Goal: Task Accomplishment & Management: Complete application form

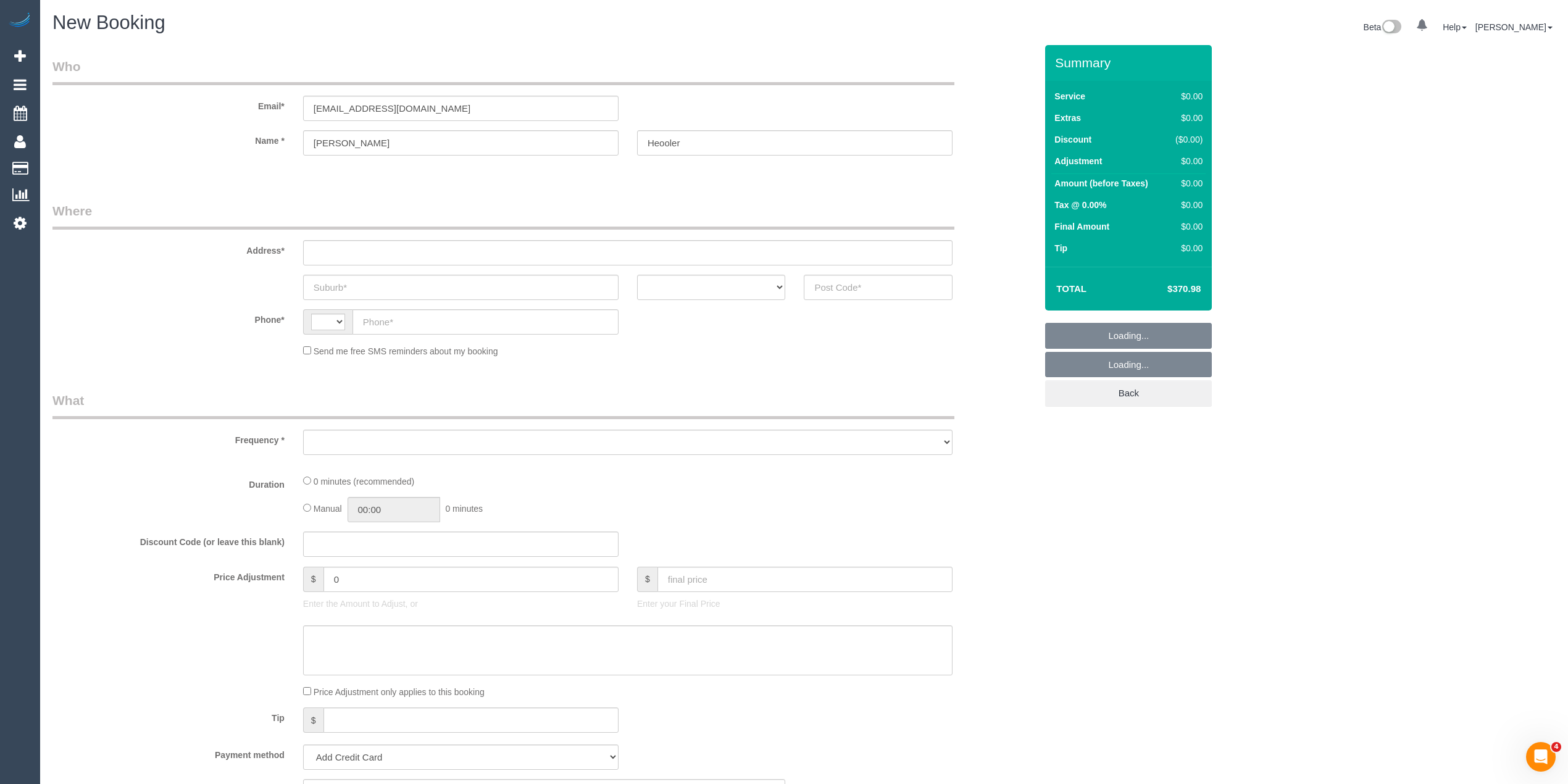
select select "string:AU"
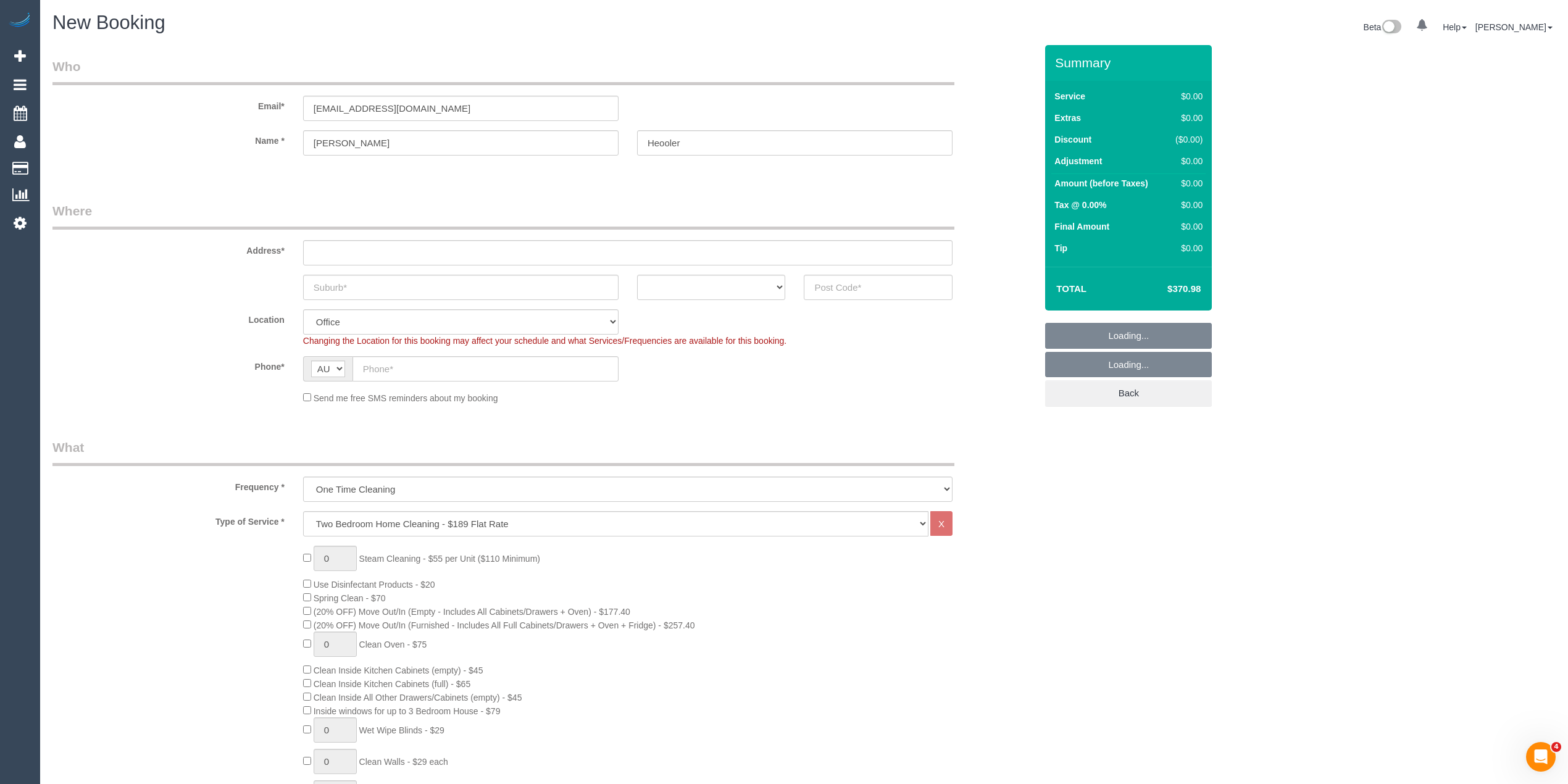
select select "object:2099"
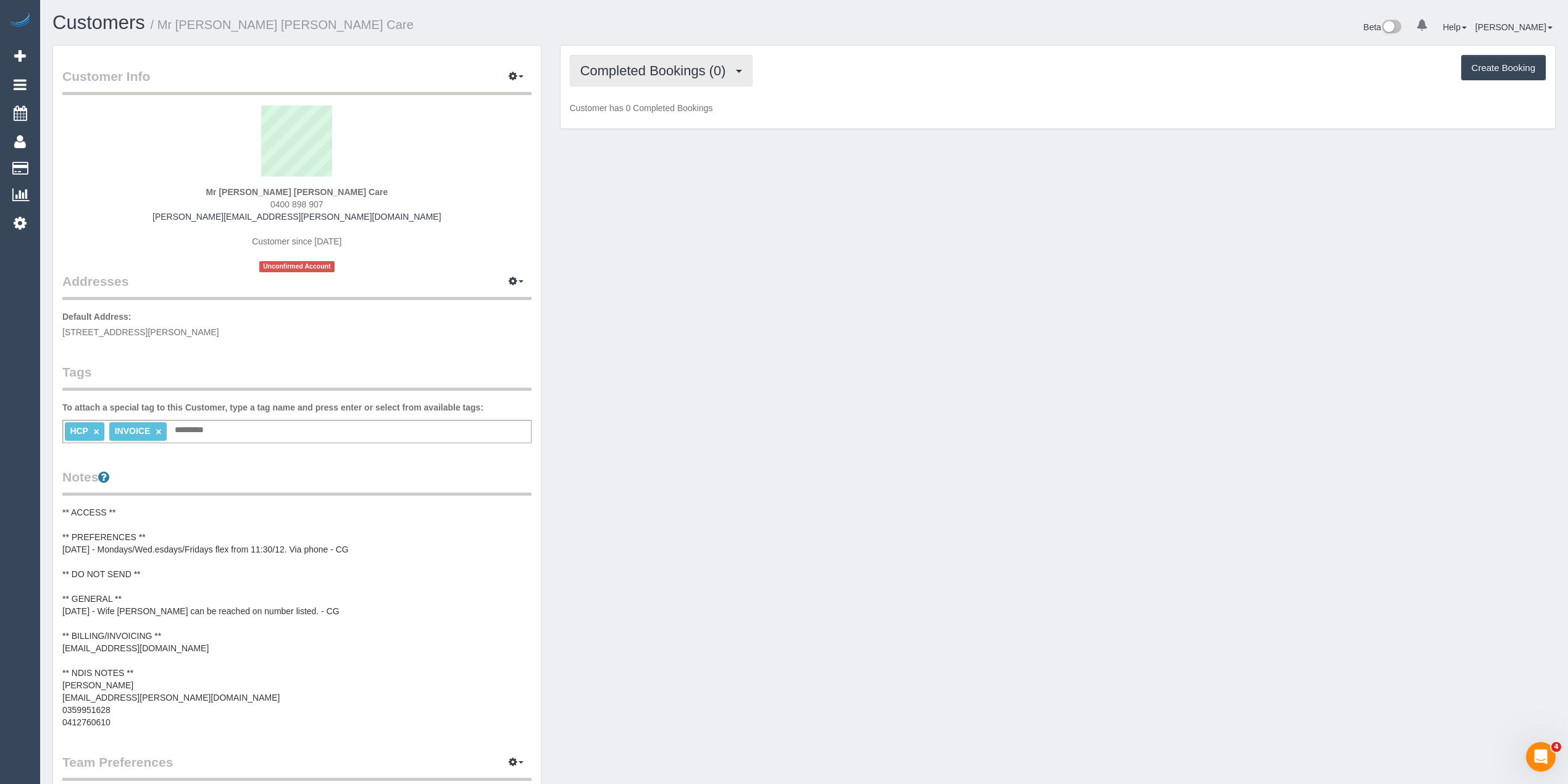
click at [610, 55] on button "Completed Bookings (0)" at bounding box center [661, 71] width 183 height 32
click at [655, 110] on link "Upcoming Bookings (11)" at bounding box center [635, 115] width 130 height 16
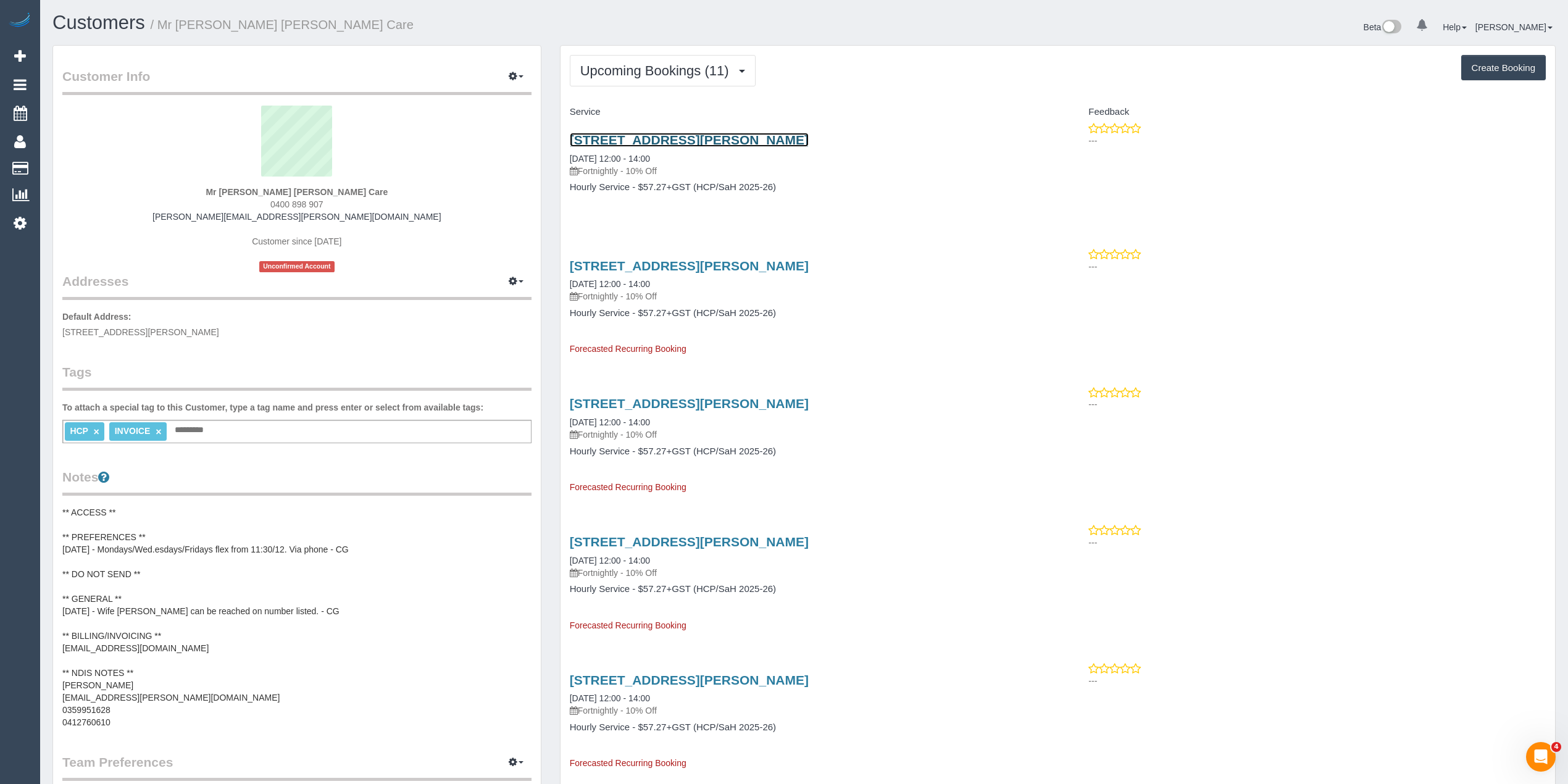
click at [720, 134] on link "Unit 133/75 Evans Rd, Cranbourne West, VIC 3977" at bounding box center [690, 139] width 239 height 14
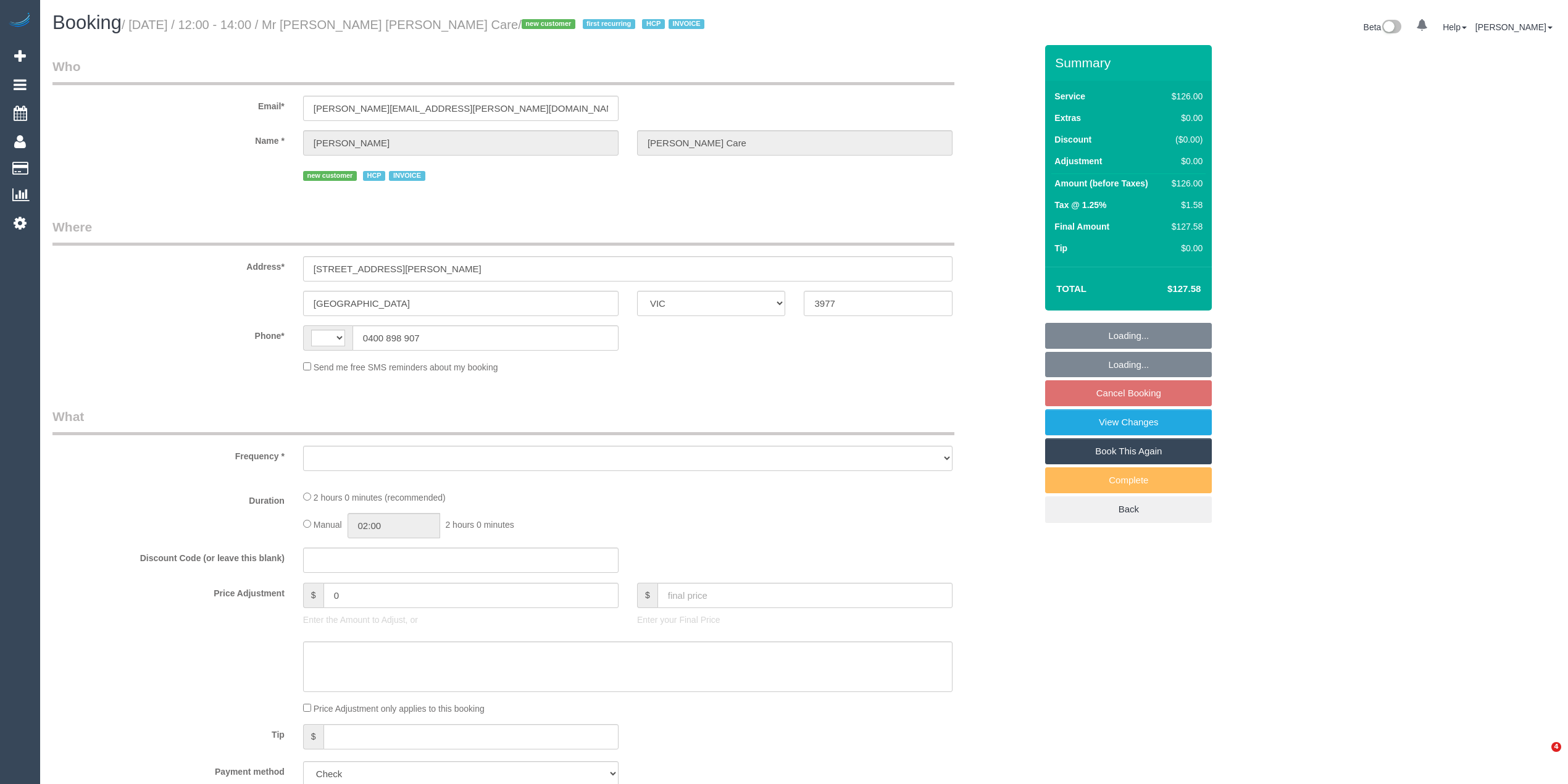
select select "VIC"
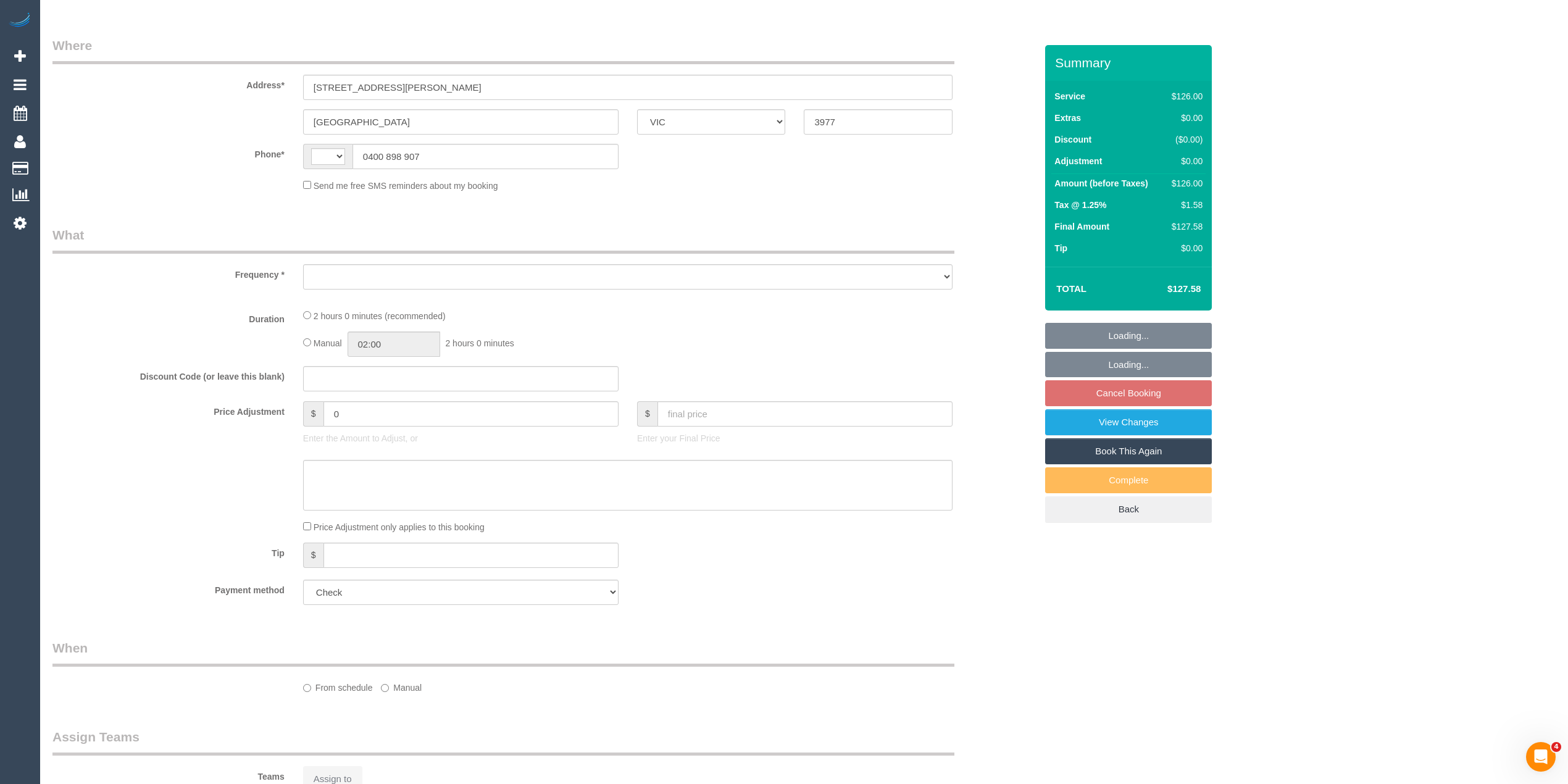
select select "string:AU"
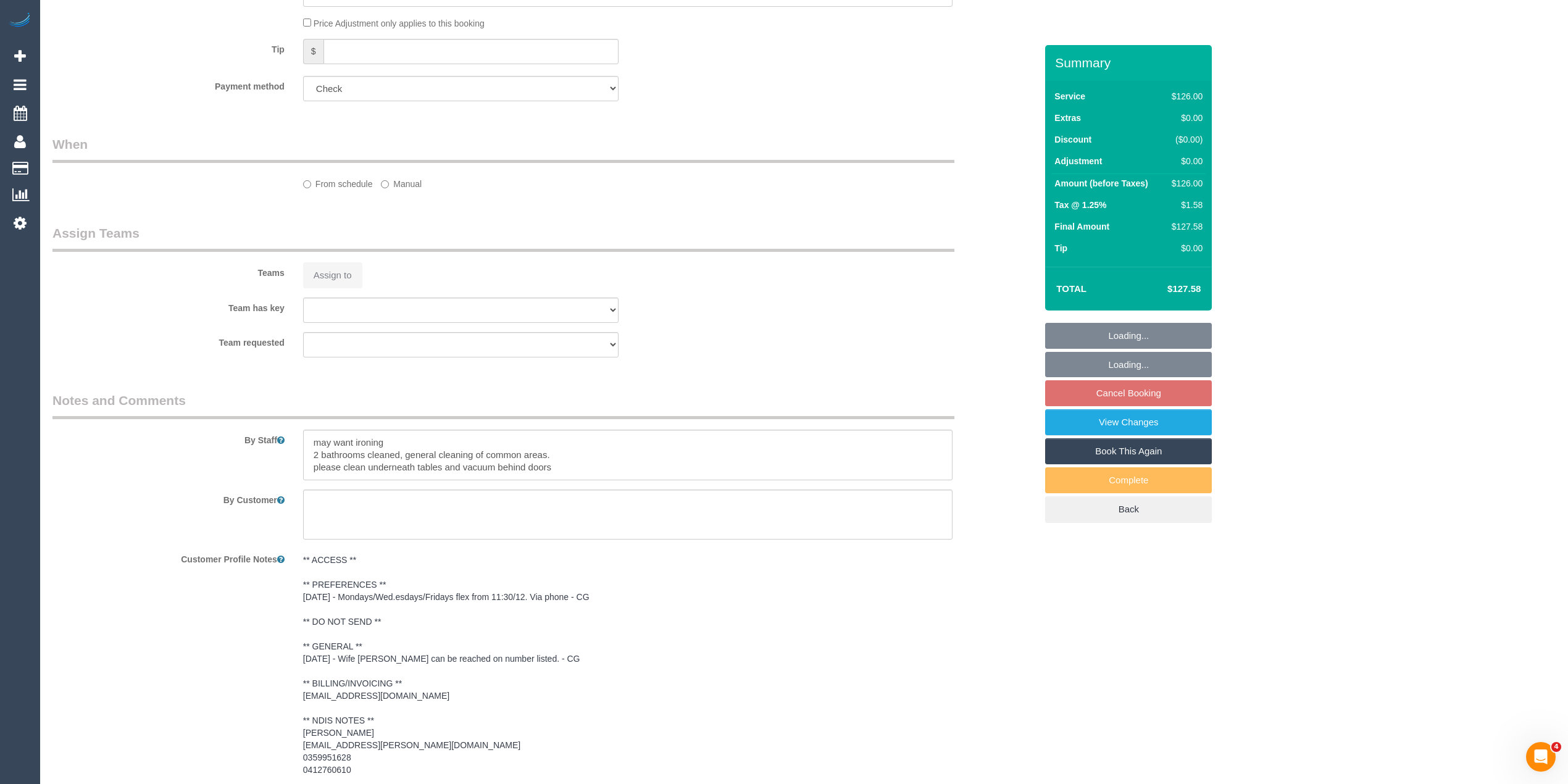
select select "object:546"
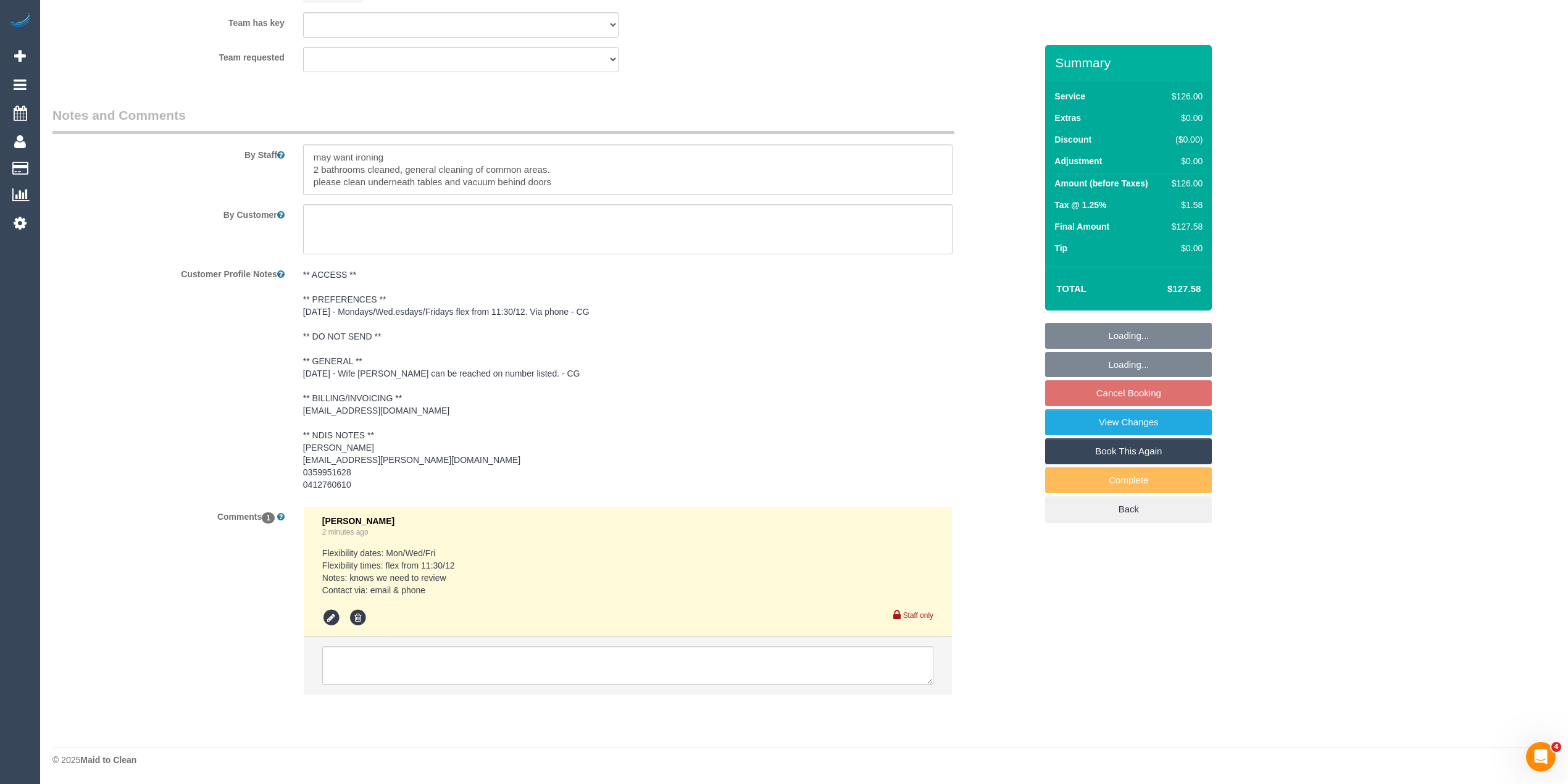
select select "120"
select select "number:28"
select select "number:14"
select select "number:19"
select select "number:36"
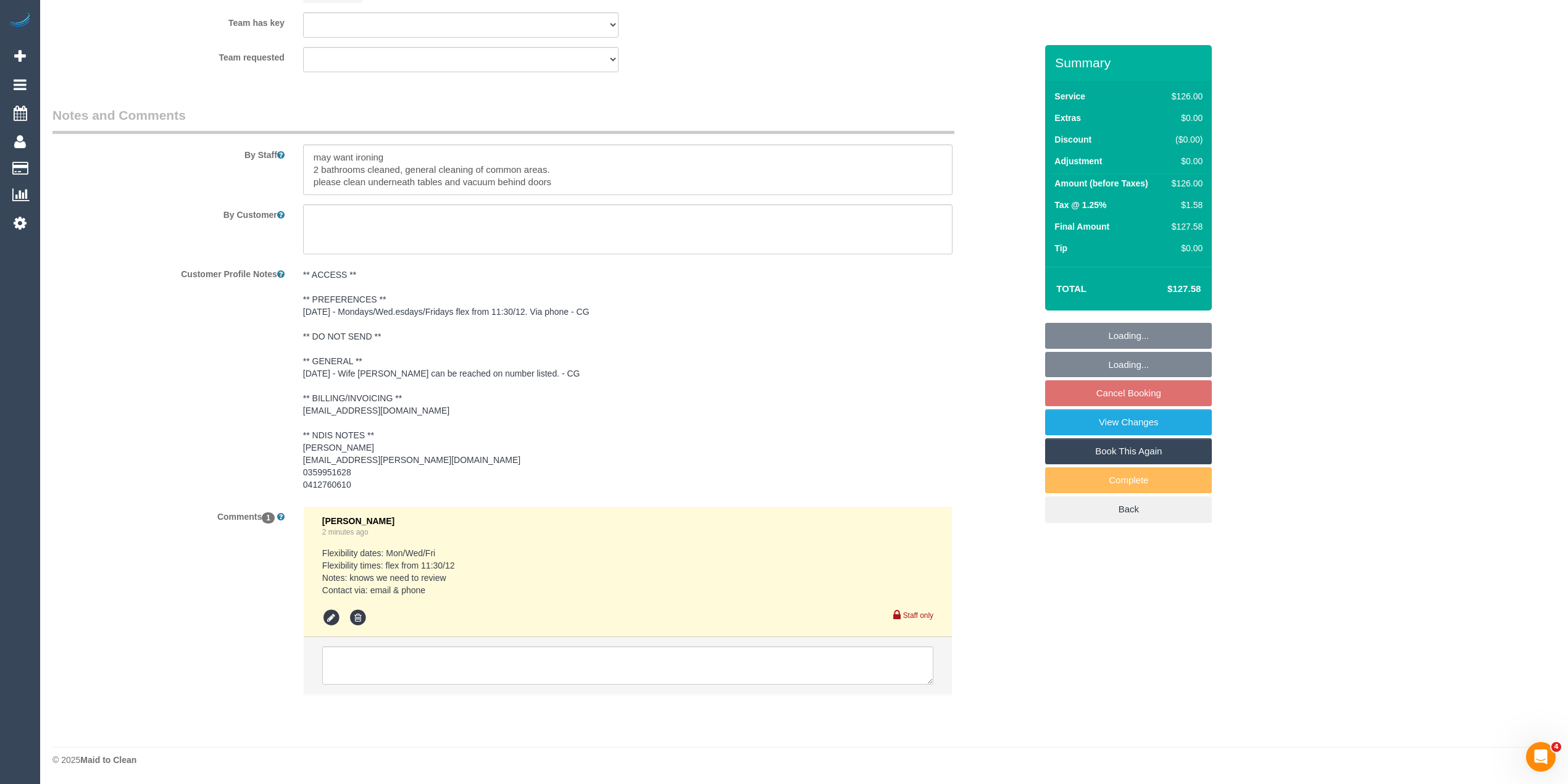
select select "number:34"
select select "number:12"
select select "object:1048"
select select "spot3"
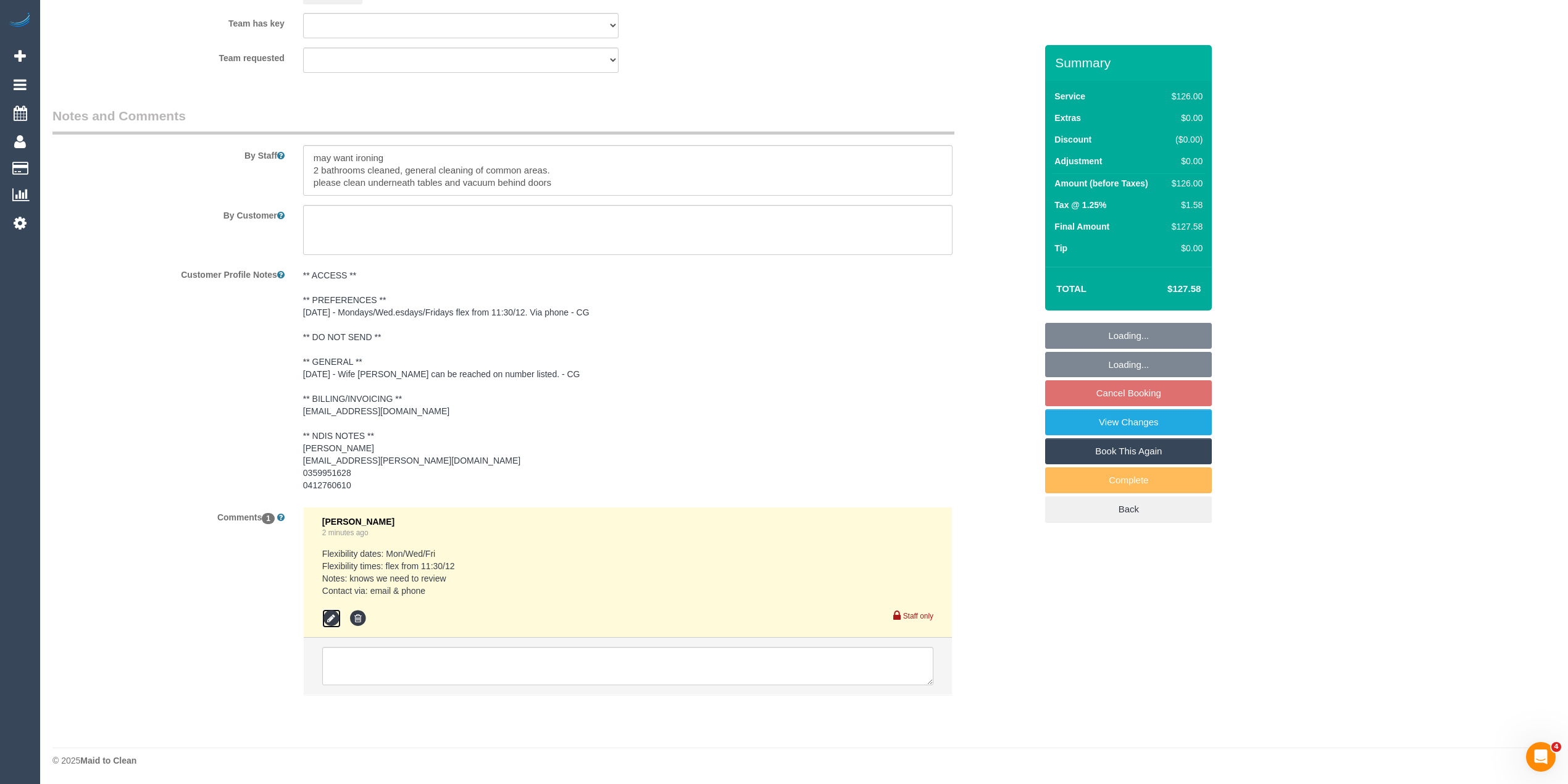
click at [328, 618] on icon at bounding box center [331, 619] width 18 height 18
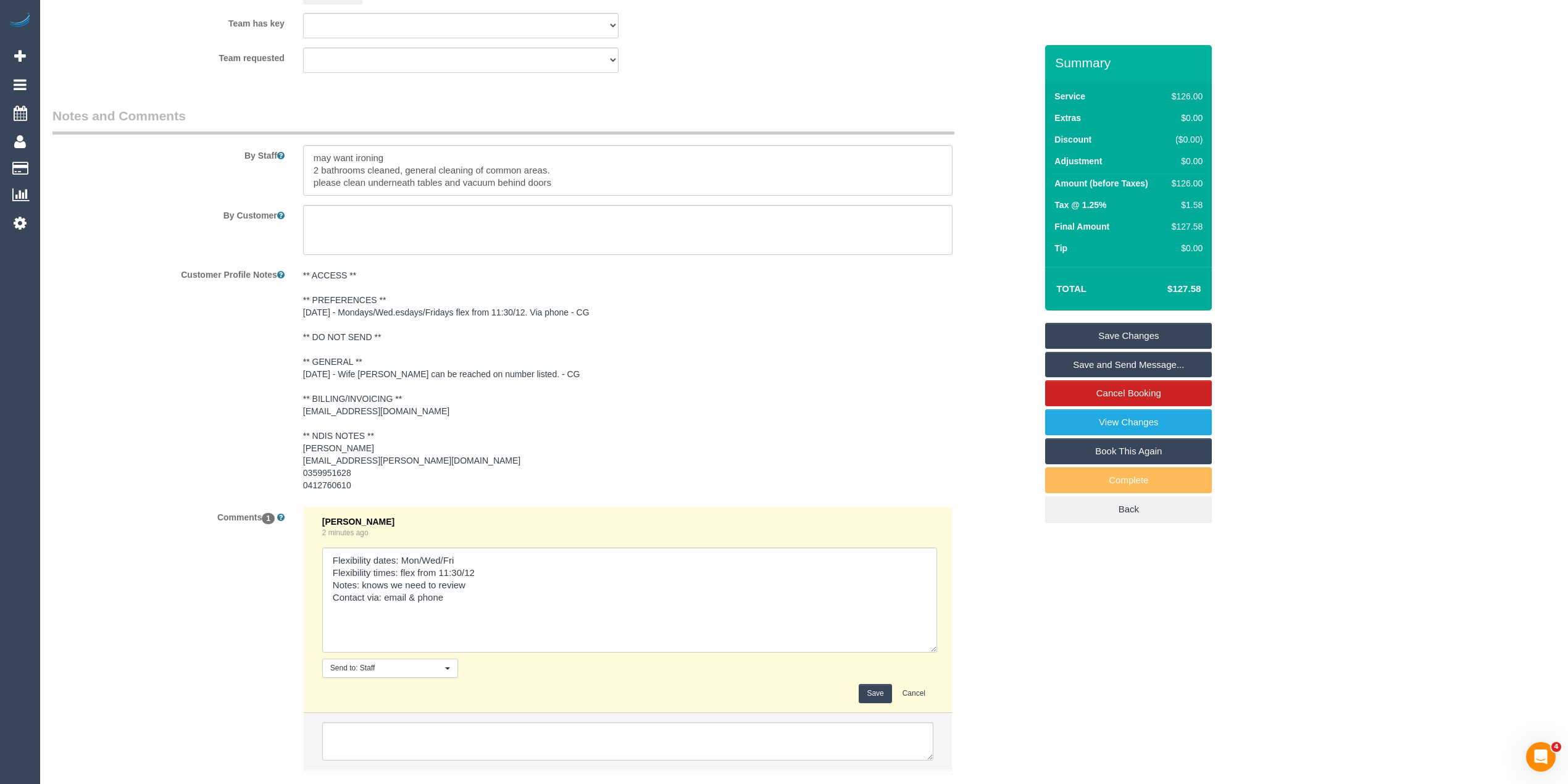
drag, startPoint x: 926, startPoint y: 577, endPoint x: 929, endPoint y: 644, distance: 67.1
click at [929, 644] on textarea at bounding box center [630, 600] width 615 height 105
click at [508, 584] on textarea at bounding box center [630, 600] width 615 height 105
paste textarea "msg_1hmvpztb"
type textarea "Flexibility dates: Mon/Wed/Fri Flexibility times: flex from 11:30/12 Notes: kno…"
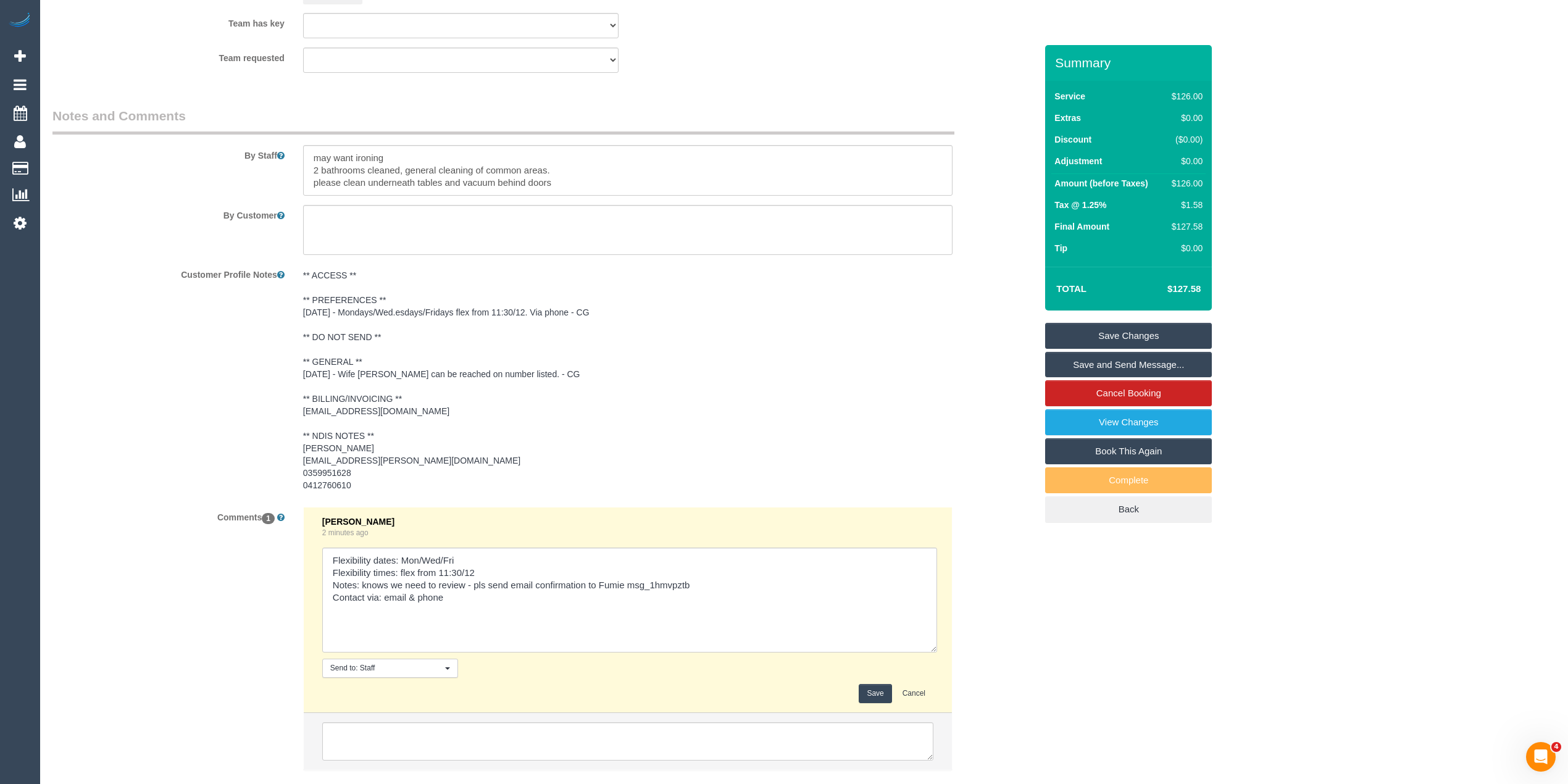
click at [877, 698] on button "Save" at bounding box center [875, 693] width 33 height 19
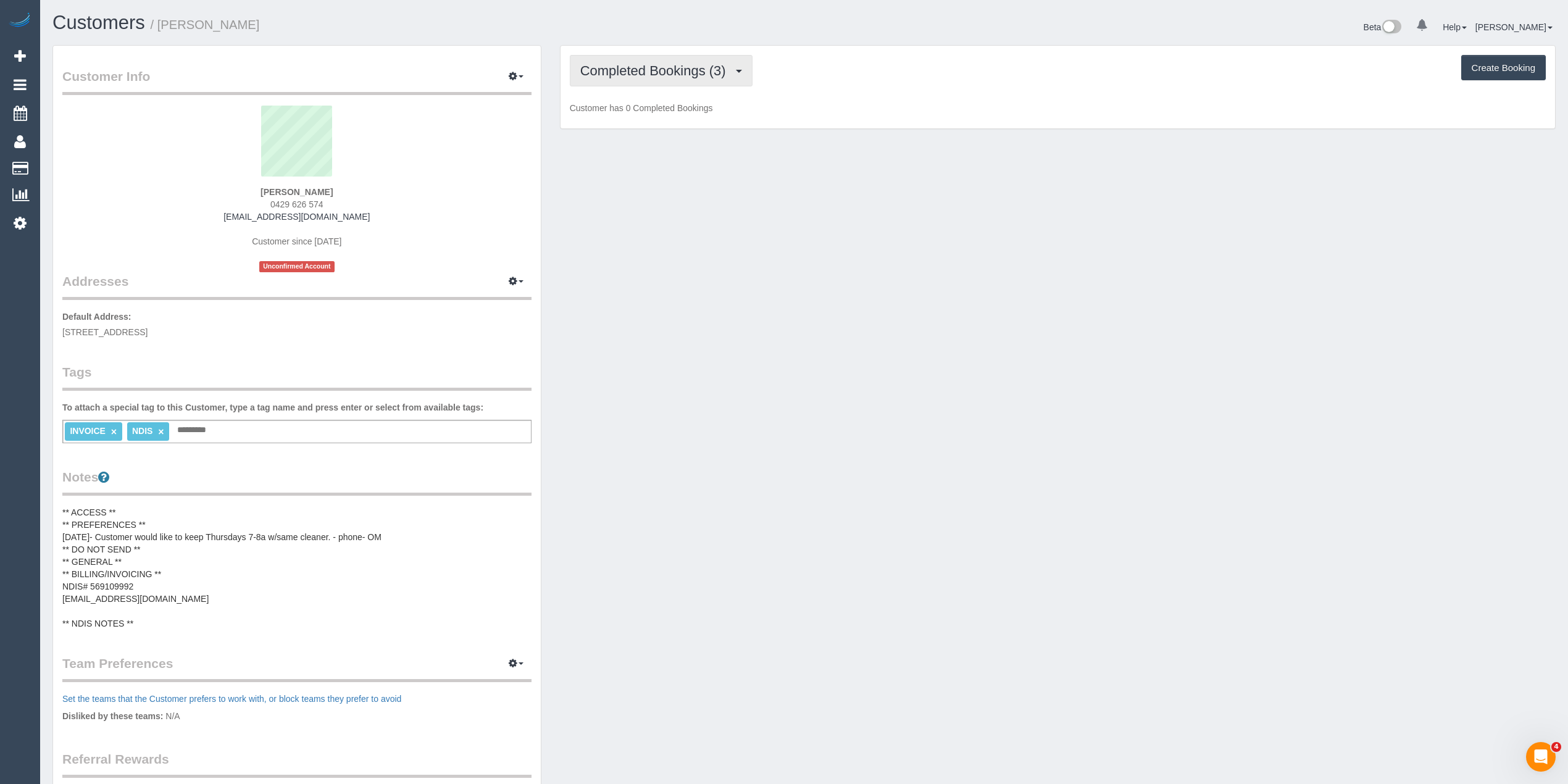
click at [616, 75] on span "Completed Bookings (3)" at bounding box center [656, 70] width 152 height 15
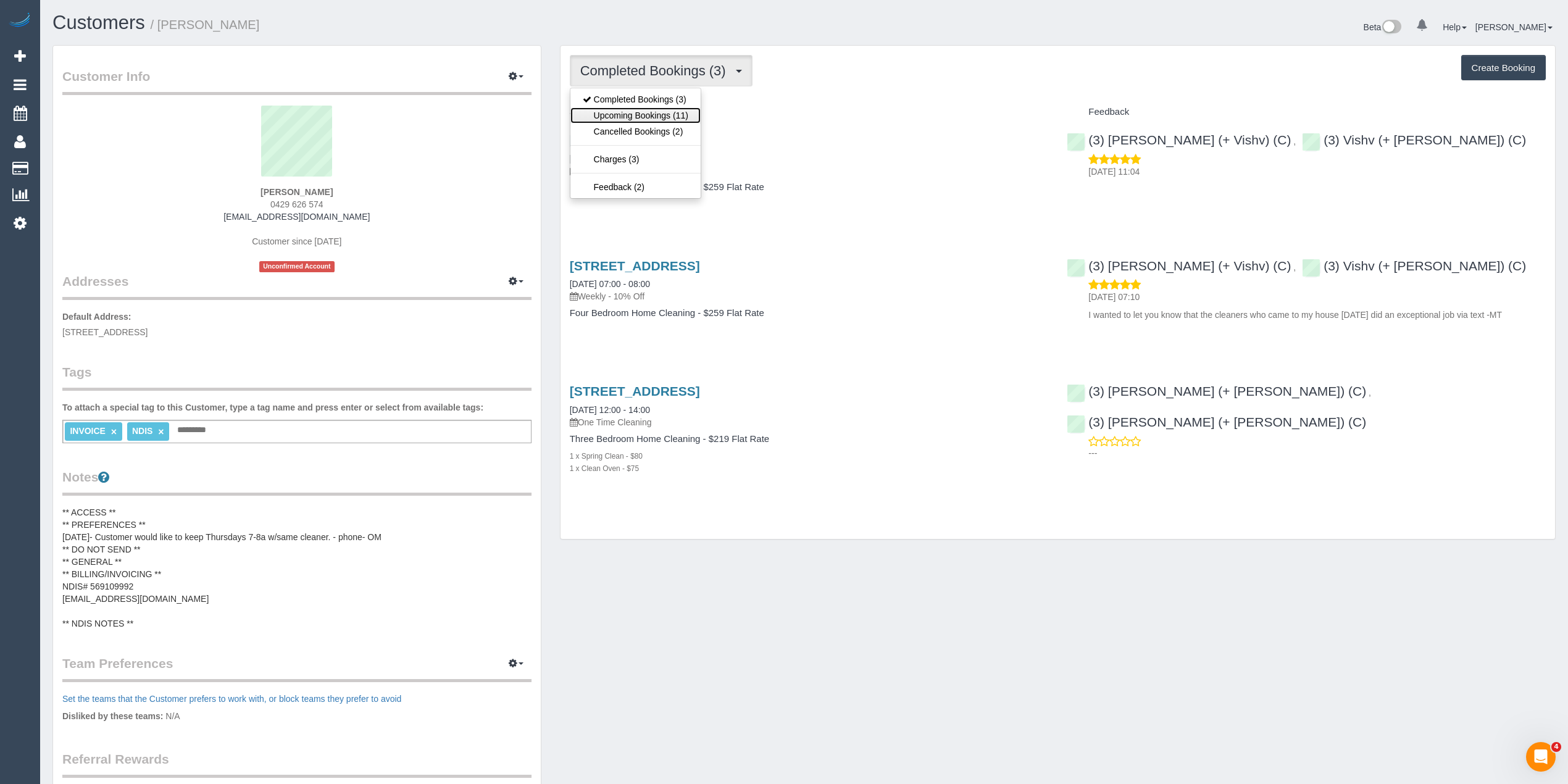
click at [635, 119] on link "Upcoming Bookings (11)" at bounding box center [635, 115] width 130 height 16
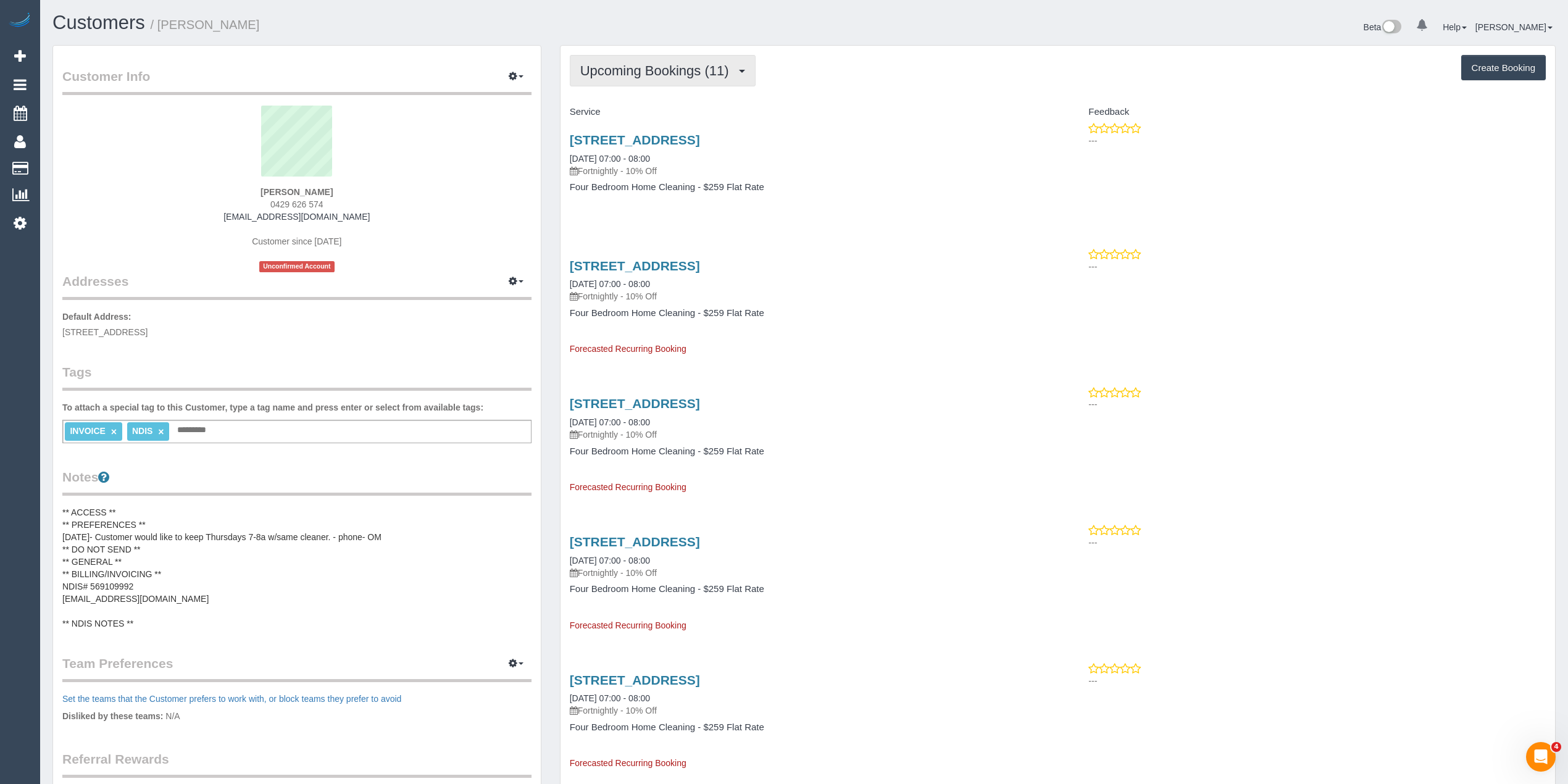
click at [634, 72] on span "Upcoming Bookings (11)" at bounding box center [658, 70] width 155 height 15
click at [632, 77] on span "Upcoming Bookings (11)" at bounding box center [658, 70] width 155 height 15
click at [632, 97] on link "Completed Bookings (3)" at bounding box center [635, 99] width 130 height 16
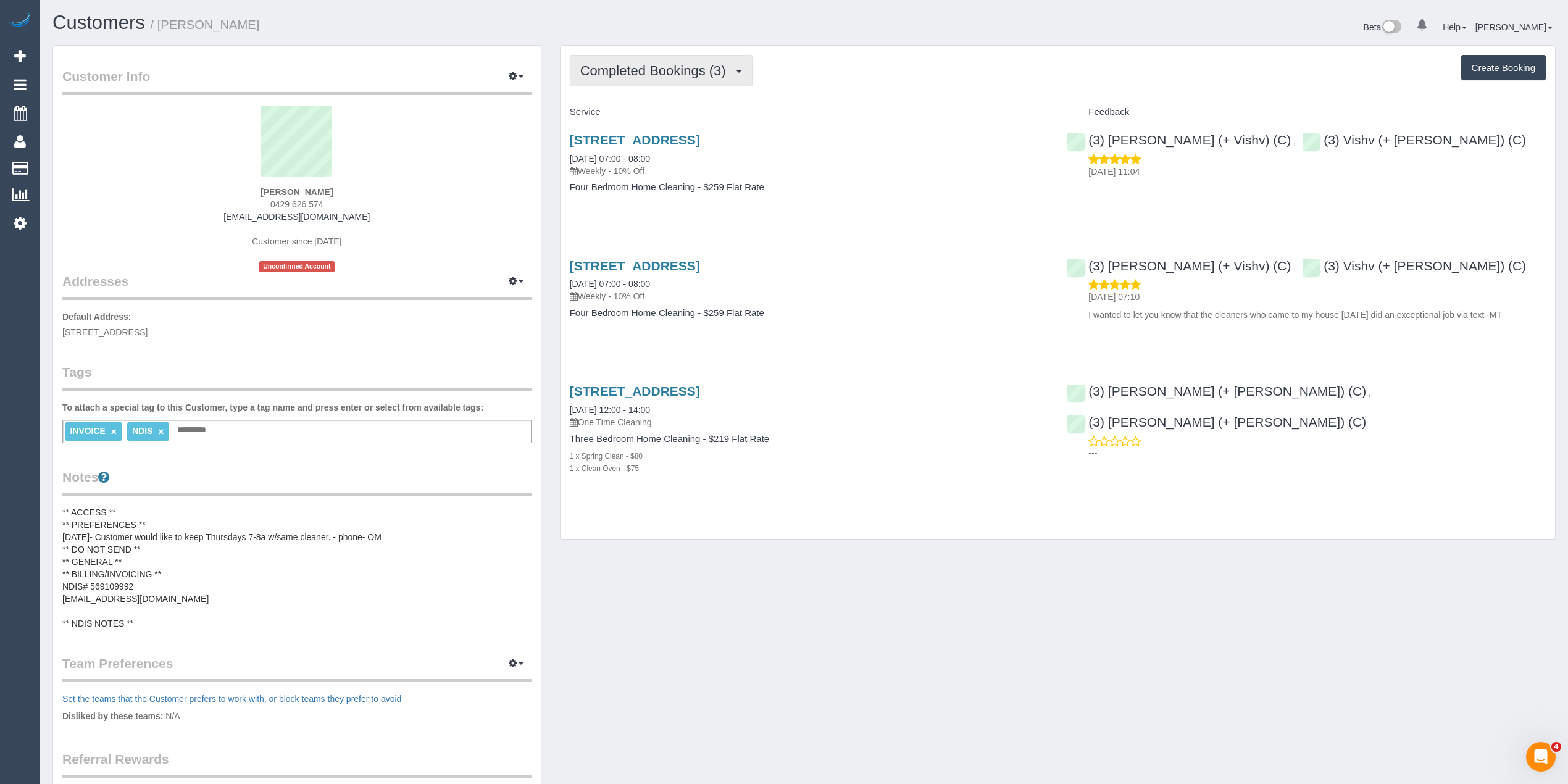
click at [609, 63] on span "Completed Bookings (3)" at bounding box center [656, 70] width 152 height 15
click at [615, 114] on link "Upcoming Bookings (11)" at bounding box center [635, 115] width 130 height 16
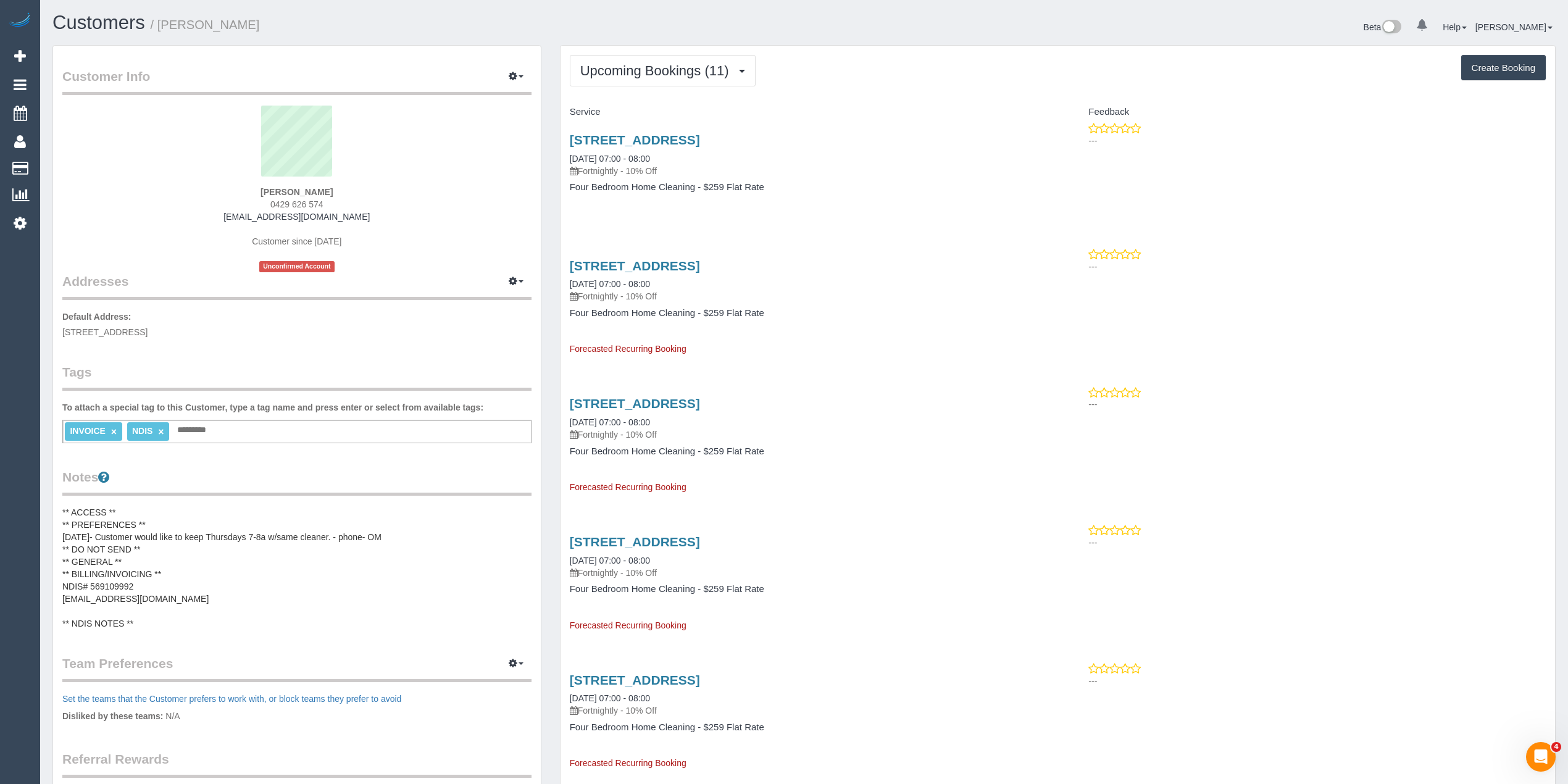
drag, startPoint x: 349, startPoint y: 215, endPoint x: 242, endPoint y: 210, distance: 107.1
click at [242, 210] on div "Jane Poxon 0429 626 574 janepoxon1@gmail.com Customer since 2025 Unconfirmed Ac…" at bounding box center [297, 189] width 469 height 167
click at [230, 169] on sui-profile-pic at bounding box center [297, 145] width 451 height 80
drag, startPoint x: 263, startPoint y: 191, endPoint x: 357, endPoint y: 220, distance: 98.4
click at [357, 220] on div "Jane Poxon 0429 626 574 janepoxon1@gmail.com Customer since 2025 Unconfirmed Ac…" at bounding box center [297, 189] width 469 height 167
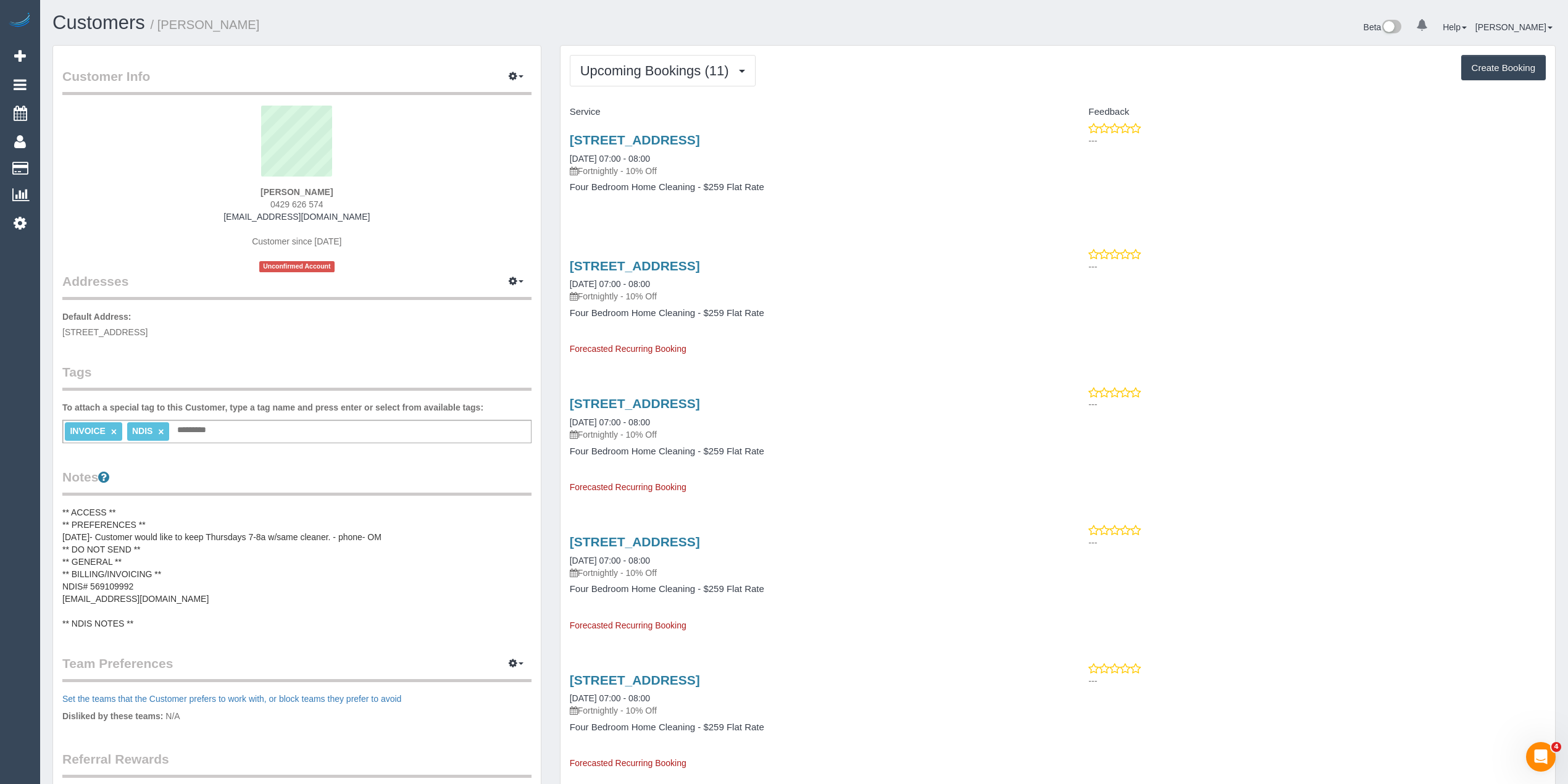
copy div "Jane Poxon 0429 626 574 janepoxon1@gmail.com"
drag, startPoint x: 62, startPoint y: 328, endPoint x: 238, endPoint y: 332, distance: 176.0
click at [238, 332] on div "Customer Info Edit Contact Info Send Message Email Preferences Special Sales Ta…" at bounding box center [297, 503] width 488 height 915
copy span "122 Riversdale Road, Hawthorn, VIC 3122"
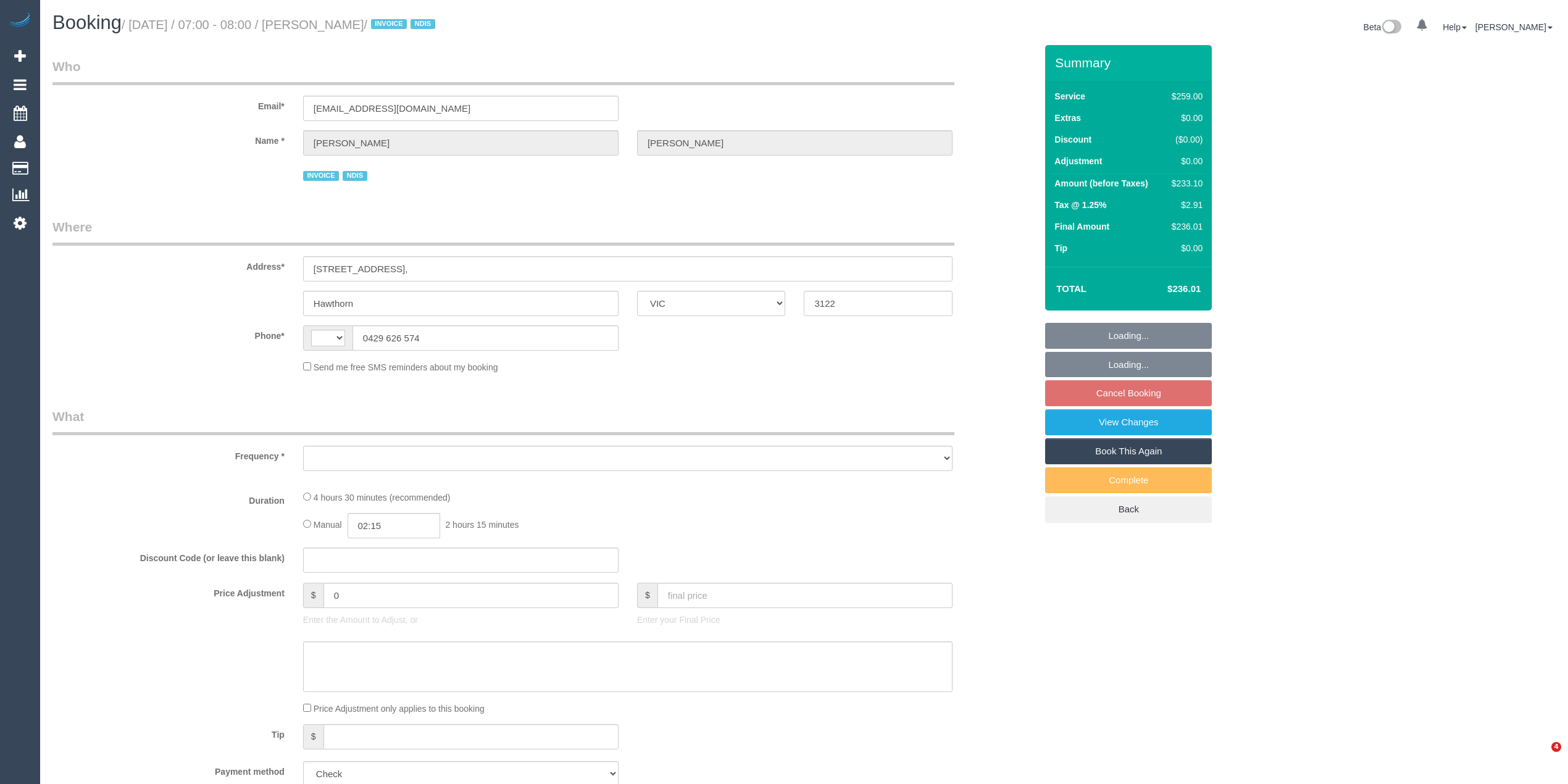
select select "VIC"
select select "object:293"
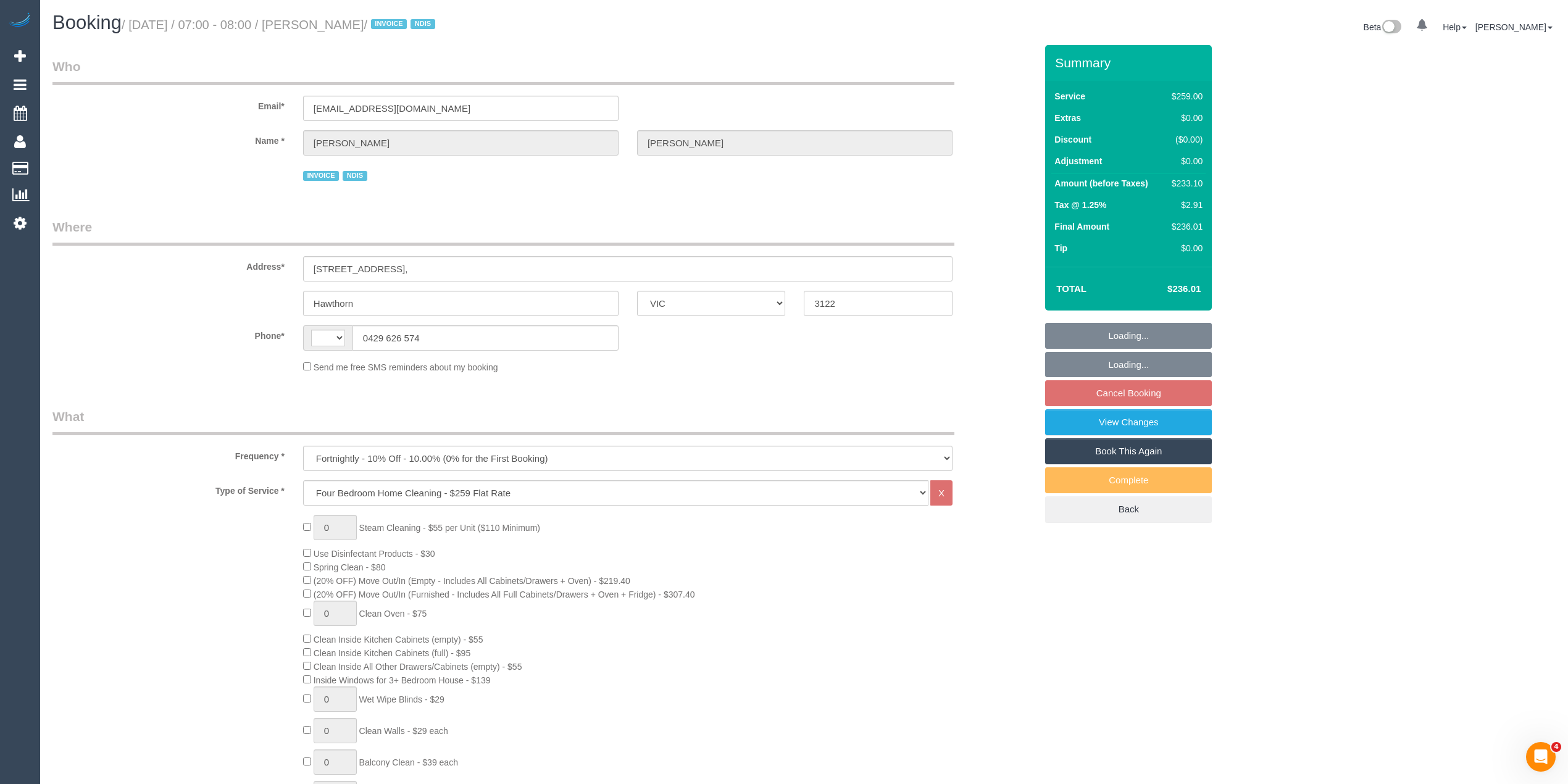
select select "string:AU"
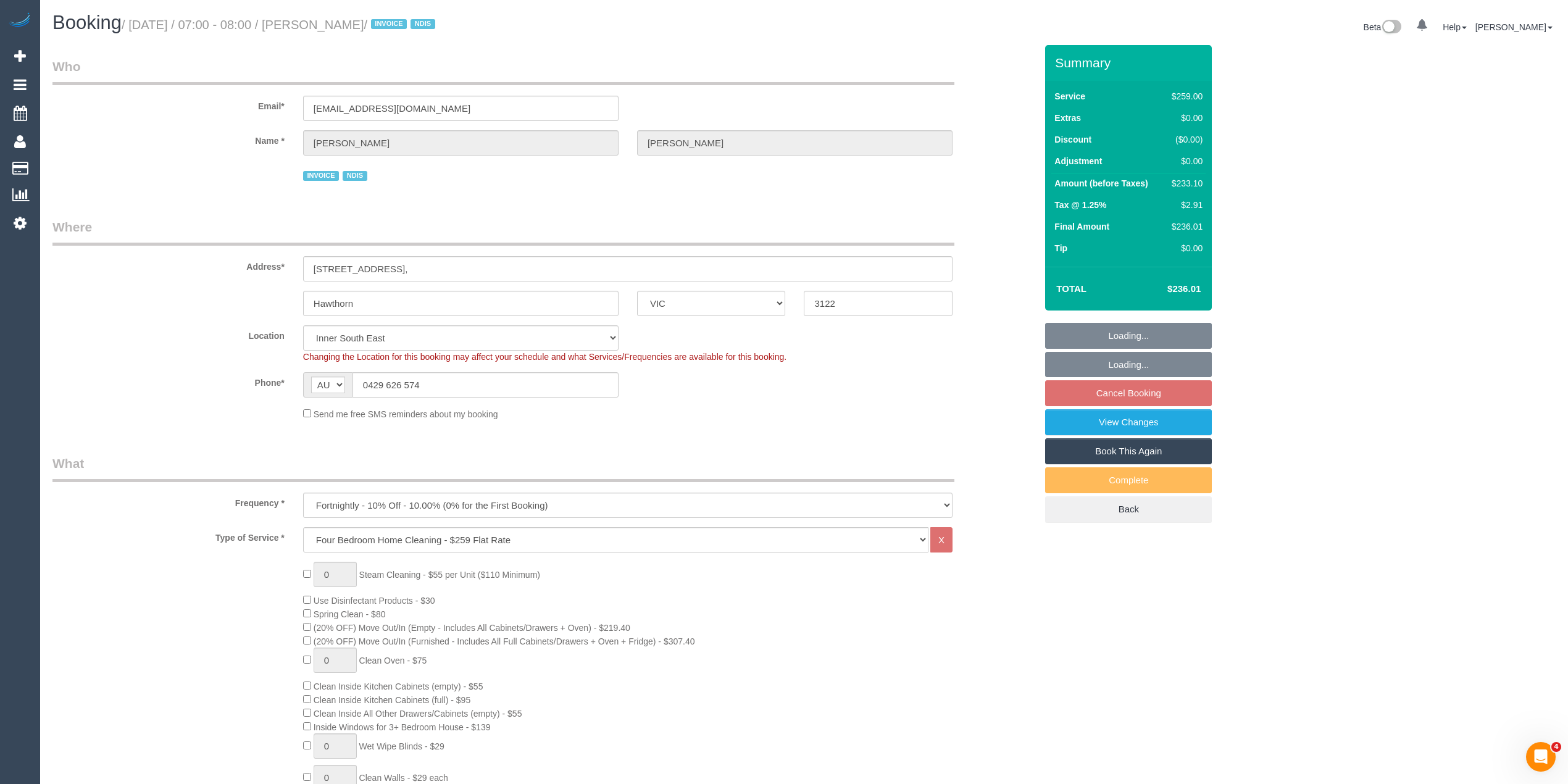
click at [1186, 180] on div "$233.10" at bounding box center [1185, 183] width 36 height 13
select select "number:29"
select select "number:14"
select select "number:19"
select select "number:25"
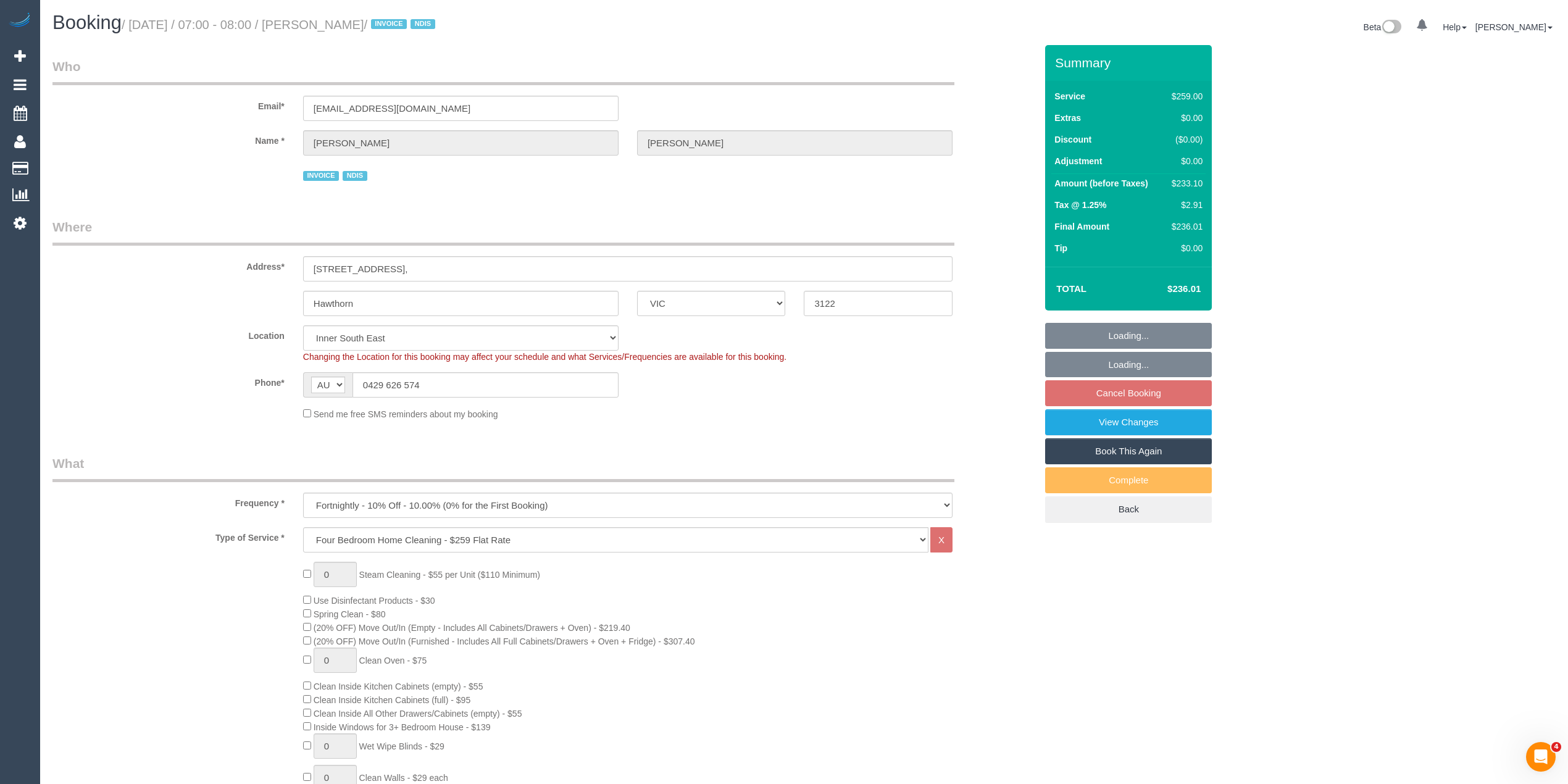
select select "number:33"
select select "number:12"
click at [1186, 180] on div "$233.10" at bounding box center [1185, 183] width 36 height 13
select select "object:789"
copy div "233.10"
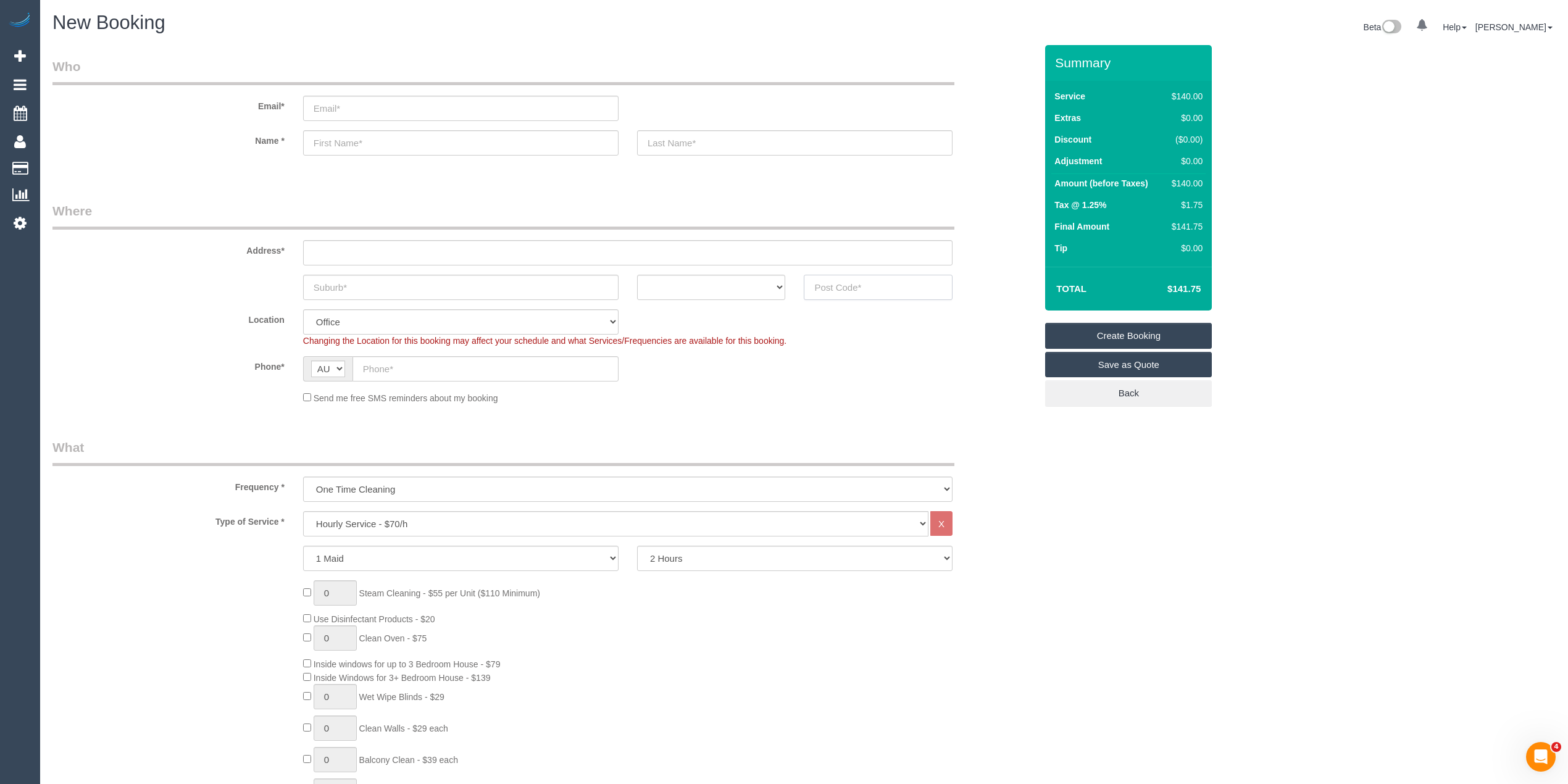
click at [851, 275] on input "text" at bounding box center [878, 287] width 149 height 25
type input "3122"
click at [396, 252] on input "text" at bounding box center [628, 253] width 650 height 25
type input "-"
click at [693, 279] on select "ACT [GEOGRAPHIC_DATA] NT [GEOGRAPHIC_DATA] SA TAS [GEOGRAPHIC_DATA] [GEOGRAPHIC…" at bounding box center [711, 287] width 149 height 25
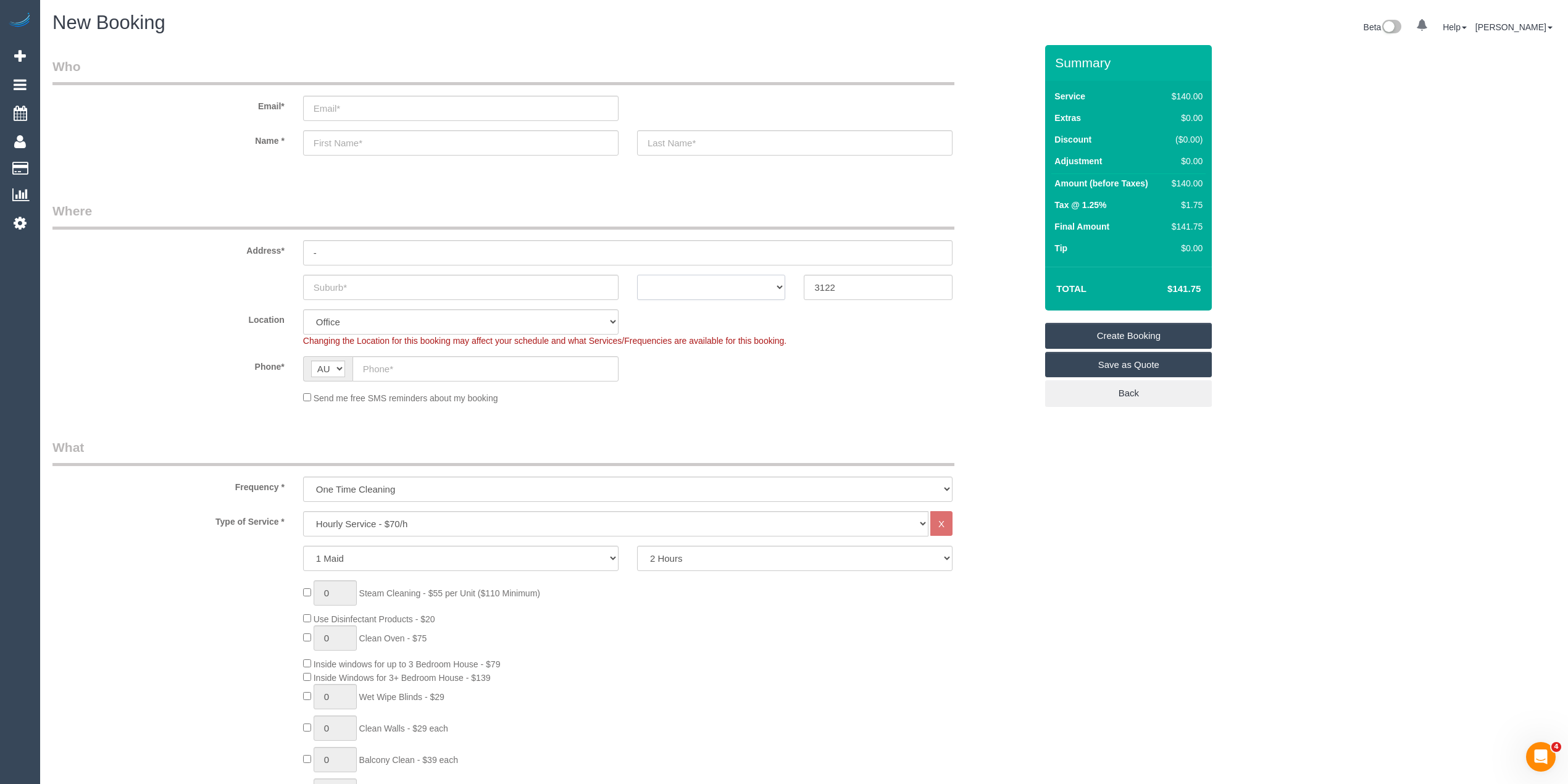
select select "55"
select select "VIC"
click at [637, 275] on select "ACT [GEOGRAPHIC_DATA] NT [GEOGRAPHIC_DATA] SA TAS [GEOGRAPHIC_DATA] [GEOGRAPHIC…" at bounding box center [711, 287] width 149 height 25
select select "object:2084"
click at [680, 561] on select "2 Hours 2.5 Hours 3 Hours 3.5 Hours 4 Hours 4.5 Hours 5 Hours 5.5 Hours 6 Hours…" at bounding box center [795, 559] width 316 height 25
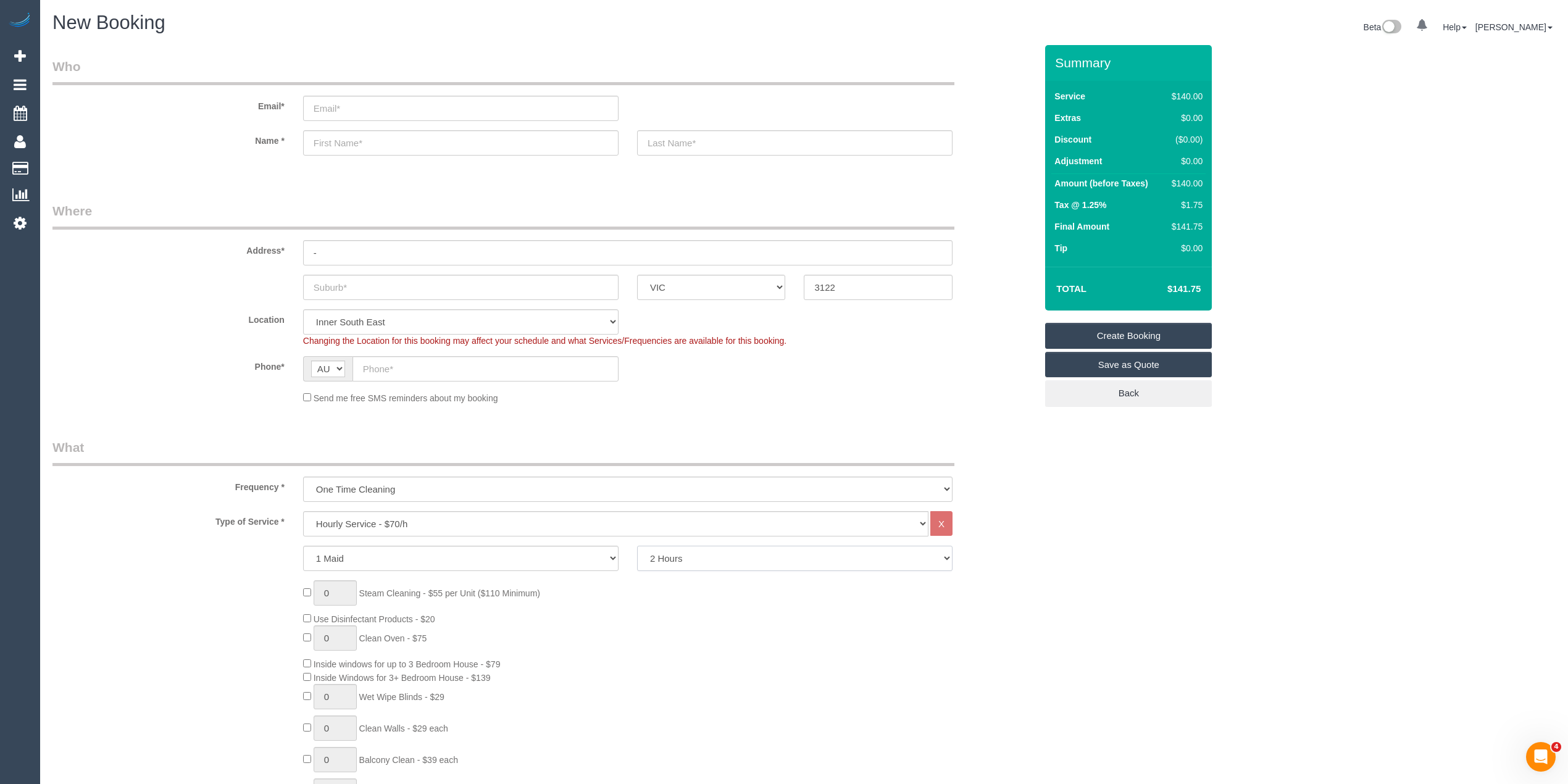
select select "240"
click at [637, 546] on select "2 Hours 2.5 Hours 3 Hours 3.5 Hours 4 Hours 4.5 Hours 5 Hours 5.5 Hours 6 Hours…" at bounding box center [795, 559] width 316 height 25
click at [384, 363] on input "text" at bounding box center [485, 369] width 266 height 25
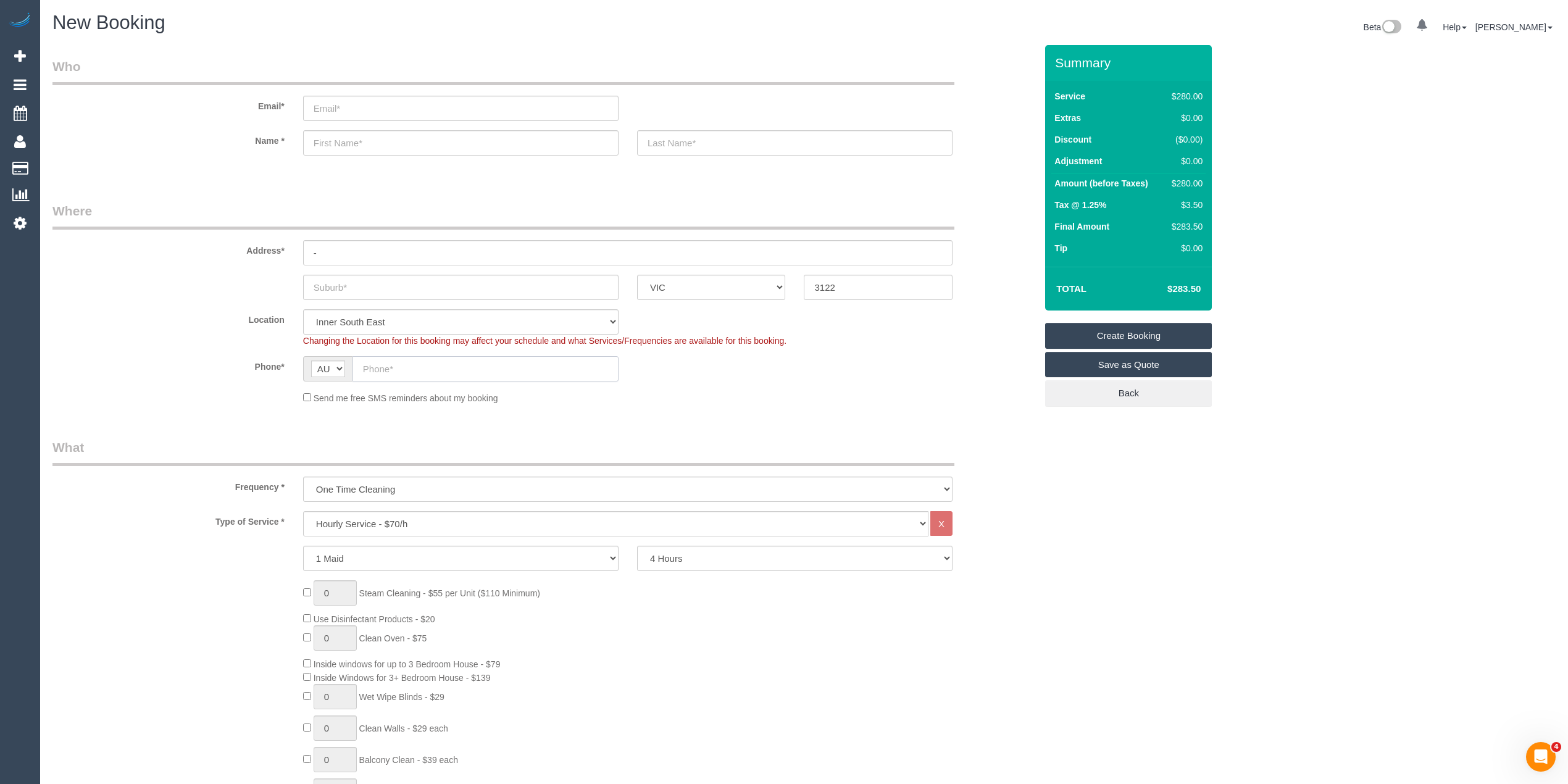
paste input "61 491 313 460"
drag, startPoint x: 376, startPoint y: 367, endPoint x: 358, endPoint y: 364, distance: 18.2
click at [358, 364] on input "61 491 313 460" at bounding box center [485, 369] width 266 height 25
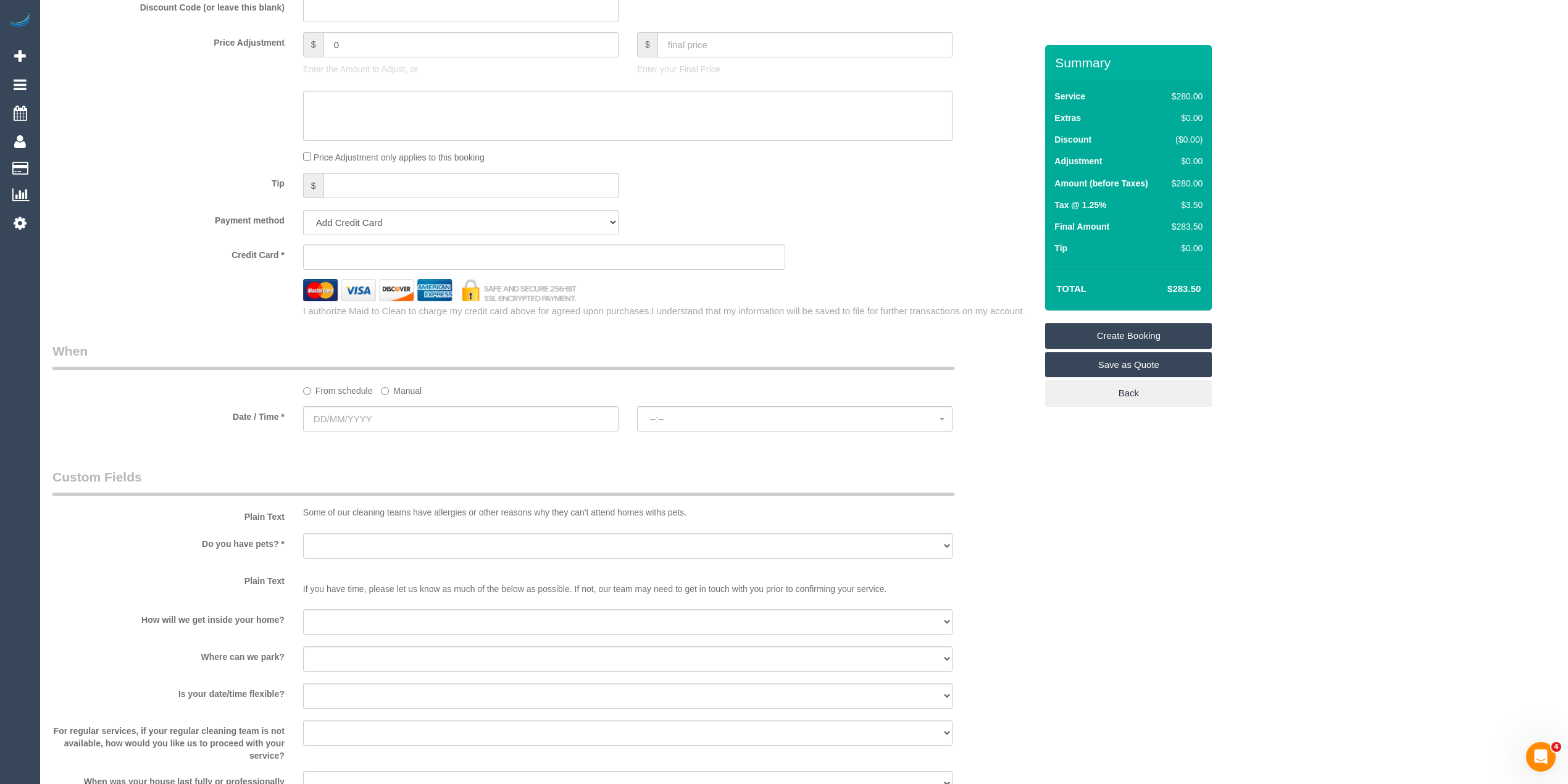
scroll to position [1097, 0]
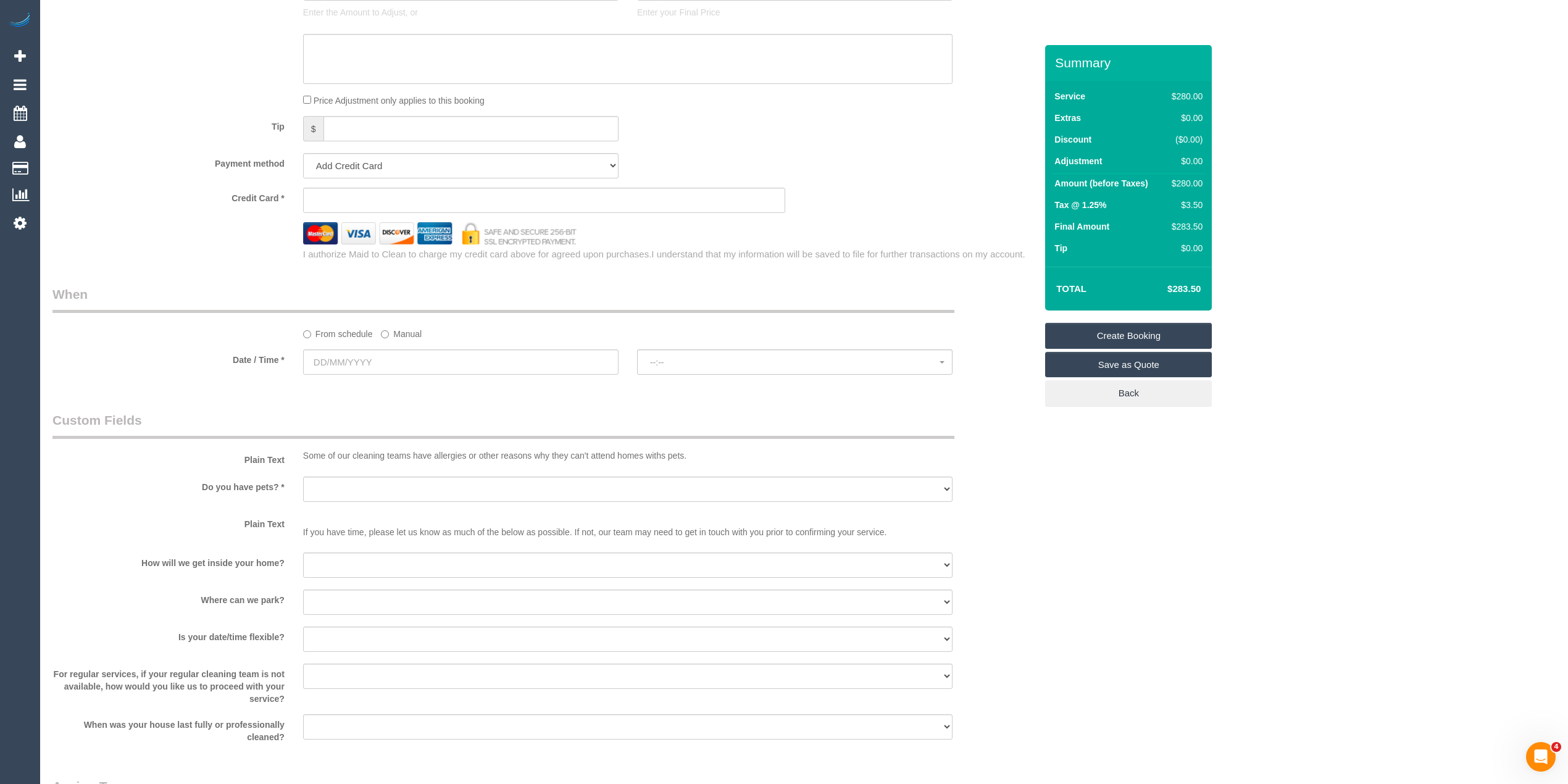
type input "0491 313 460"
drag, startPoint x: 334, startPoint y: 359, endPoint x: 368, endPoint y: 362, distance: 34.1
click at [336, 359] on input "text" at bounding box center [461, 362] width 316 height 25
click at [341, 487] on link "22" at bounding box center [339, 488] width 23 height 17
type input "22/09/2025"
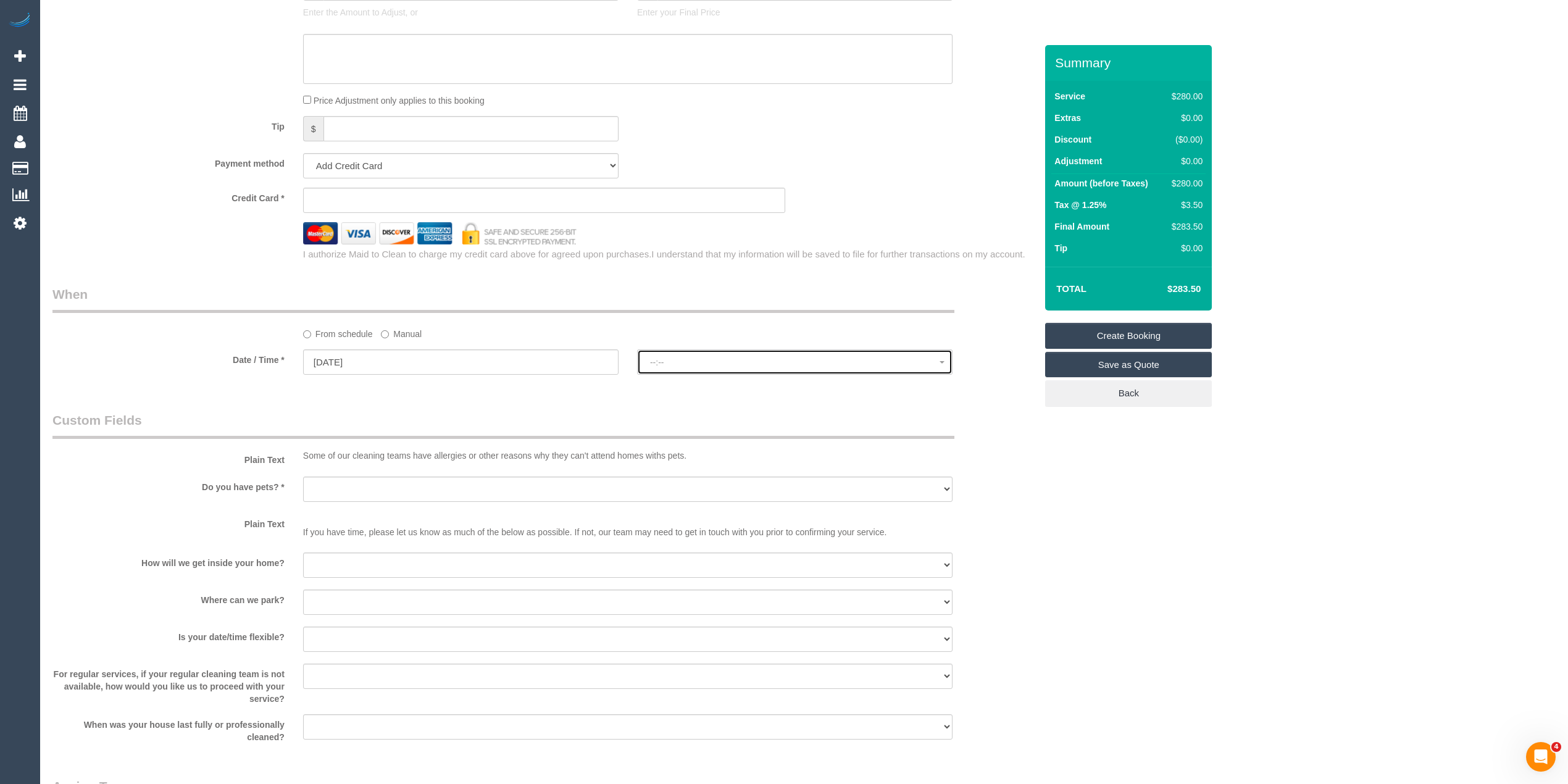
click at [696, 353] on button "--:--" at bounding box center [795, 362] width 316 height 25
select select "spot1"
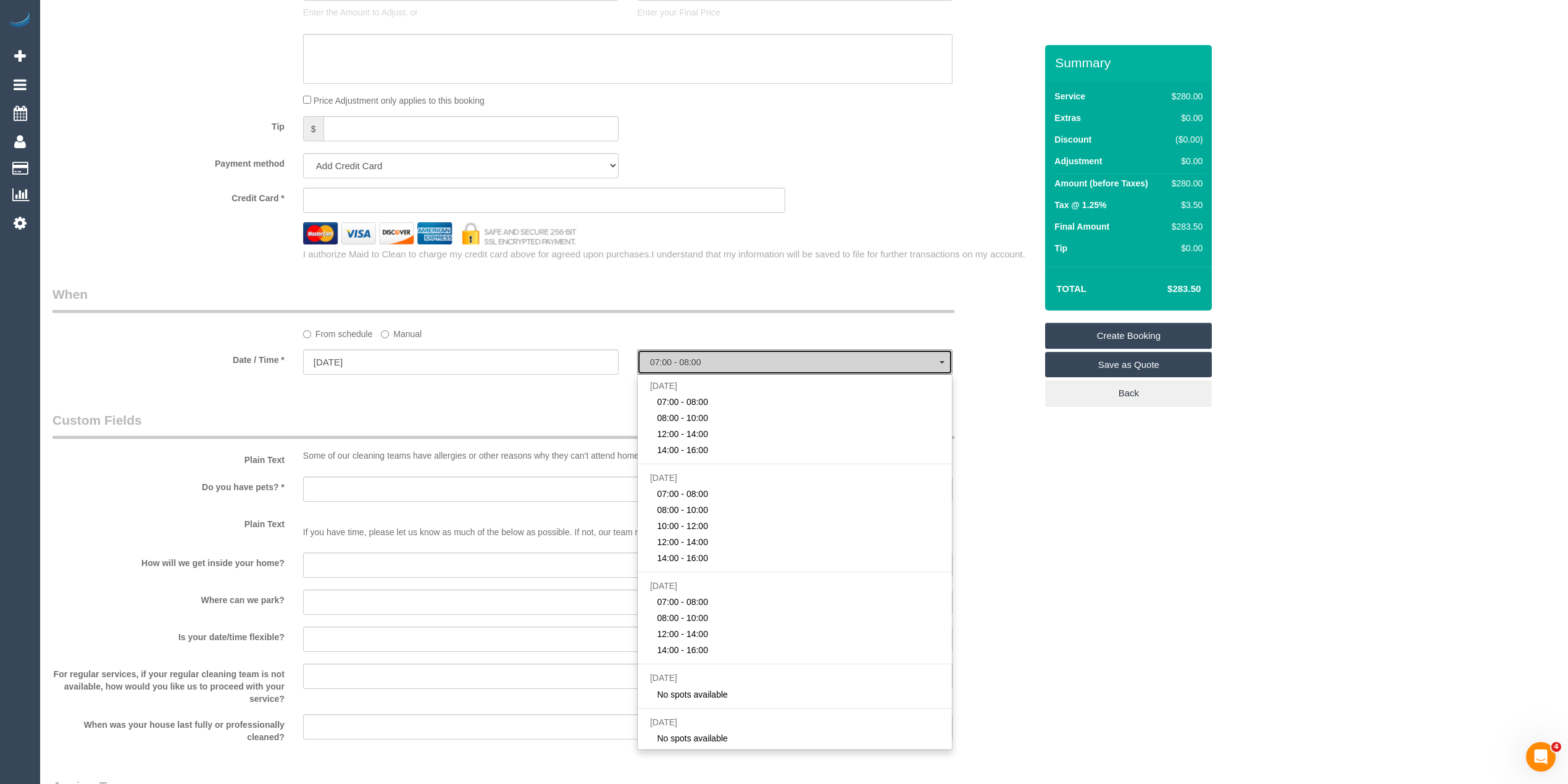
click at [696, 353] on button "07:00 - 08:00" at bounding box center [795, 362] width 316 height 25
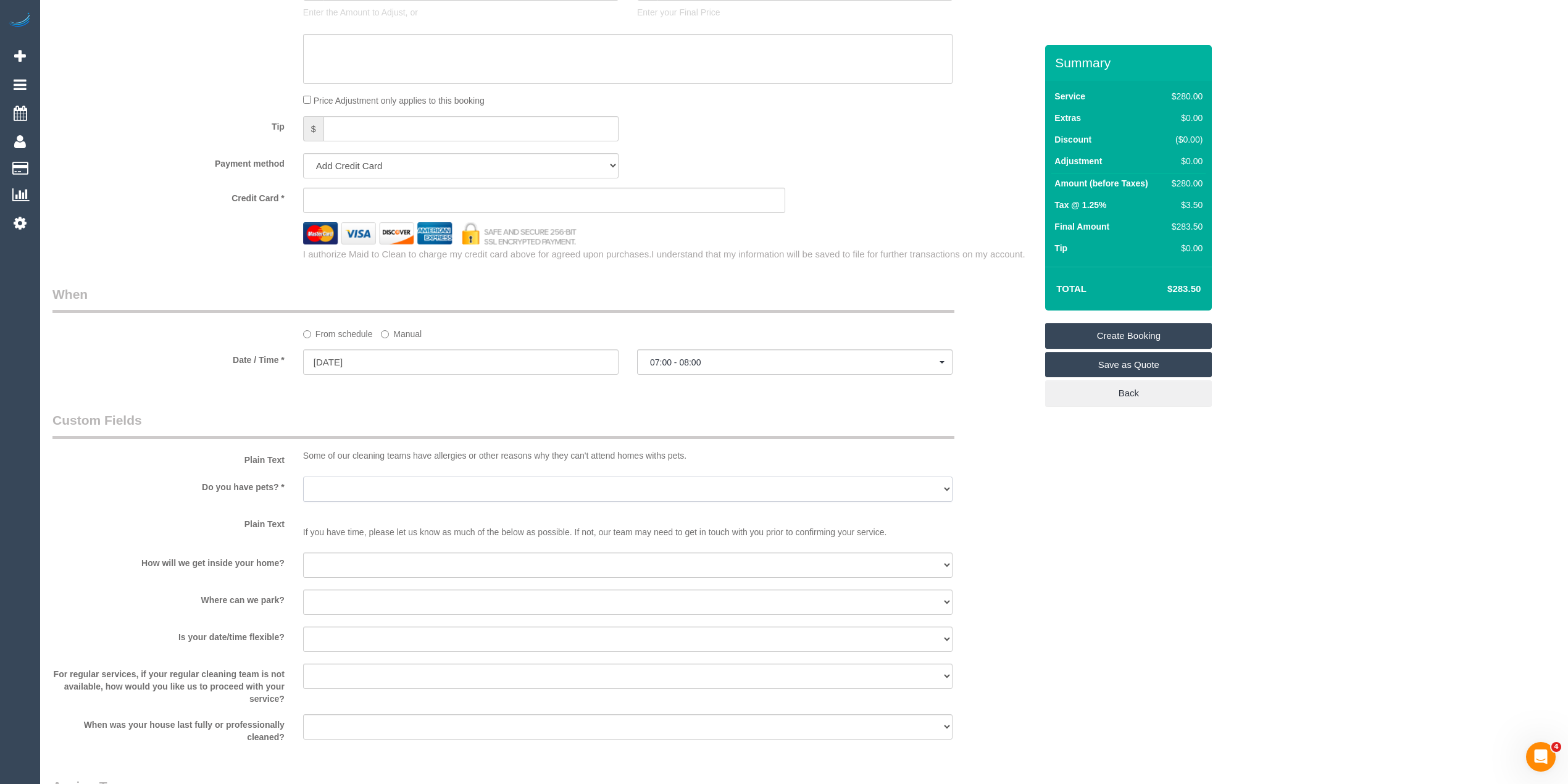
click at [354, 497] on select "Yes - Cats Yes - Dogs No pets Yes - Dogs and Cats Yes - Other" at bounding box center [628, 489] width 650 height 25
select select "number:27"
click at [303, 477] on select "Yes - Cats Yes - Dogs No pets Yes - Dogs and Cats Yes - Other" at bounding box center [628, 489] width 650 height 25
click at [354, 359] on input "22/09/2025" at bounding box center [461, 362] width 316 height 25
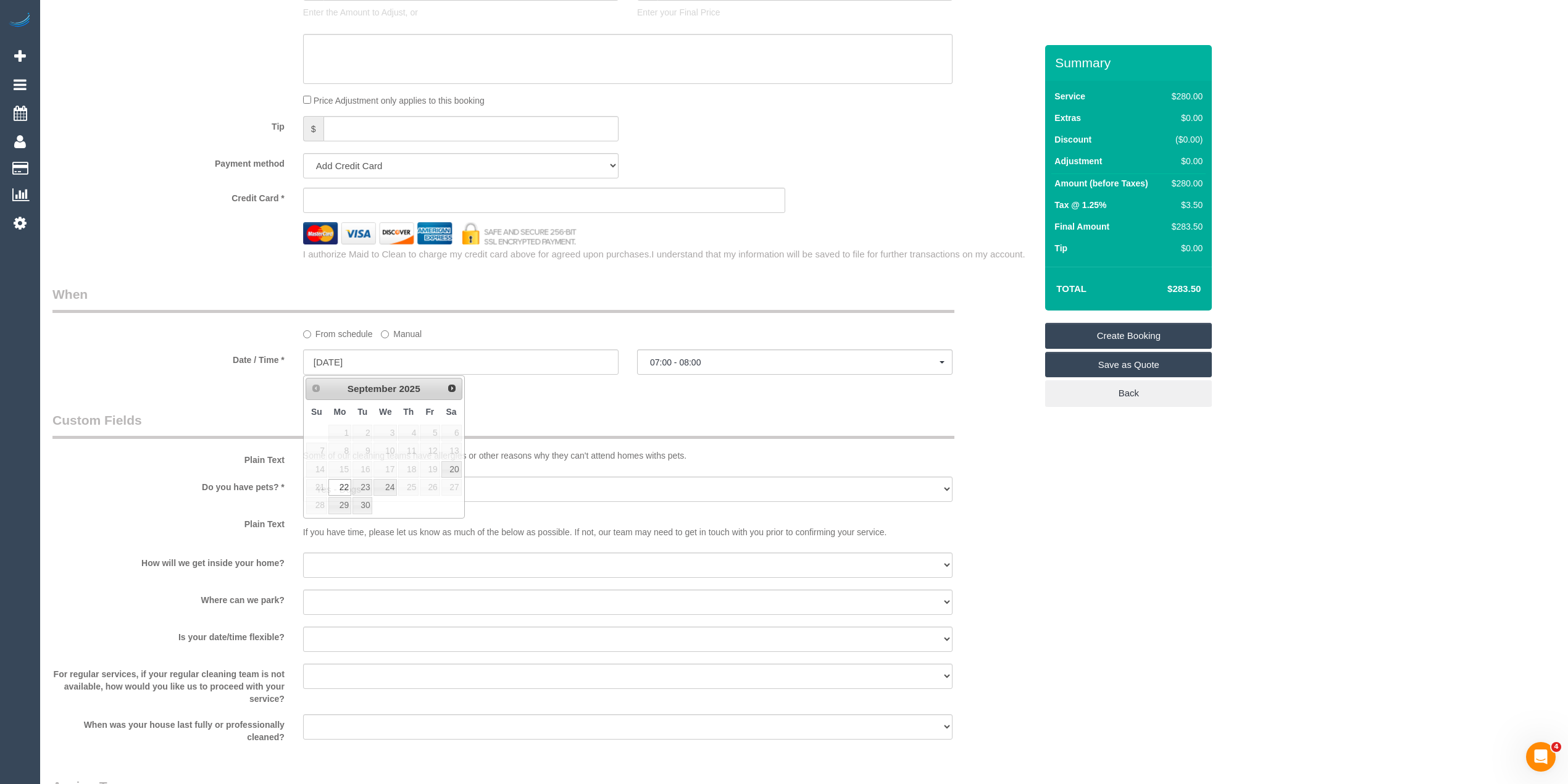
click at [819, 288] on legend "When" at bounding box center [503, 299] width 902 height 28
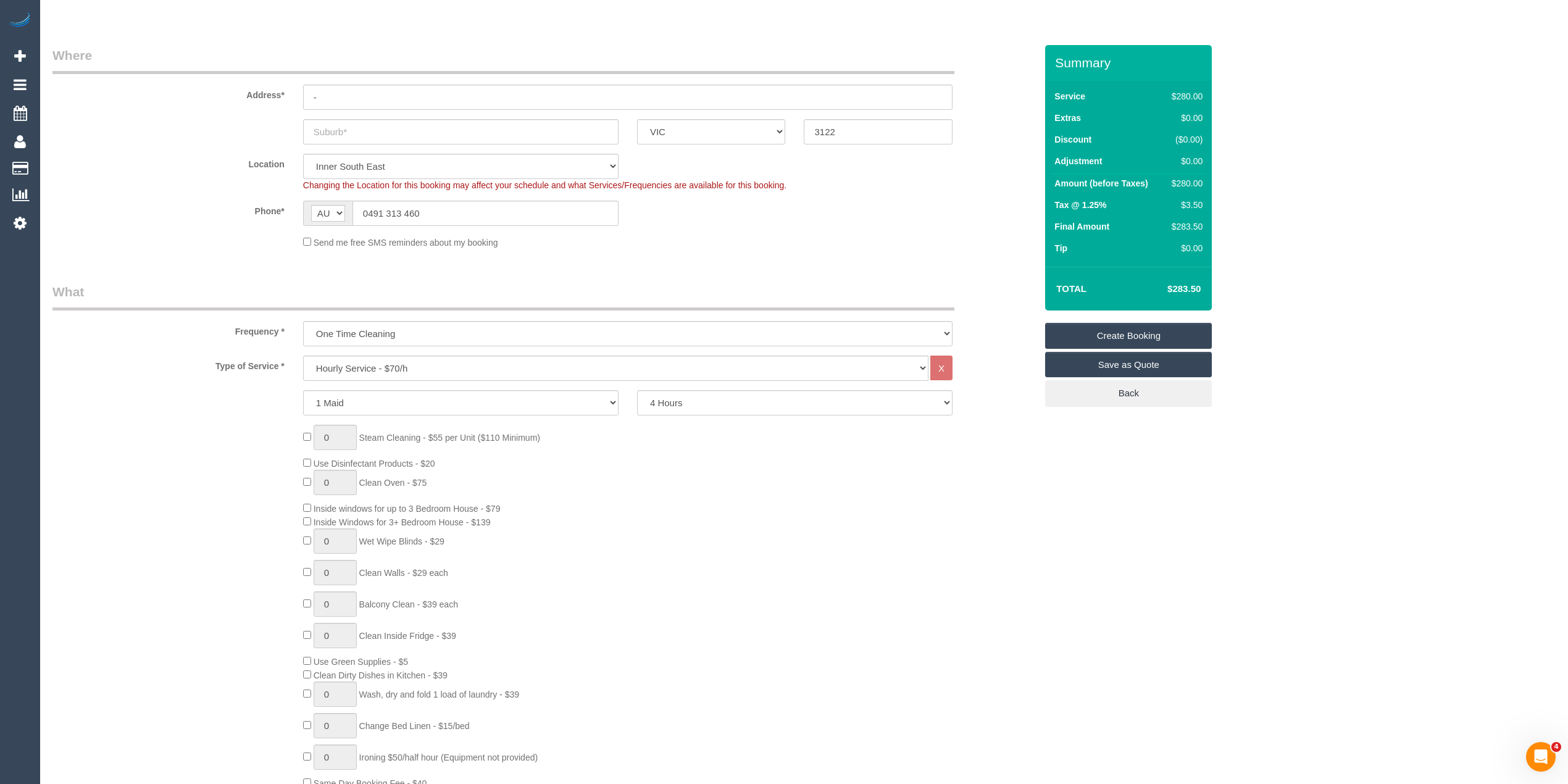
scroll to position [137, 0]
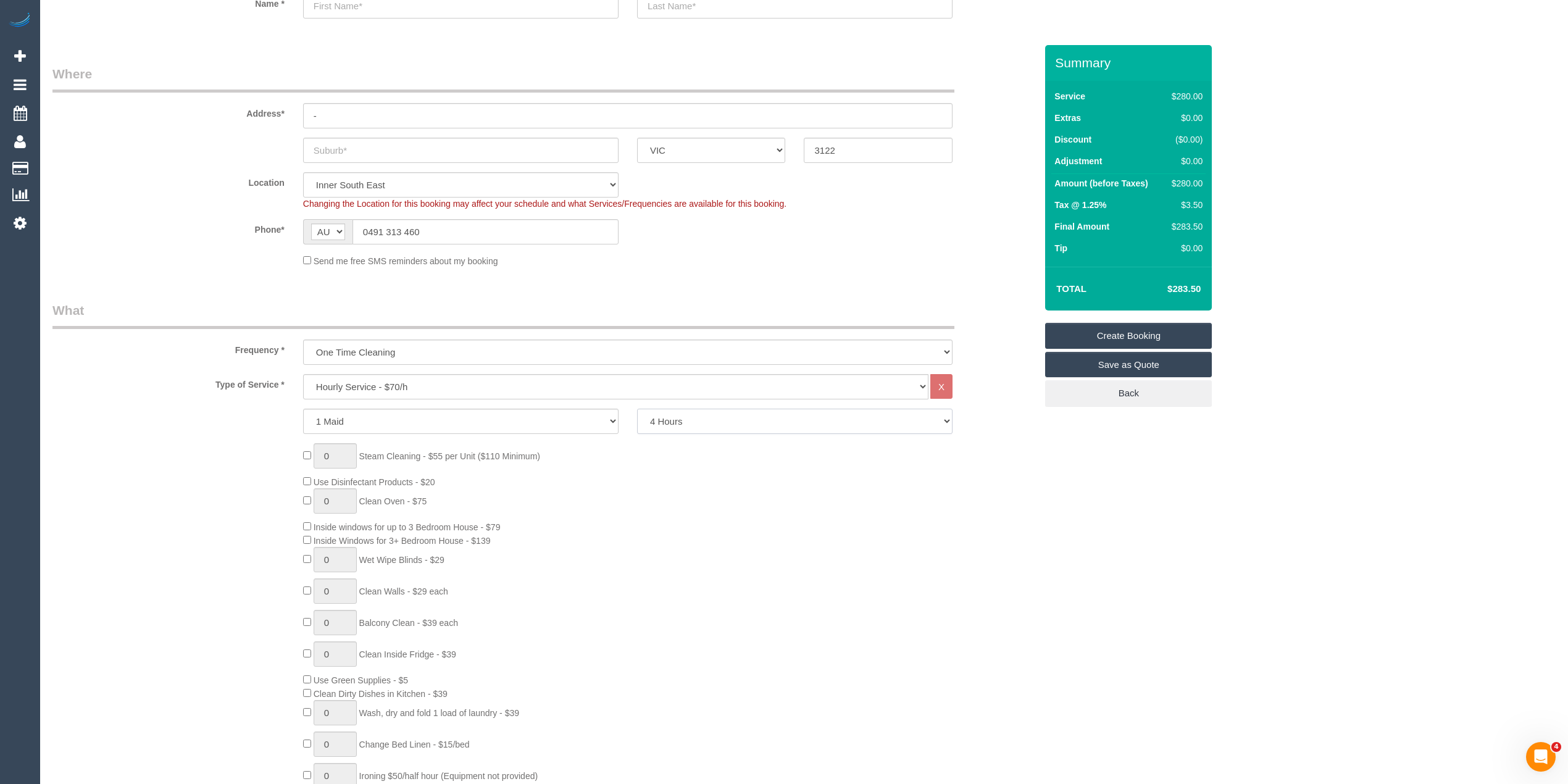
click at [691, 418] on select "2 Hours 2.5 Hours 3 Hours 3.5 Hours 4 Hours 4.5 Hours 5 Hours 5.5 Hours 6 Hours…" at bounding box center [795, 422] width 316 height 25
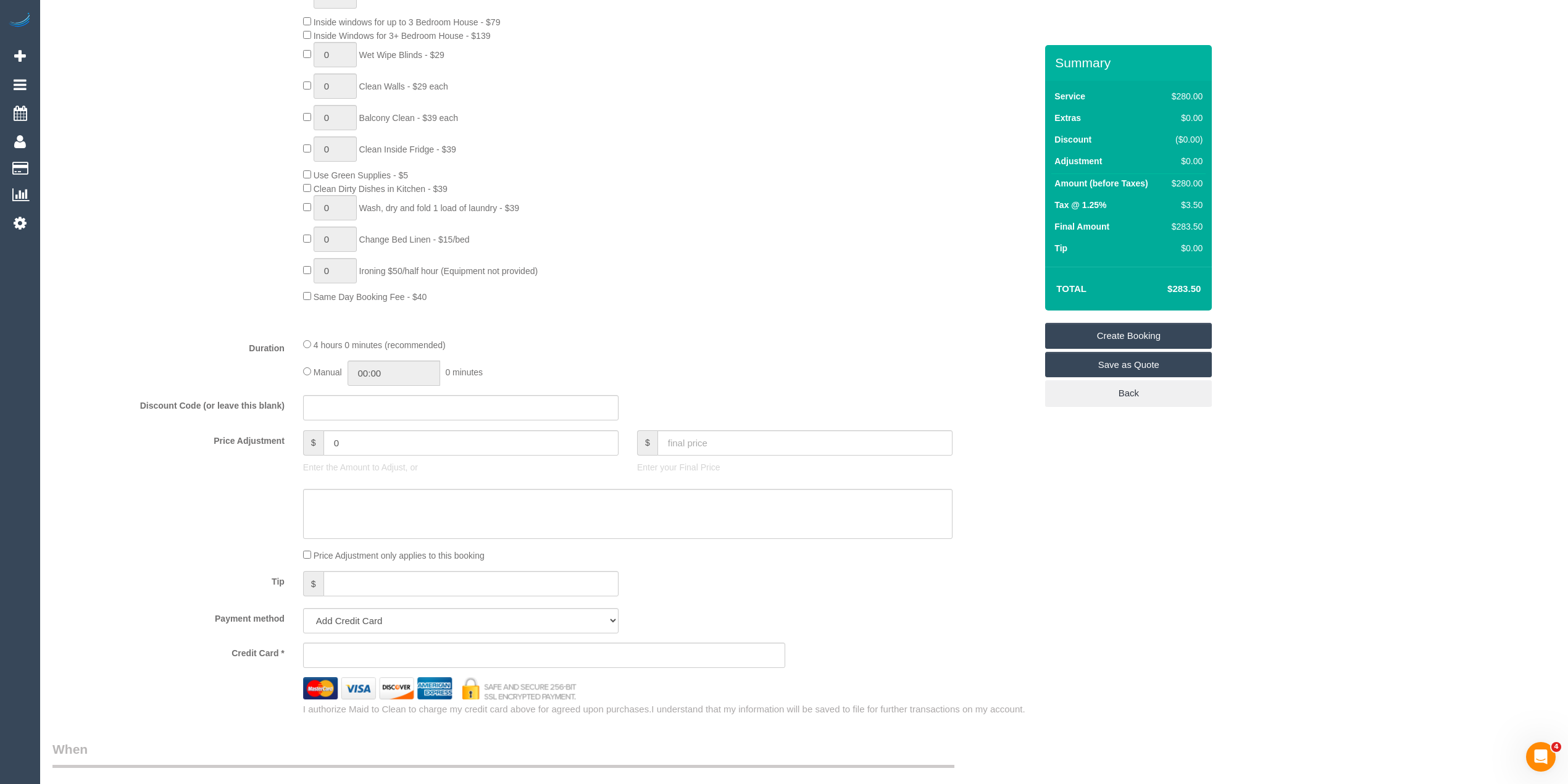
scroll to position [823, 0]
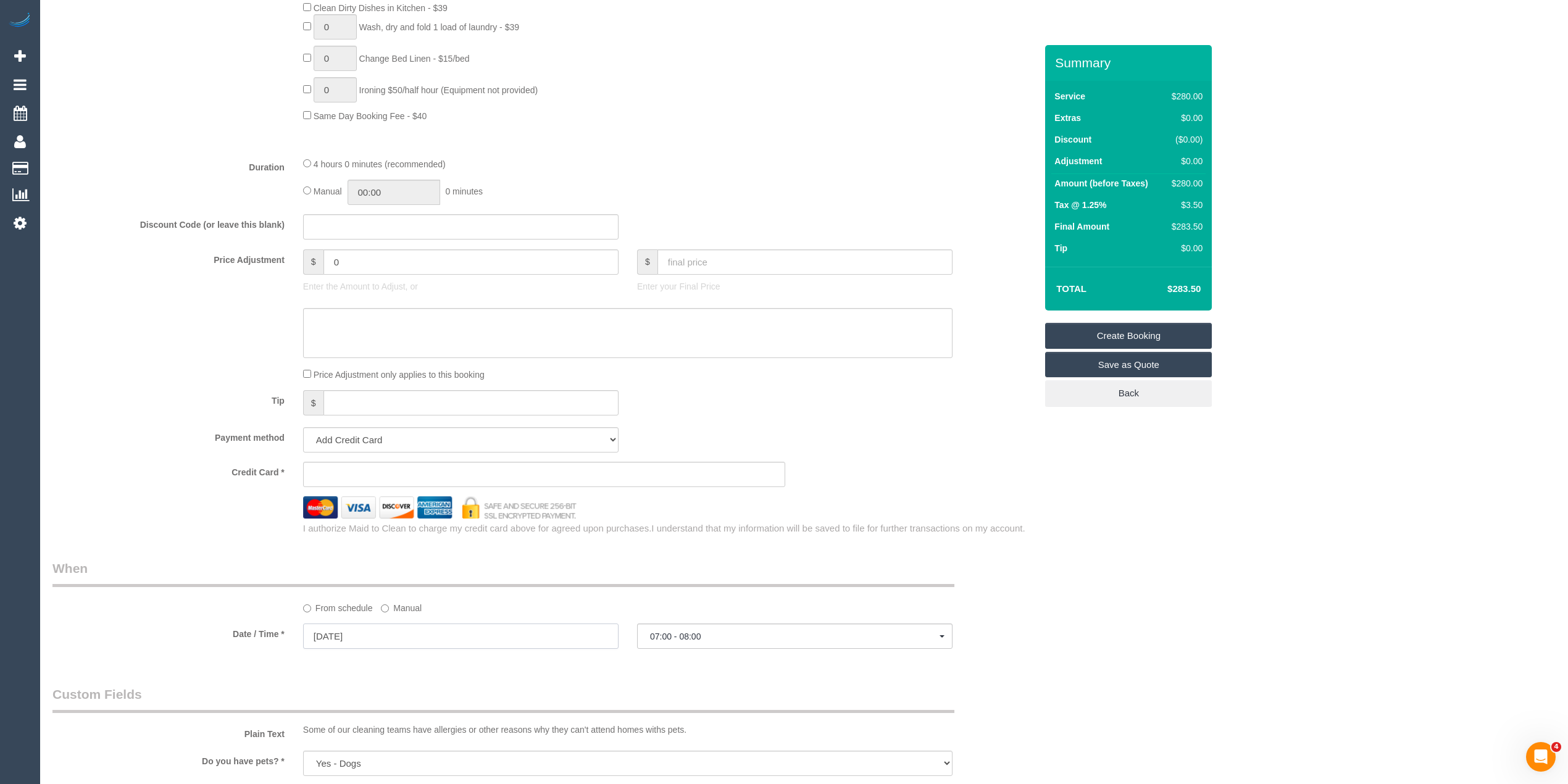
click at [357, 635] on input "[DATE]" at bounding box center [461, 636] width 316 height 25
click at [448, 574] on link "20" at bounding box center [452, 572] width 20 height 17
type input "20/09/2025"
click at [680, 633] on span "--:--" at bounding box center [795, 637] width 290 height 10
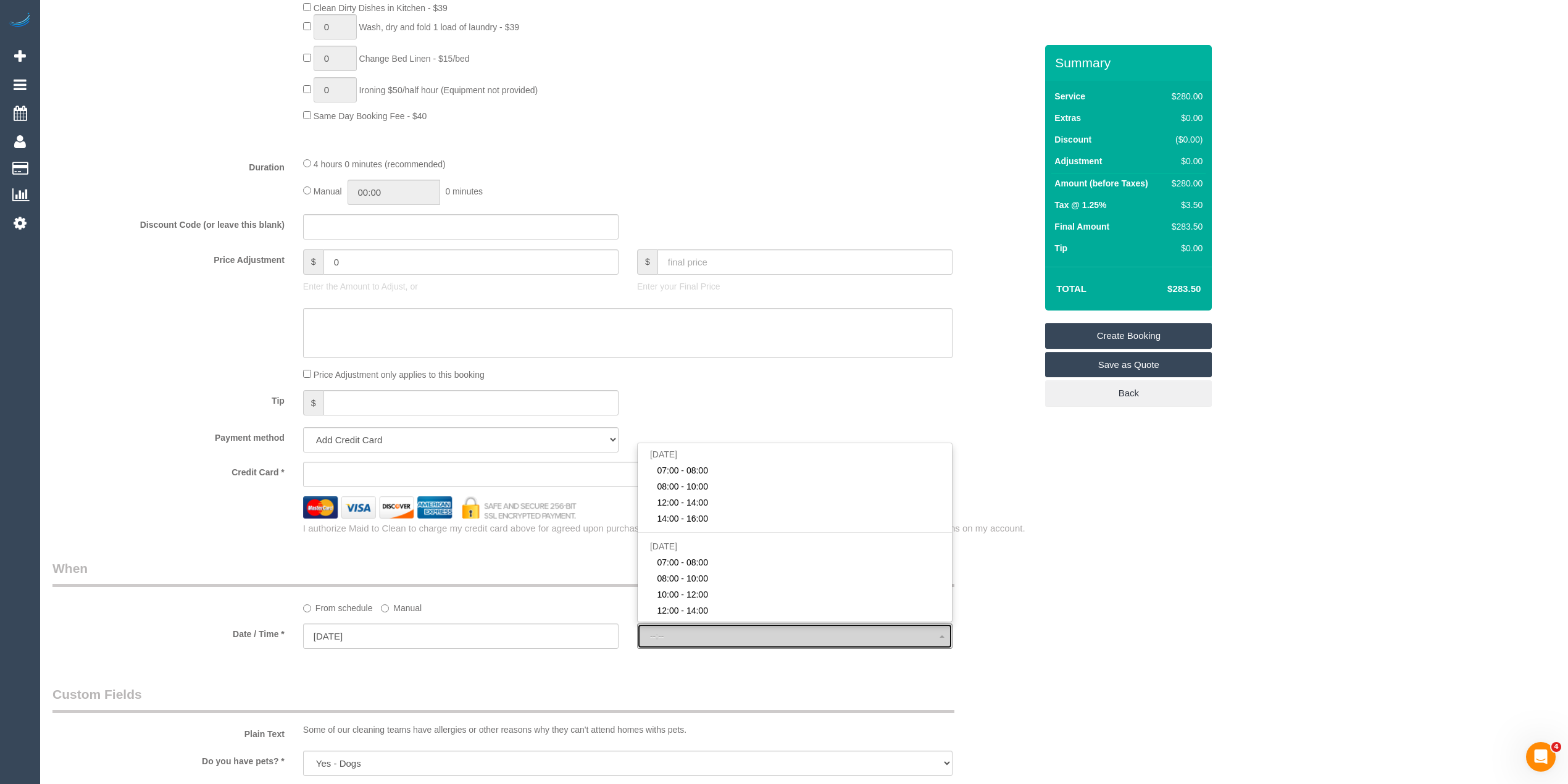
select select "spot16"
click at [680, 633] on span "07:00 - 08:00" at bounding box center [795, 637] width 290 height 10
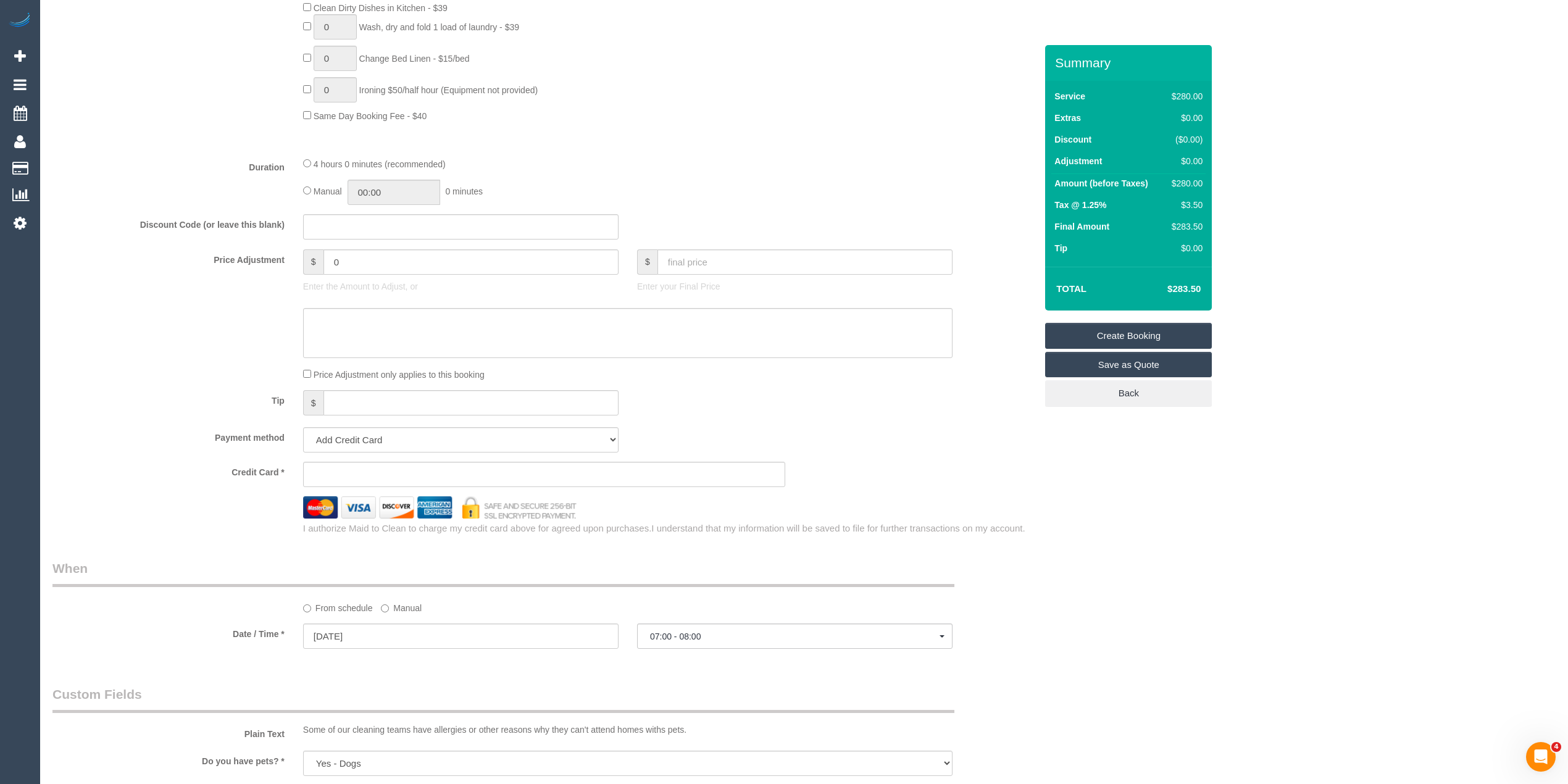
click at [302, 635] on div "20/09/2025" at bounding box center [461, 637] width 334 height 28
click at [336, 634] on input "20/09/2025" at bounding box center [461, 636] width 316 height 25
click at [341, 587] on link "22" at bounding box center [339, 590] width 23 height 17
type input "[DATE]"
select select "spot22"
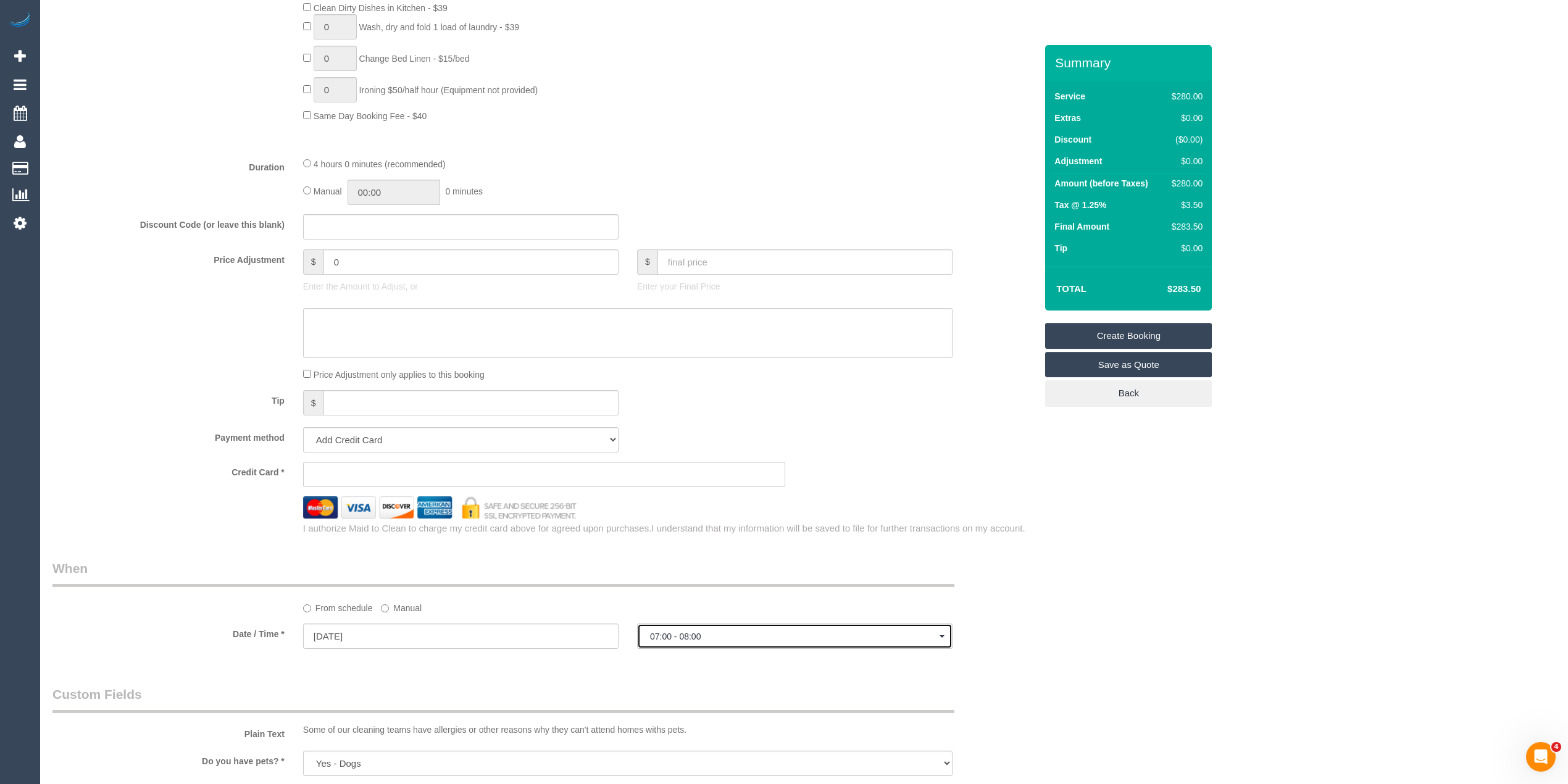
click at [736, 640] on span "07:00 - 08:00" at bounding box center [795, 637] width 290 height 10
click at [1261, 605] on div "Who Email* Name * Where Address* - ACT NSW NT QLD SA TAS VIC WA 3122 Location O…" at bounding box center [804, 311] width 1504 height 2180
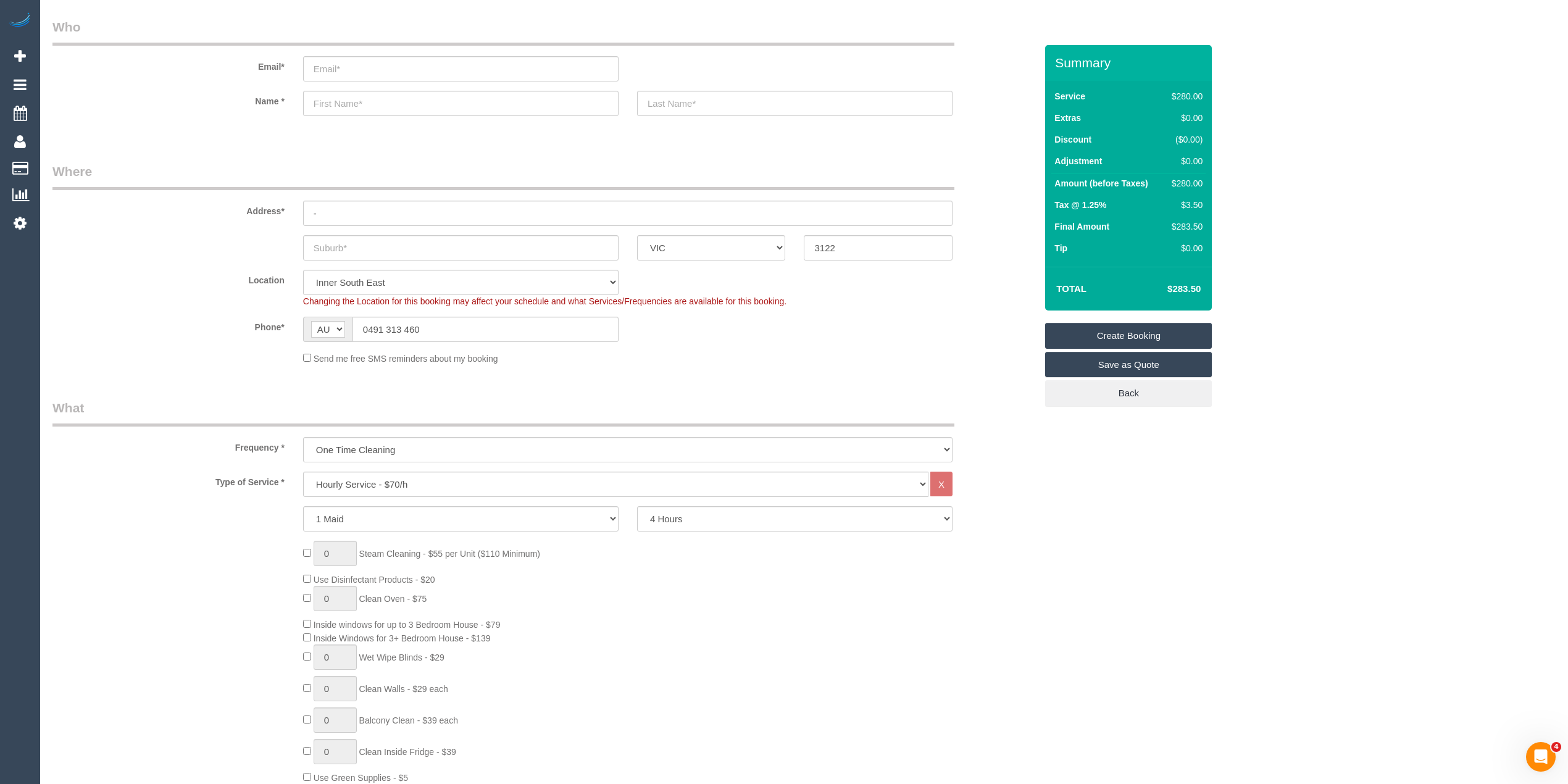
scroll to position [0, 0]
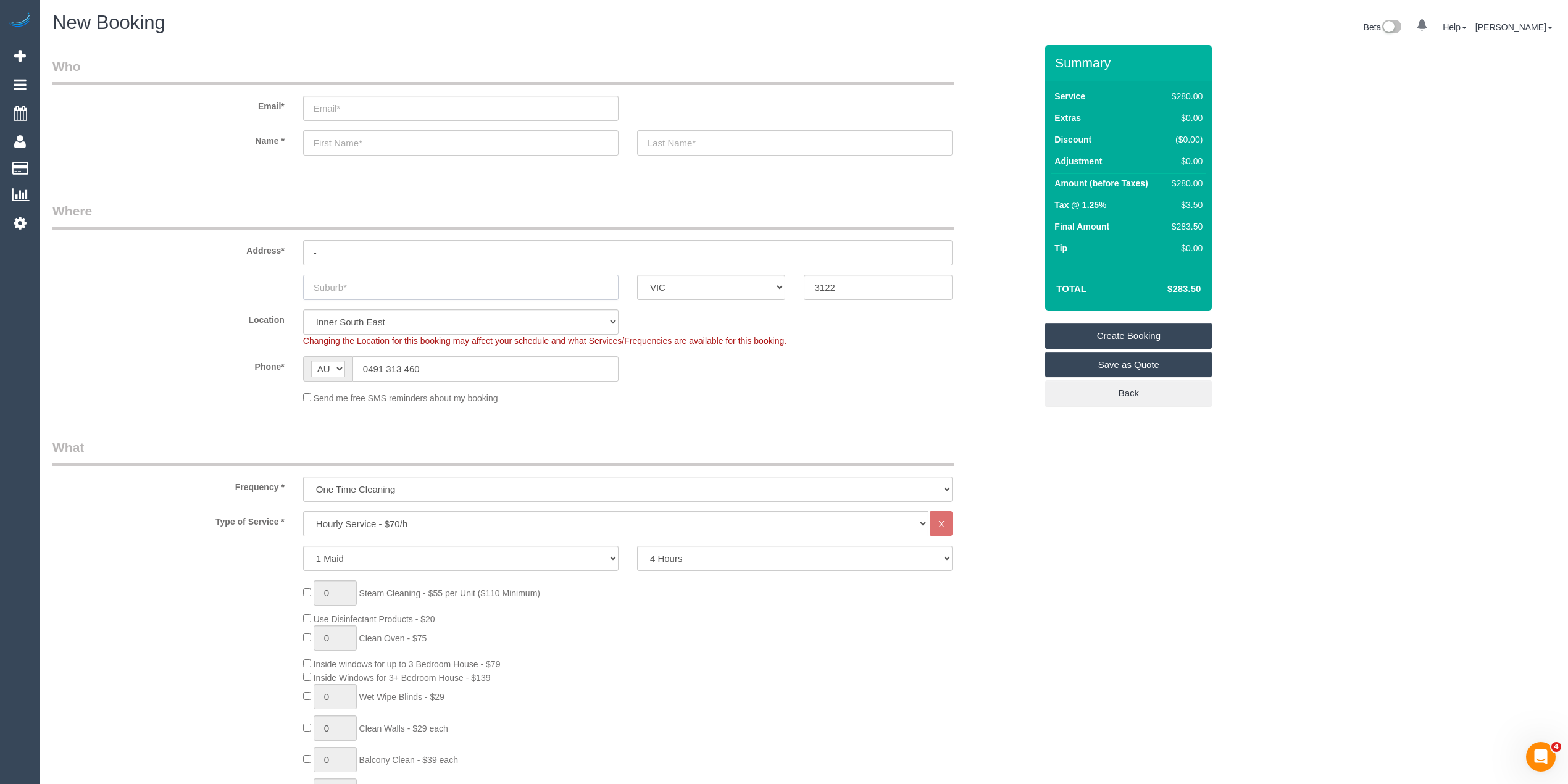
click at [376, 275] on input "text" at bounding box center [461, 287] width 316 height 25
type input "Hawthorn"
click at [454, 364] on input "0491 313 460" at bounding box center [485, 369] width 266 height 25
click at [334, 247] on input "-" at bounding box center [628, 253] width 650 height 25
click at [392, 524] on select "Hourly Service - $70/h Hourly Service - $65/h Hourly Service - $60/h Hourly Ser…" at bounding box center [615, 524] width 625 height 25
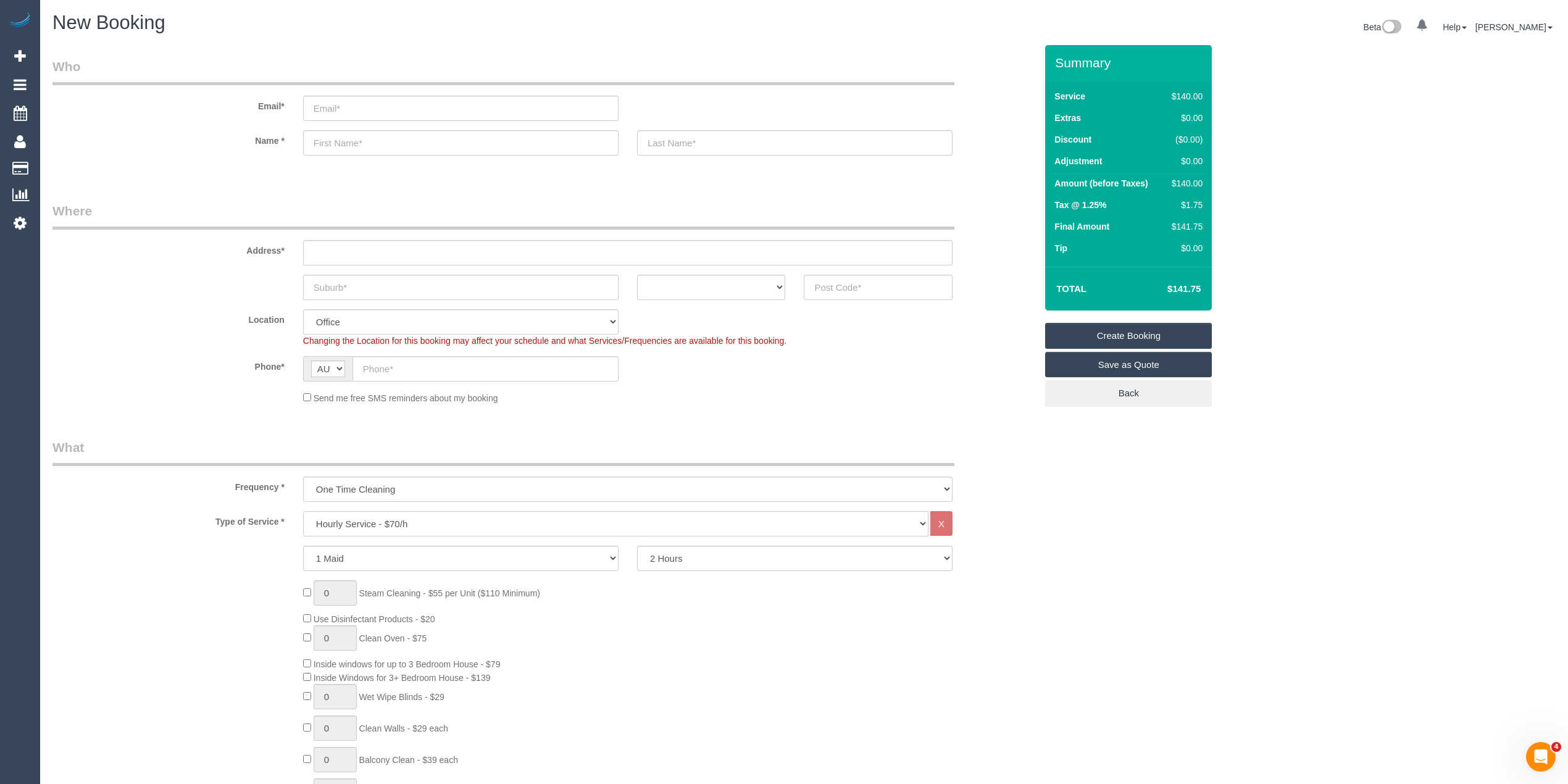
select select "212"
click at [303, 511] on select "Hourly Service - $70/h Hourly Service - $65/h Hourly Service - $60/h Hourly Ser…" at bounding box center [615, 524] width 625 height 25
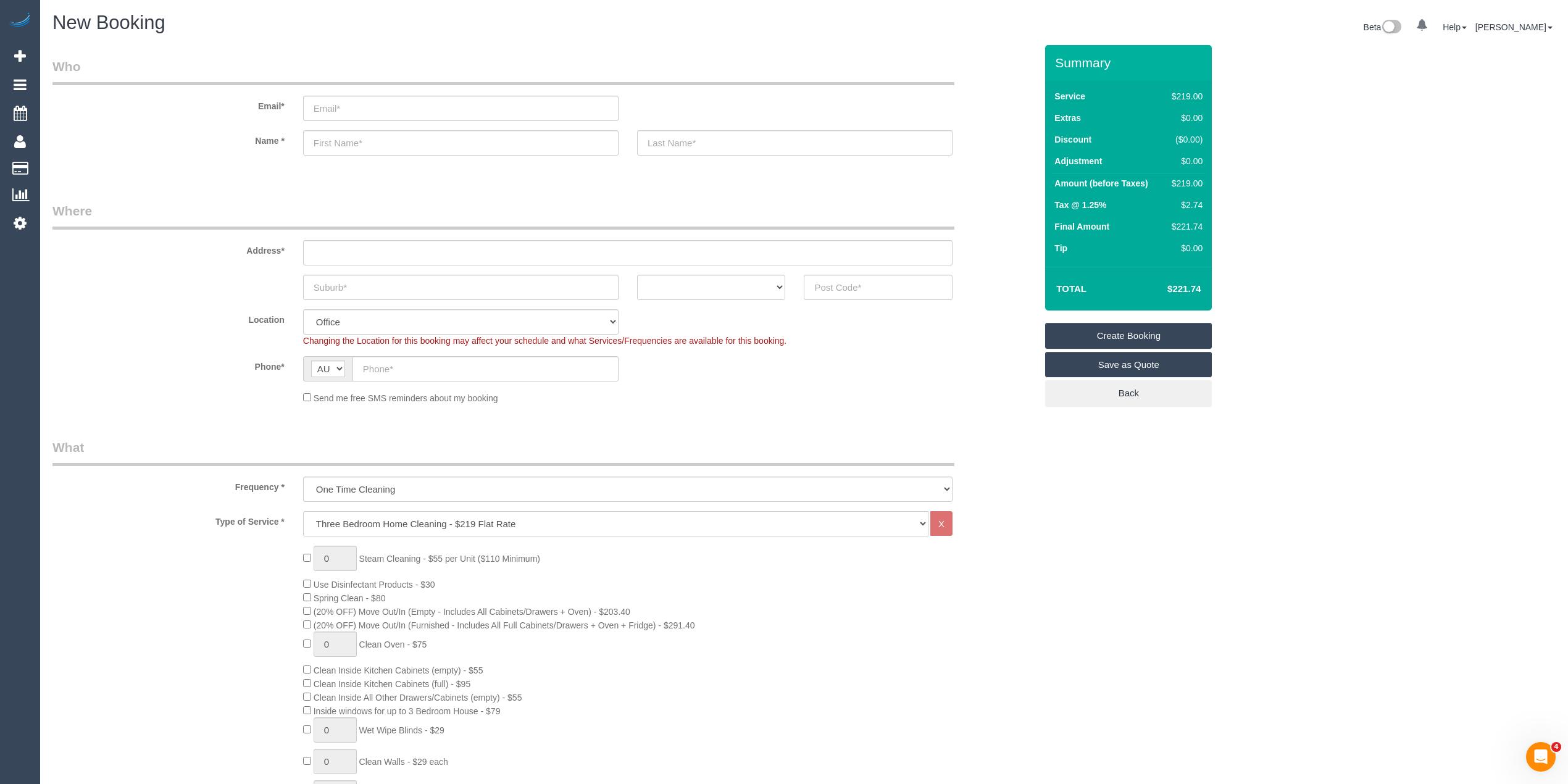
click at [427, 521] on select "Hourly Service - $70/h Hourly Service - $65/h Hourly Service - $60/h Hourly Ser…" at bounding box center [615, 524] width 625 height 25
click at [216, 373] on div "Phone* AF AL DZ AD AO AI AQ AG AR AM AW AU AT AZ BS BH BD BB BY BE BZ BJ BM BT …" at bounding box center [544, 369] width 1002 height 25
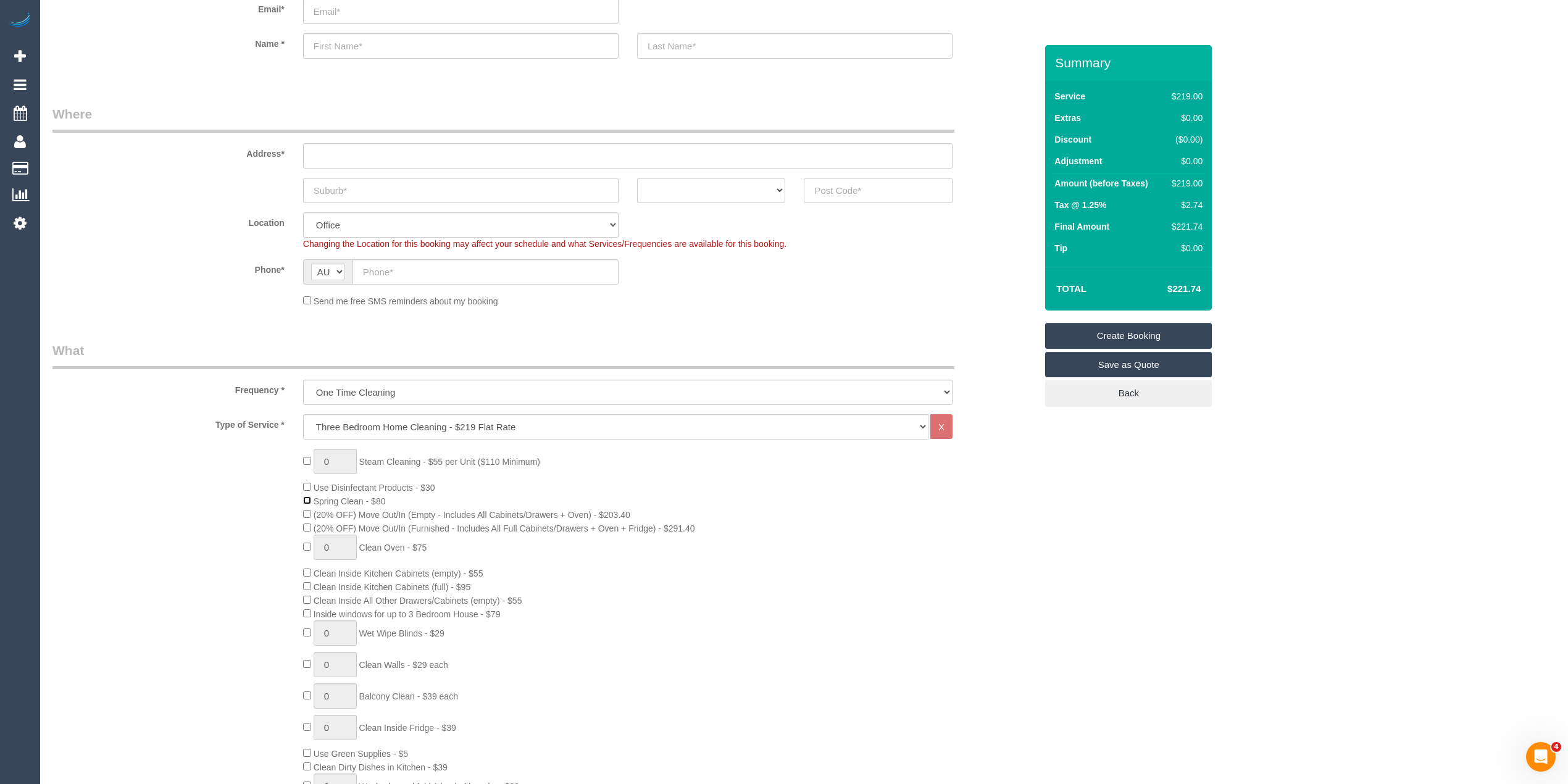
scroll to position [137, 0]
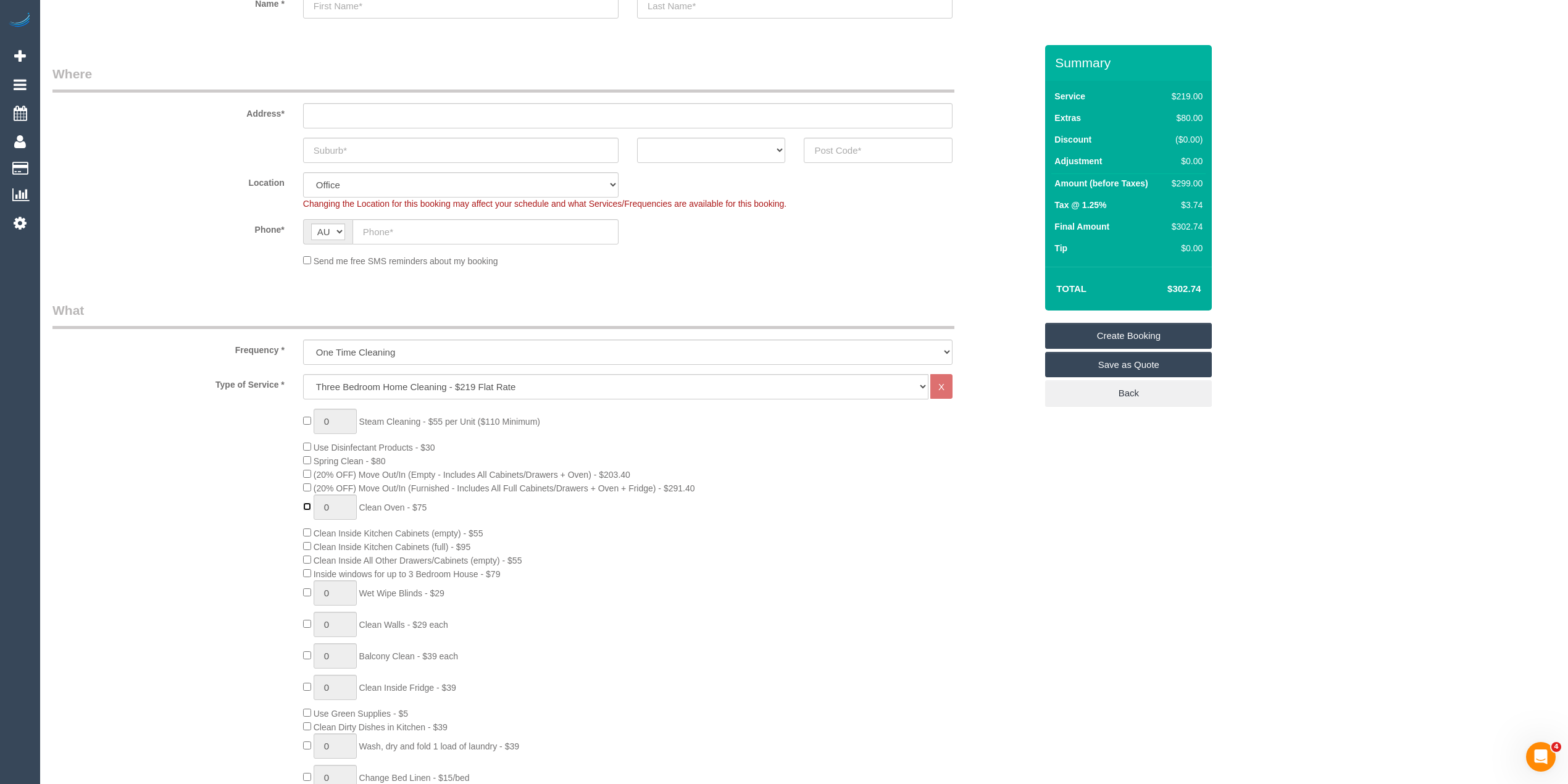
type input "1"
click at [204, 480] on div "0 Steam Cleaning - $55 per Unit ($110 Minimum) Use Disinfectant Products - $30 …" at bounding box center [544, 625] width 1002 height 432
click at [341, 111] on input "text" at bounding box center [628, 116] width 650 height 25
type input "-"
click at [314, 146] on input "text" at bounding box center [461, 150] width 316 height 25
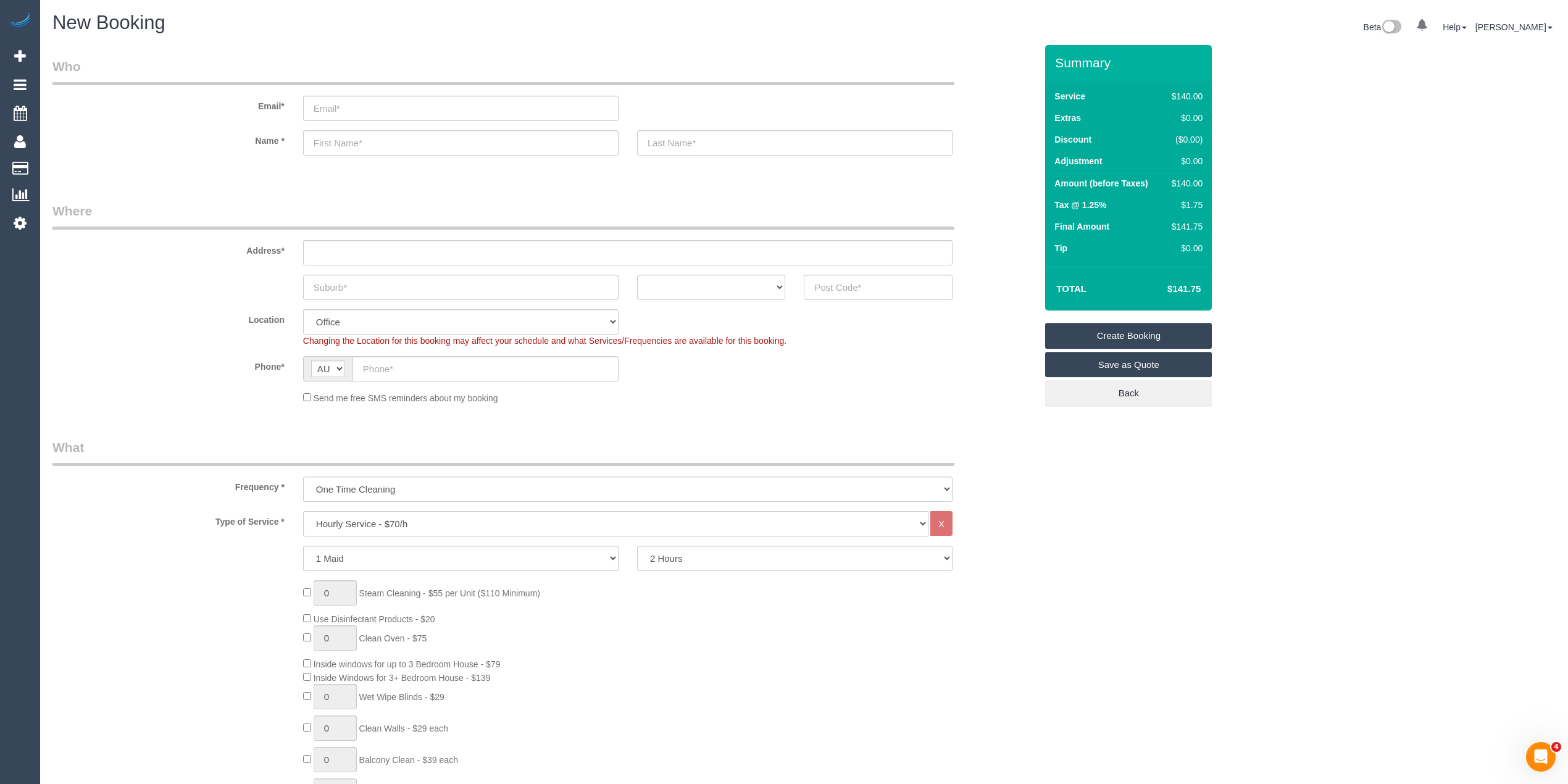
click at [364, 516] on select "Hourly Service - $70/h Hourly Service - $65/h Hourly Service - $60/h Hourly Ser…" at bounding box center [615, 524] width 625 height 25
select select "213"
click at [303, 511] on select "Hourly Service - $70/h Hourly Service - $65/h Hourly Service - $60/h Hourly Ser…" at bounding box center [615, 524] width 625 height 25
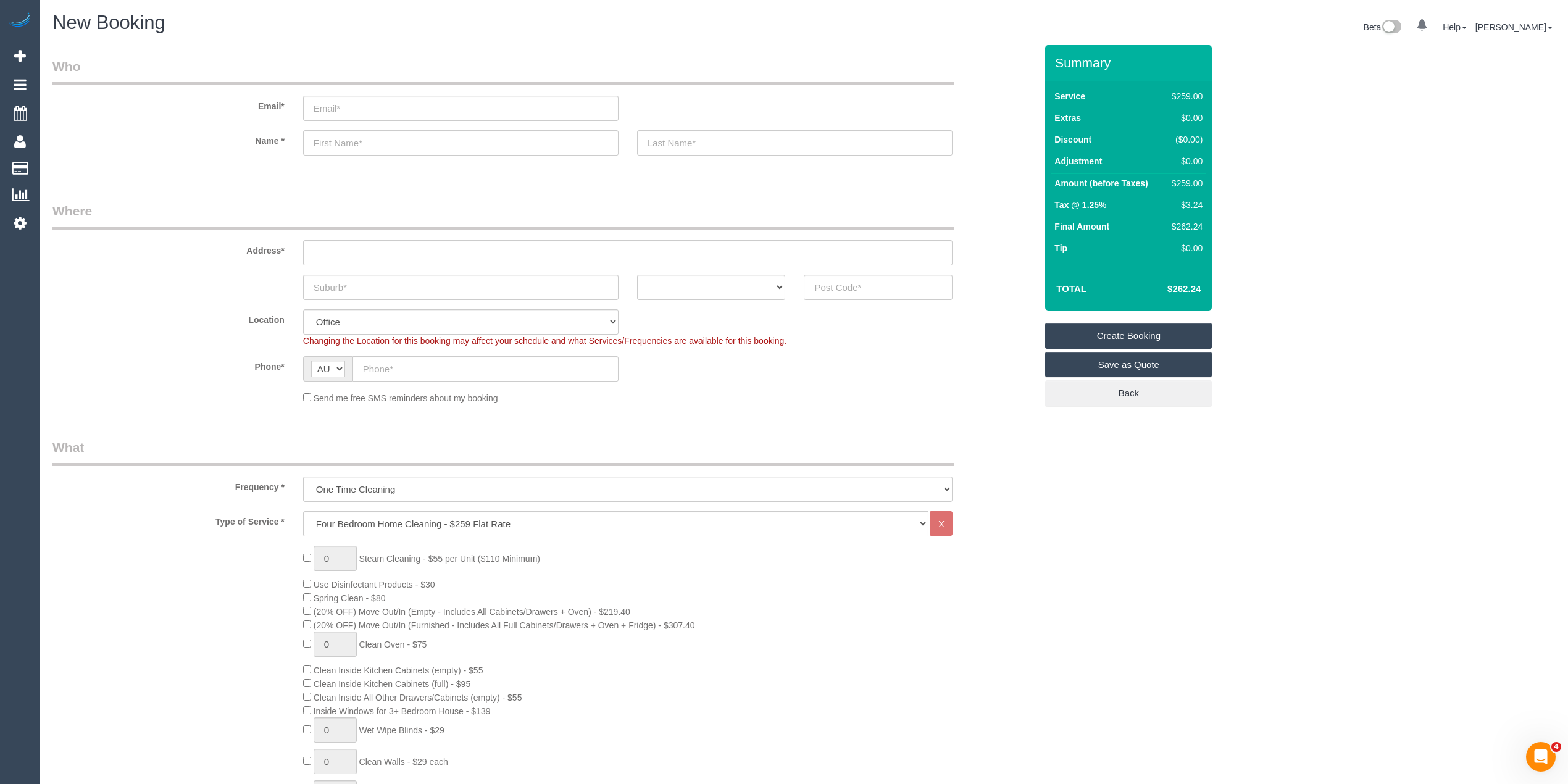
click at [203, 565] on div "0 Steam Cleaning - $55 per Unit ($110 Minimum) Use Disinfectant Products - $30 …" at bounding box center [544, 762] width 1002 height 432
click at [835, 281] on input "text" at bounding box center [878, 287] width 149 height 25
type input "3057"
click at [324, 245] on input "text" at bounding box center [628, 253] width 650 height 25
type input "-"
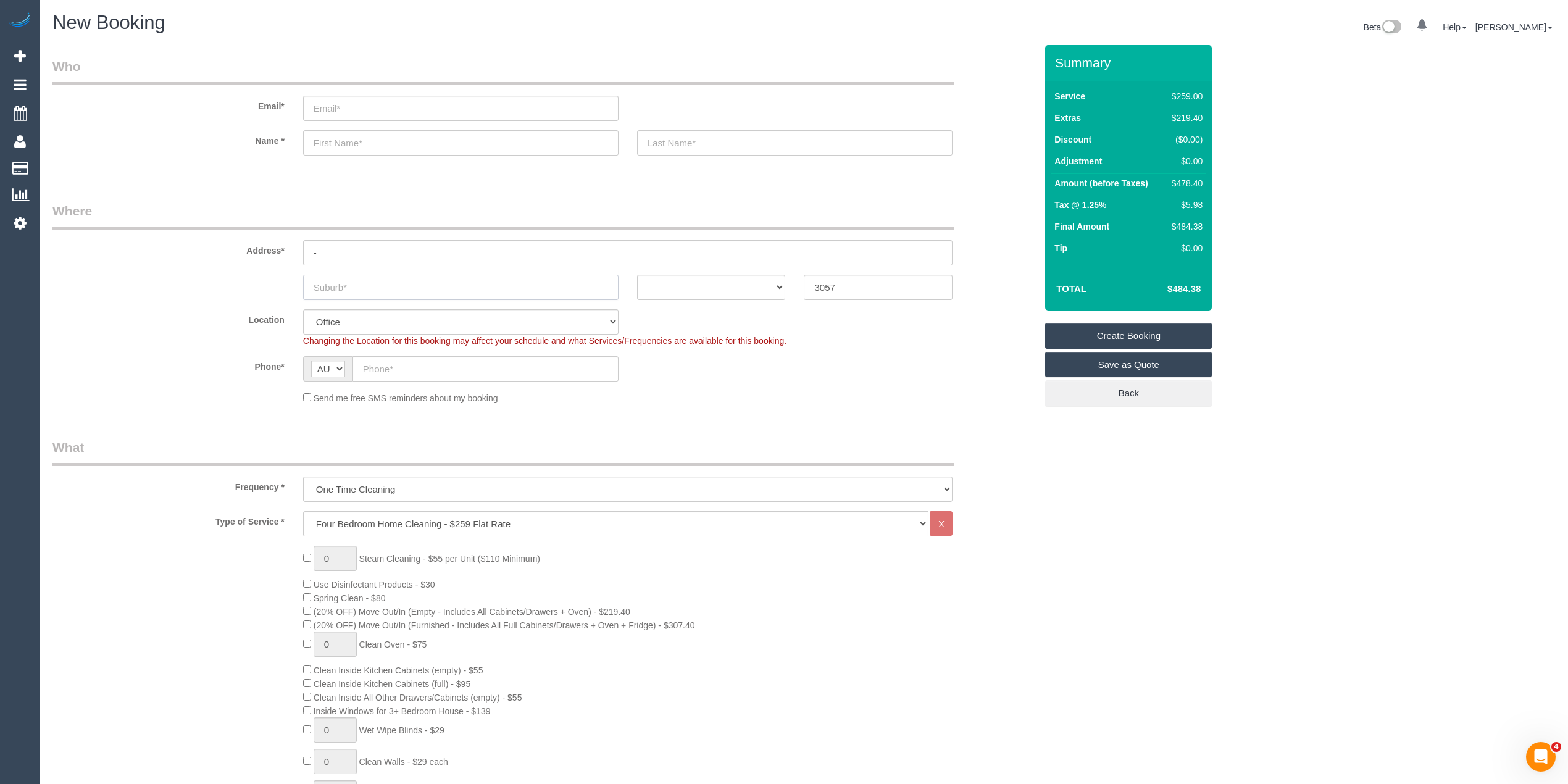
click at [353, 287] on input "text" at bounding box center [461, 287] width 316 height 25
select select "88"
select select "object:2163"
click at [366, 282] on input "text" at bounding box center [461, 287] width 316 height 25
paste input "[GEOGRAPHIC_DATA]"
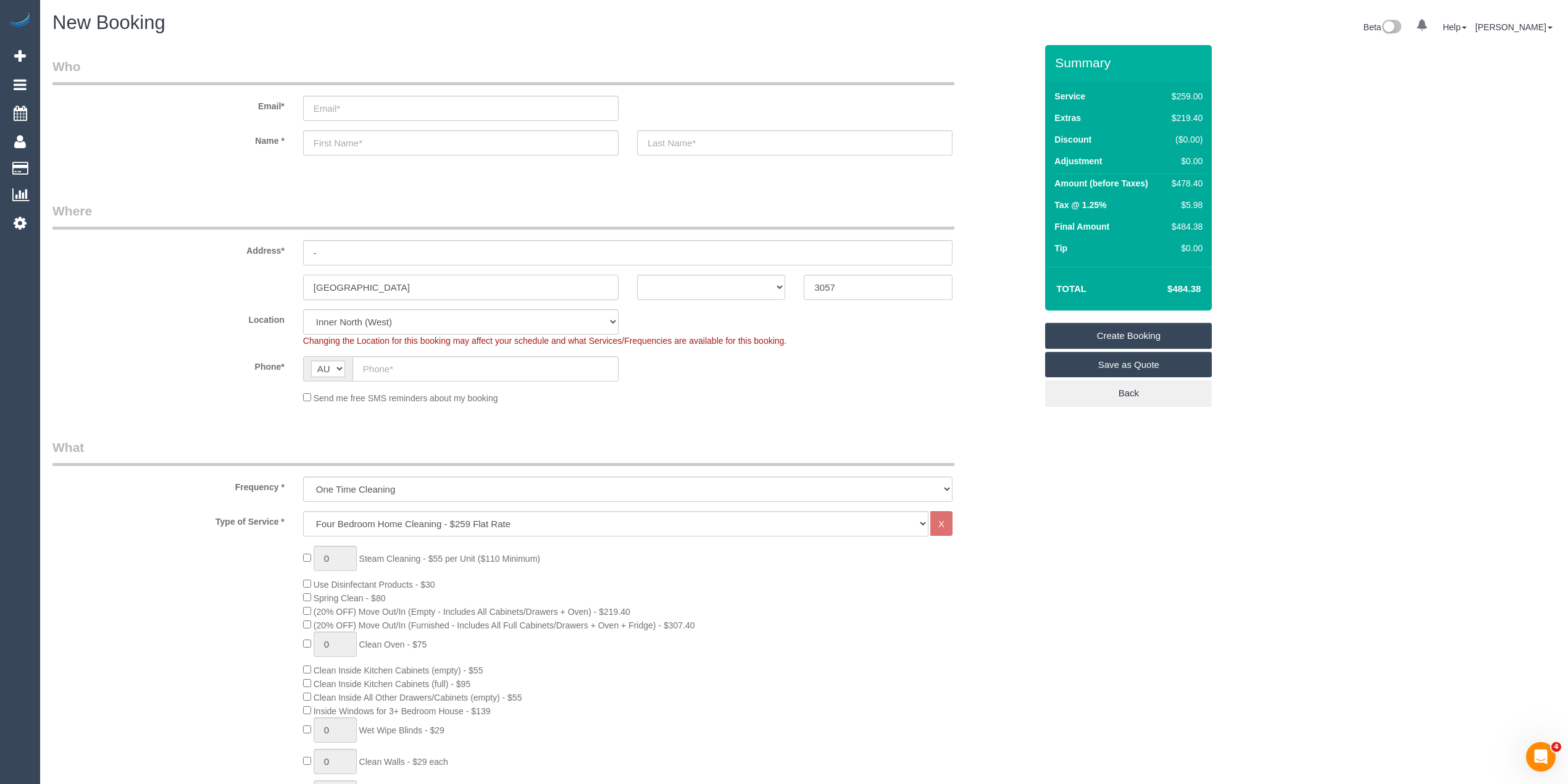
type input "[GEOGRAPHIC_DATA]"
click at [650, 286] on select "ACT [GEOGRAPHIC_DATA] NT [GEOGRAPHIC_DATA] SA TAS [GEOGRAPHIC_DATA] [GEOGRAPHIC…" at bounding box center [711, 287] width 149 height 25
select select "VIC"
click at [637, 275] on select "ACT [GEOGRAPHIC_DATA] NT [GEOGRAPHIC_DATA] SA TAS [GEOGRAPHIC_DATA] [GEOGRAPHIC…" at bounding box center [711, 287] width 149 height 25
click at [421, 368] on input "text" at bounding box center [485, 369] width 266 height 25
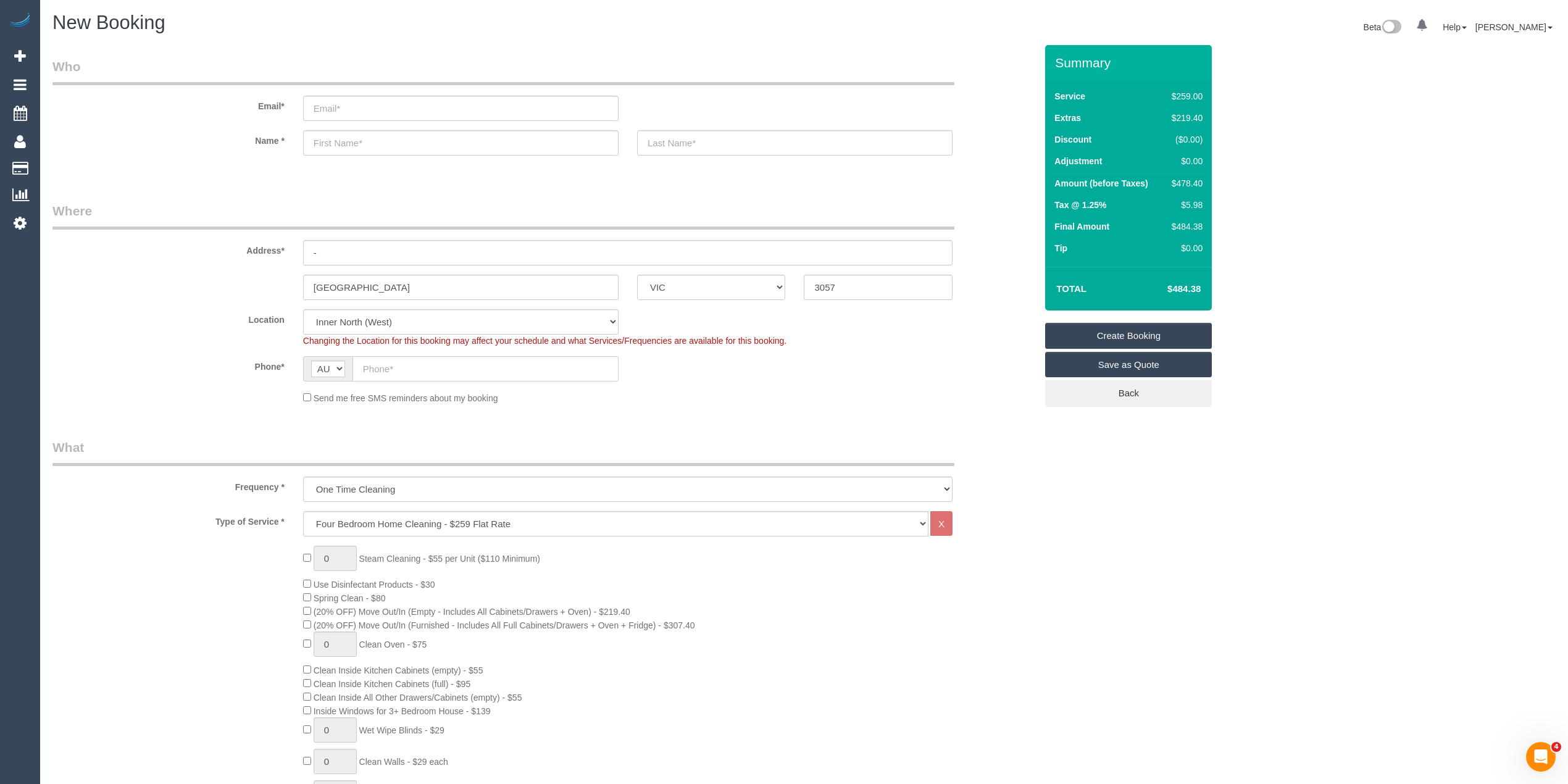
paste input "61 422 202 628"
drag, startPoint x: 377, startPoint y: 364, endPoint x: 353, endPoint y: 367, distance: 24.2
click at [353, 367] on input "61 422 202 628" at bounding box center [485, 369] width 266 height 25
click at [353, 367] on input "422202628" at bounding box center [485, 369] width 266 height 25
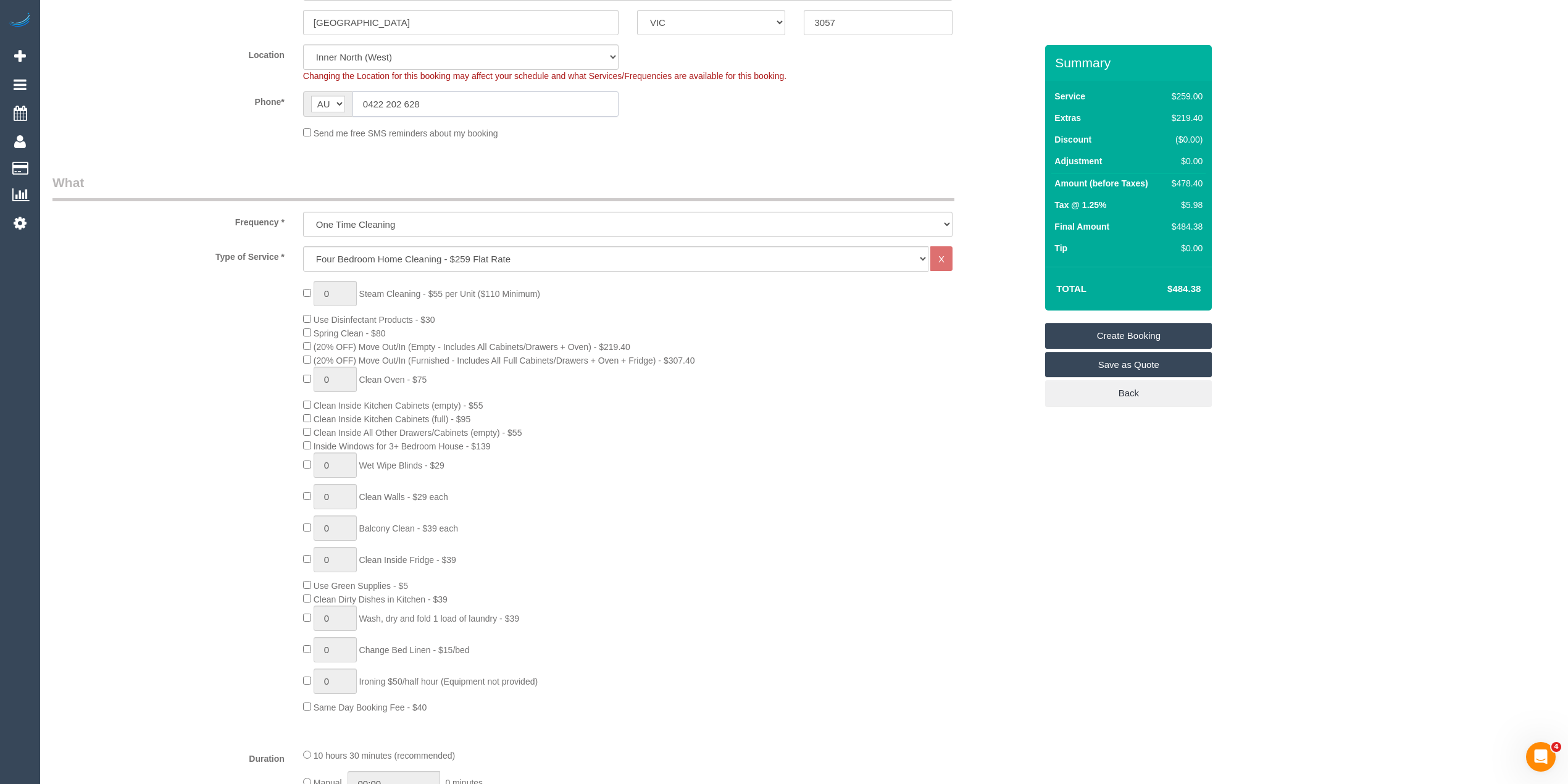
scroll to position [274, 0]
type input "0422 202 628"
click at [341, 243] on select "Hourly Service - $70/h Hourly Service - $65/h Hourly Service - $60/h Hourly Ser…" at bounding box center [615, 250] width 625 height 25
select select "214"
click at [303, 237] on select "Hourly Service - $70/h Hourly Service - $65/h Hourly Service - $60/h Hourly Ser…" at bounding box center [615, 250] width 625 height 25
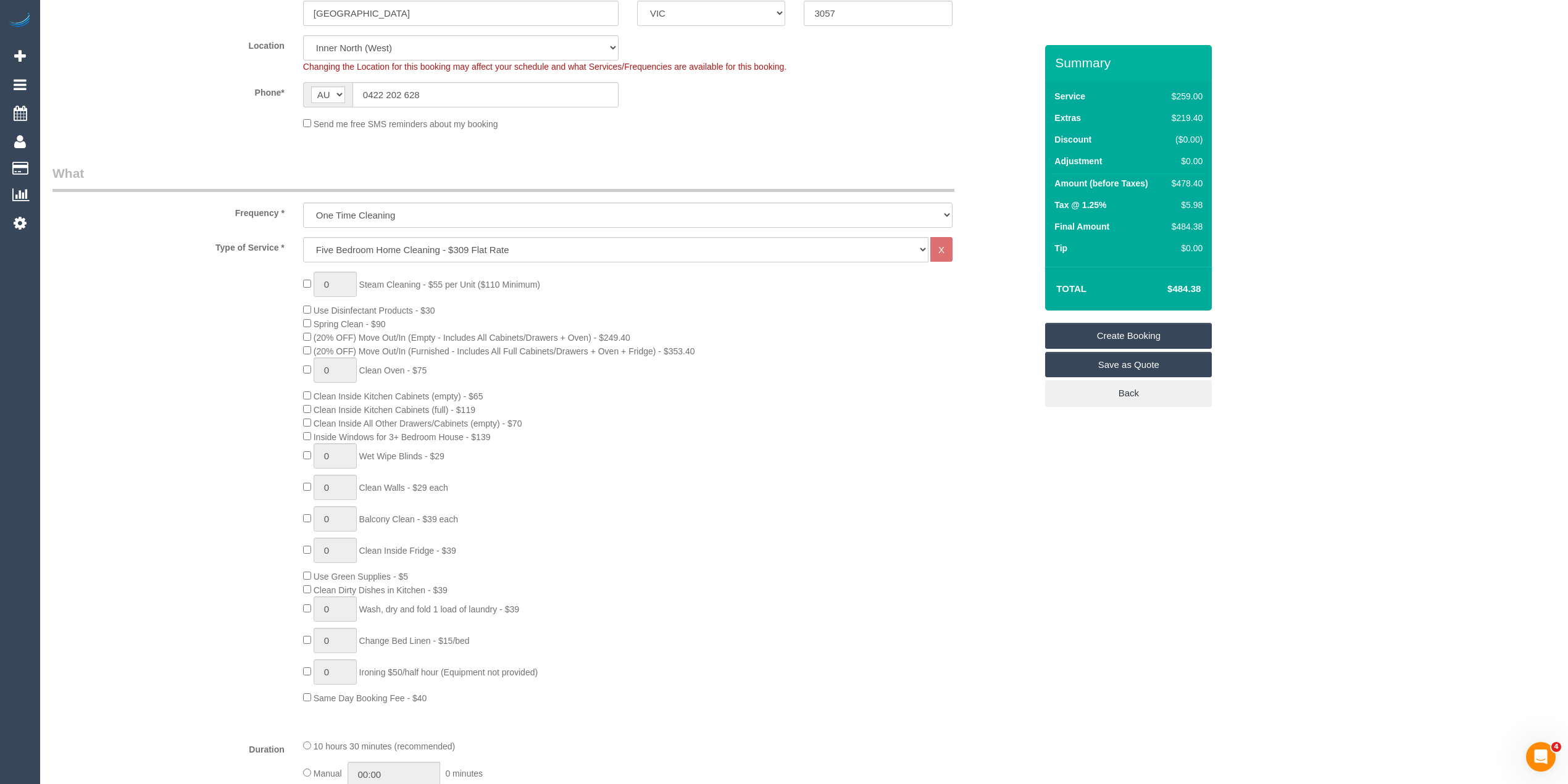
click at [252, 341] on div "0 Steam Cleaning - $55 per Unit ($110 Minimum) Use Disinfectant Products - $30 …" at bounding box center [544, 488] width 1002 height 432
click at [242, 352] on div "0 Steam Cleaning - $55 per Unit ($110 Minimum) Use Disinfectant Products - $30 …" at bounding box center [544, 488] width 1002 height 432
click at [761, 416] on div "0 Steam Cleaning - $55 per Unit ($110 Minimum) Use Disinfectant Products - $30 …" at bounding box center [670, 488] width 751 height 432
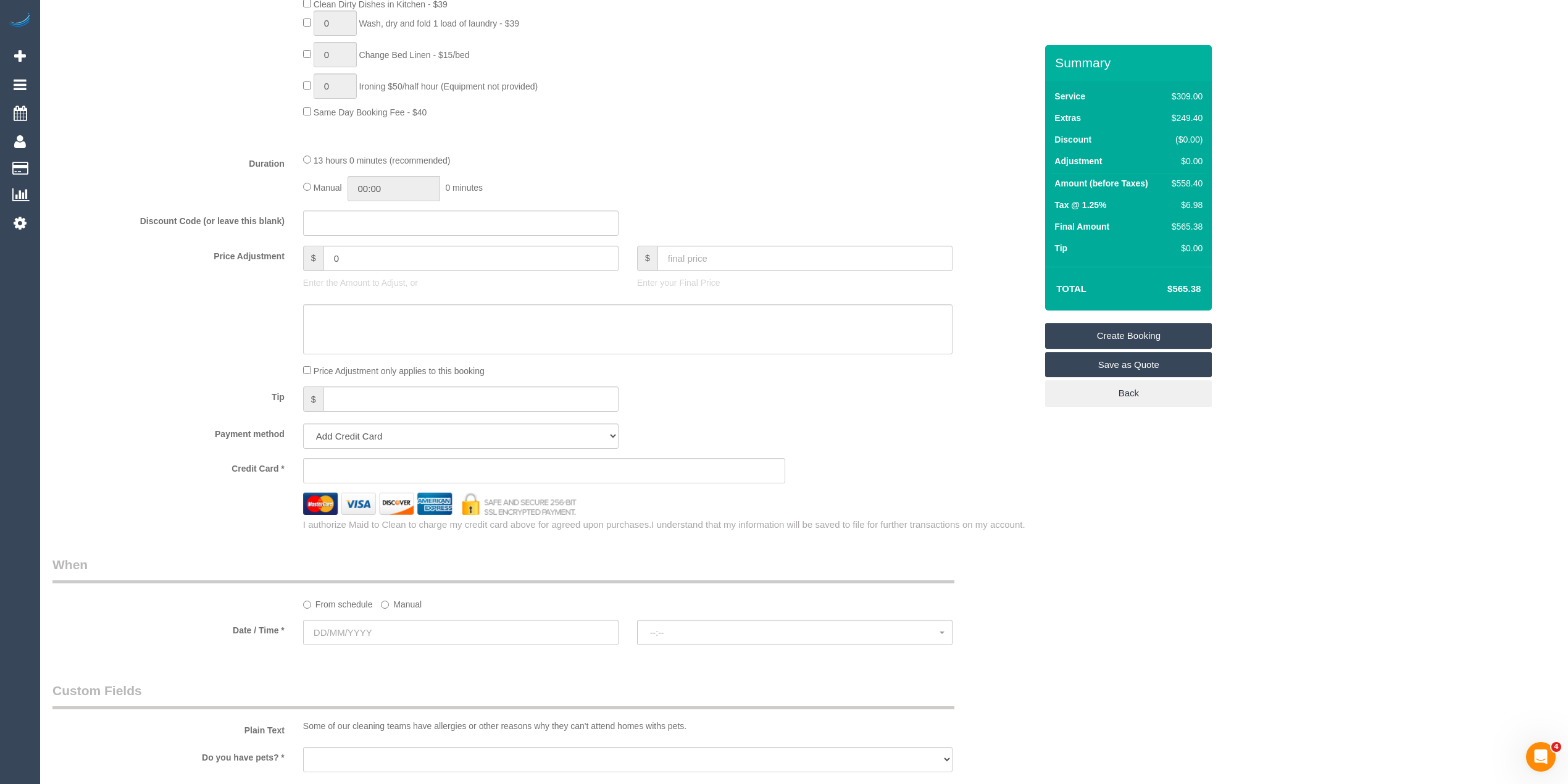
scroll to position [823, 0]
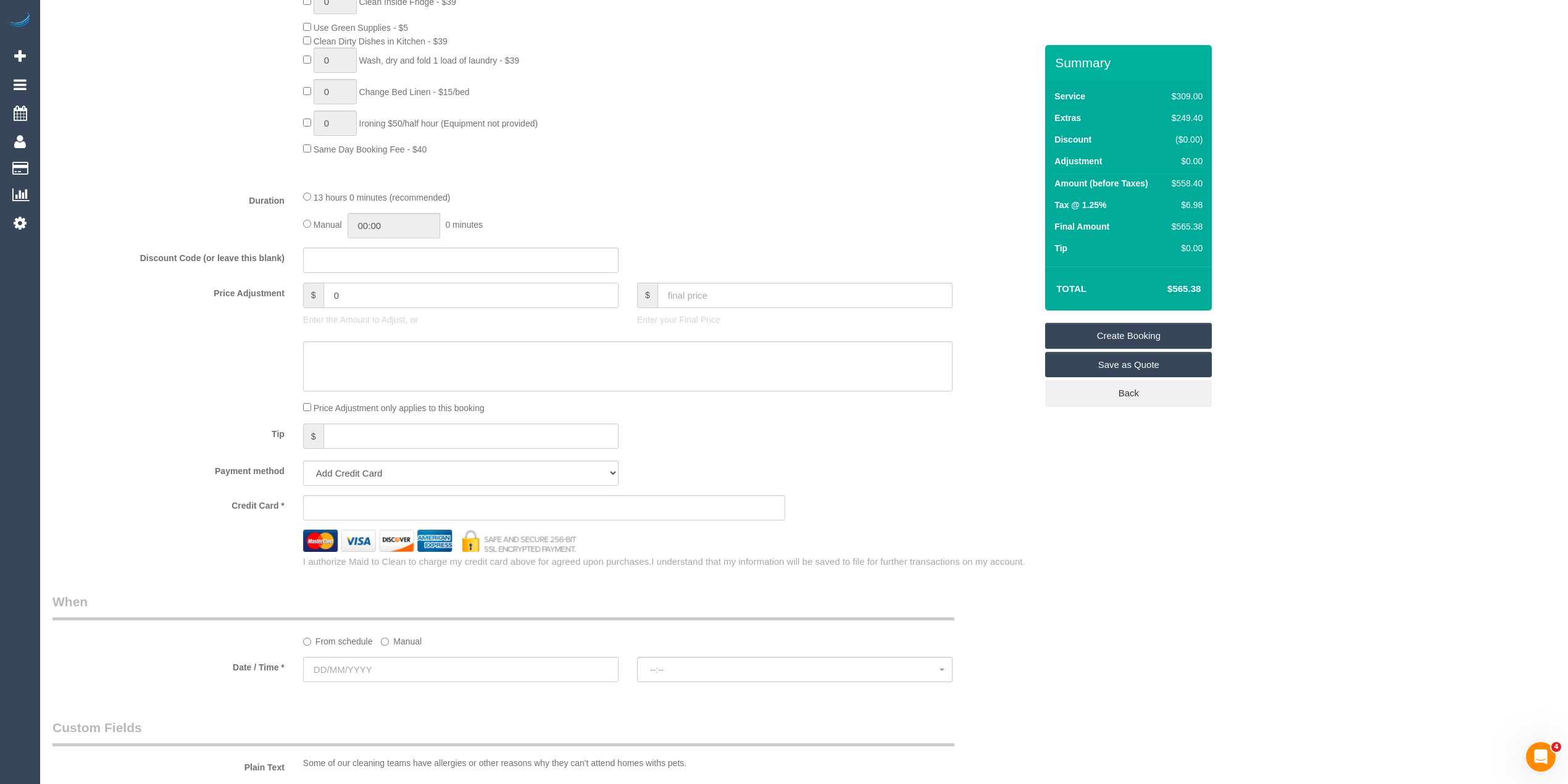
drag, startPoint x: 346, startPoint y: 296, endPoint x: 288, endPoint y: 291, distance: 58.2
click at [288, 291] on div "Price Adjustment $ 0 Enter the Amount to Adjust, or $ Enter your Final Price" at bounding box center [544, 307] width 1002 height 49
type input "-"
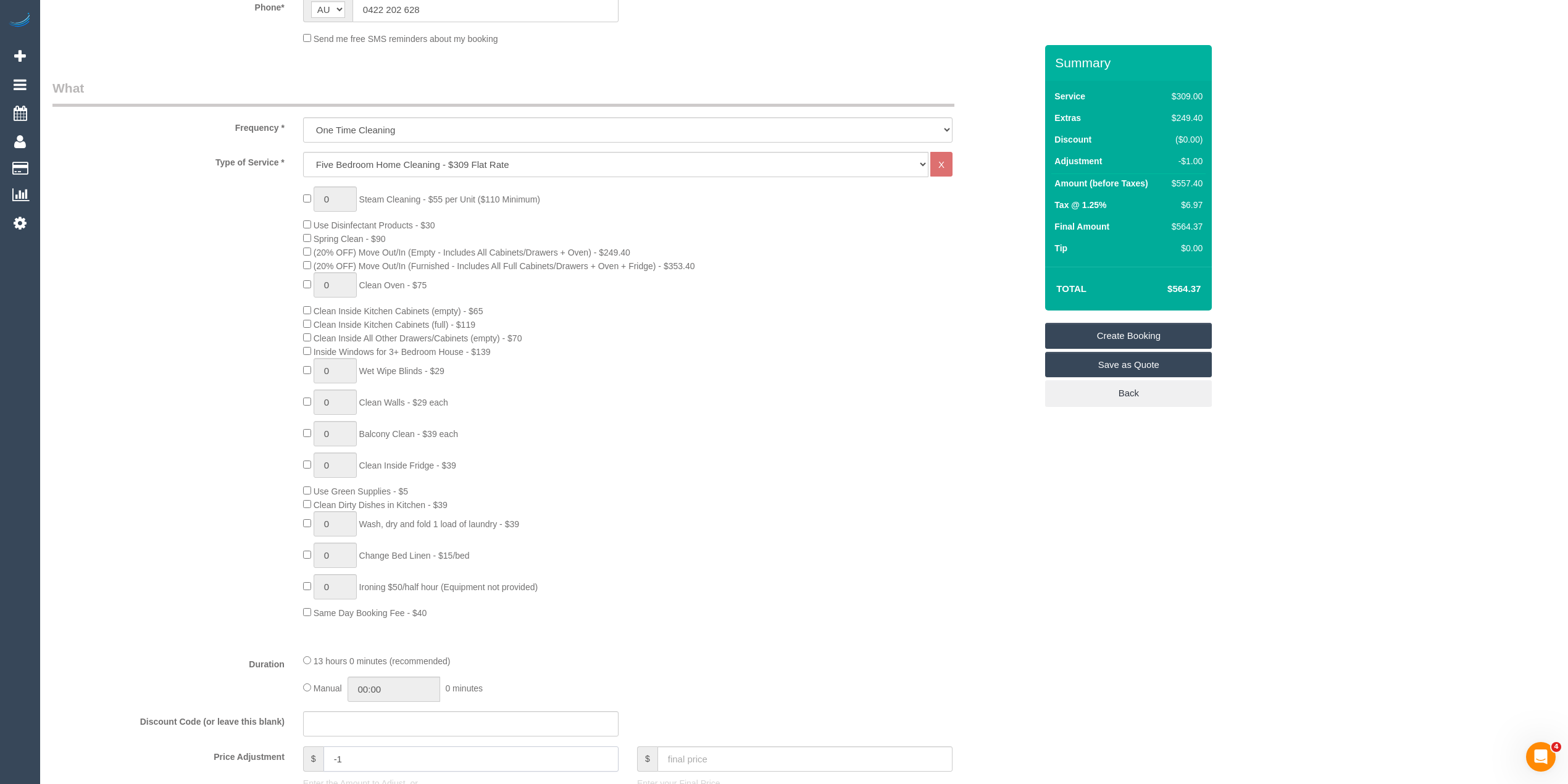
scroll to position [274, 0]
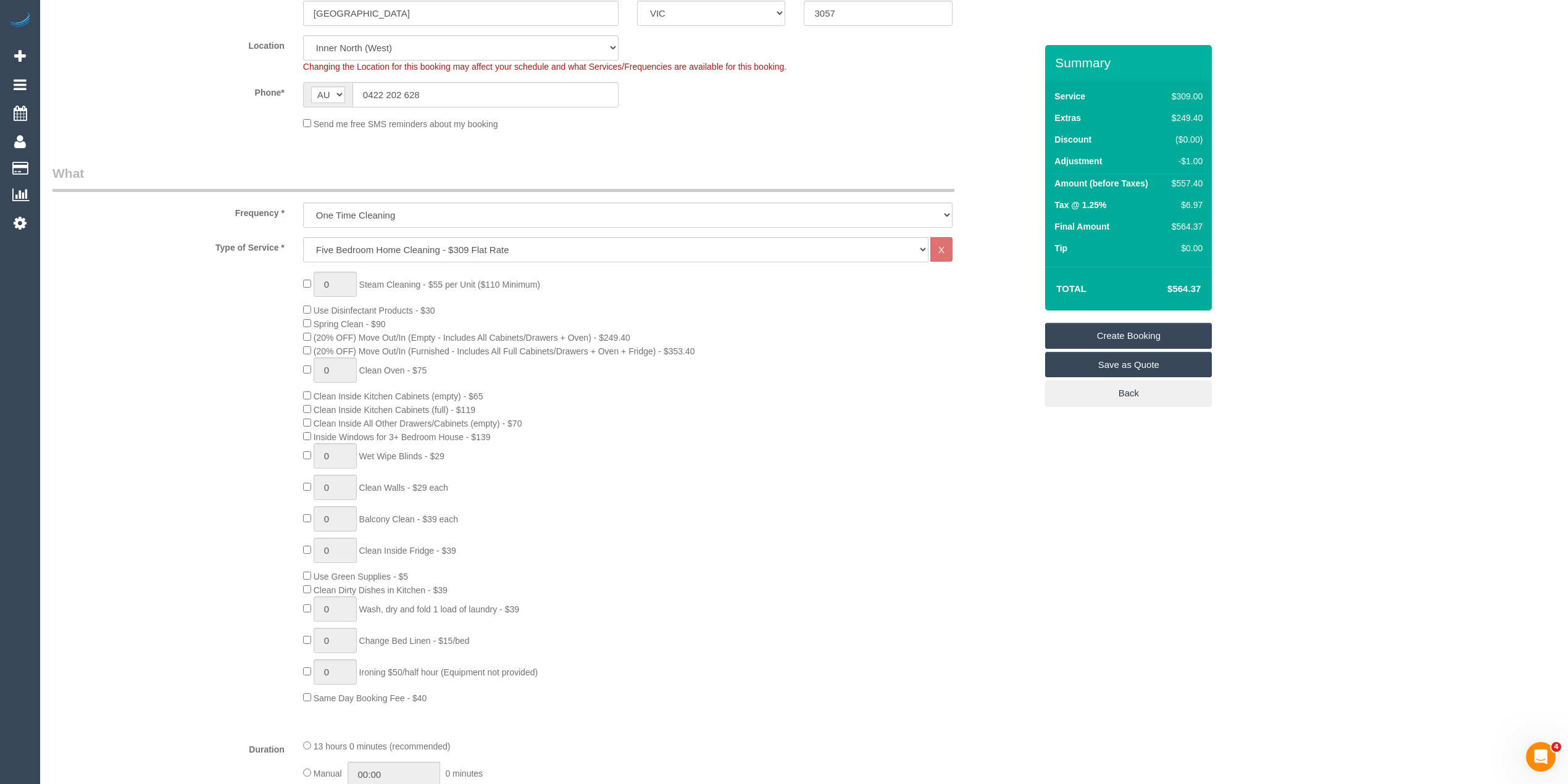
type input "-1"
click at [341, 248] on select "Hourly Service - $70/h Hourly Service - $65/h Hourly Service - $60/h Hourly Ser…" at bounding box center [615, 250] width 625 height 25
select select "213"
click at [303, 237] on select "Hourly Service - $70/h Hourly Service - $65/h Hourly Service - $60/h Hourly Ser…" at bounding box center [615, 250] width 625 height 25
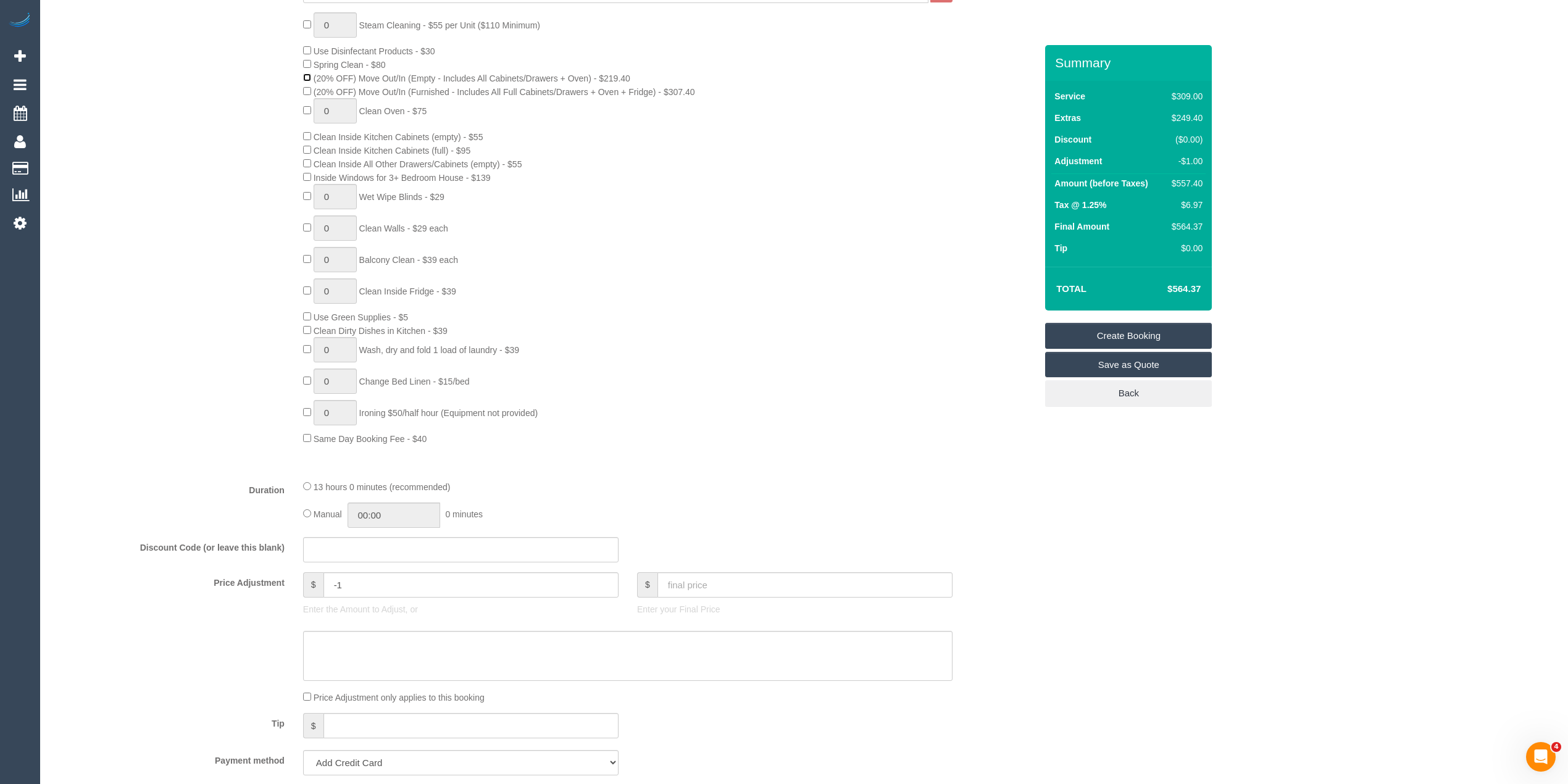
scroll to position [549, 0]
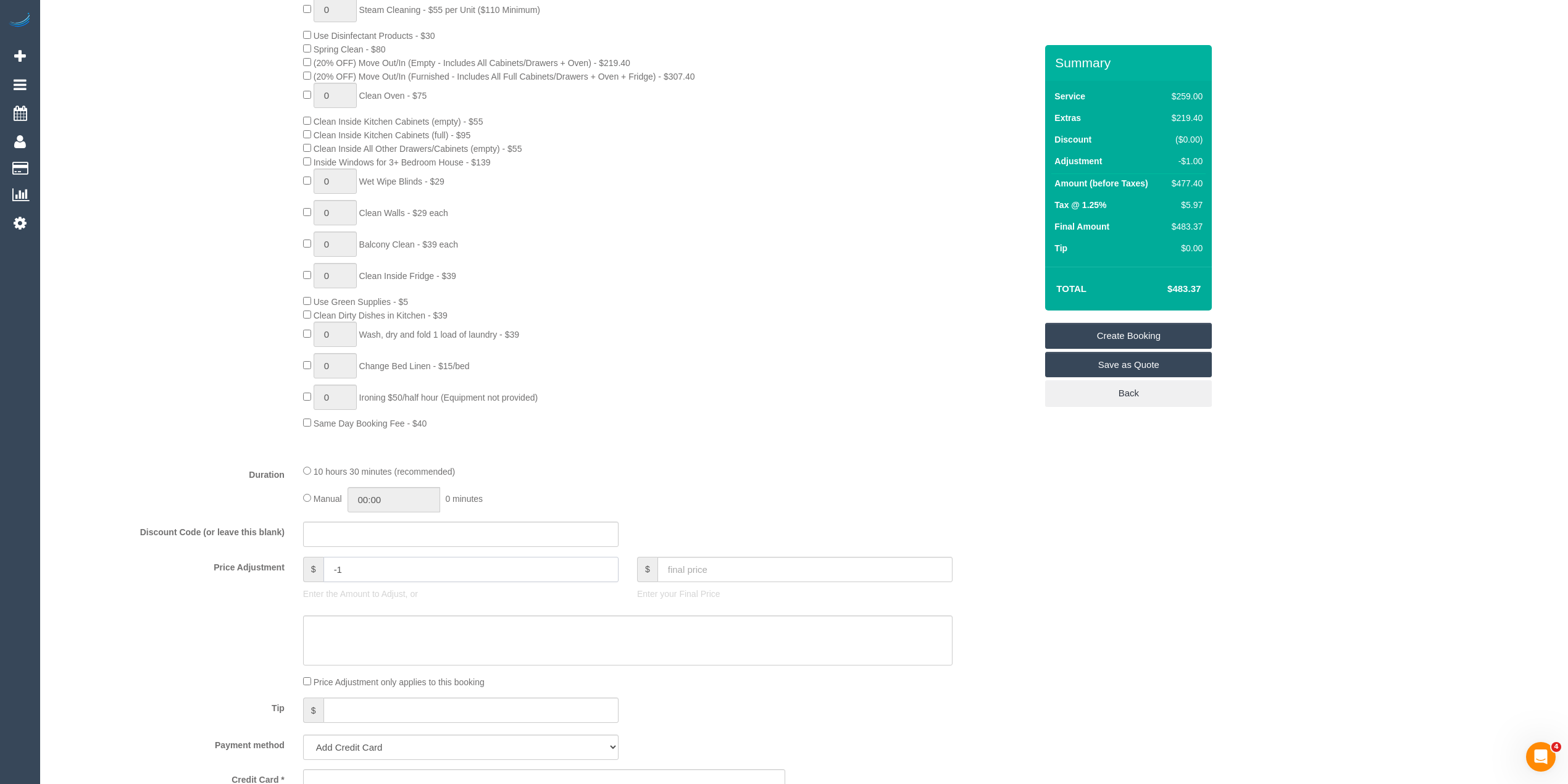
drag, startPoint x: 366, startPoint y: 571, endPoint x: 210, endPoint y: 559, distance: 156.5
click at [212, 559] on div "Price Adjustment $ -1 Enter the Amount to Adjust, or $ Enter your Final Price" at bounding box center [544, 581] width 1002 height 49
click at [148, 327] on div "0 Steam Cleaning - $55 per Unit ($110 Minimum) Use Disinfectant Products - $30 …" at bounding box center [544, 213] width 1002 height 432
type input "0"
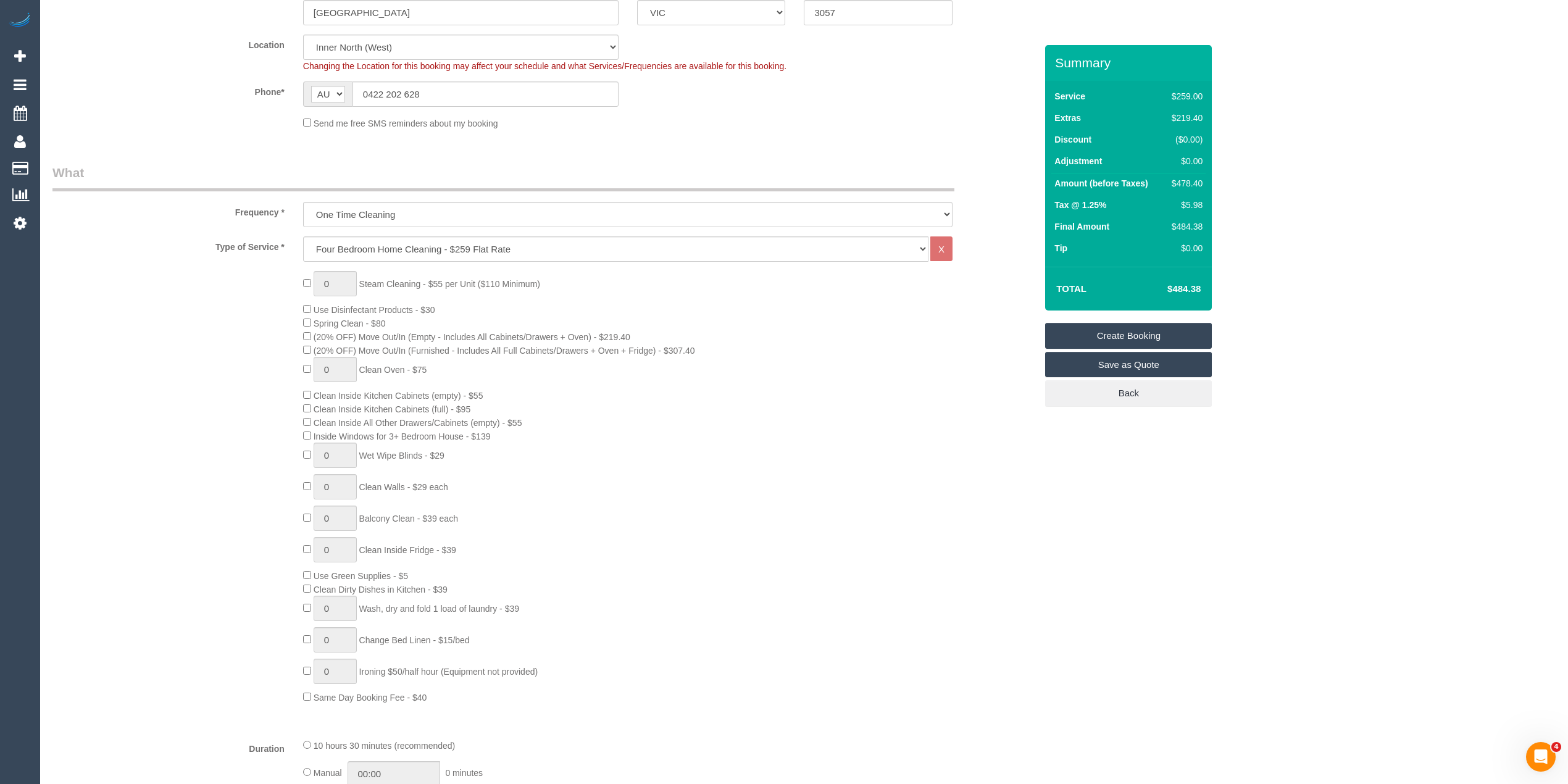
scroll to position [274, 0]
click at [226, 371] on div "0 Steam Cleaning - $55 per Unit ($110 Minimum) Use Disinfectant Products - $30 …" at bounding box center [544, 488] width 1002 height 432
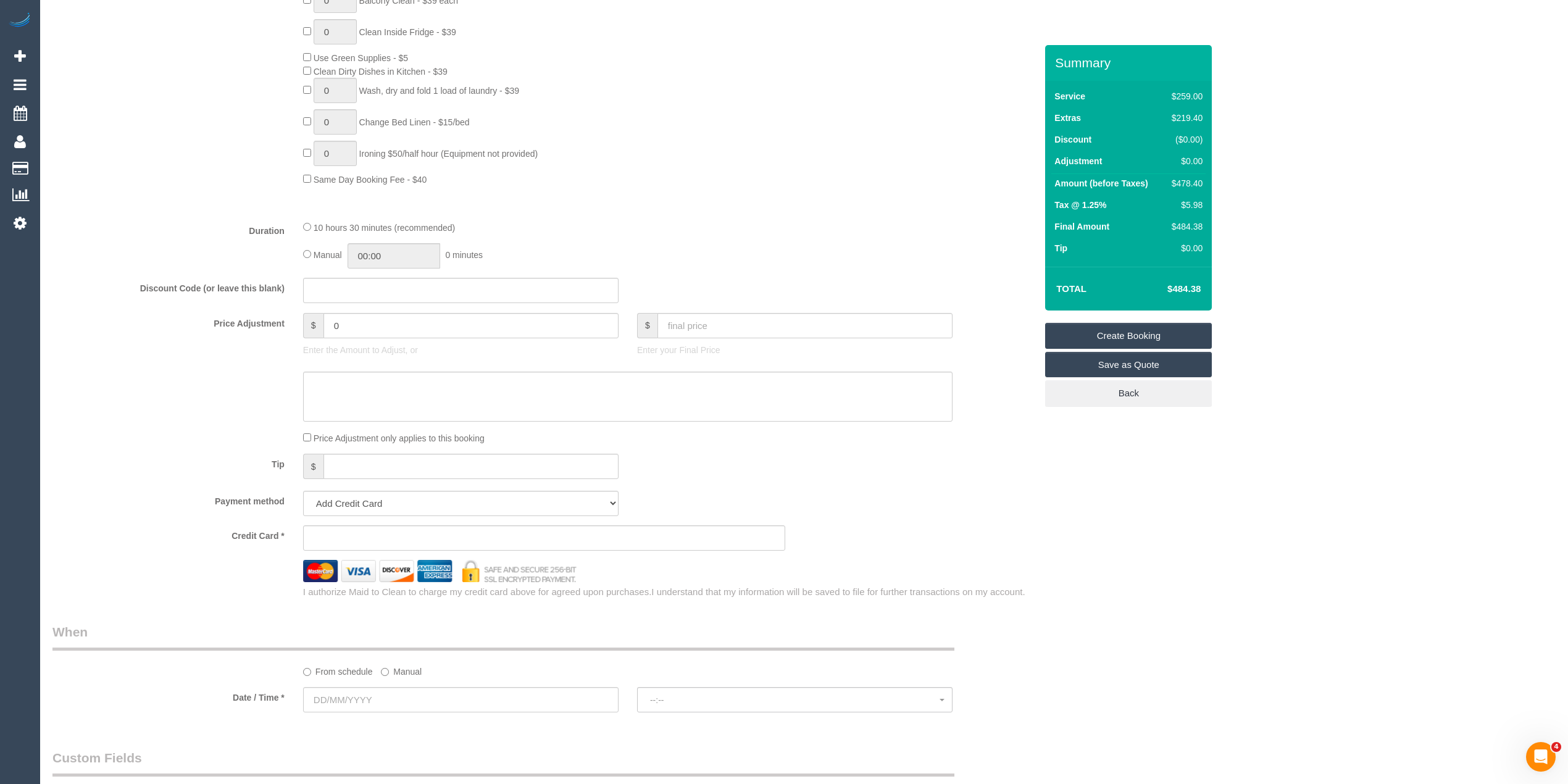
scroll to position [961, 0]
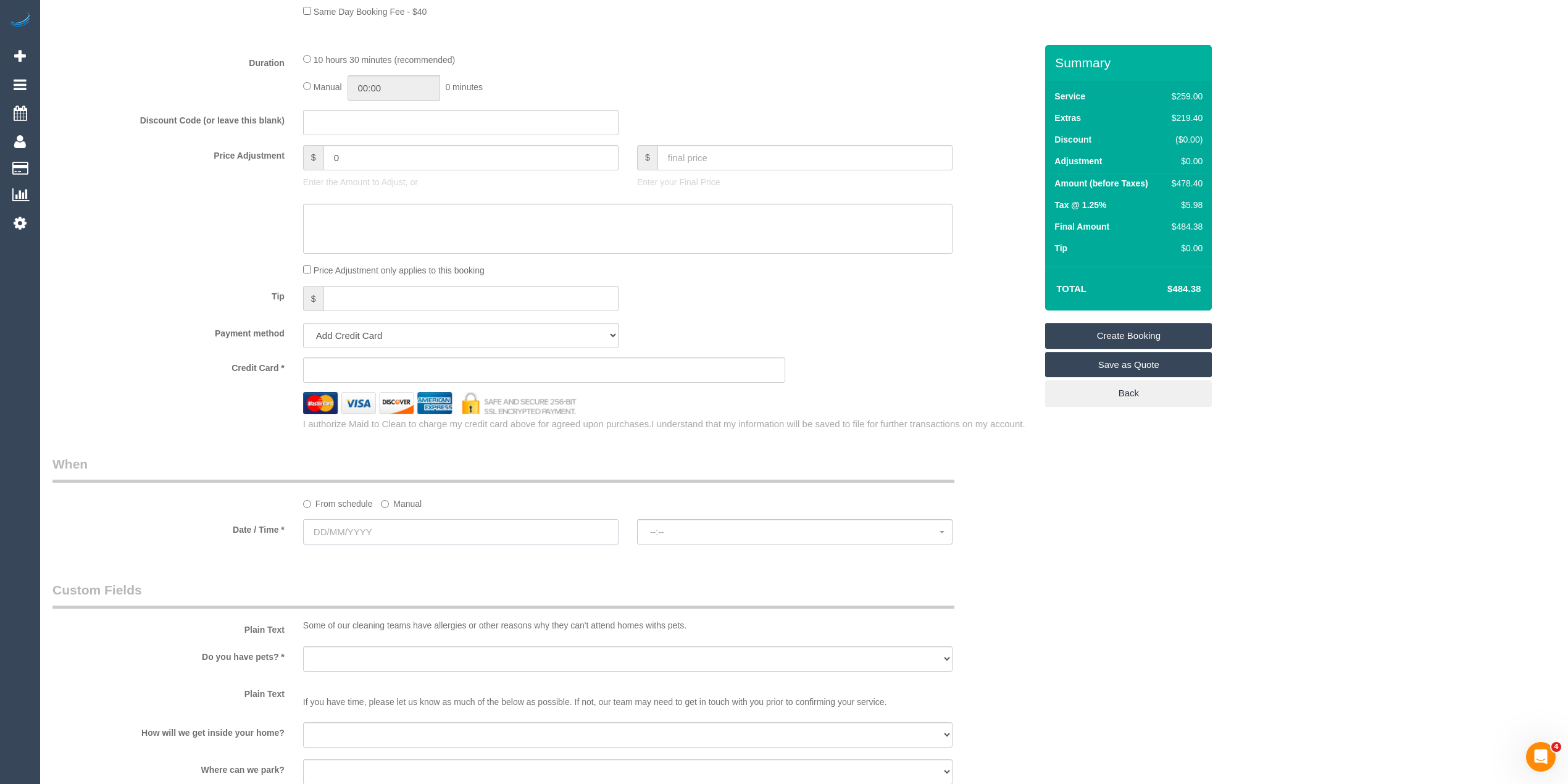
click at [341, 537] on input "text" at bounding box center [461, 532] width 316 height 25
click at [362, 660] on link "23" at bounding box center [362, 659] width 20 height 17
type input "23/09/2025"
click at [695, 531] on span "--:--" at bounding box center [795, 533] width 290 height 10
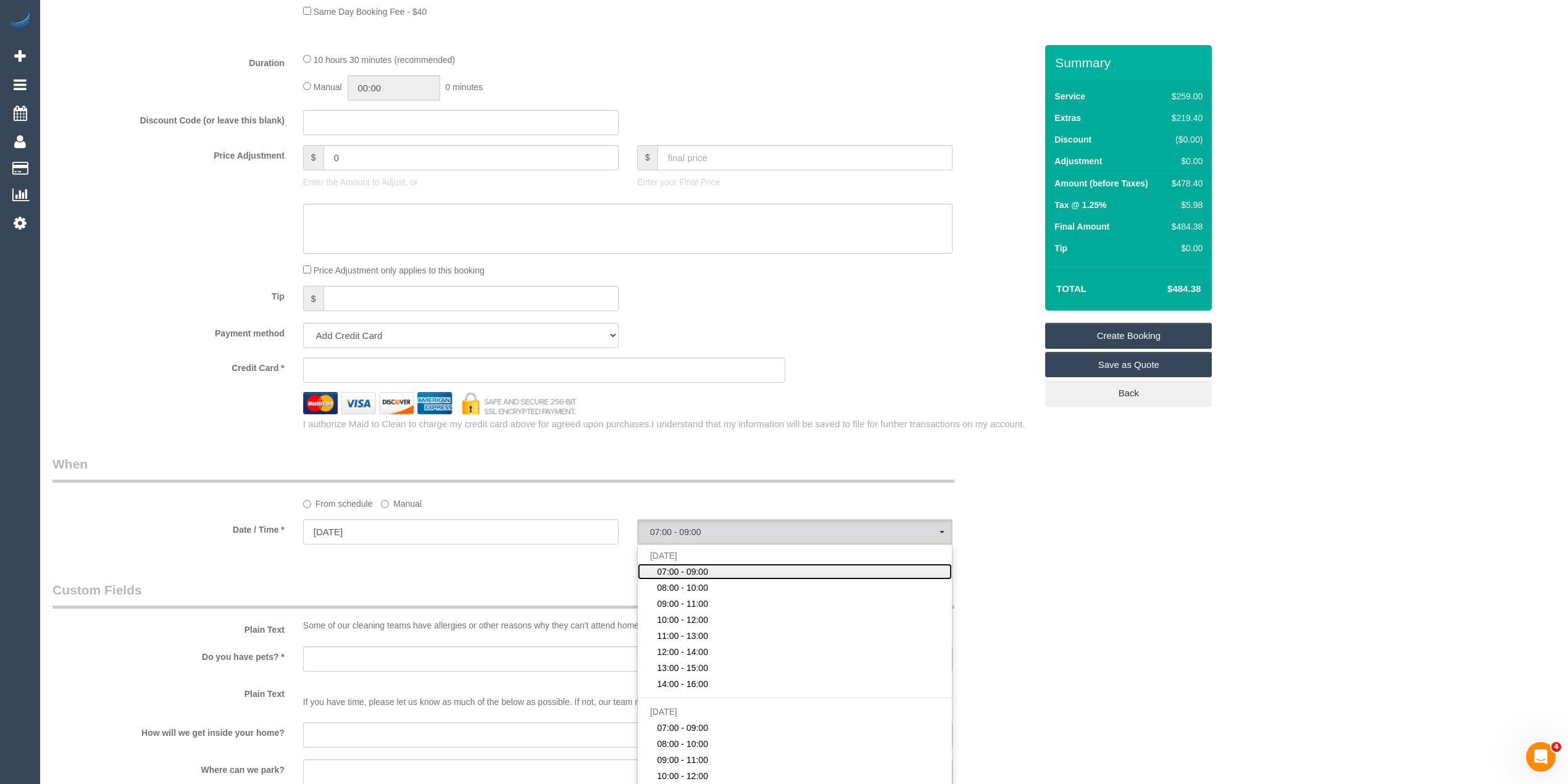
click at [710, 564] on link "07:00 - 09:00" at bounding box center [795, 571] width 314 height 16
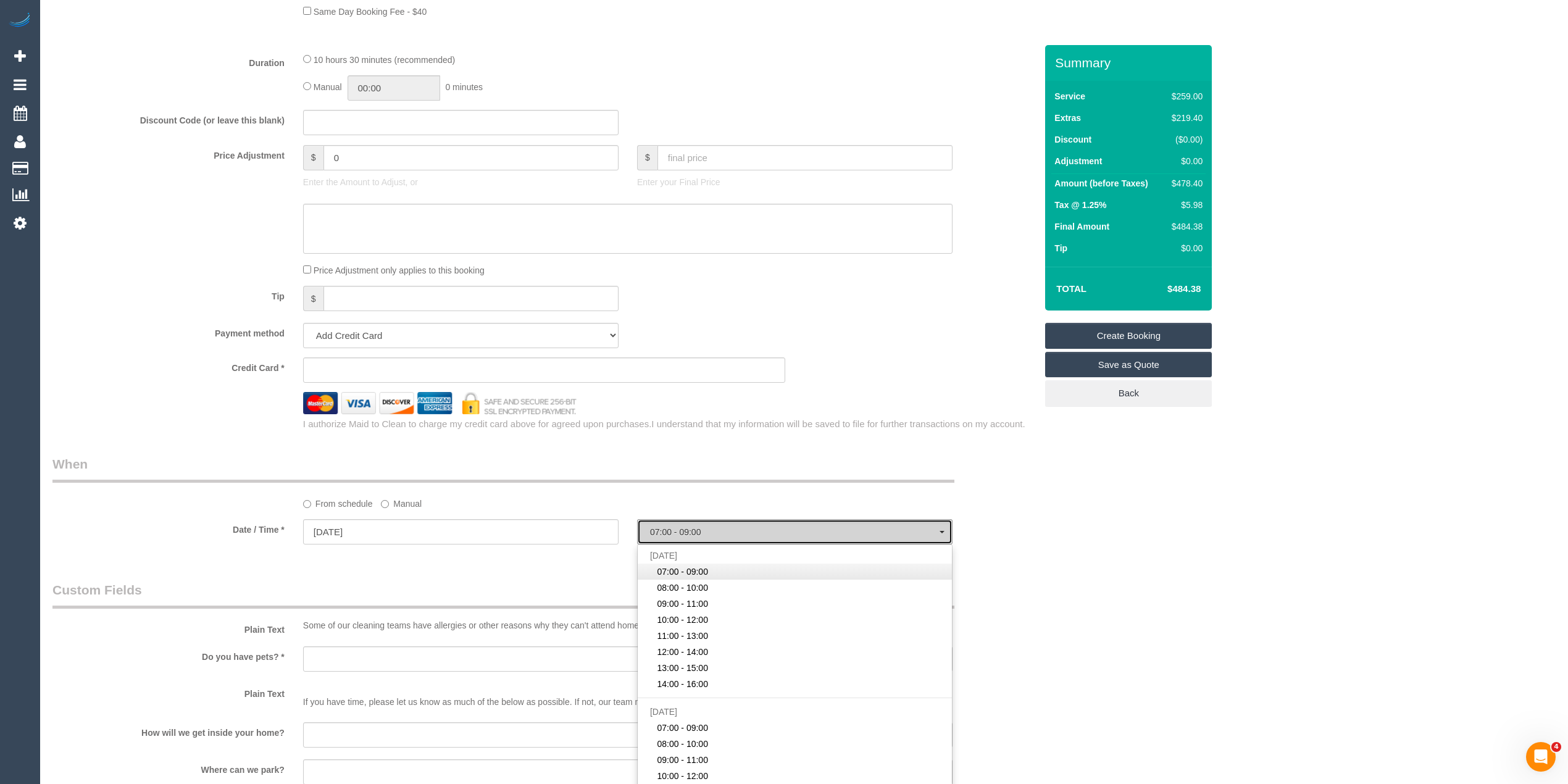
select select "spot1"
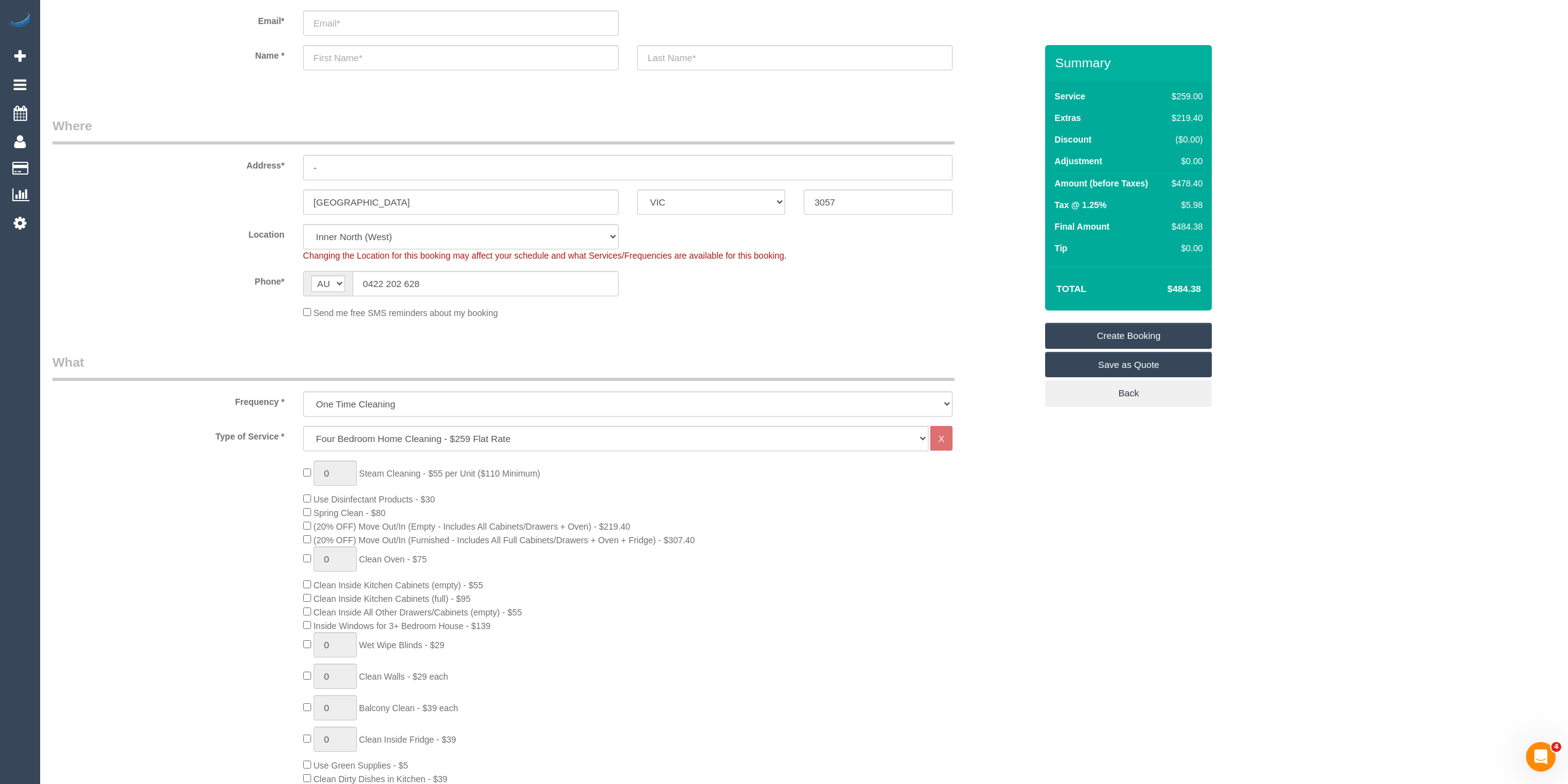
scroll to position [0, 0]
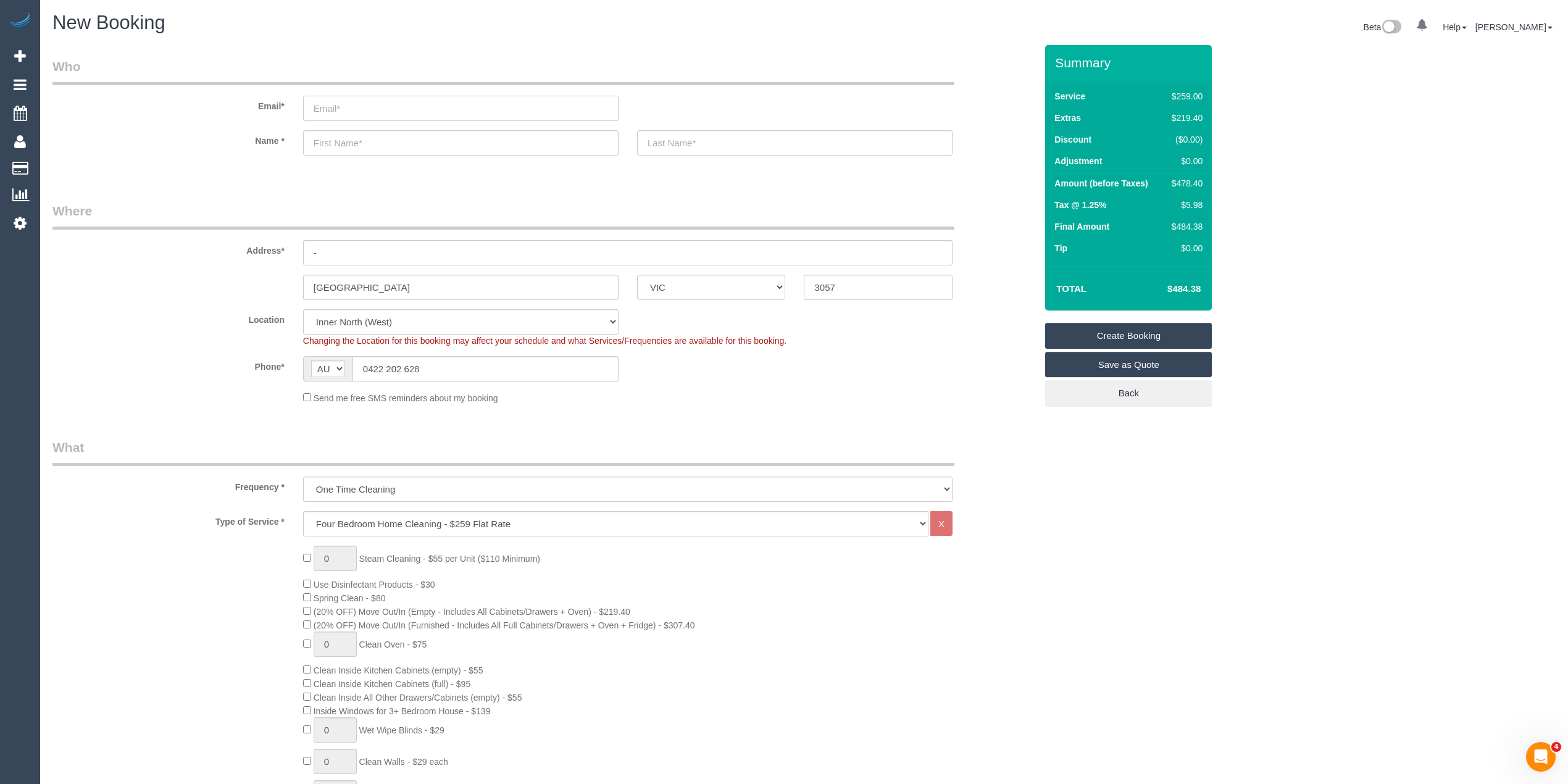
click at [354, 110] on input "email" at bounding box center [461, 109] width 316 height 25
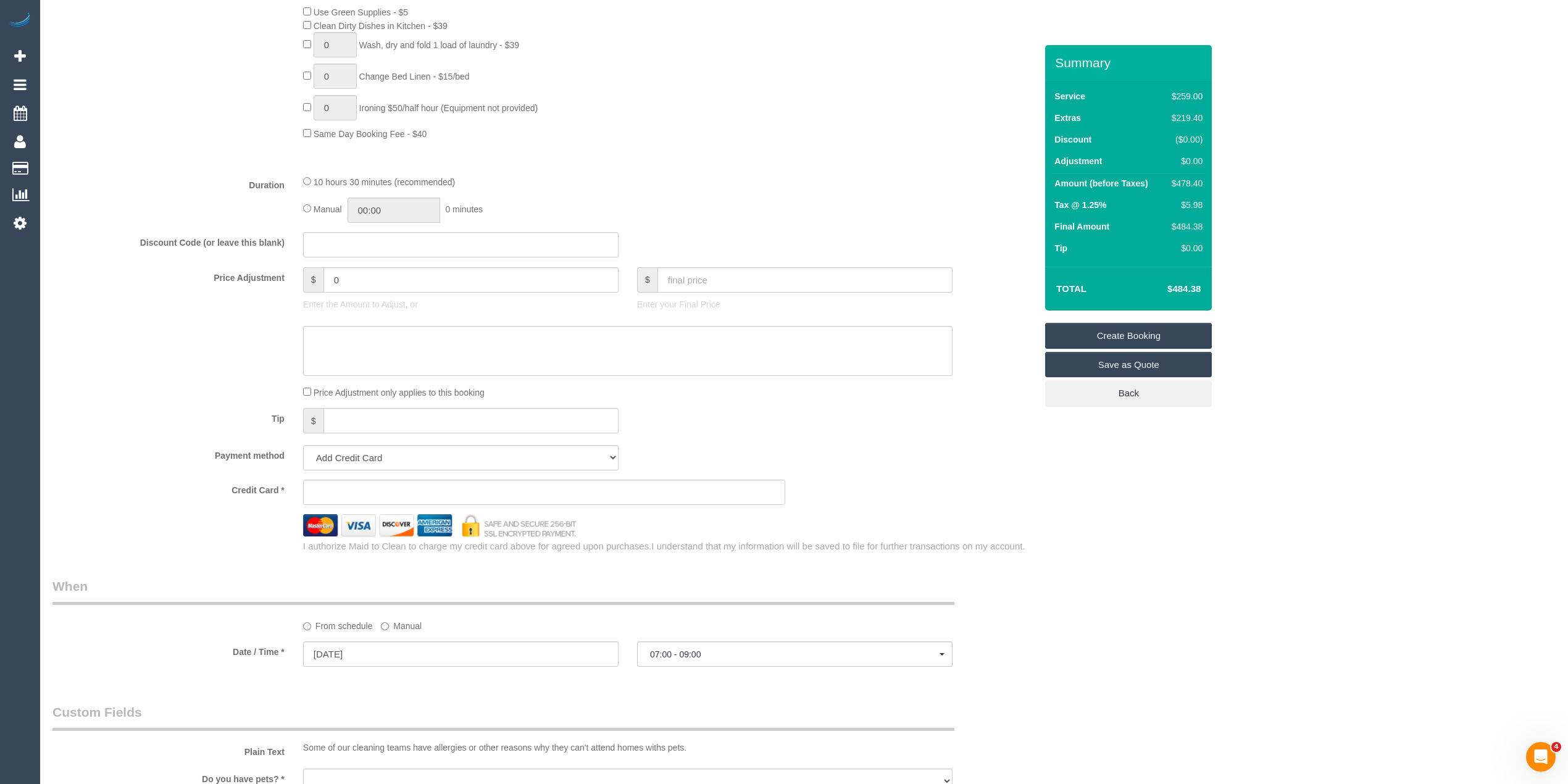
scroll to position [961, 0]
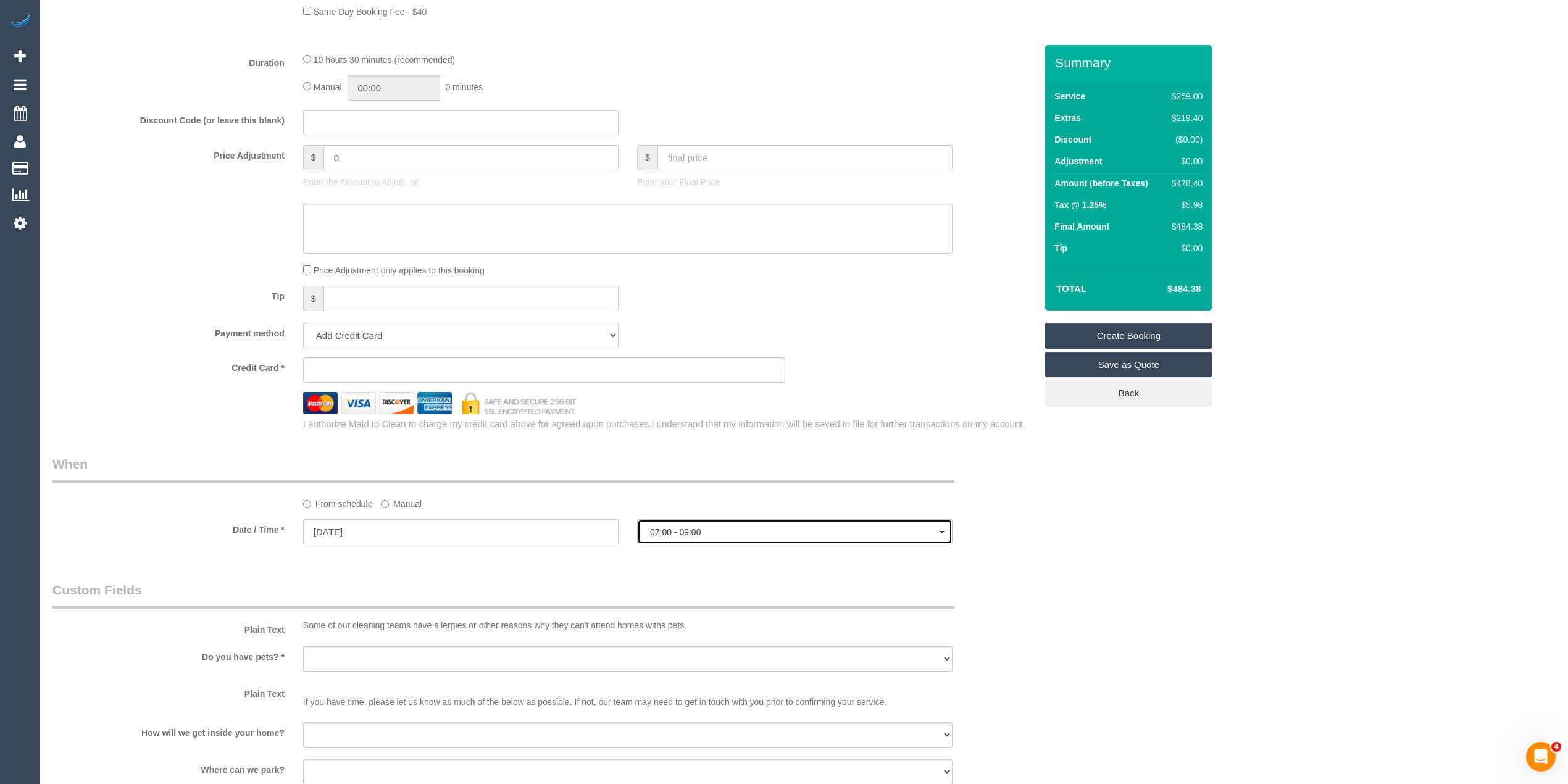
click at [706, 525] on button "07:00 - 09:00" at bounding box center [795, 532] width 316 height 25
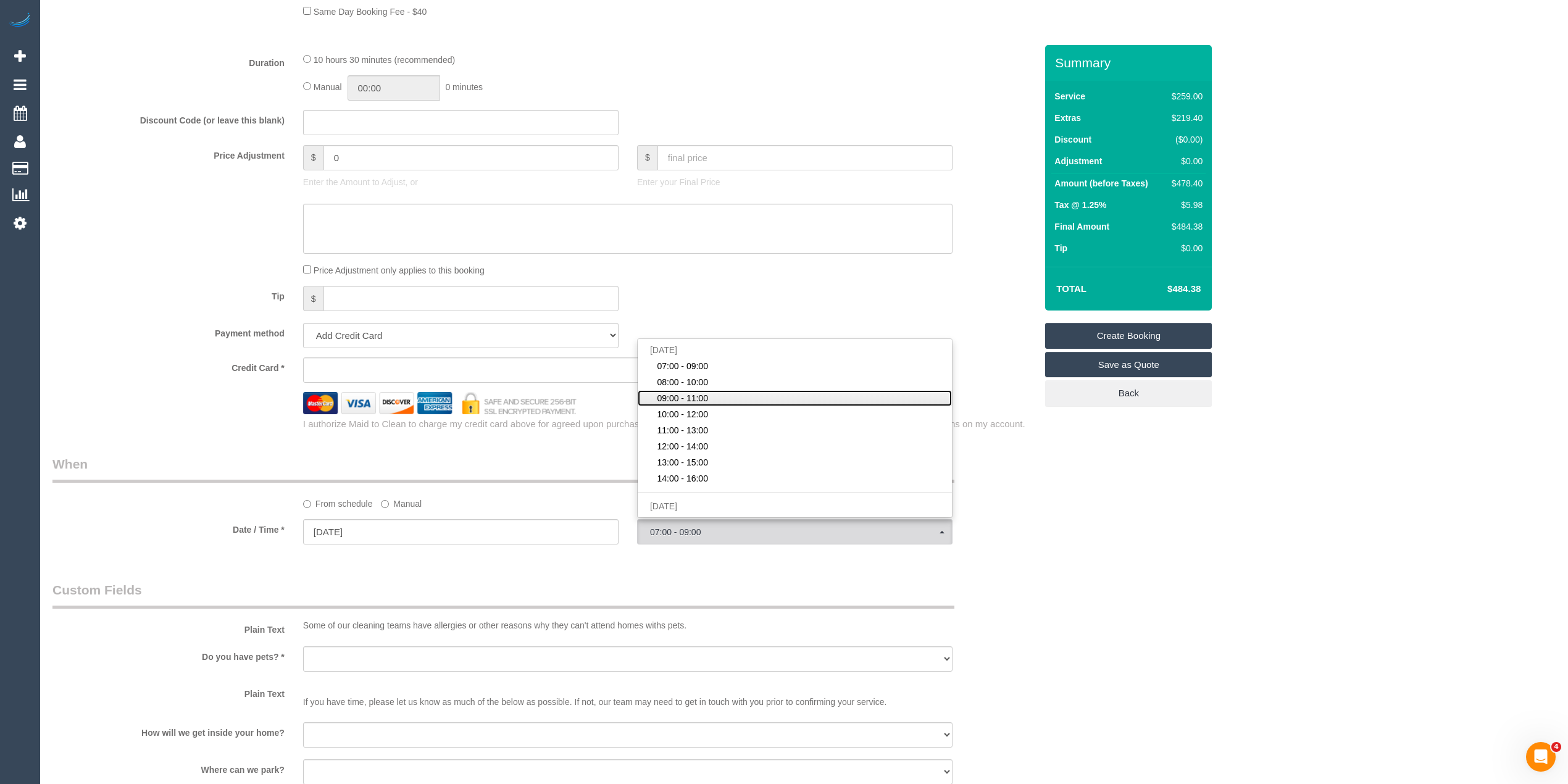
click at [703, 397] on span "09:00 - 11:00" at bounding box center [682, 398] width 51 height 13
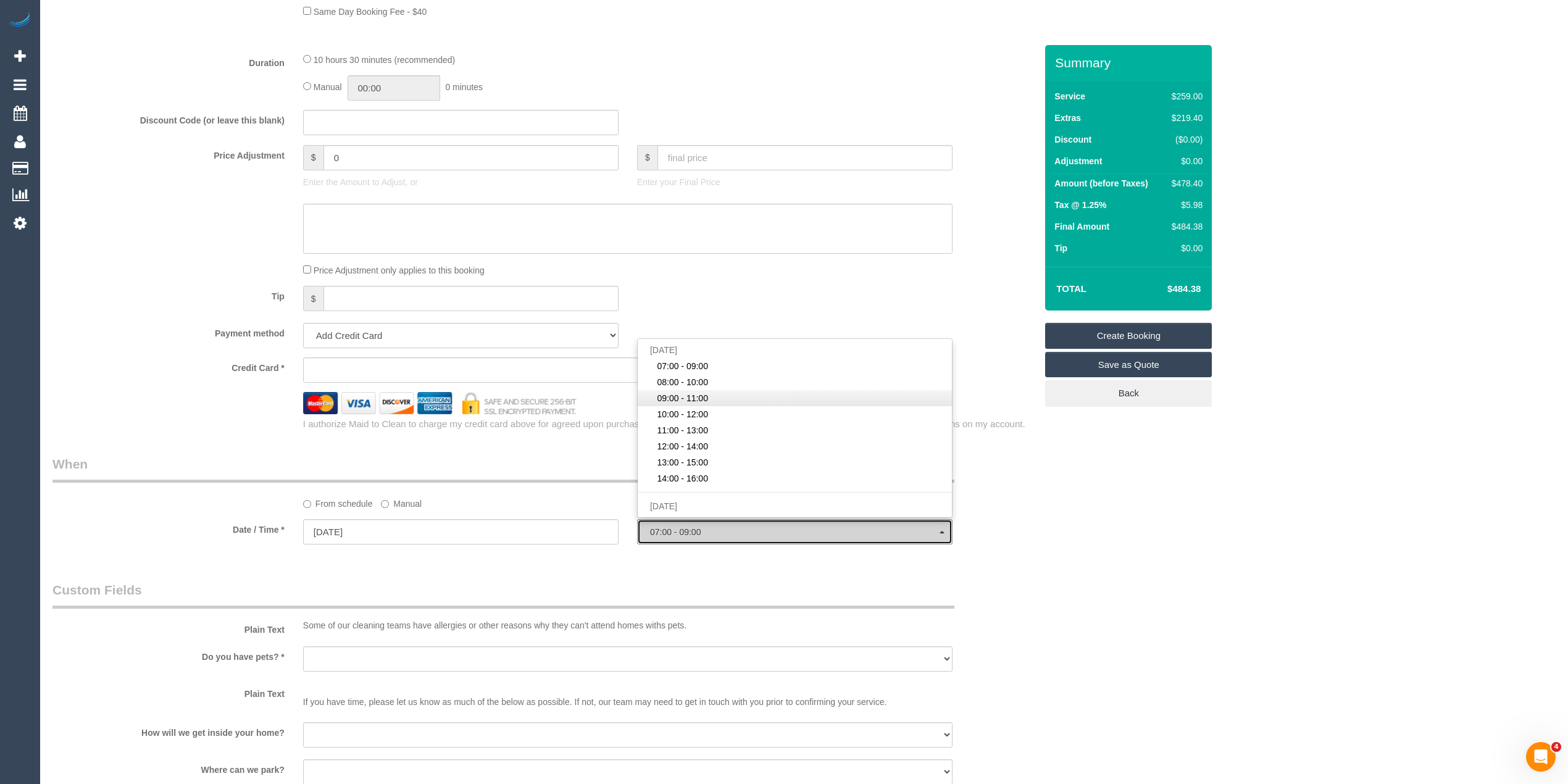
select select "spot22"
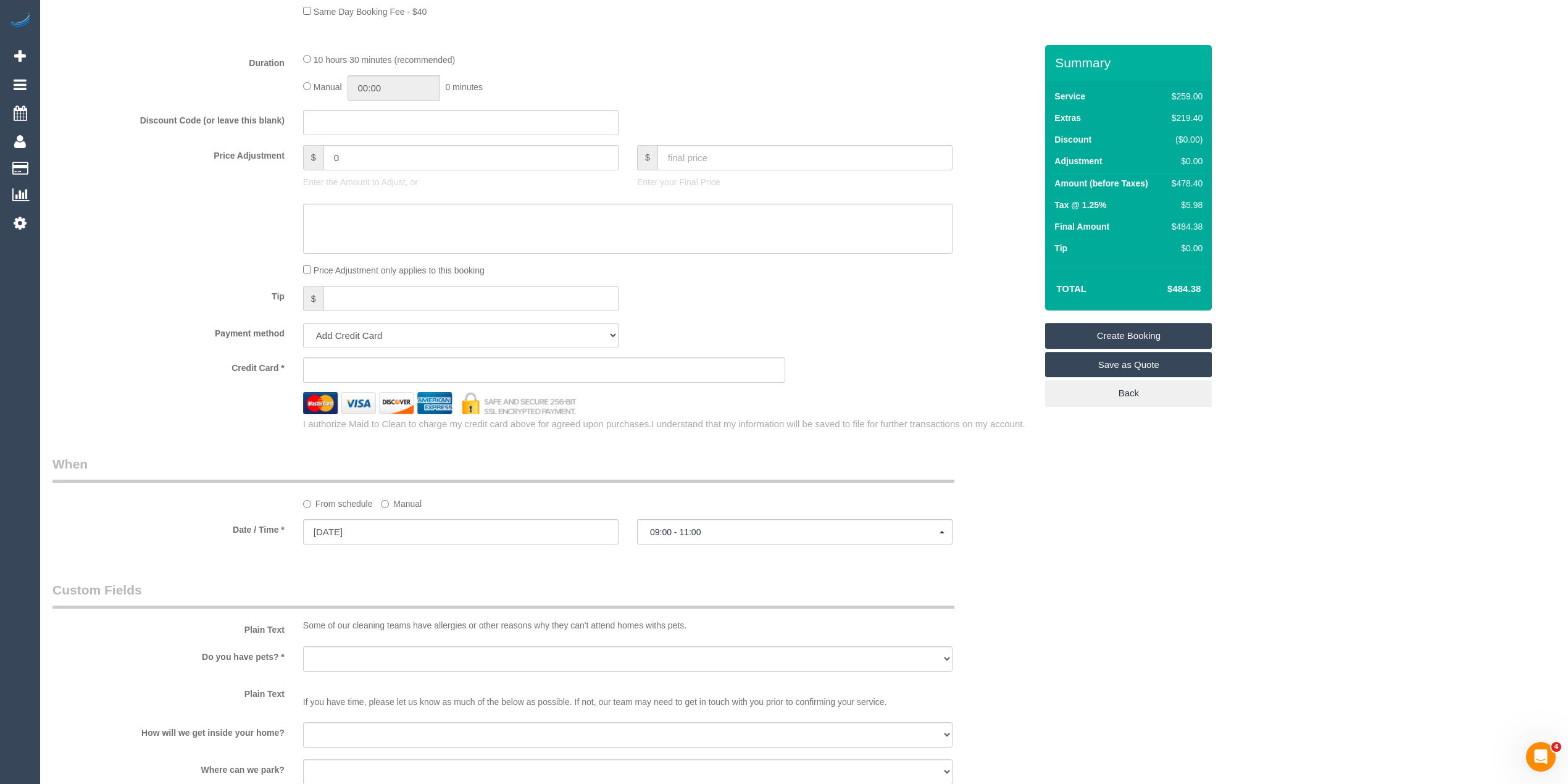
click at [1156, 566] on div "Who Email* Name * Where Address* - Brunswick East ACT NSW NT QLD SA TAS VIC WA …" at bounding box center [804, 190] width 1504 height 2213
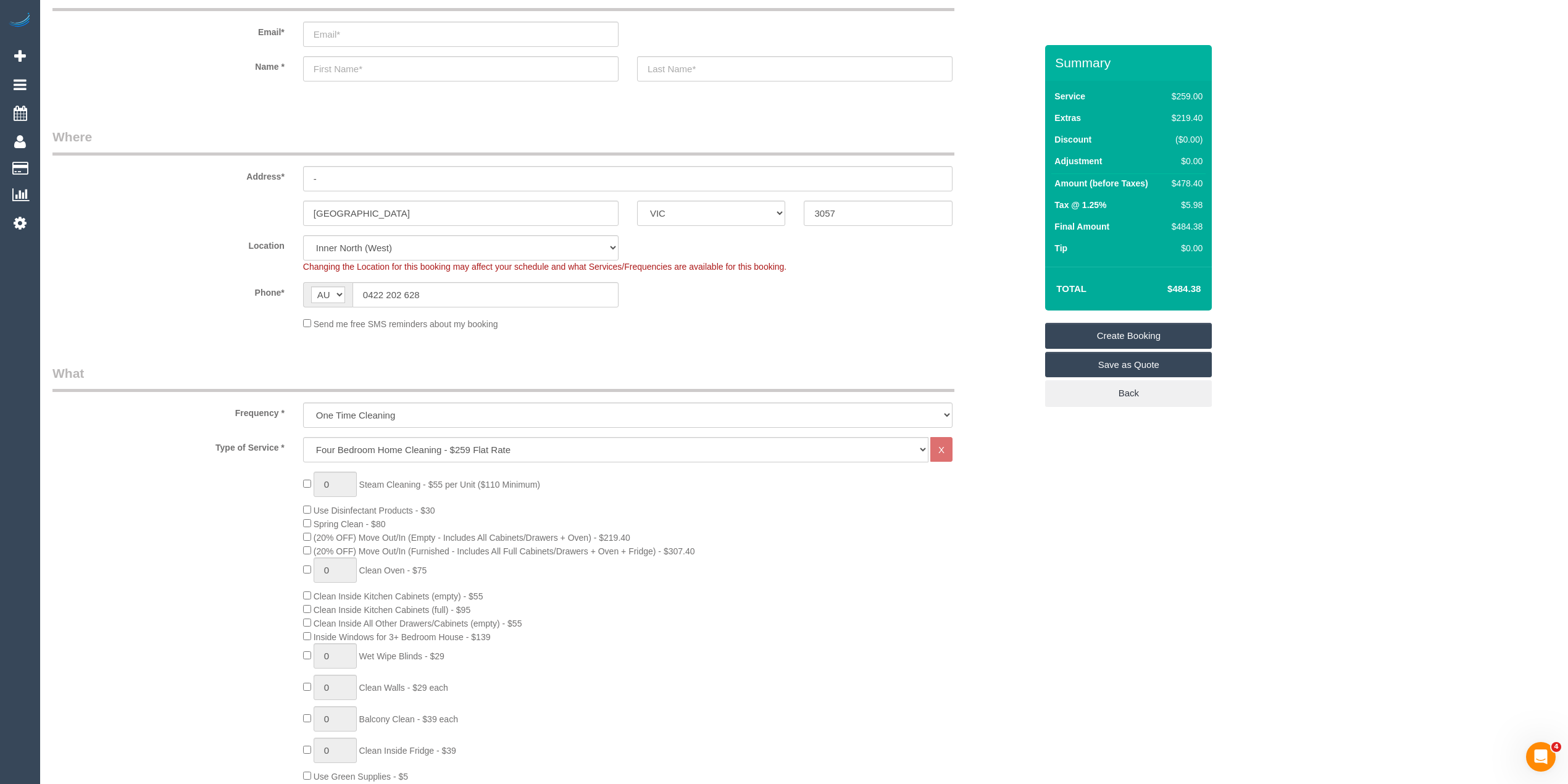
scroll to position [0, 0]
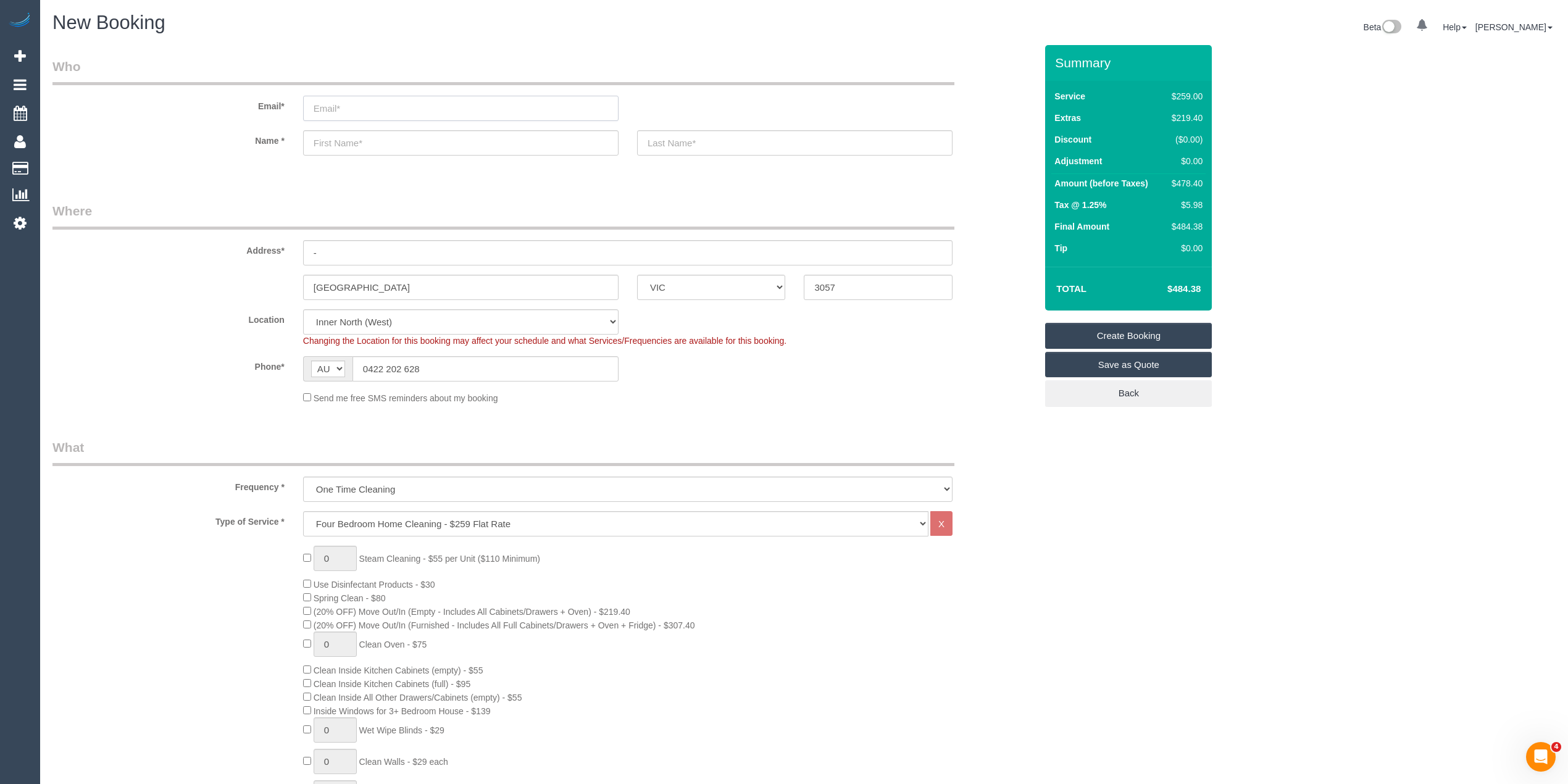
click at [362, 101] on input "email" at bounding box center [461, 109] width 316 height 25
click at [376, 98] on input "email" at bounding box center [461, 109] width 316 height 25
click at [373, 105] on input "email" at bounding box center [461, 109] width 316 height 25
type input "marcus.a.sulgani@gmail.com"
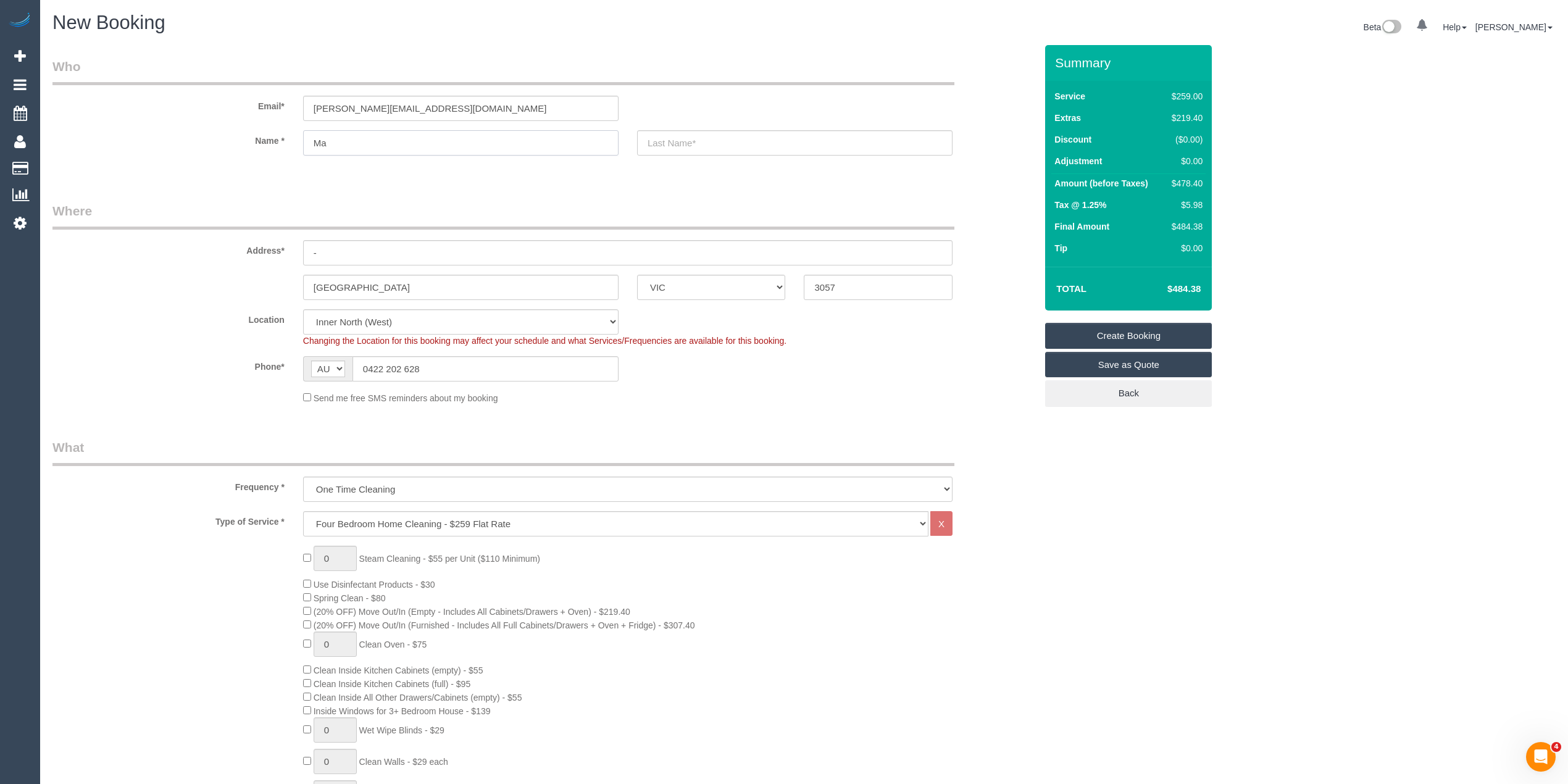
type input "Mar"
select select "spot41"
type input "Marcus"
type input "Sulgani"
drag, startPoint x: 350, startPoint y: 255, endPoint x: 270, endPoint y: 248, distance: 80.3
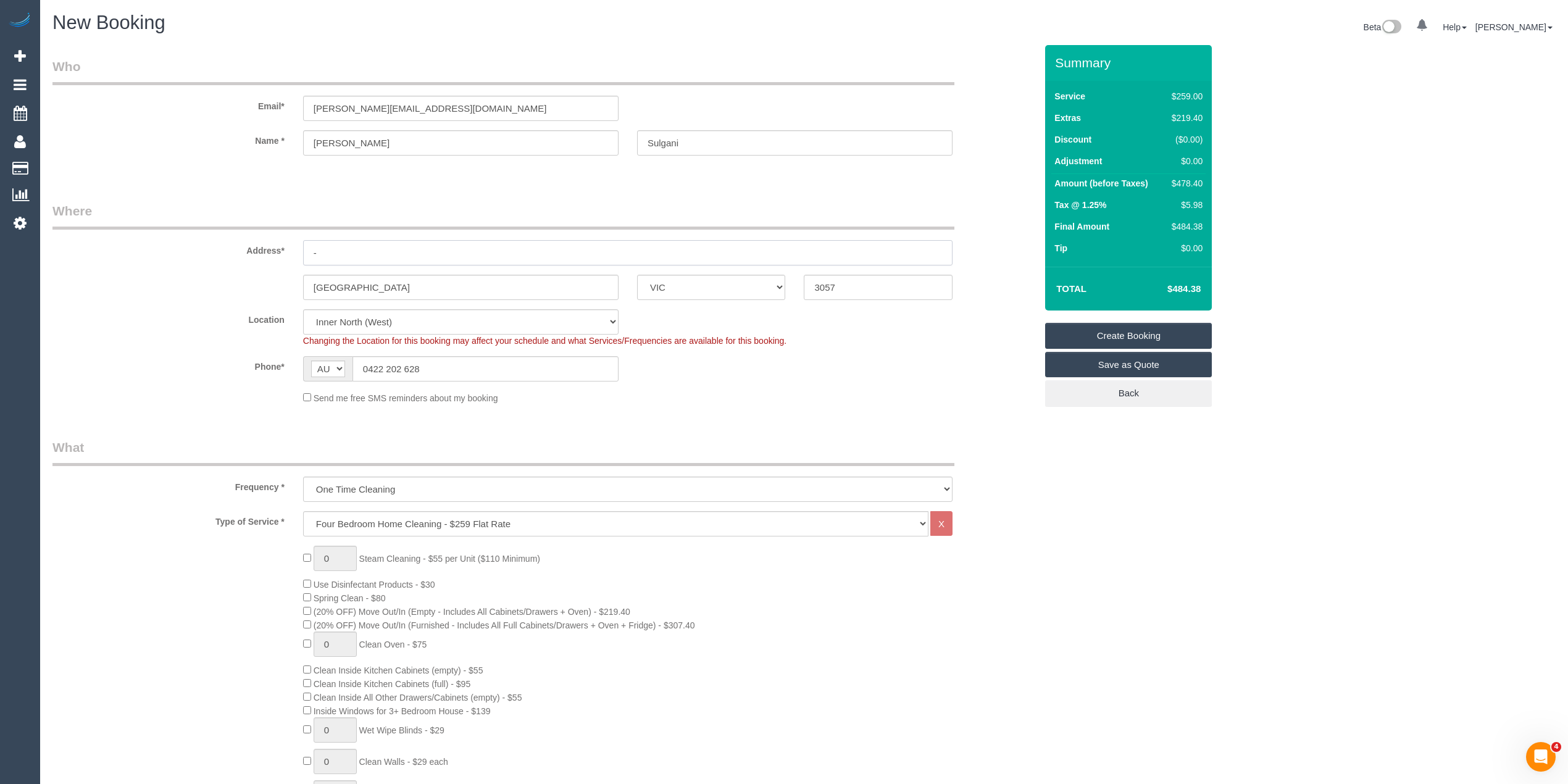
click at [270, 248] on div "Address* -" at bounding box center [544, 234] width 1002 height 63
click at [354, 250] on input "text" at bounding box center [628, 253] width 650 height 25
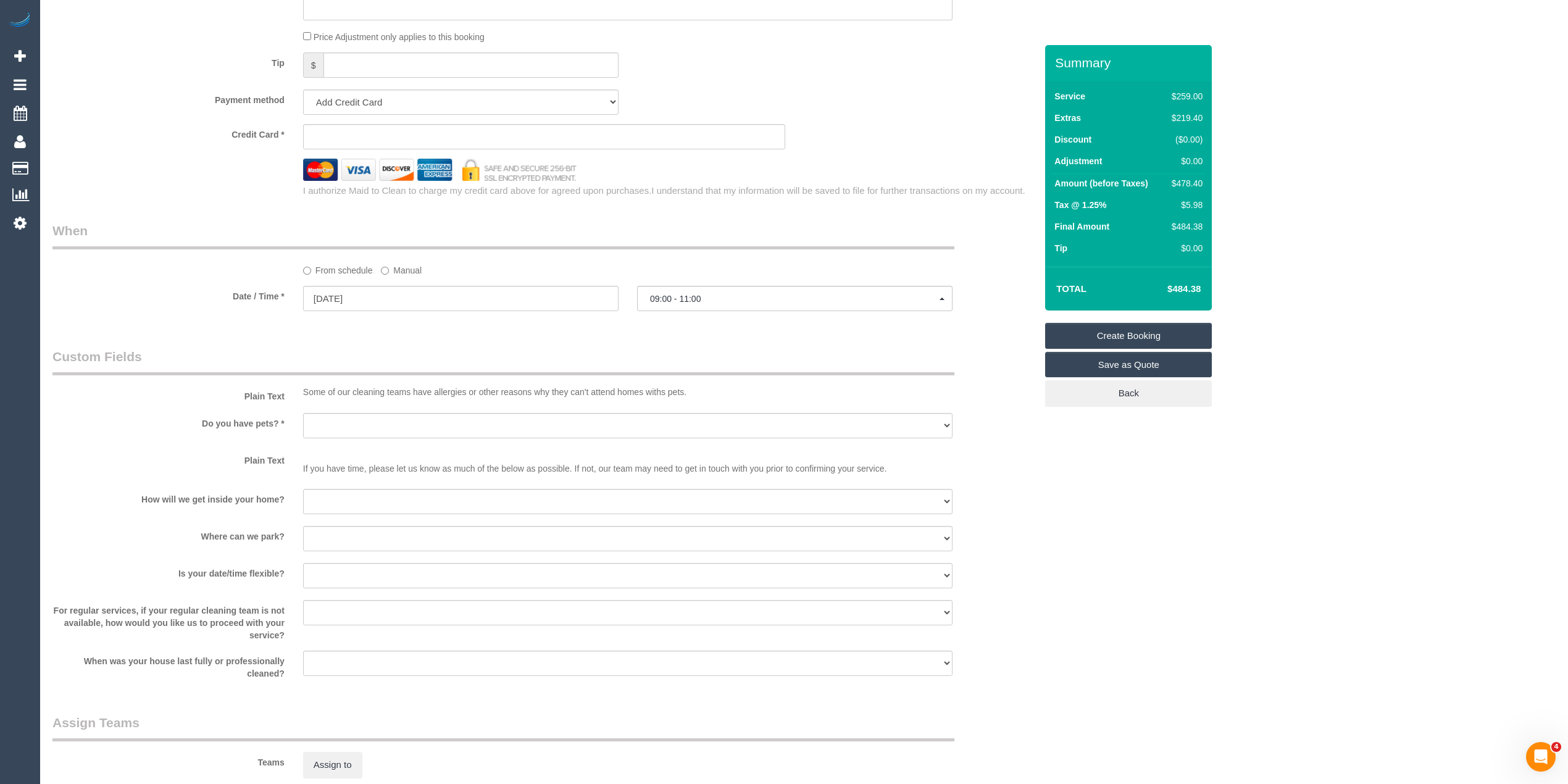
scroll to position [1235, 0]
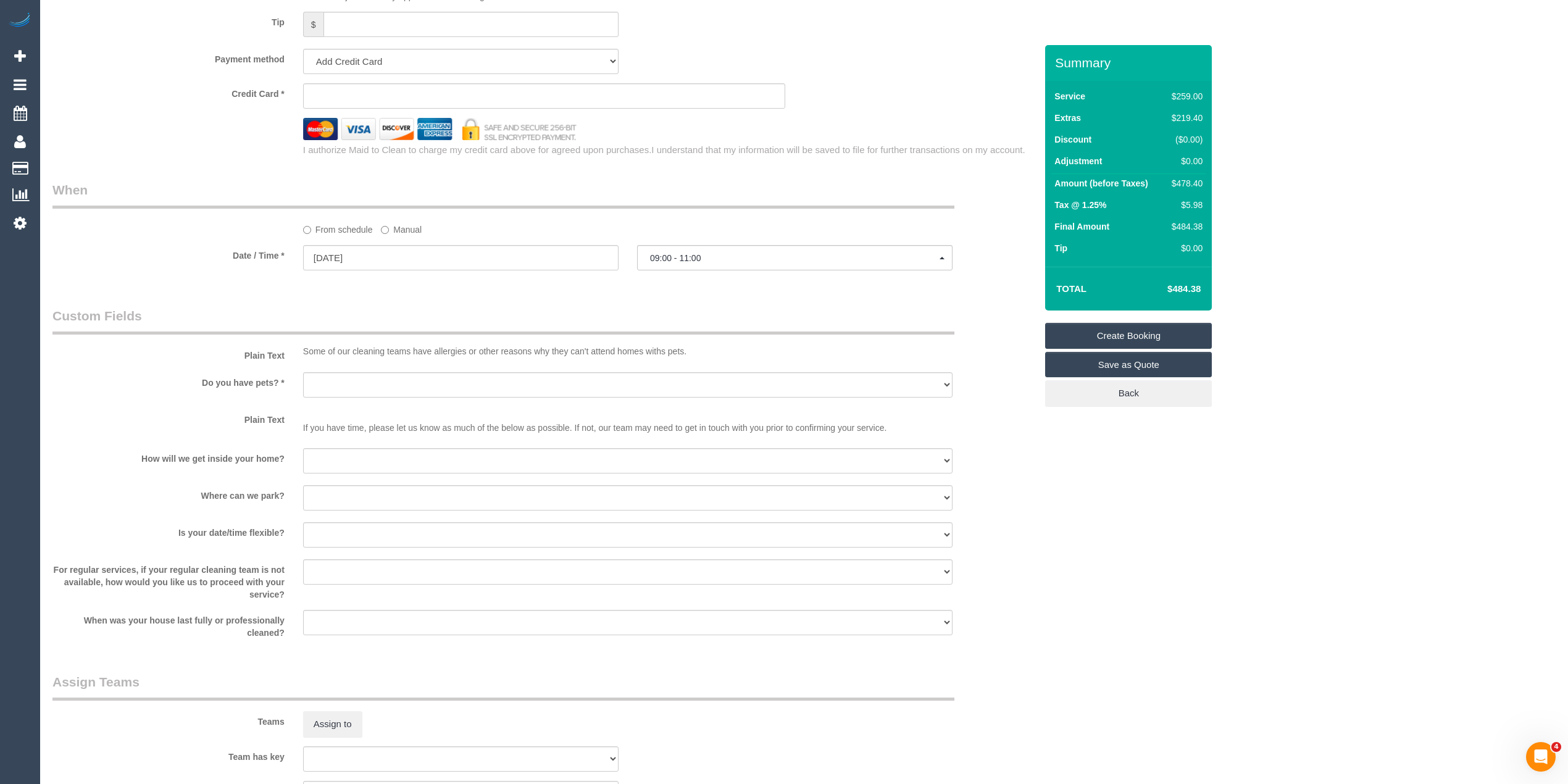
type input "53 Brunswick Road"
click at [332, 383] on select "Yes - Cats Yes - Dogs No pets Yes - Dogs and Cats Yes - Other" at bounding box center [628, 385] width 650 height 25
select select "number:28"
click at [303, 373] on select "Yes - Cats Yes - Dogs No pets Yes - Dogs and Cats Yes - Other" at bounding box center [628, 385] width 650 height 25
click at [312, 458] on select "I will be home Key will be left (please provide details below) Lock box/Access …" at bounding box center [628, 461] width 650 height 25
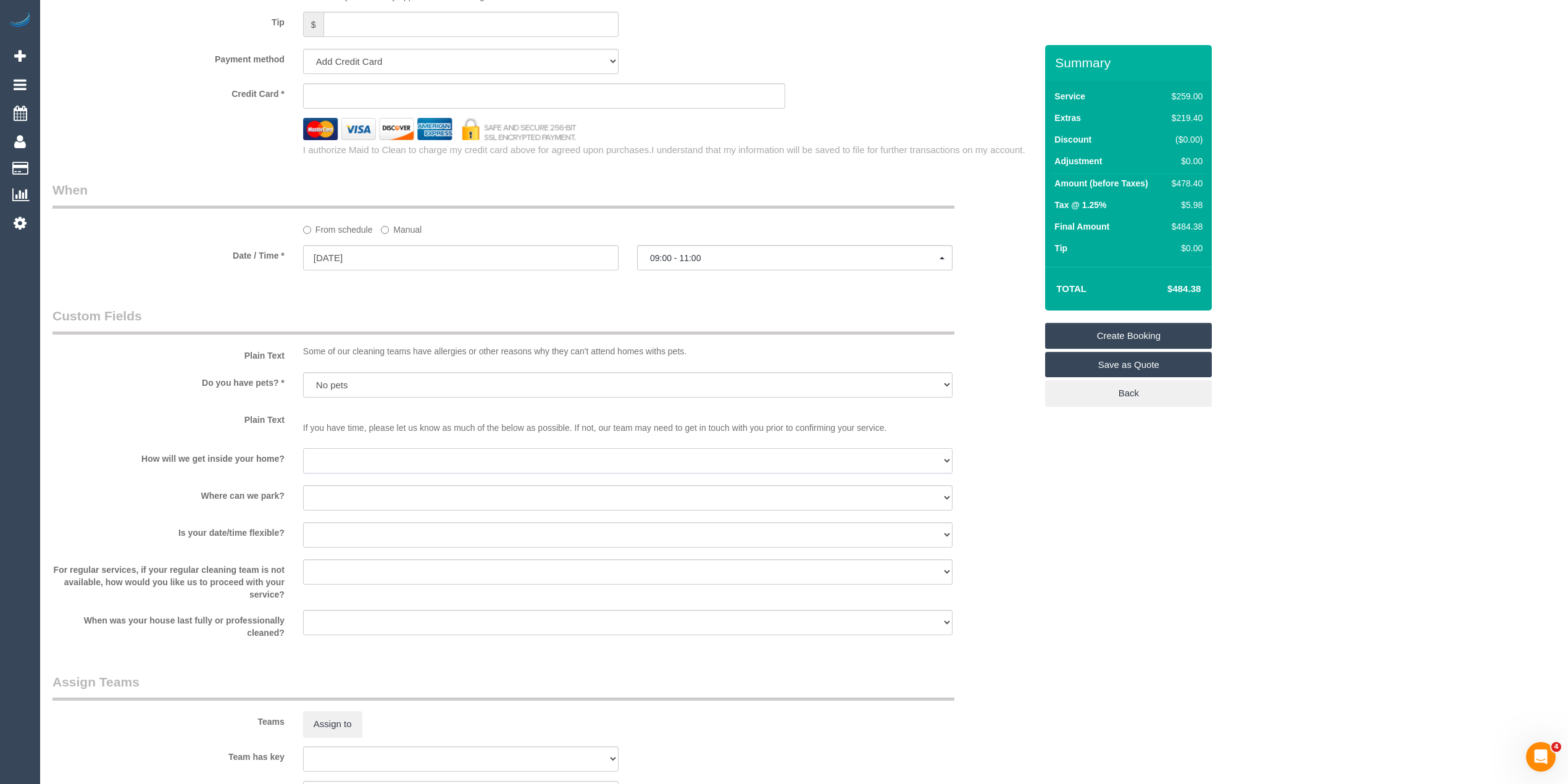
select select "number:14"
click at [303, 449] on select "I will be home Key will be left (please provide details below) Lock box/Access …" at bounding box center [628, 461] width 650 height 25
click at [336, 494] on select "I will provide parking on-site Free street parking Paid street parking (cost wi…" at bounding box center [628, 498] width 650 height 25
click at [303, 486] on select "I will provide parking on-site Free street parking Paid street parking (cost wi…" at bounding box center [628, 498] width 650 height 25
click at [324, 536] on select "Yes - date and time Yes - date but not time Yes - time but not date No - No fle…" at bounding box center [628, 535] width 650 height 25
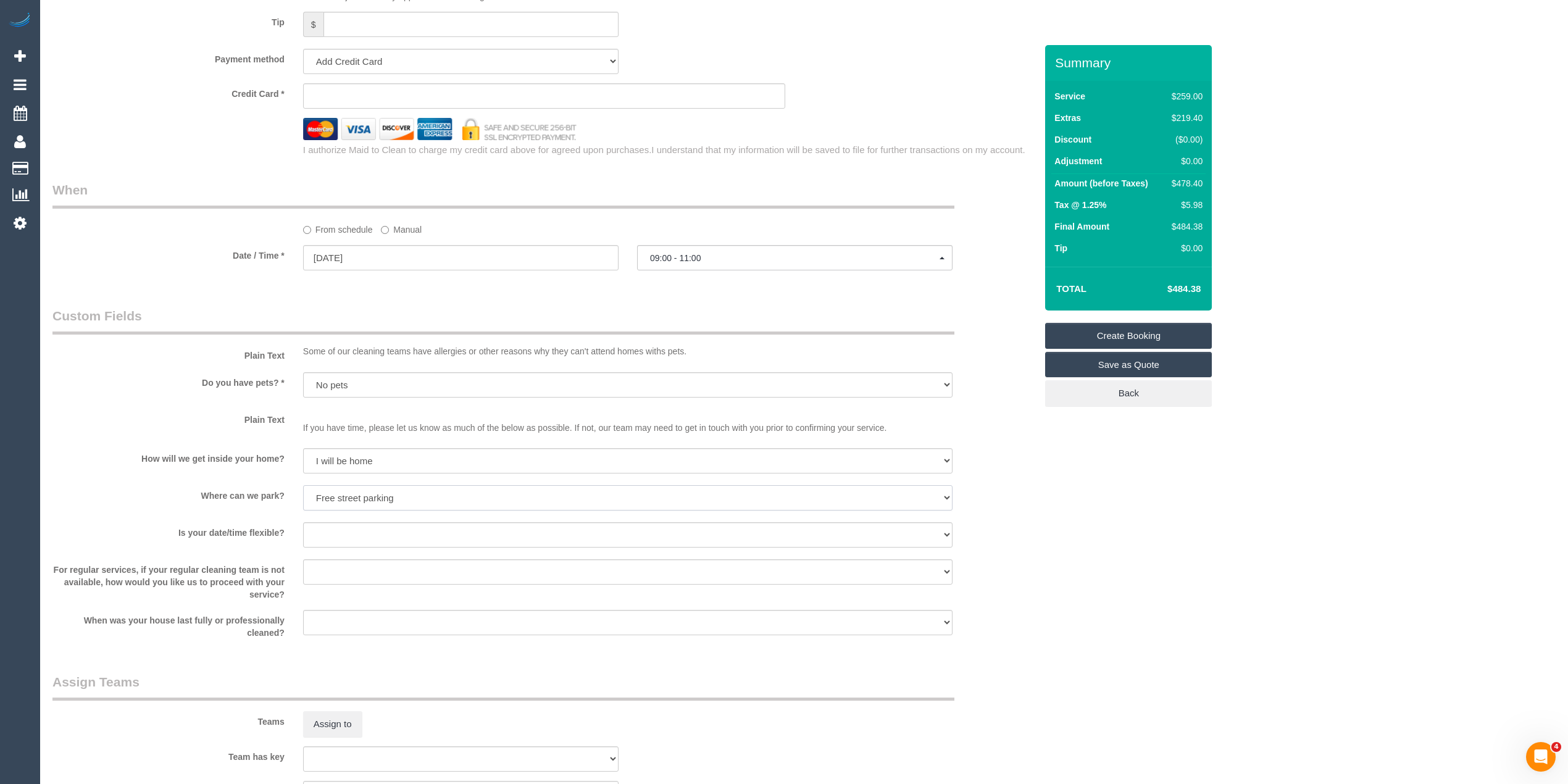
click at [359, 494] on select "I will provide parking on-site Free street parking Paid street parking (cost wi…" at bounding box center [628, 498] width 650 height 25
select select "number:18"
click at [303, 486] on select "I will provide parking on-site Free street parking Paid street parking (cost wi…" at bounding box center [628, 498] width 650 height 25
click at [329, 532] on select "Yes - date and time Yes - date but not time Yes - time but not date No - No fle…" at bounding box center [628, 535] width 650 height 25
select select "number:24"
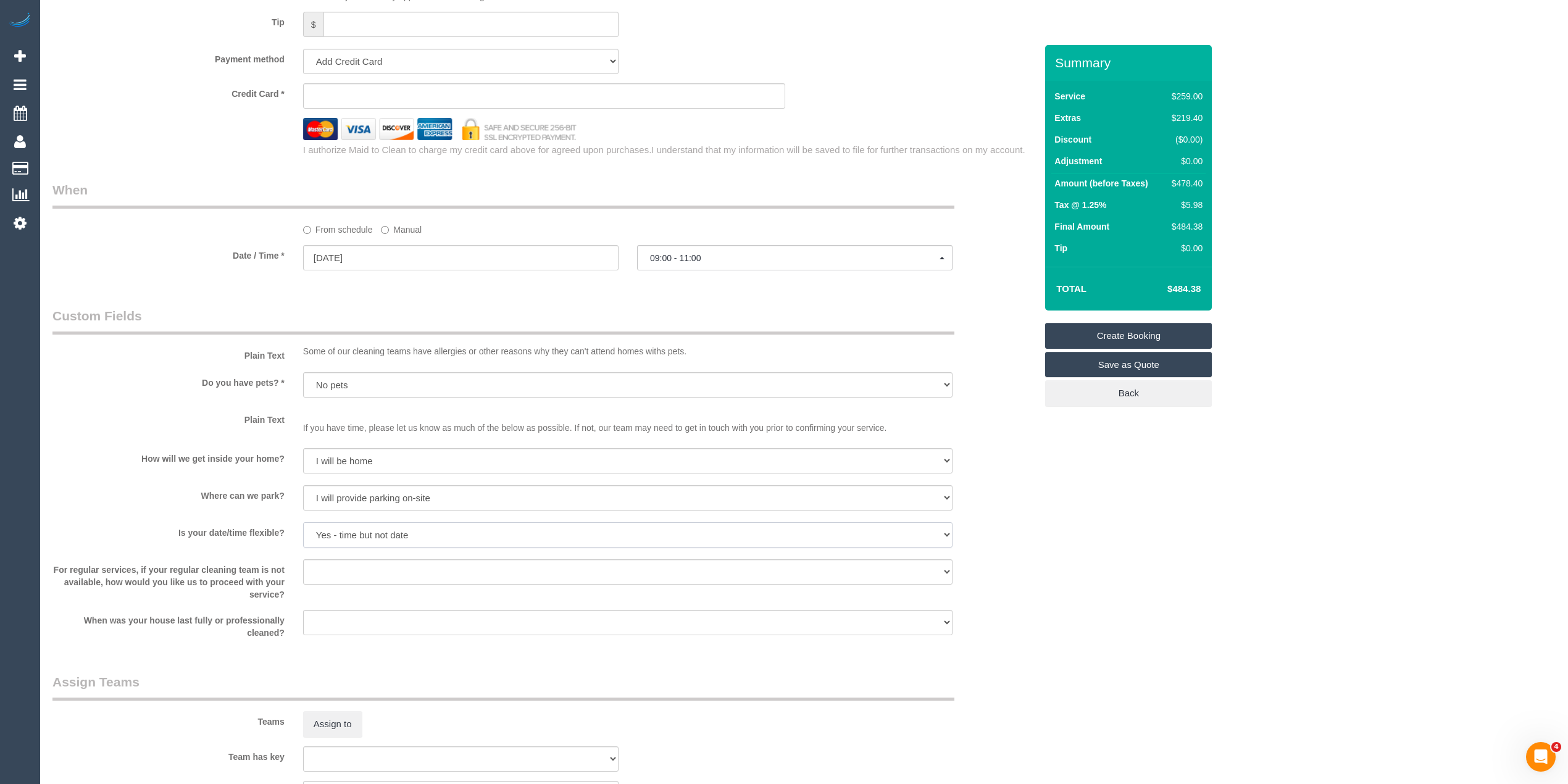
click at [303, 523] on select "Yes - date and time Yes - date but not time Yes - time but not date No - No fle…" at bounding box center [628, 535] width 650 height 25
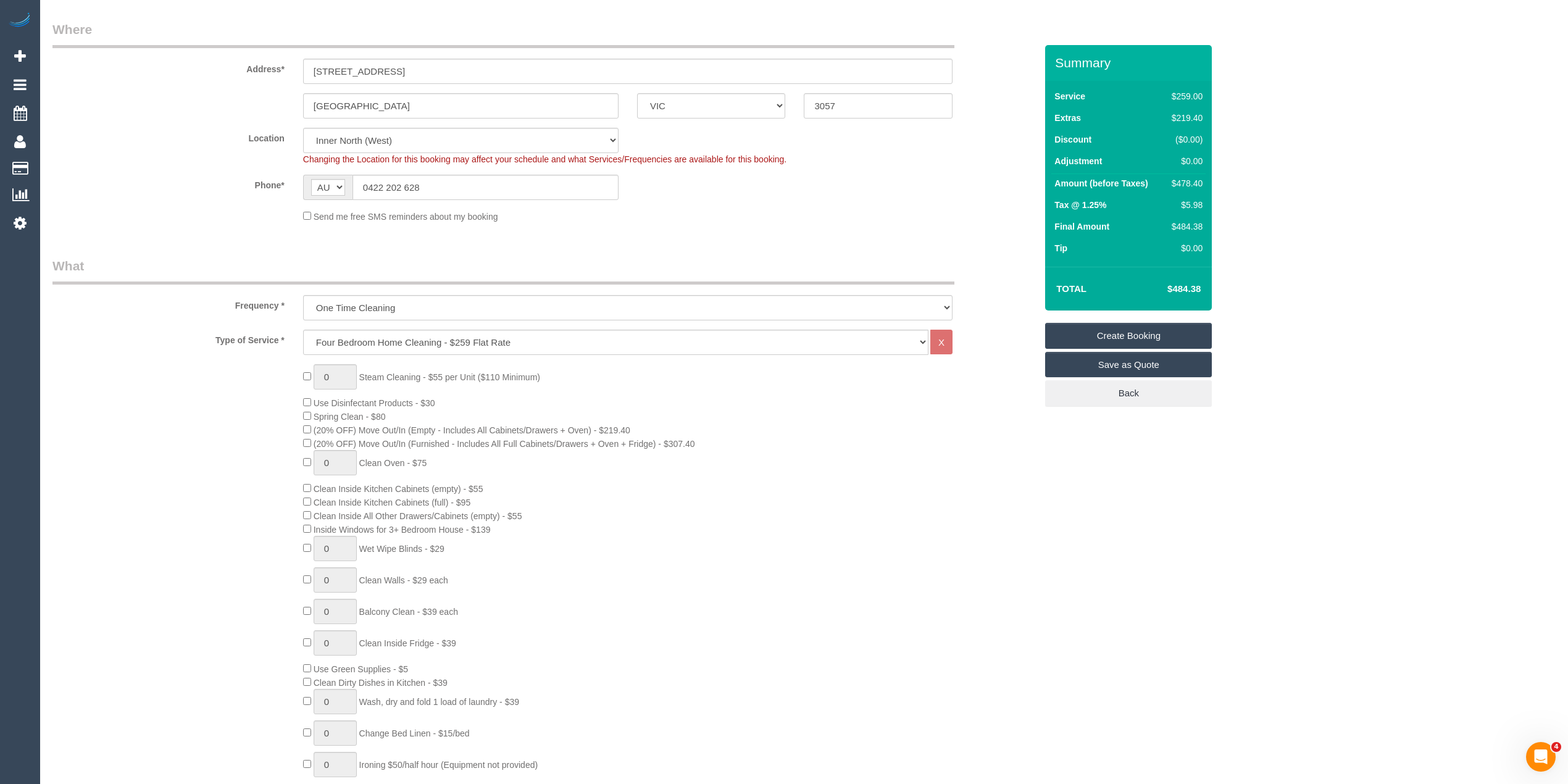
scroll to position [685, 0]
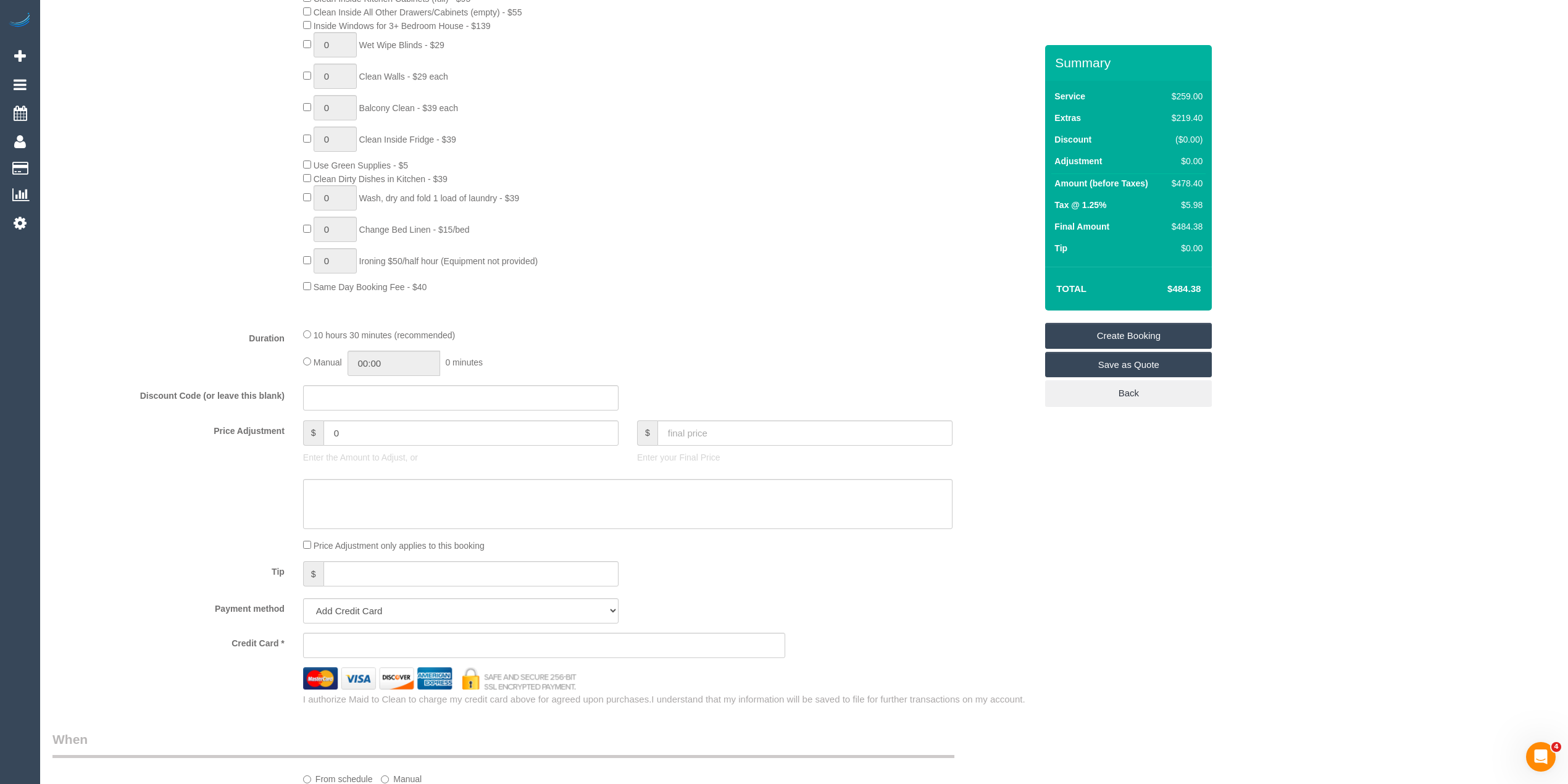
click at [1054, 557] on div "Who Email* marcus.a.sulgani@gmail.com Name * Marcus Sulgani Where Address* 53 B…" at bounding box center [804, 466] width 1504 height 2213
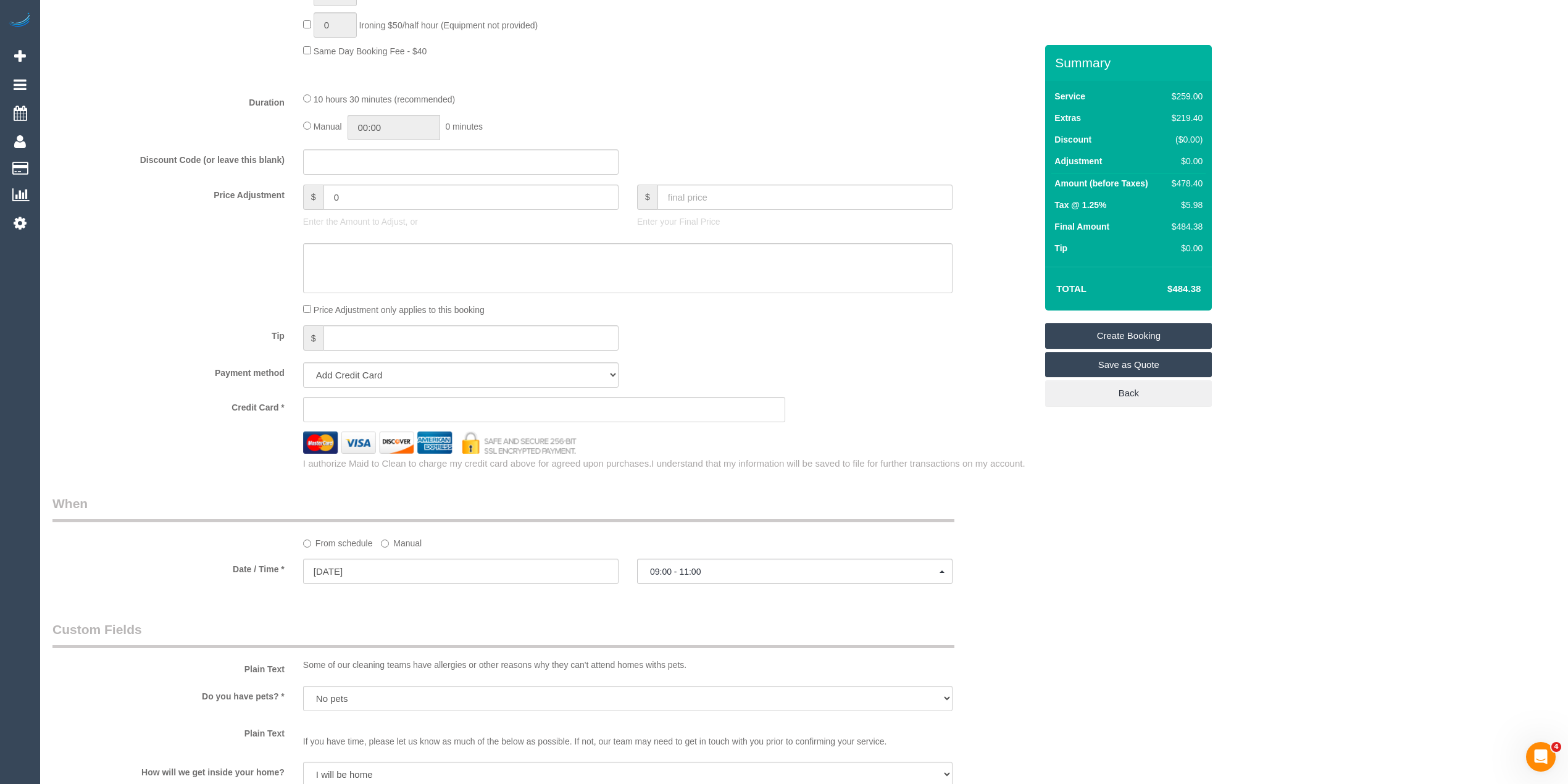
scroll to position [961, 0]
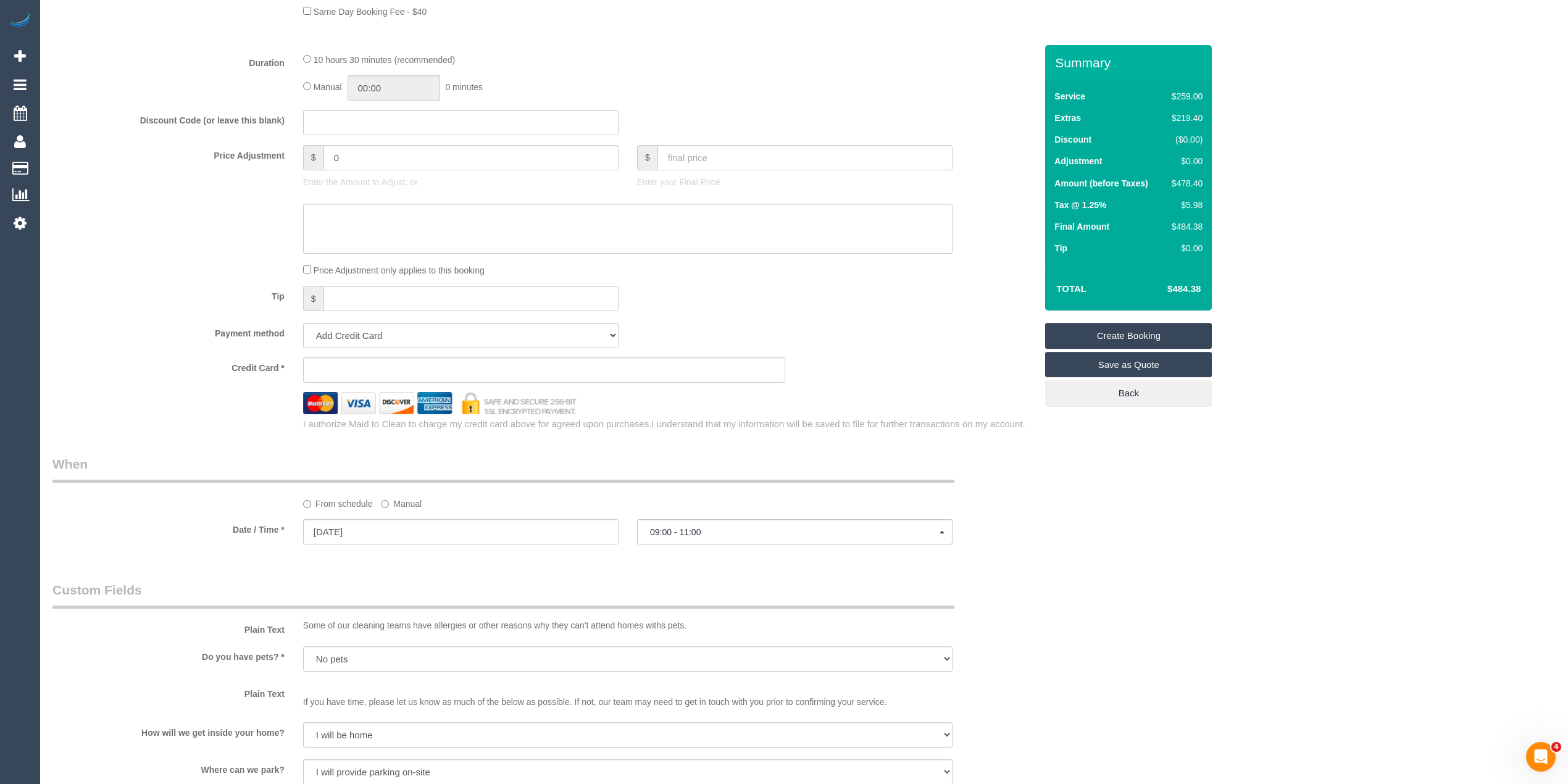
click at [1458, 353] on div "Who Email* marcus.a.sulgani@gmail.com Name * Marcus Sulgani Where Address* 53 B…" at bounding box center [804, 190] width 1504 height 2213
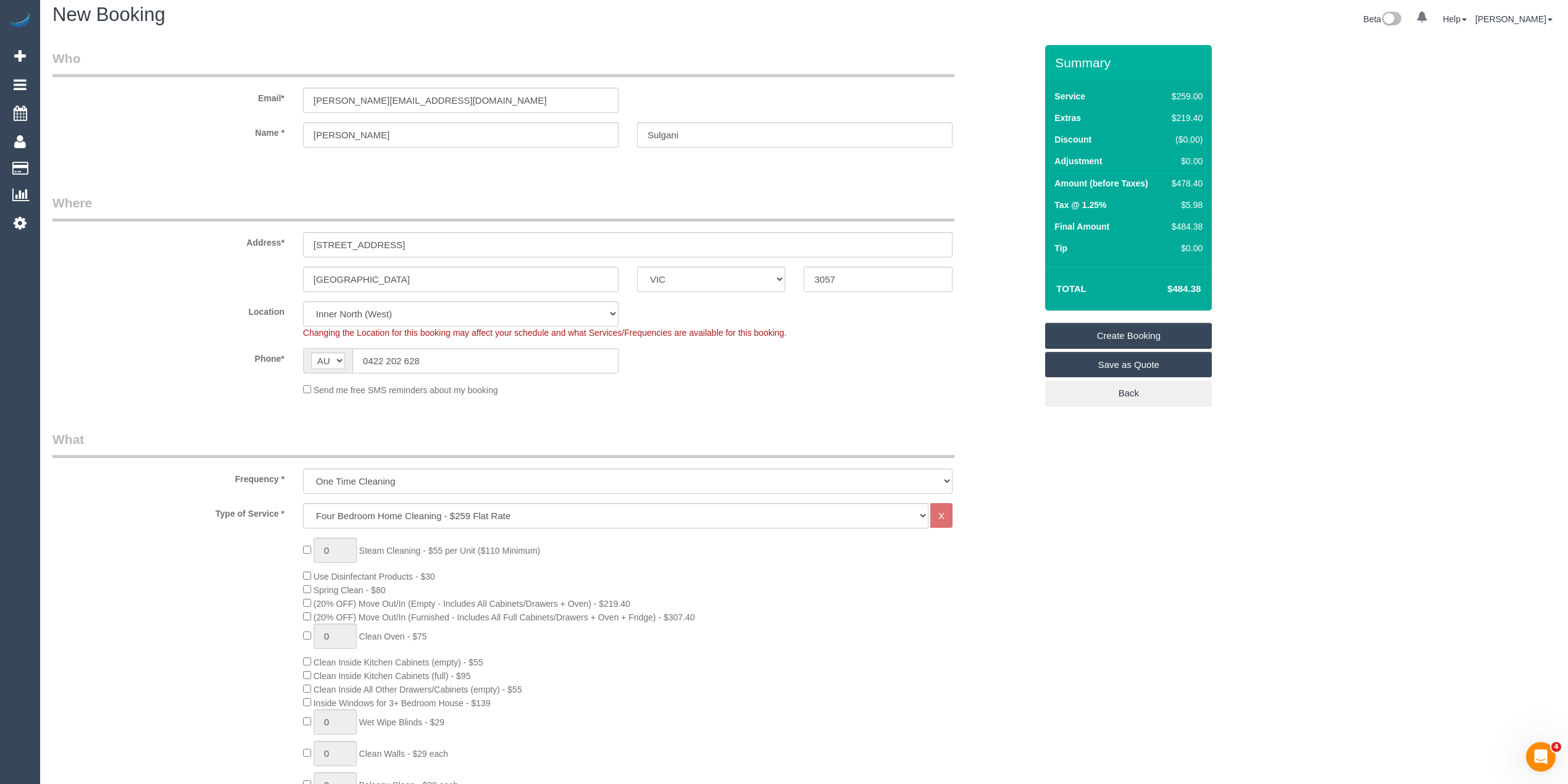
scroll to position [0, 0]
drag, startPoint x: 463, startPoint y: 108, endPoint x: 231, endPoint y: 96, distance: 232.3
click at [231, 96] on div "Email* marcus.a.sulgani@gmail.com" at bounding box center [544, 89] width 1002 height 63
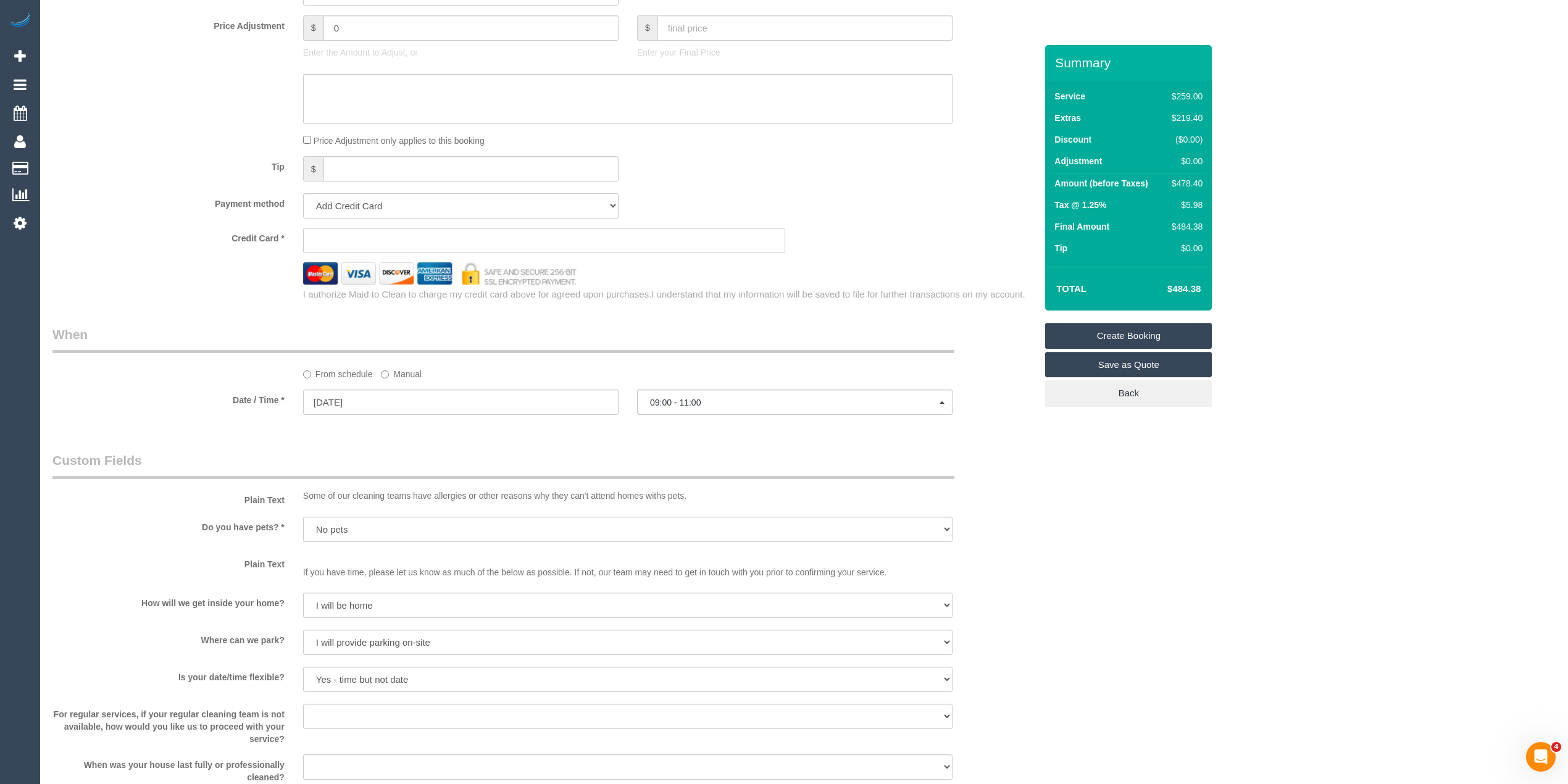
scroll to position [1097, 0]
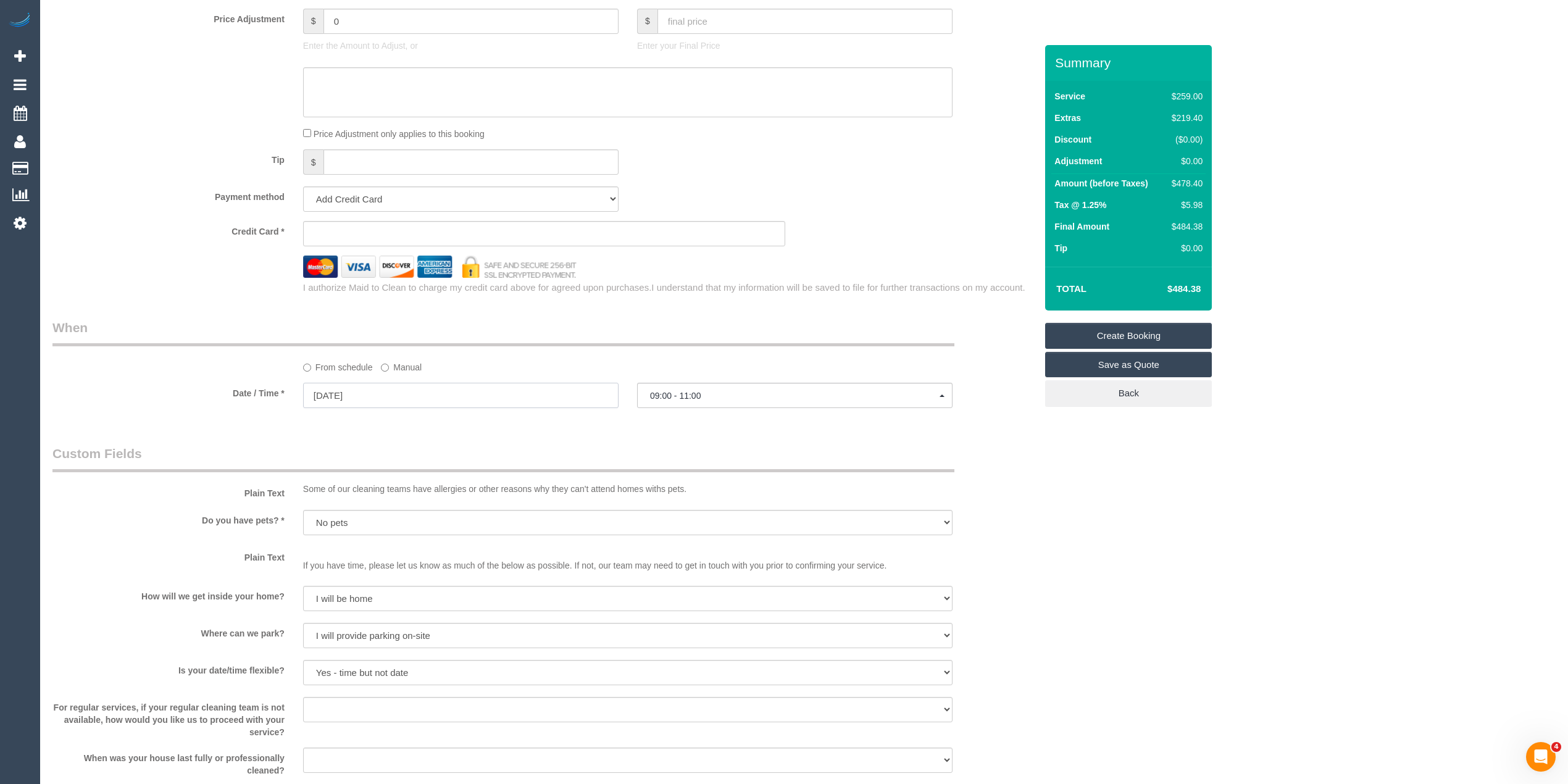
click at [343, 392] on input "[DATE]" at bounding box center [461, 396] width 316 height 25
select select "spot60"
click at [1265, 559] on div "Who Email* marcus.a.sulgani@gmail.com Name * Marcus Sulgani Where Address* 53 B…" at bounding box center [804, 54] width 1504 height 2213
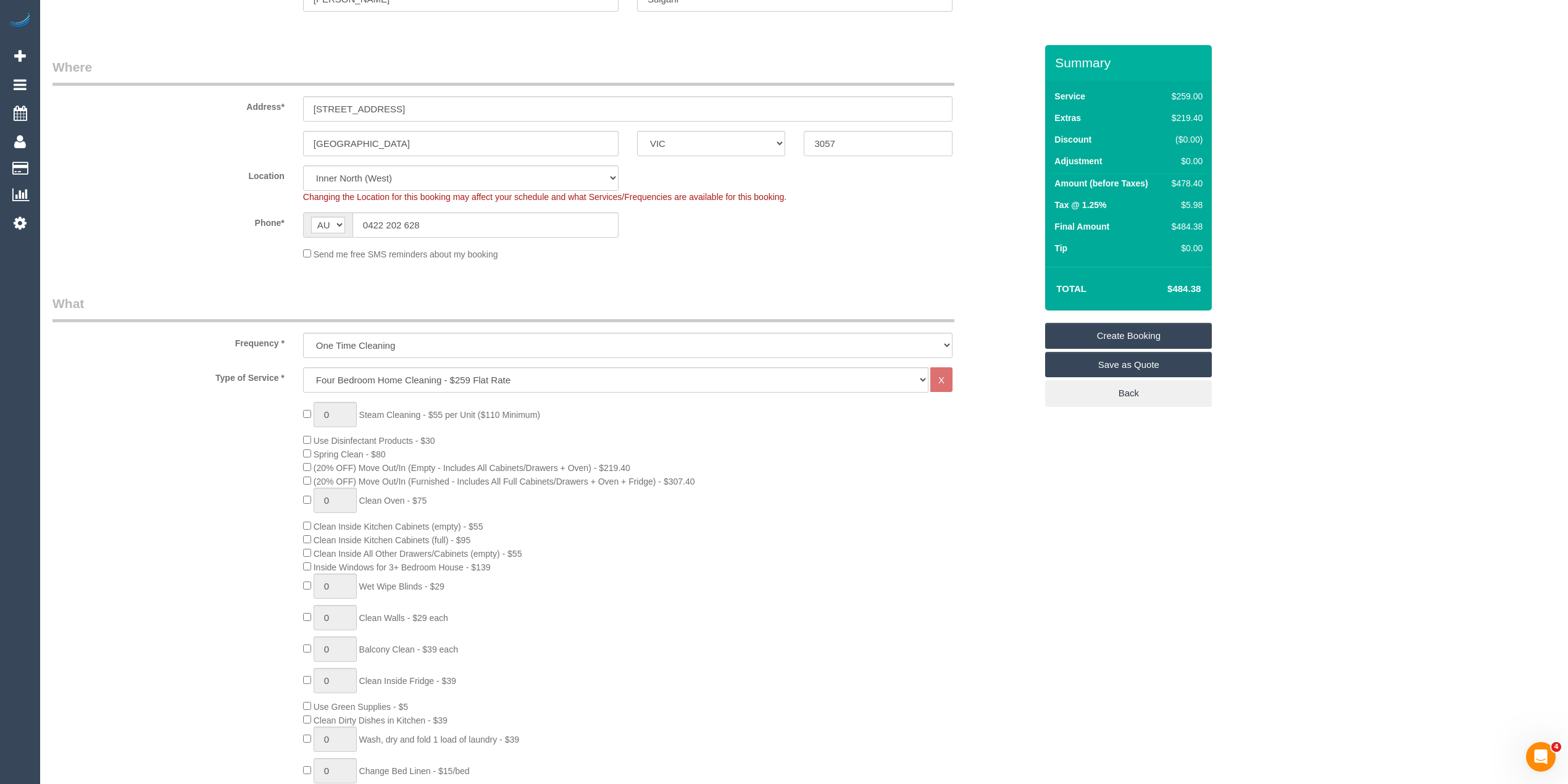
scroll to position [0, 0]
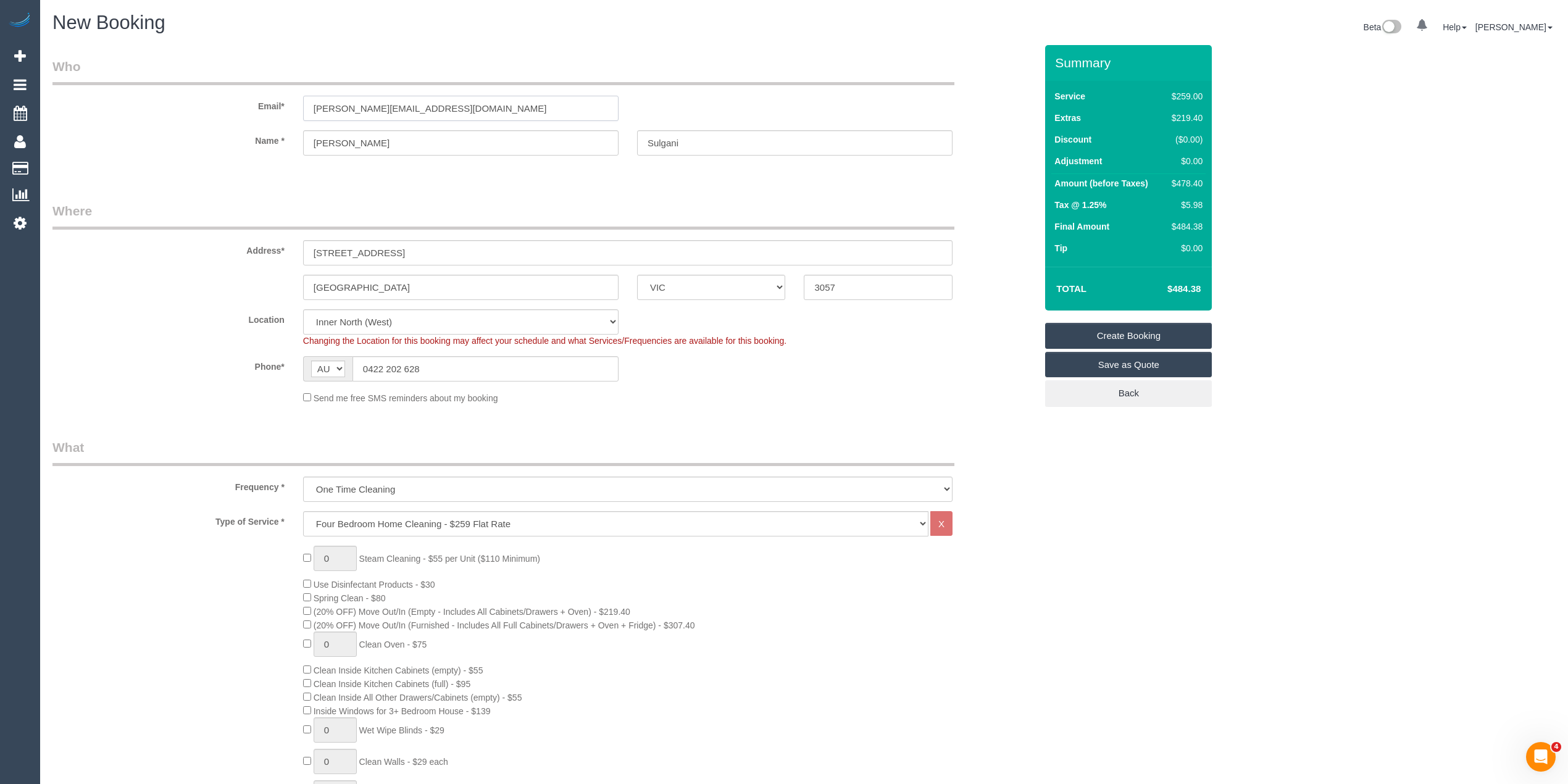
drag, startPoint x: 480, startPoint y: 105, endPoint x: 274, endPoint y: 87, distance: 206.8
click at [276, 87] on div "Email* marcus.a.sulgani@gmail.com" at bounding box center [544, 89] width 1002 height 63
click at [1116, 330] on link "Create Booking" at bounding box center [1129, 336] width 167 height 26
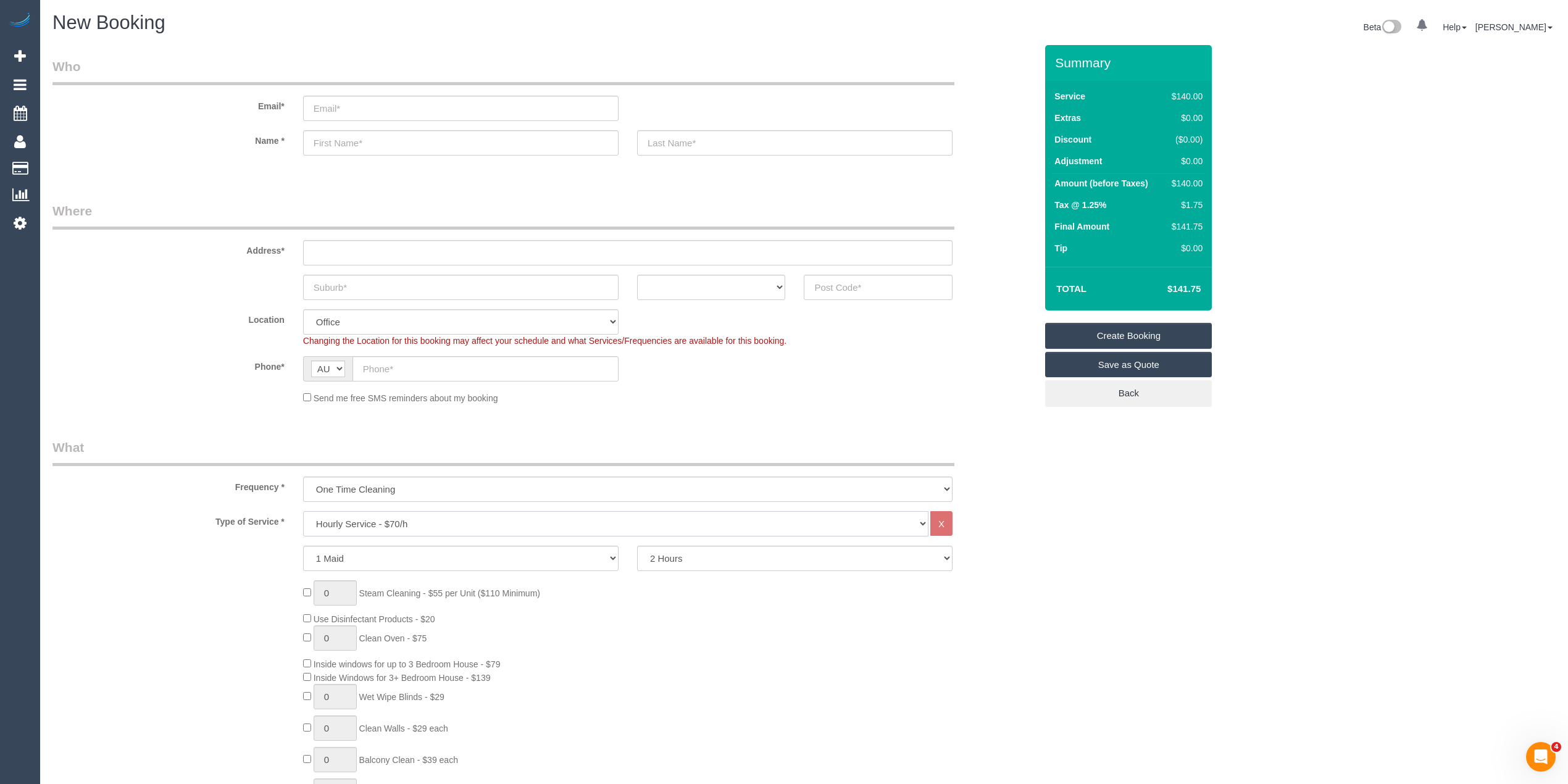
click at [422, 524] on select "Hourly Service - $70/h Hourly Service - $65/h Hourly Service - $60/h Hourly Ser…" at bounding box center [615, 524] width 625 height 25
select select "29"
click at [303, 511] on select "Hourly Service - $70/h Hourly Service - $65/h Hourly Service - $60/h Hourly Ser…" at bounding box center [615, 524] width 625 height 25
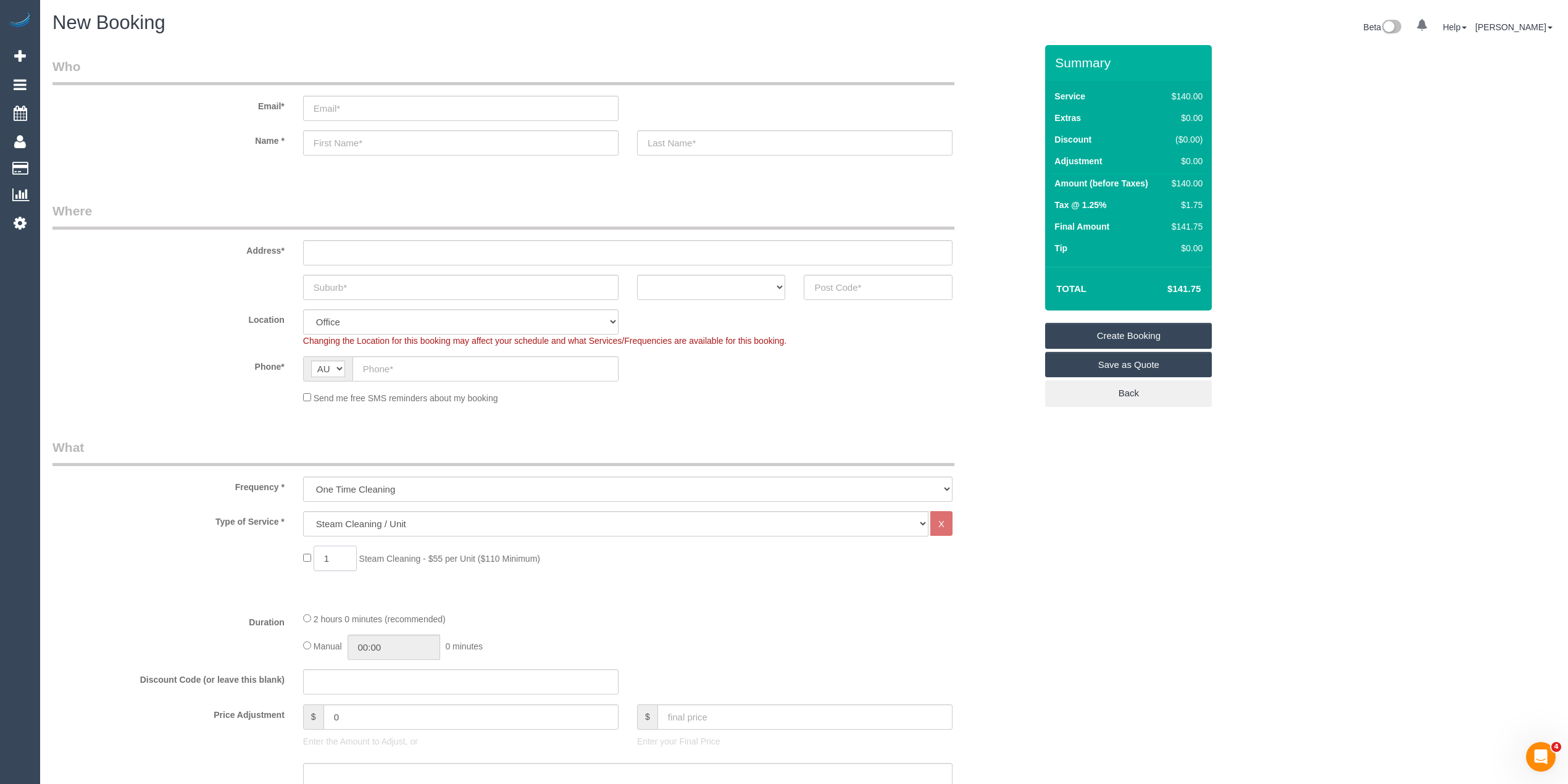
drag, startPoint x: 339, startPoint y: 559, endPoint x: 316, endPoint y: 552, distance: 24.0
click at [319, 552] on input "1" at bounding box center [336, 559] width 43 height 25
type input "2"
click at [189, 574] on div "2 Steam Cleaning - $55 per Unit ($110 Minimum)" at bounding box center [544, 562] width 1002 height 32
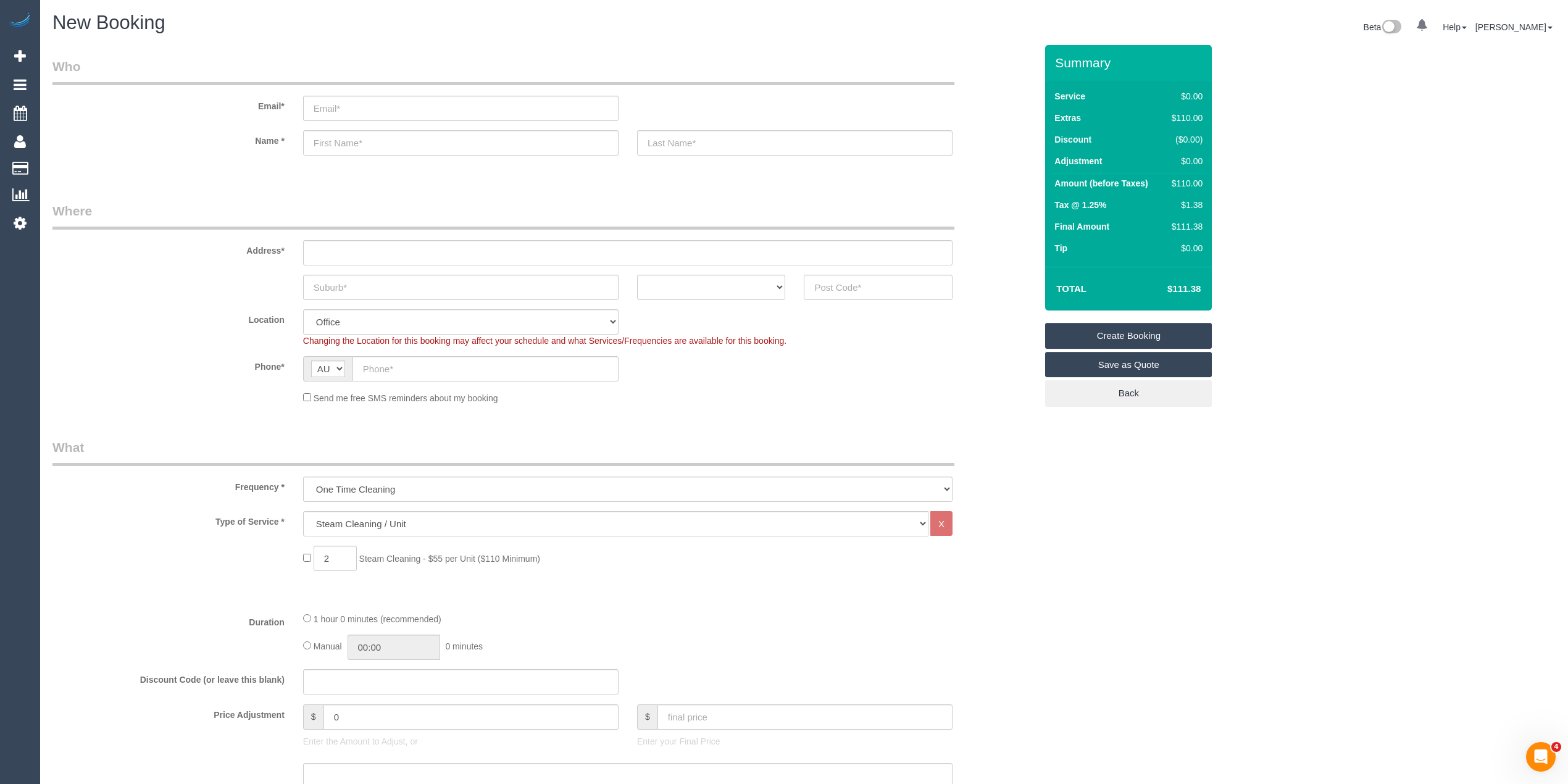
click at [354, 245] on input "text" at bounding box center [628, 253] width 650 height 25
type input "-"
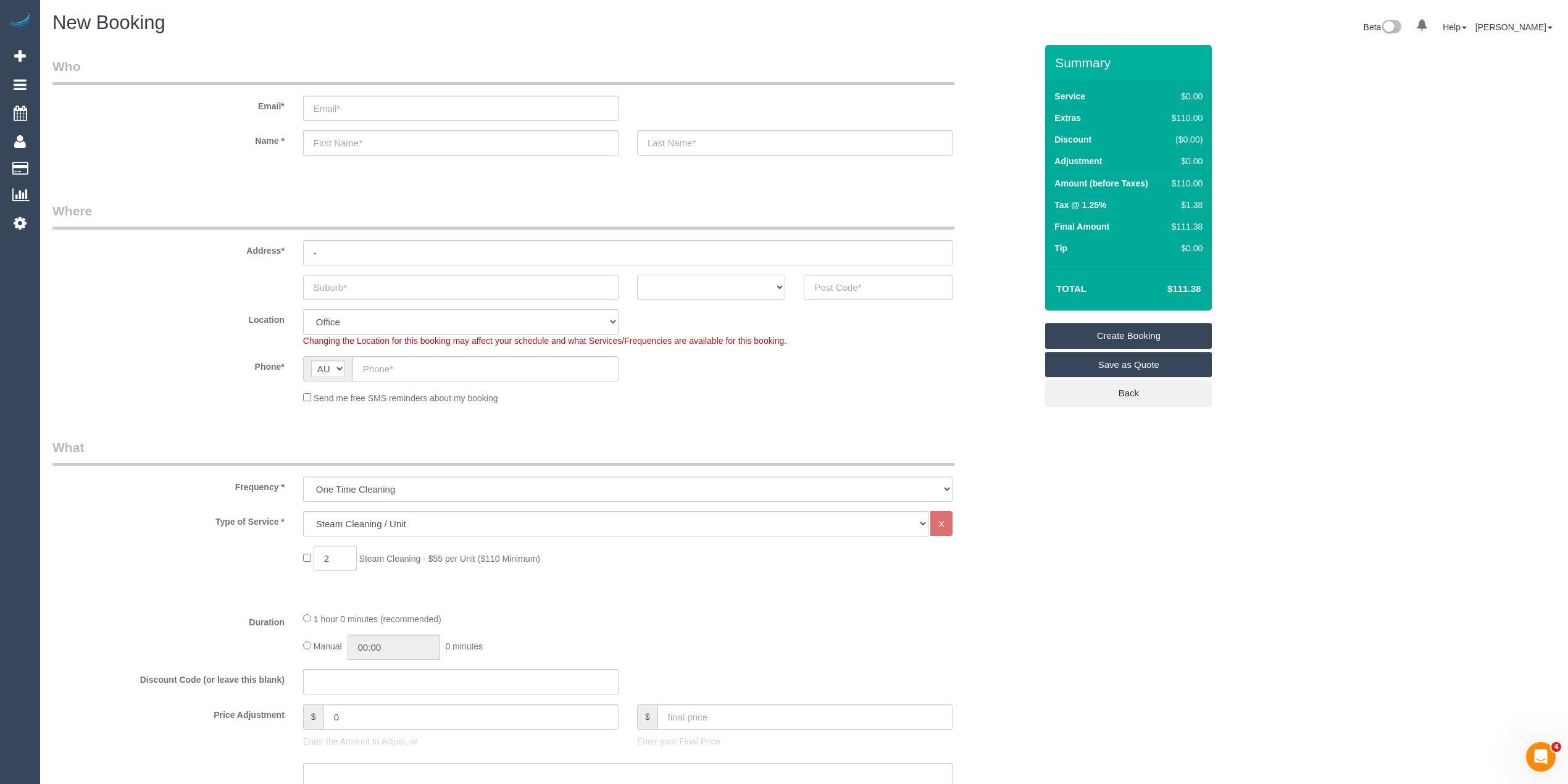
click at [684, 276] on select "ACT NSW NT QLD SA TAS VIC WA" at bounding box center [711, 287] width 149 height 25
select select "VIC"
click at [637, 275] on select "ACT NSW NT QLD SA TAS VIC WA" at bounding box center [711, 287] width 149 height 25
click at [407, 364] on input "text" at bounding box center [485, 369] width 266 height 25
paste input "61 421 930 446"
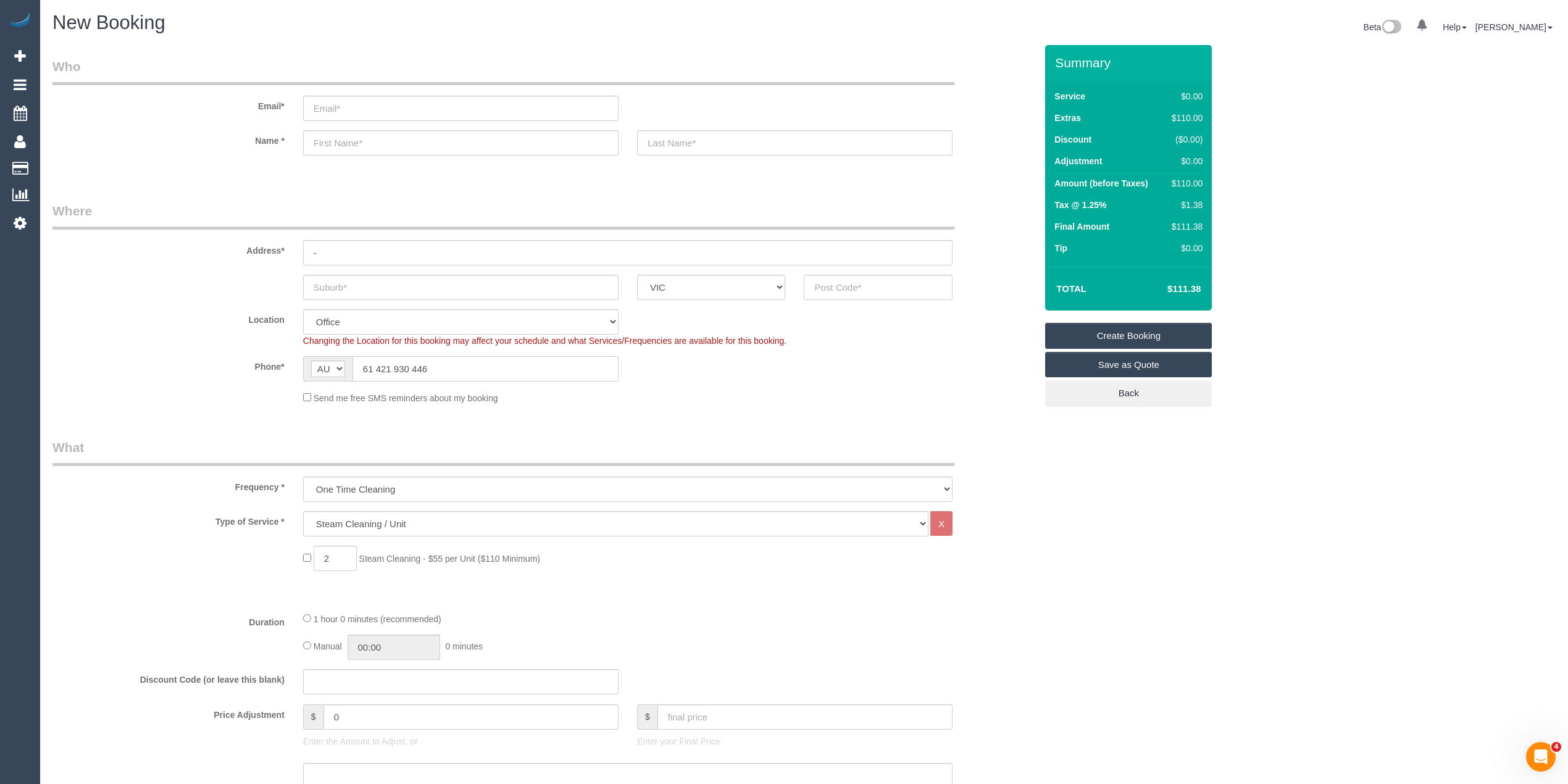
drag, startPoint x: 378, startPoint y: 367, endPoint x: 295, endPoint y: 362, distance: 83.2
click at [297, 362] on div "AF AL DZ AD AO AI AQ AG AR AM AW AU AT AZ BS BH BD BB BY BE BZ BJ BM BT BO BA B…" at bounding box center [461, 369] width 334 height 25
type input "0421 930 446"
click at [853, 299] on fieldset "Where Address* - ACT NSW NT QLD SA TAS VIC WA Location Office City East (North)…" at bounding box center [544, 308] width 984 height 212
click at [841, 291] on input "text" at bounding box center [878, 287] width 149 height 25
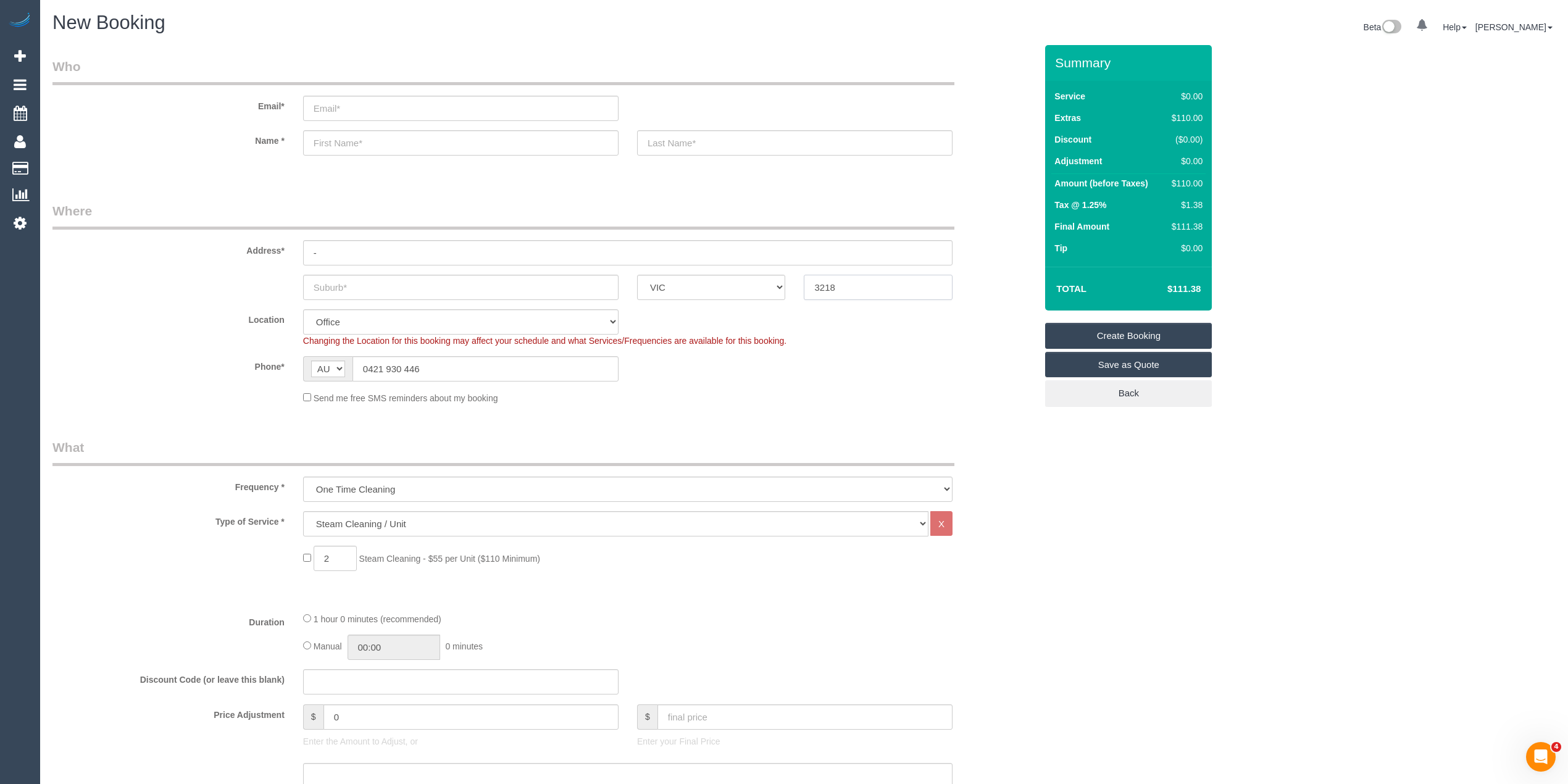
type input "3218"
select select "121"
select select "object:2090"
click at [362, 276] on input "text" at bounding box center [461, 287] width 316 height 25
paste input "Stonehaven"
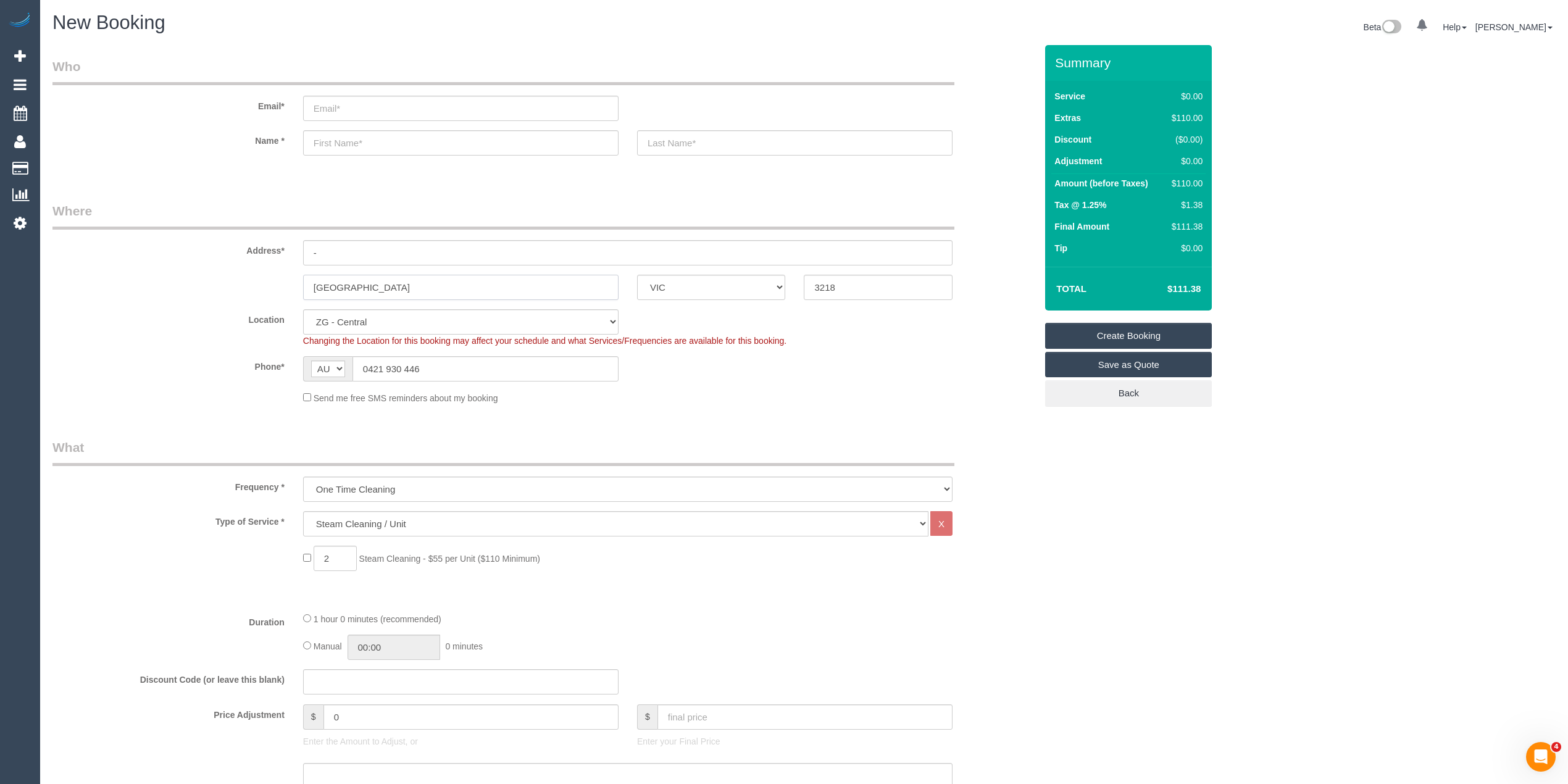
type input "Stonehaven"
click at [331, 136] on input "text" at bounding box center [461, 143] width 316 height 25
click at [344, 132] on input "text" at bounding box center [461, 143] width 316 height 25
type input "Nartika"
click at [840, 357] on div "Phone* AF AL DZ AD AO AI AQ AG AR AM AW AU AT AZ BS BH BD BB BY BE BZ BJ BM BT …" at bounding box center [544, 369] width 1002 height 25
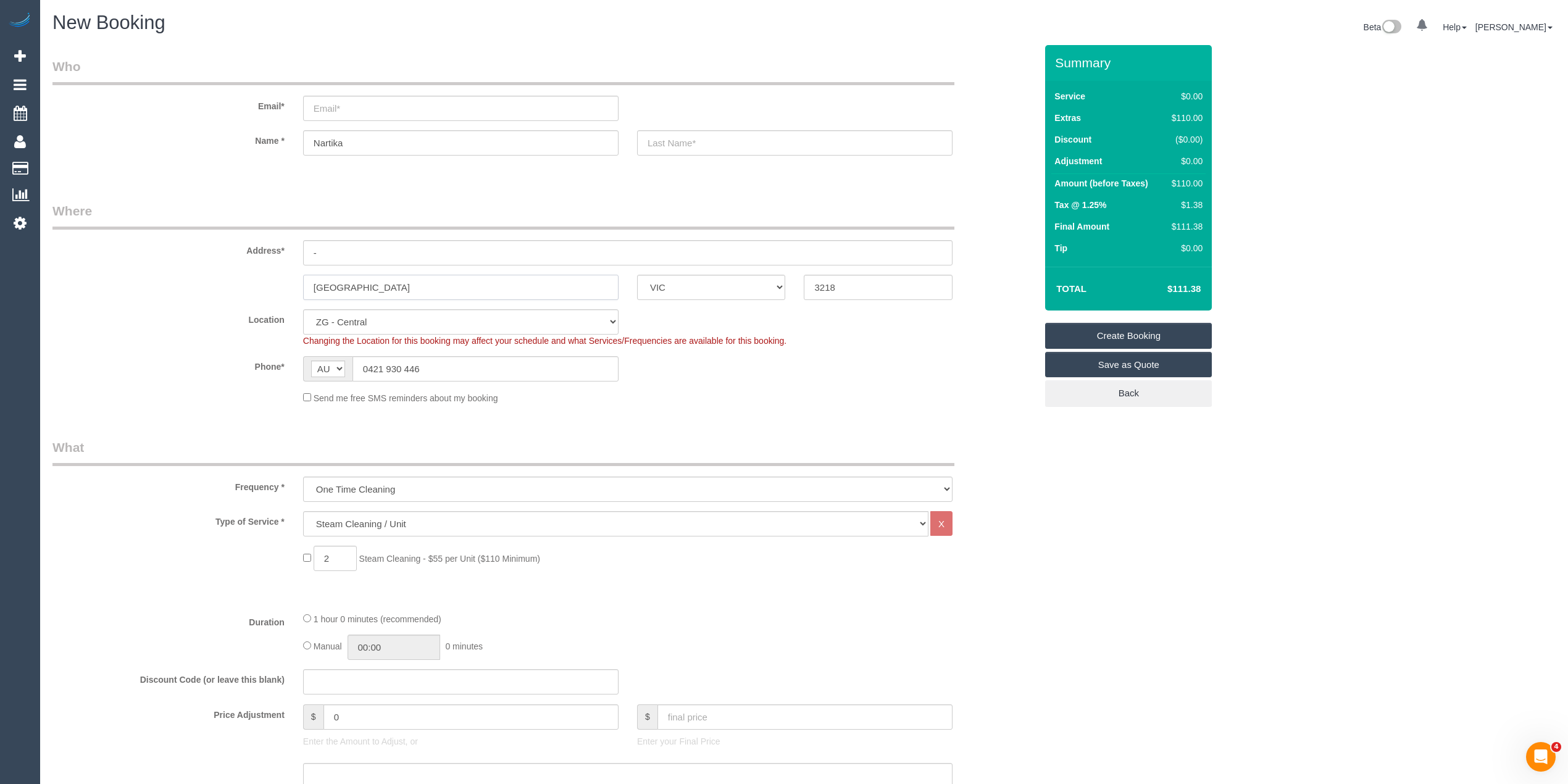
drag, startPoint x: 350, startPoint y: 284, endPoint x: 231, endPoint y: 276, distance: 119.3
click at [231, 276] on div "Stonehaven ACT NSW NT QLD SA TAS VIC WA 3218" at bounding box center [544, 287] width 1002 height 25
drag, startPoint x: 440, startPoint y: 366, endPoint x: 326, endPoint y: 359, distance: 114.2
click at [326, 359] on div "AF AL DZ AD AO AI AQ AG AR AM AW AU AT AZ BS BH BD BB BY BE BZ BJ BM BT BO BA B…" at bounding box center [461, 369] width 316 height 25
drag, startPoint x: 356, startPoint y: 146, endPoint x: 260, endPoint y: 139, distance: 96.3
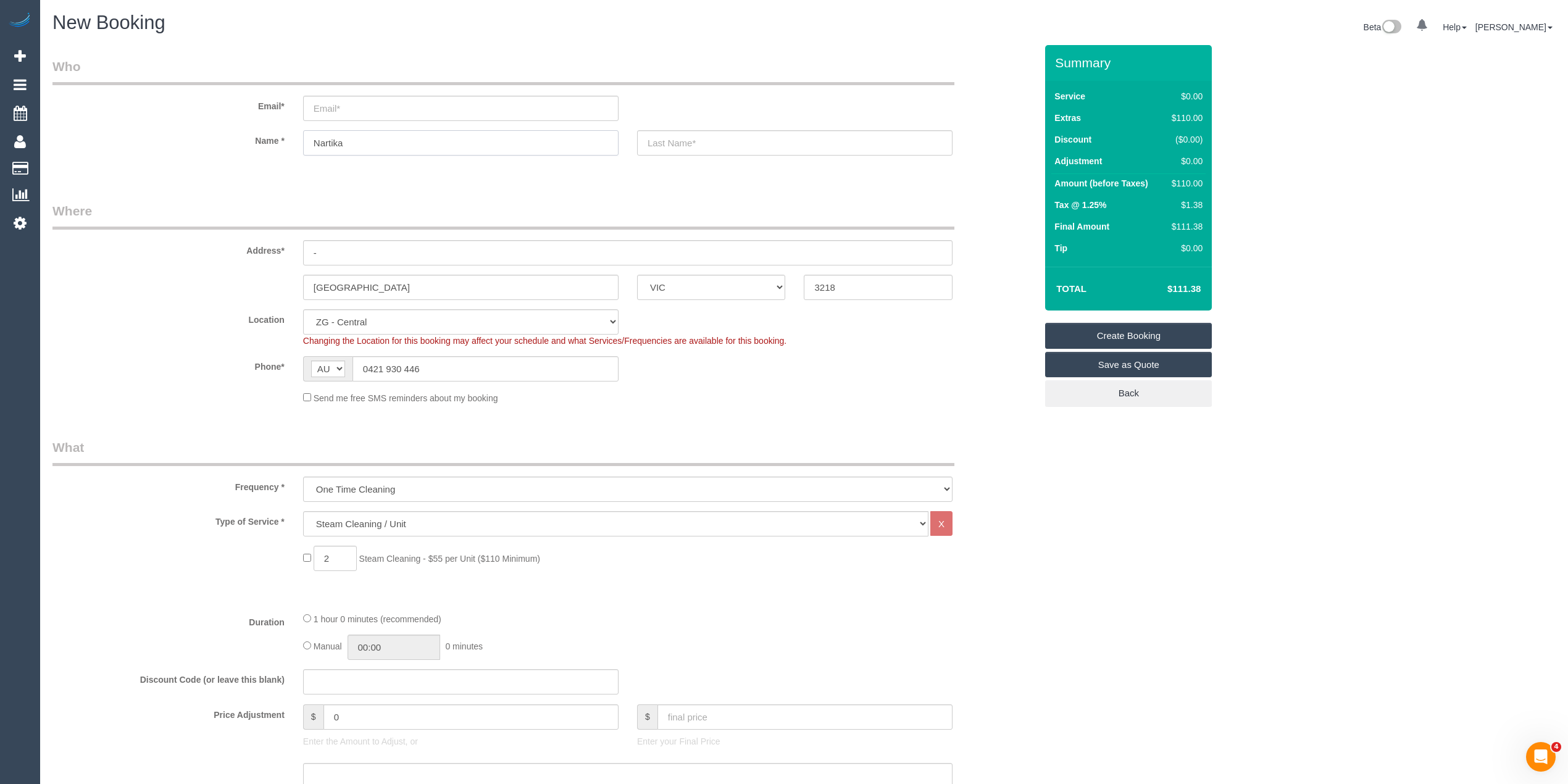
click at [262, 139] on div "Name * Nartika" at bounding box center [544, 143] width 1002 height 25
click at [534, 485] on select "One Time Cleaning Weekly - 10% Off - 10.00% (0% for the First Booking) Fortnigh…" at bounding box center [628, 489] width 650 height 25
drag, startPoint x: 427, startPoint y: 368, endPoint x: 329, endPoint y: 361, distance: 98.2
click at [329, 361] on div "AF AL DZ AD AO AI AQ AG AR AM AW AU AT AZ BS BH BD BB BY BE BZ BJ BM BT BO BA B…" at bounding box center [461, 369] width 316 height 25
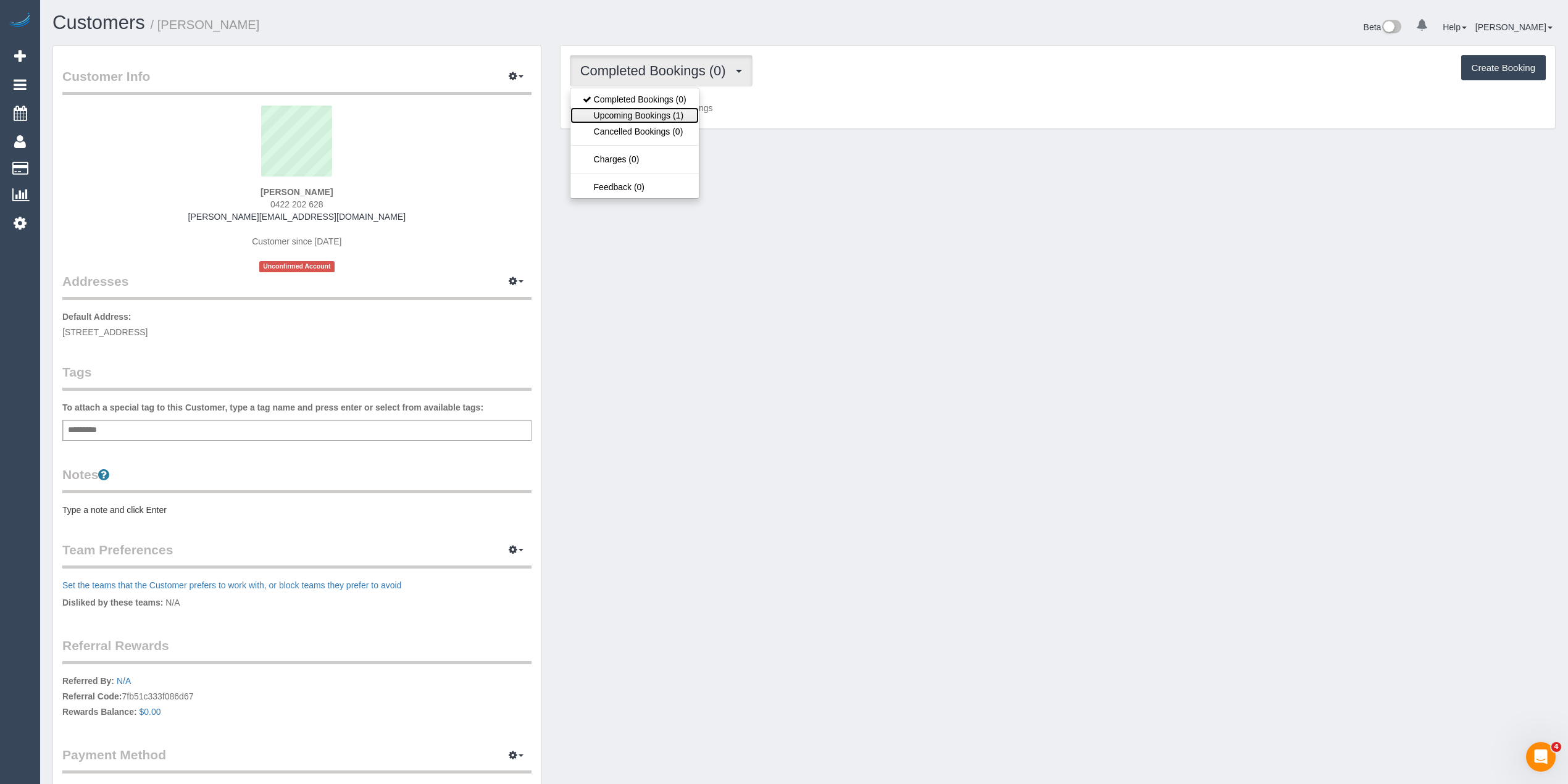
click at [618, 114] on link "Upcoming Bookings (1)" at bounding box center [635, 115] width 129 height 16
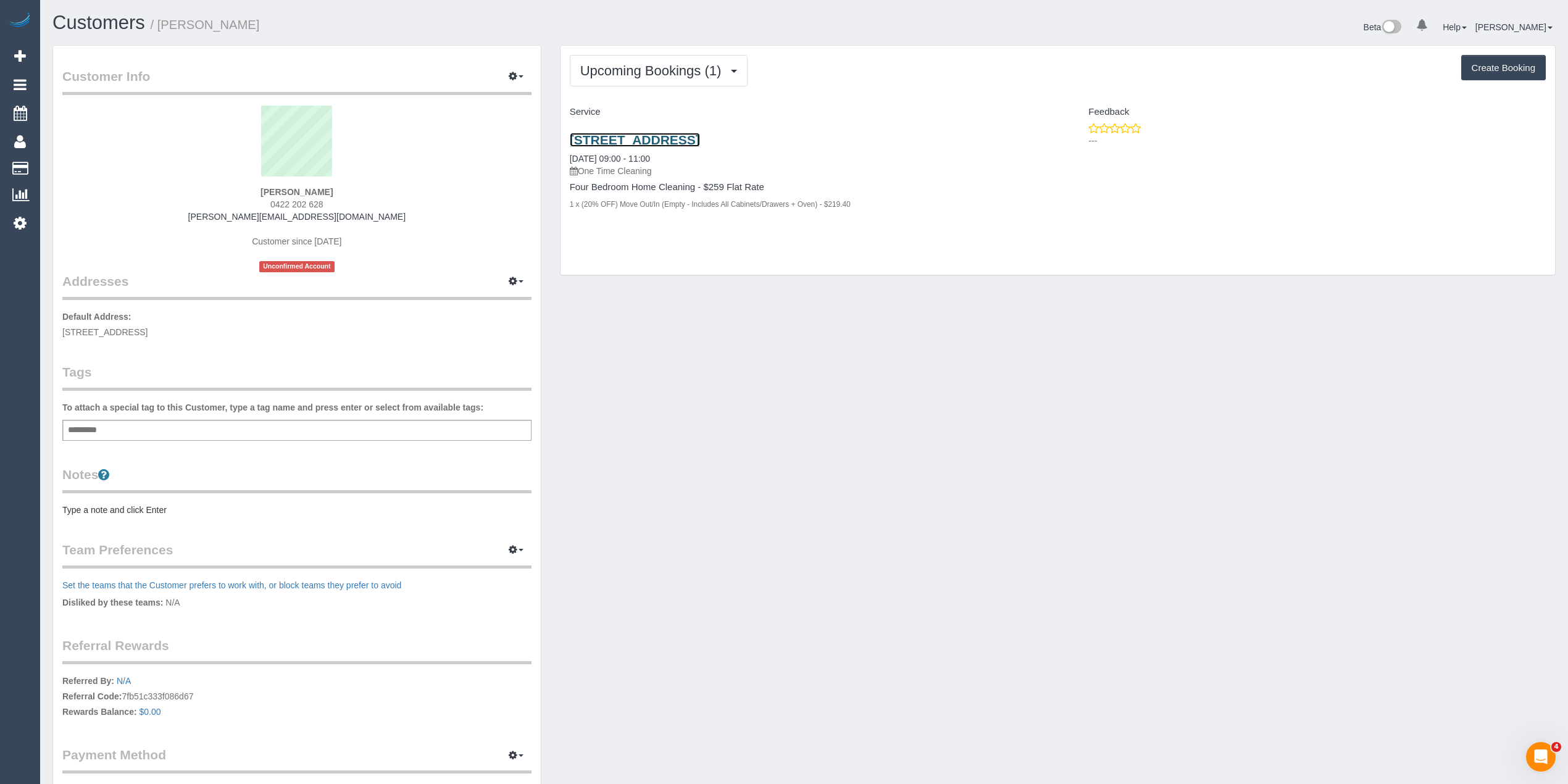
click at [701, 136] on link "[STREET_ADDRESS]" at bounding box center [635, 139] width 130 height 14
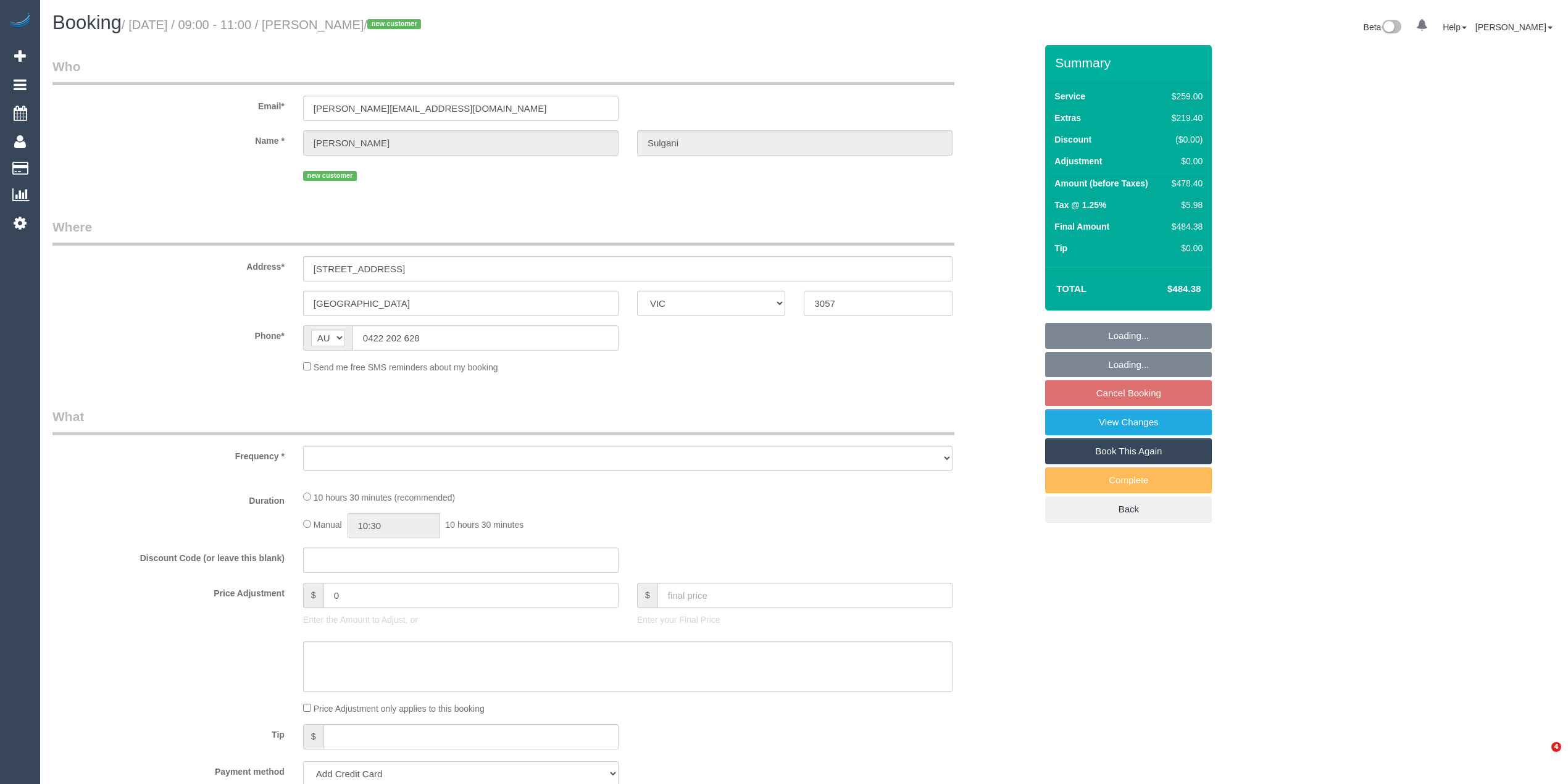
select select "VIC"
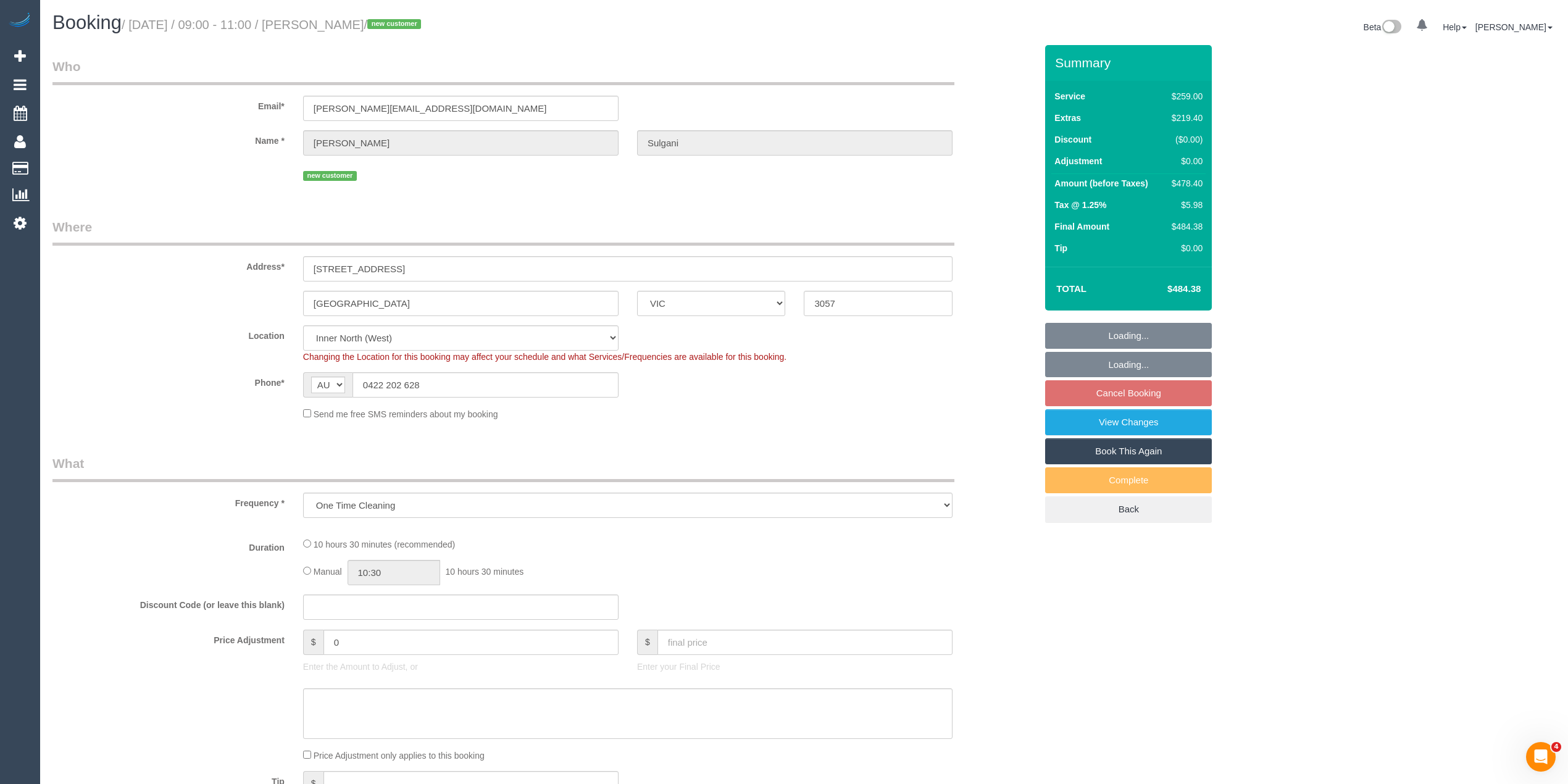
scroll to position [696, 0]
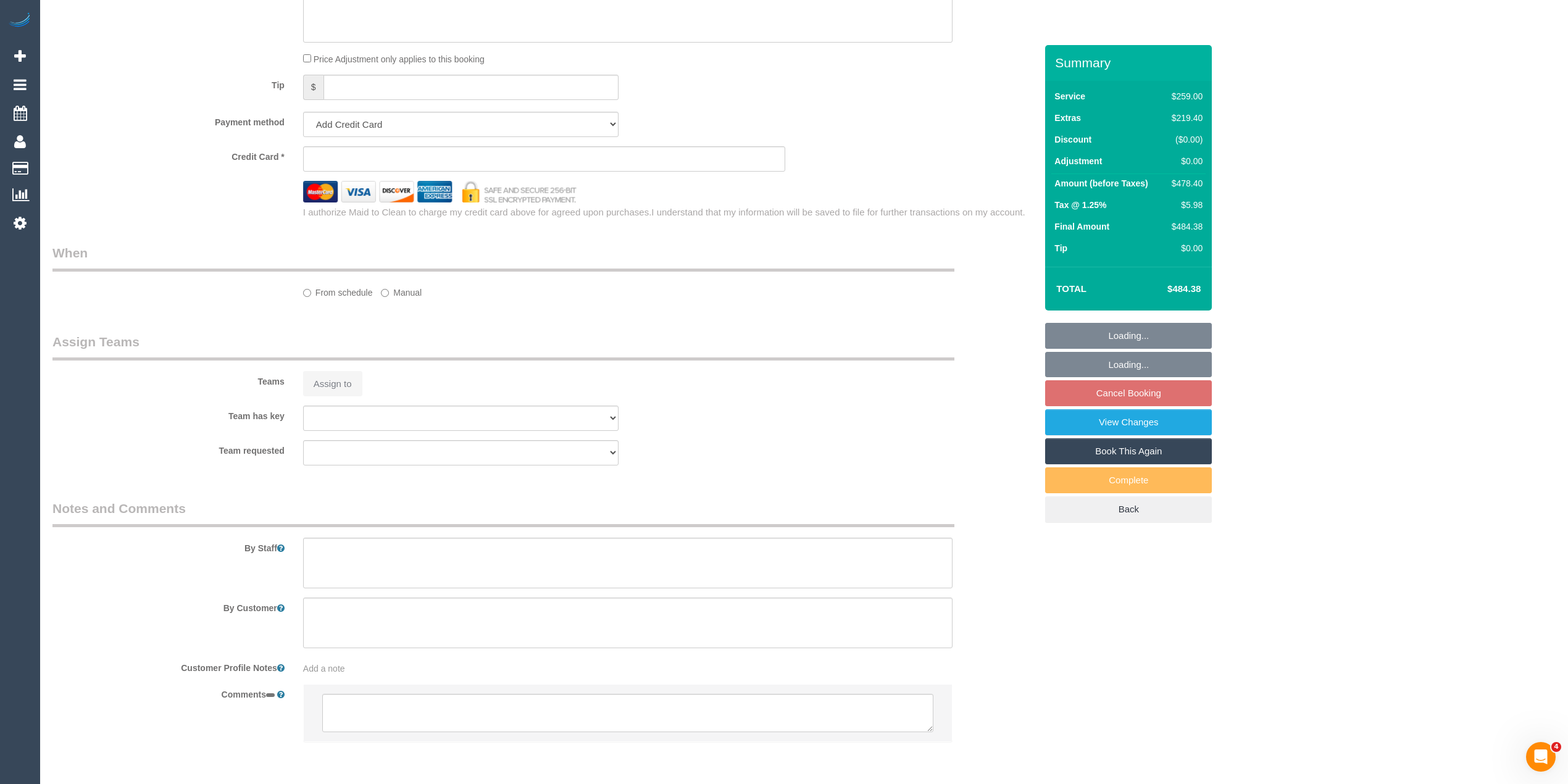
select select "object:538"
select select "string:stripe-pm_1S89LF2GScqysDRVm14VX2rf"
select select "number:28"
select select "number:14"
select select "number:18"
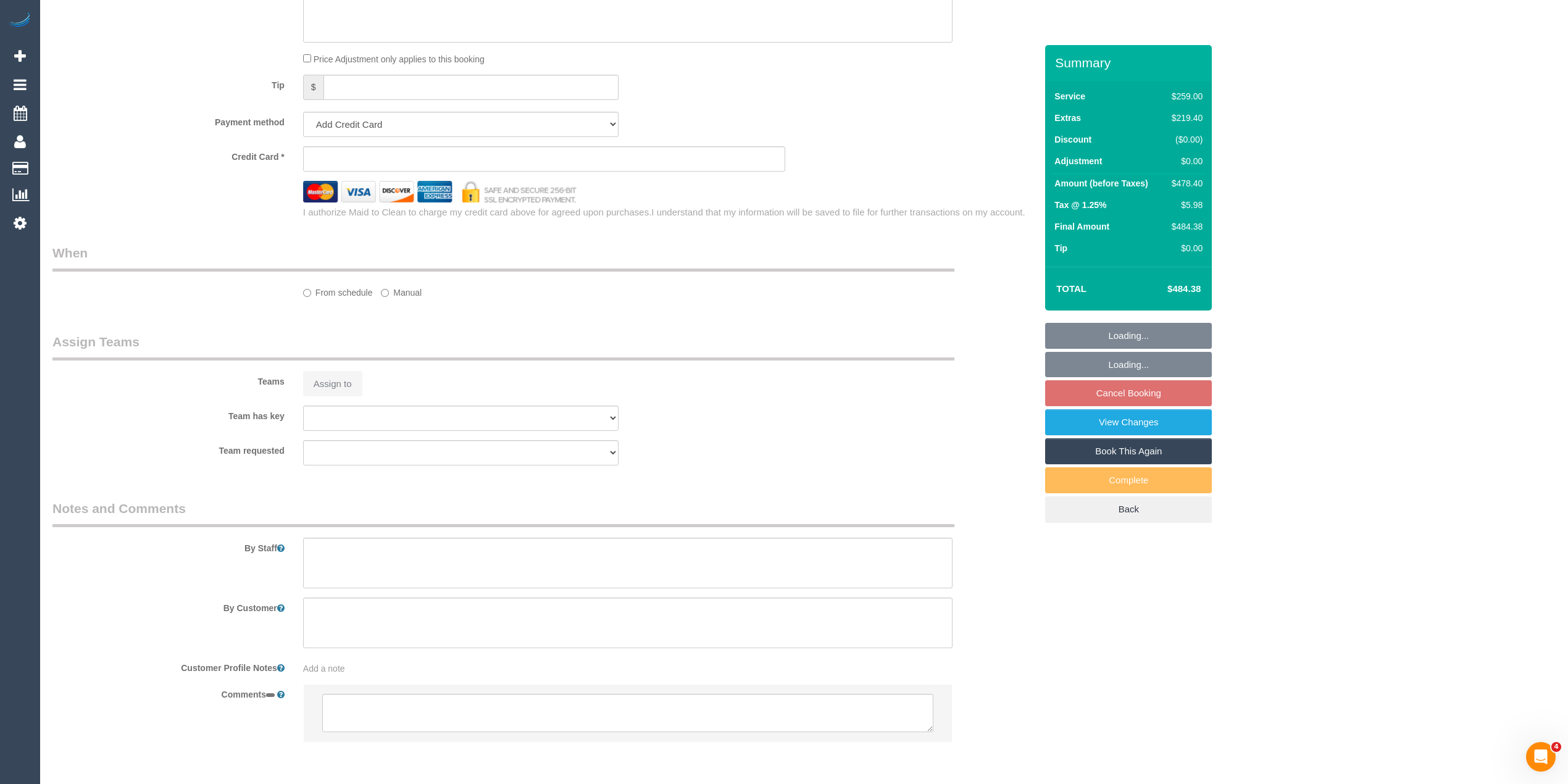
select select "number:24"
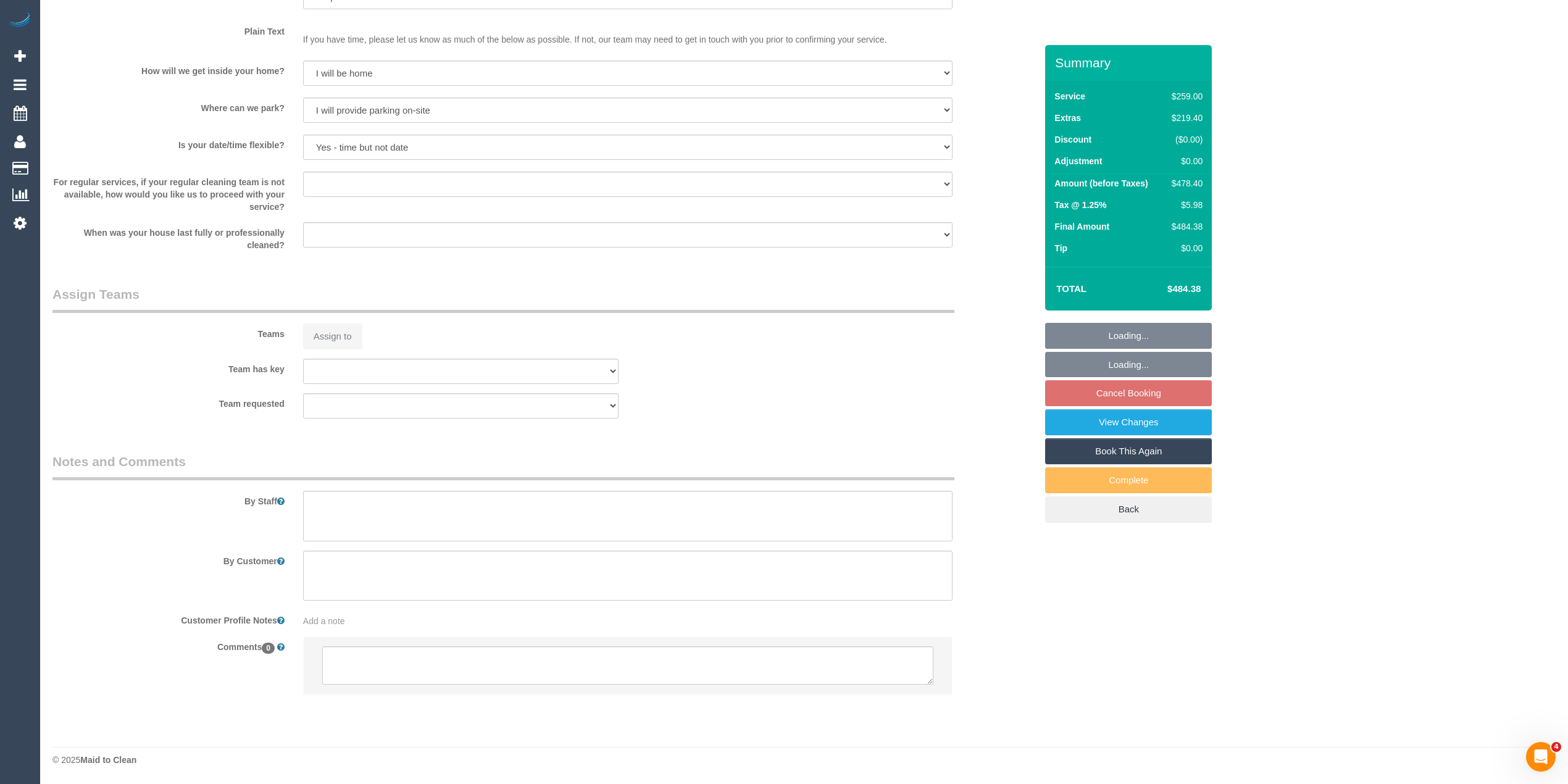
select select "spot3"
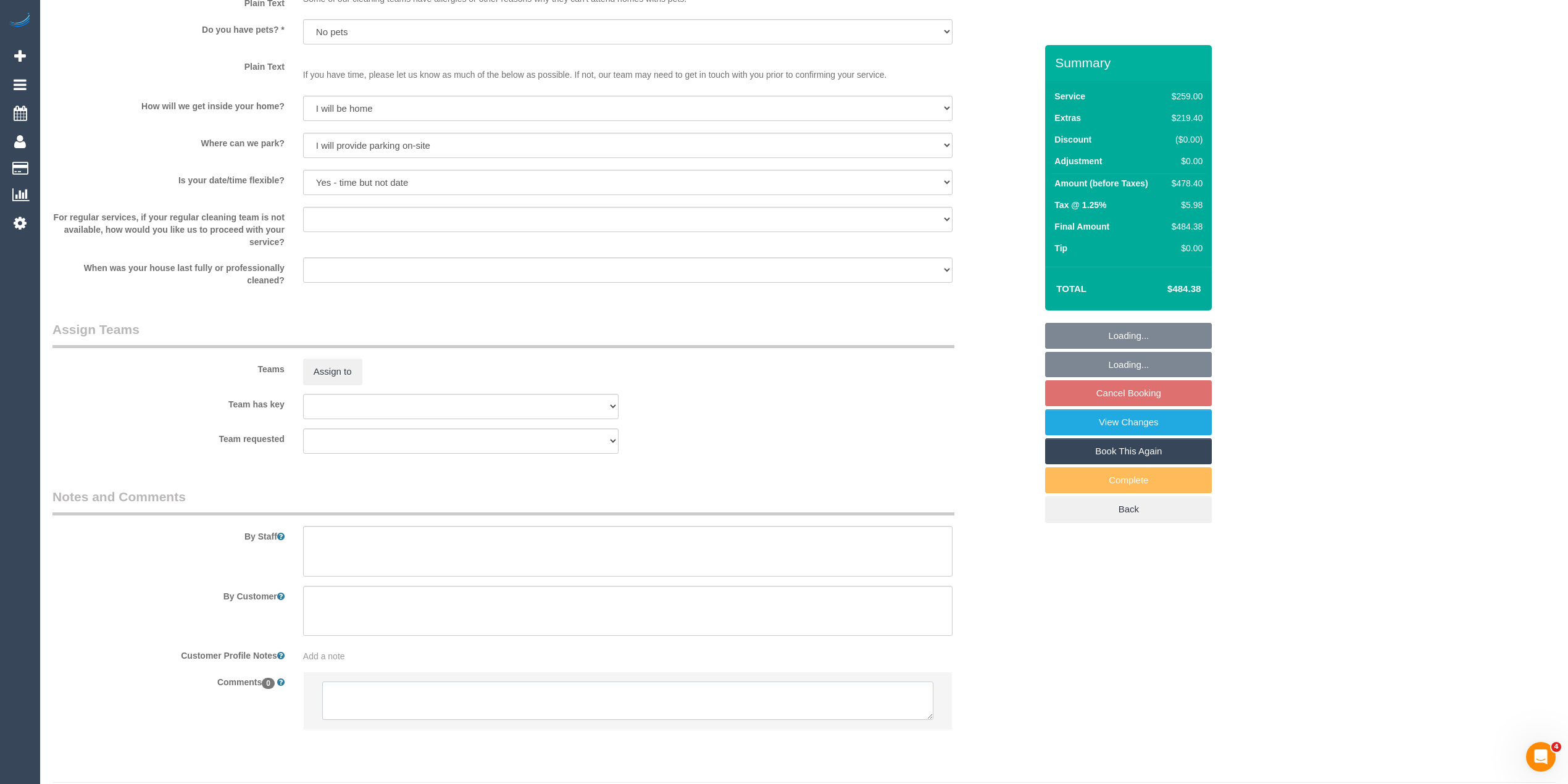
click at [395, 681] on textarea at bounding box center [628, 701] width 611 height 38
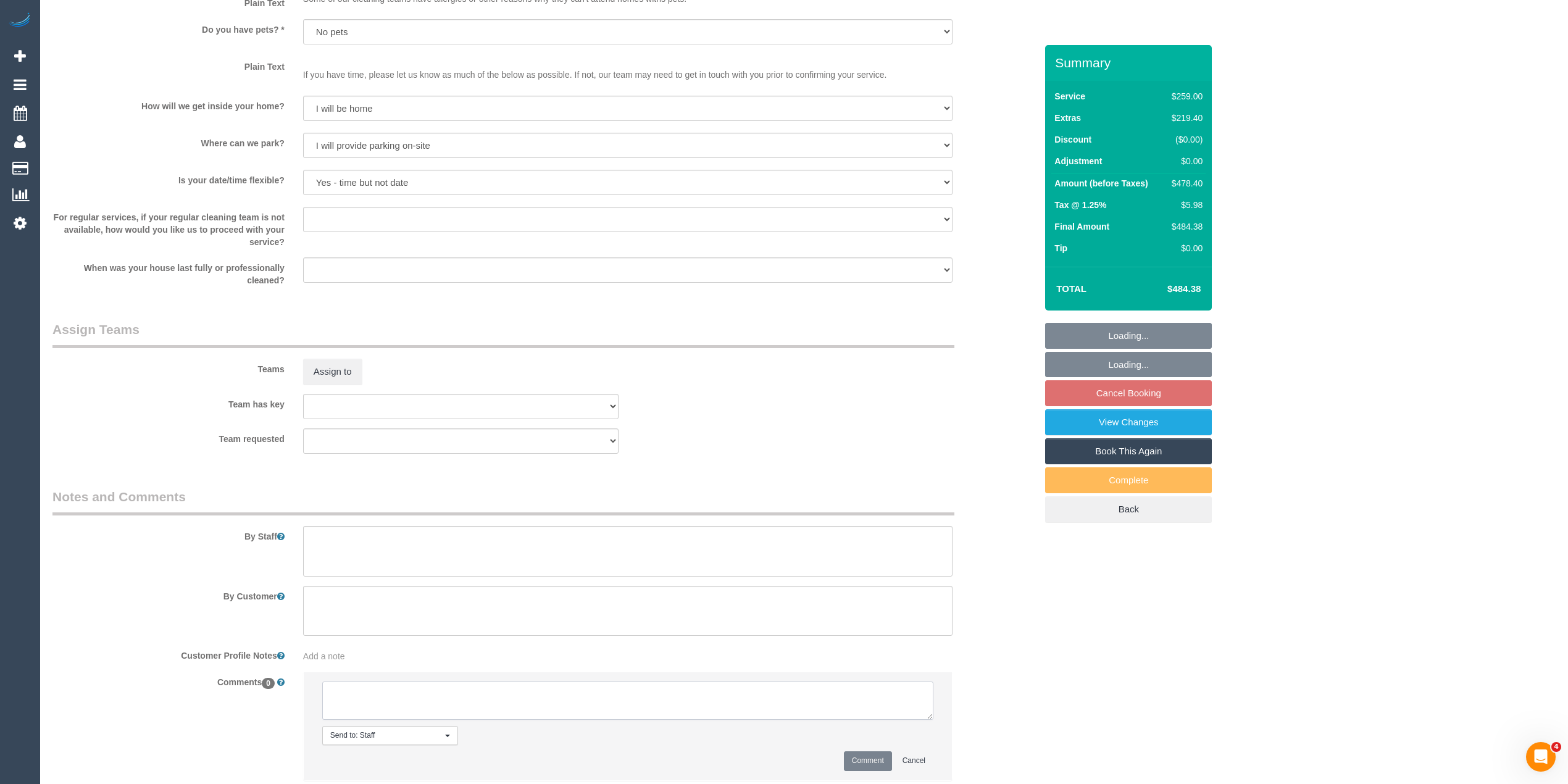
scroll to position [1568, 0]
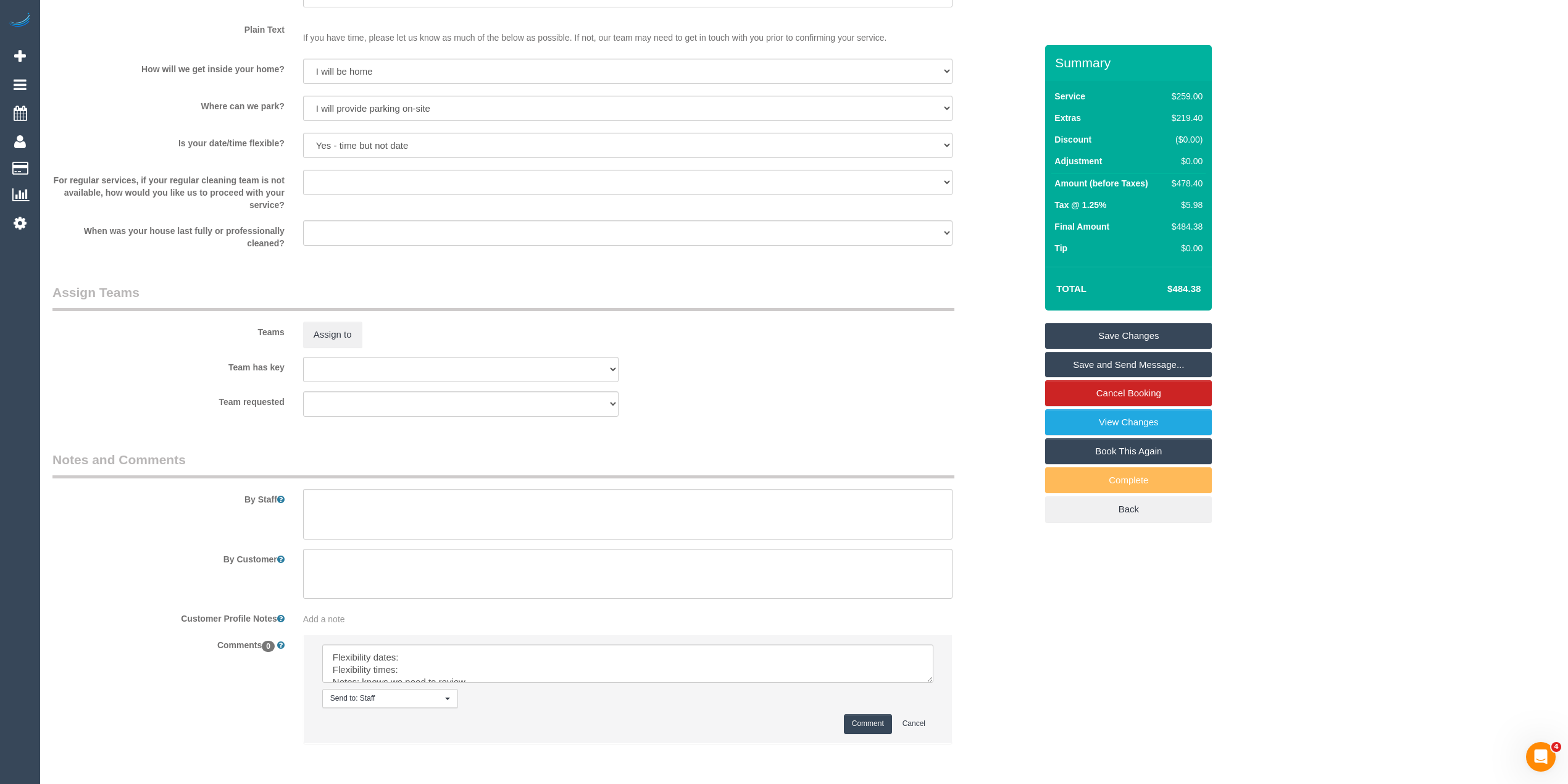
drag, startPoint x: 1062, startPoint y: 681, endPoint x: 942, endPoint y: 678, distance: 120.0
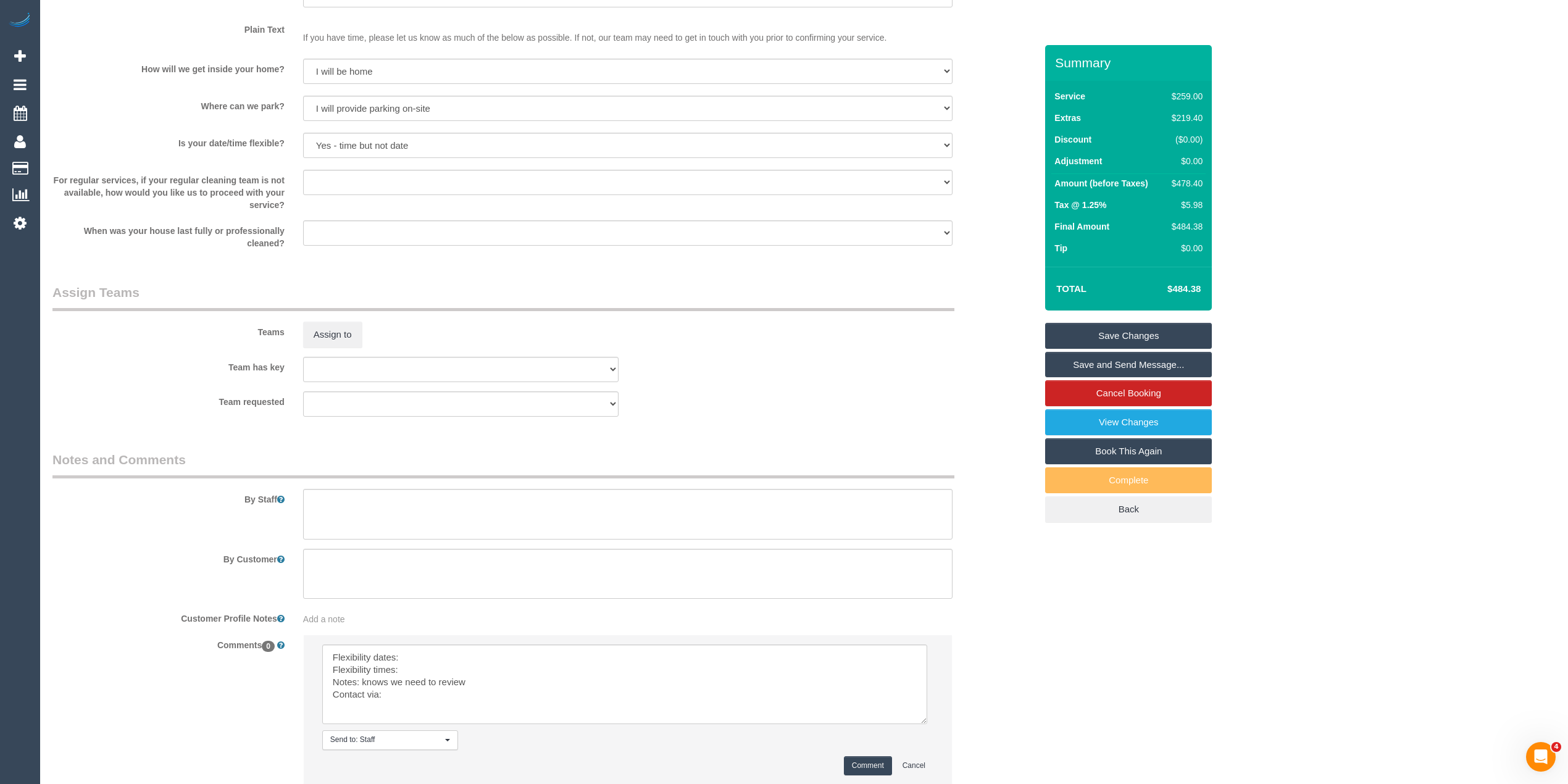
drag, startPoint x: 923, startPoint y: 678, endPoint x: 878, endPoint y: 719, distance: 60.9
click at [908, 724] on textarea at bounding box center [625, 684] width 605 height 79
click at [456, 655] on textarea at bounding box center [620, 689] width 596 height 89
click at [499, 660] on textarea at bounding box center [620, 689] width 596 height 89
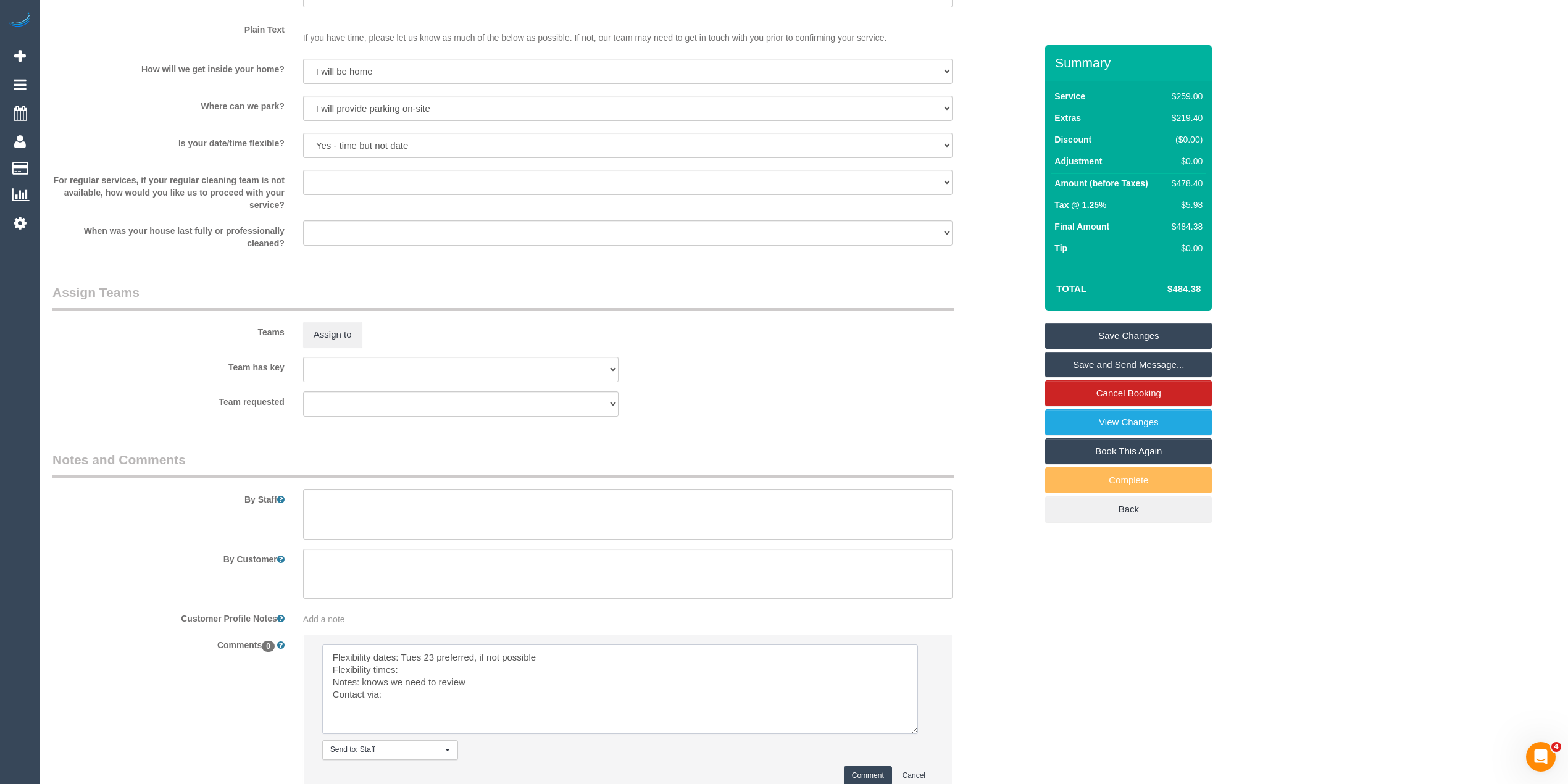
click at [422, 672] on textarea at bounding box center [620, 689] width 596 height 89
click at [614, 660] on textarea at bounding box center [620, 689] width 596 height 89
click at [406, 695] on textarea at bounding box center [620, 689] width 596 height 89
type textarea "Flexibility dates: Tues 23 preferred, if not possible pls call him, may be able…"
click at [850, 774] on button "Comment" at bounding box center [868, 776] width 48 height 19
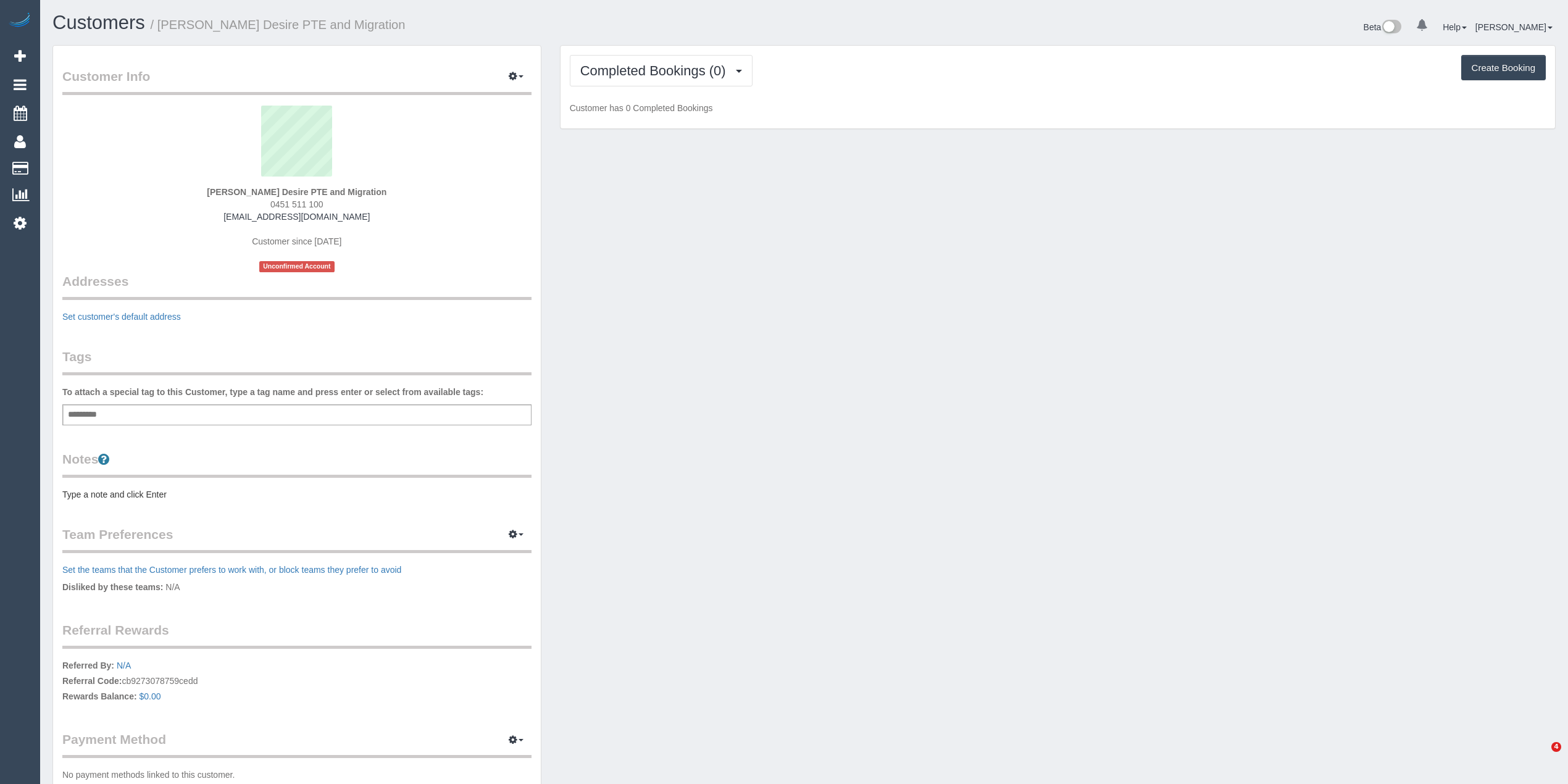
click at [153, 407] on div "Add a tag" at bounding box center [297, 414] width 469 height 21
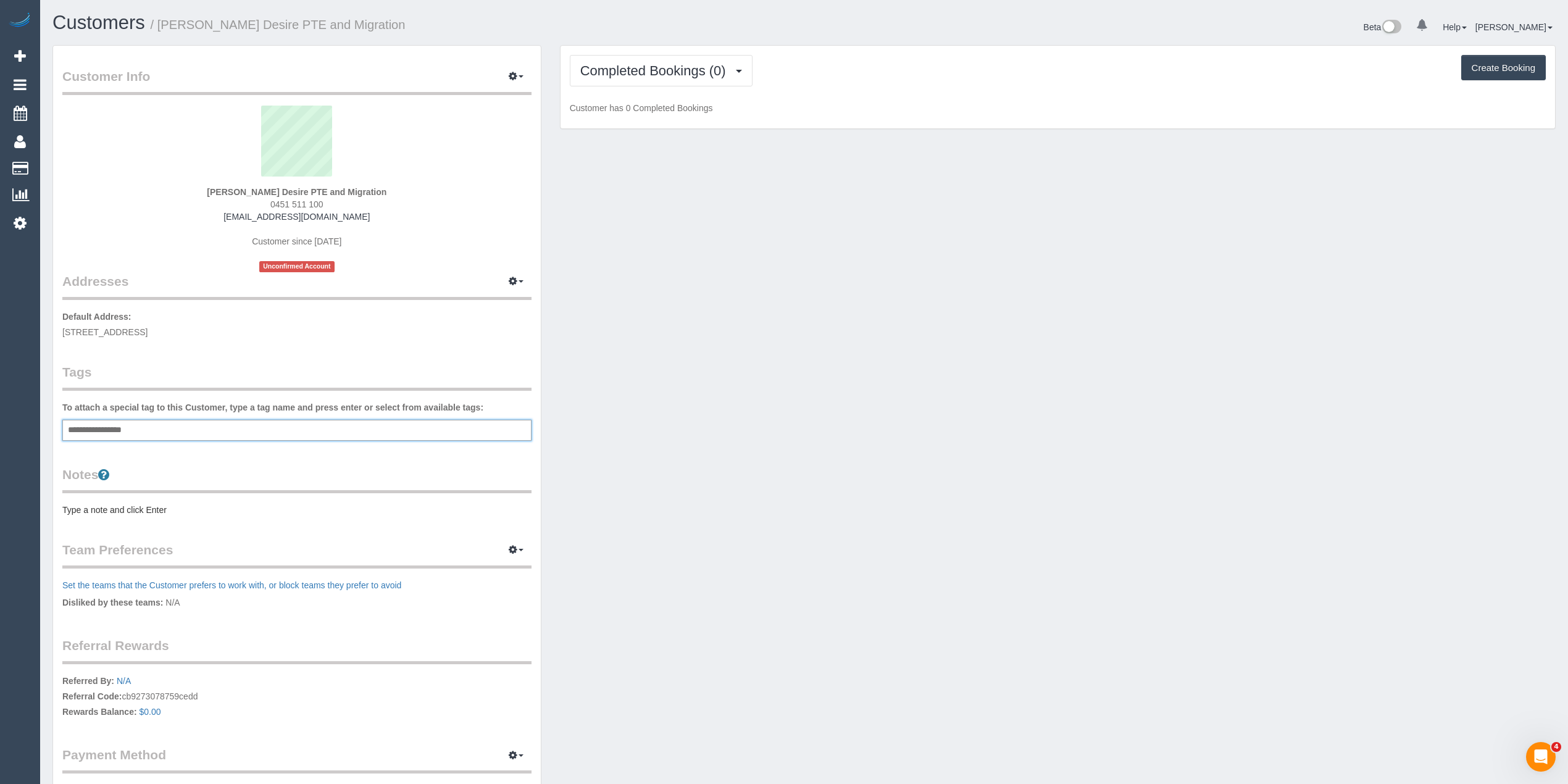
type input "**********"
type input "*******"
click at [129, 508] on pre "Type a note and click Enter" at bounding box center [297, 512] width 469 height 13
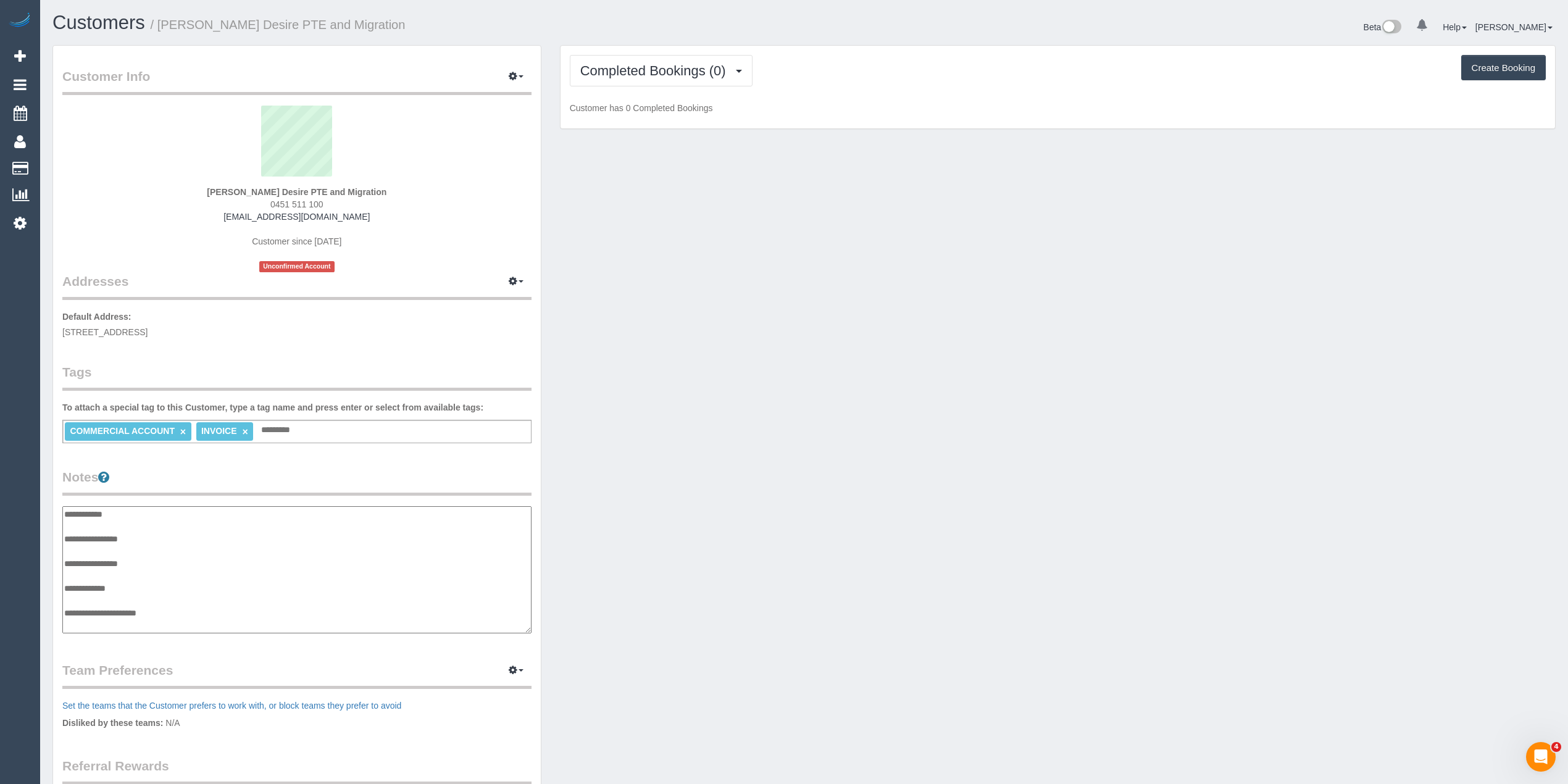
scroll to position [10, 0]
click at [163, 532] on textarea "**********" at bounding box center [296, 569] width 468 height 128
click at [177, 615] on textarea "**********" at bounding box center [296, 569] width 468 height 128
type textarea "**********"
drag, startPoint x: 364, startPoint y: 220, endPoint x: 240, endPoint y: 213, distance: 124.2
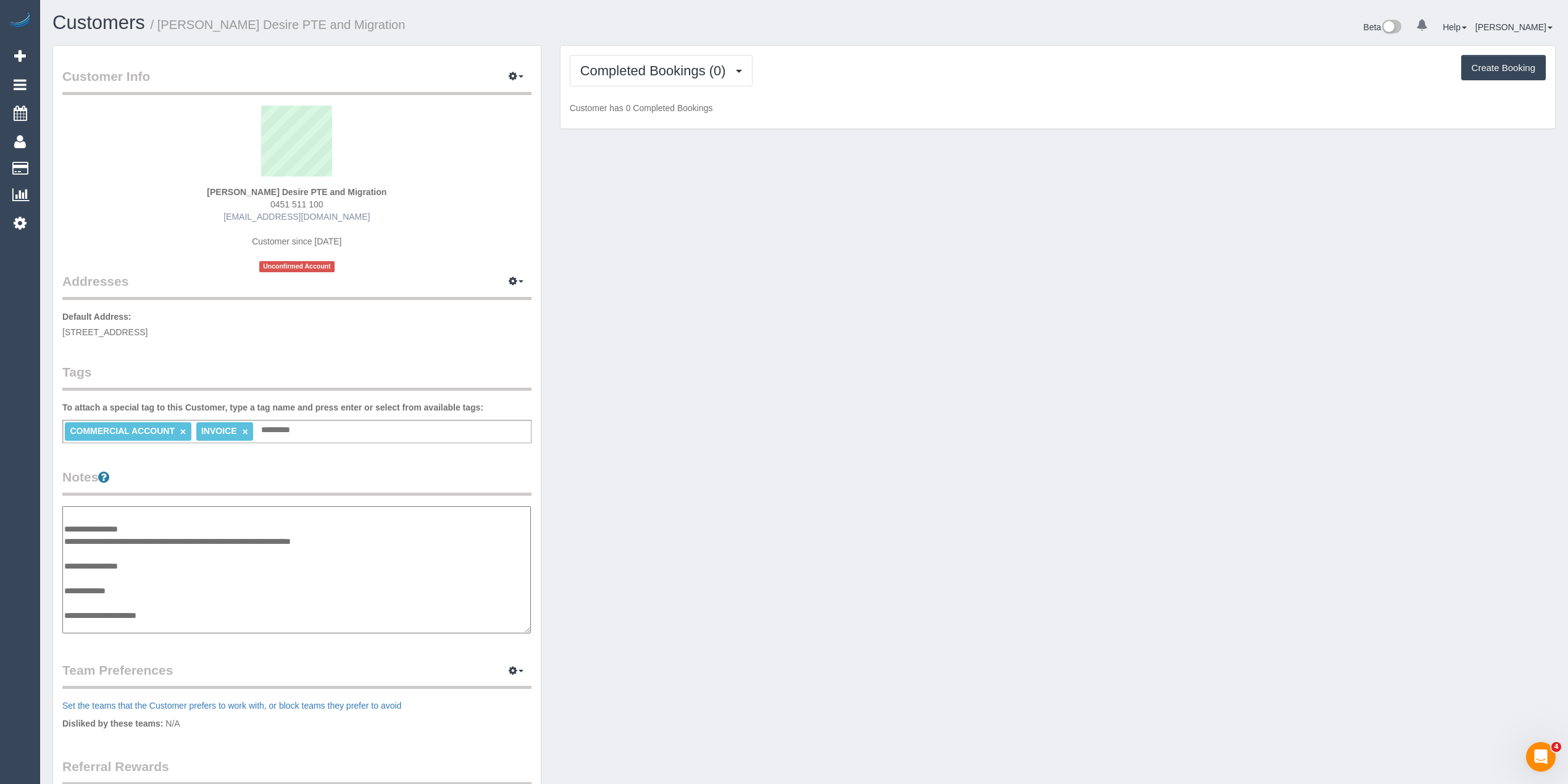
click at [240, 213] on div "Shivangi Desire PTE and Migration 0451 511 100 visa@desiremigration.com.au Cust…" at bounding box center [297, 189] width 469 height 167
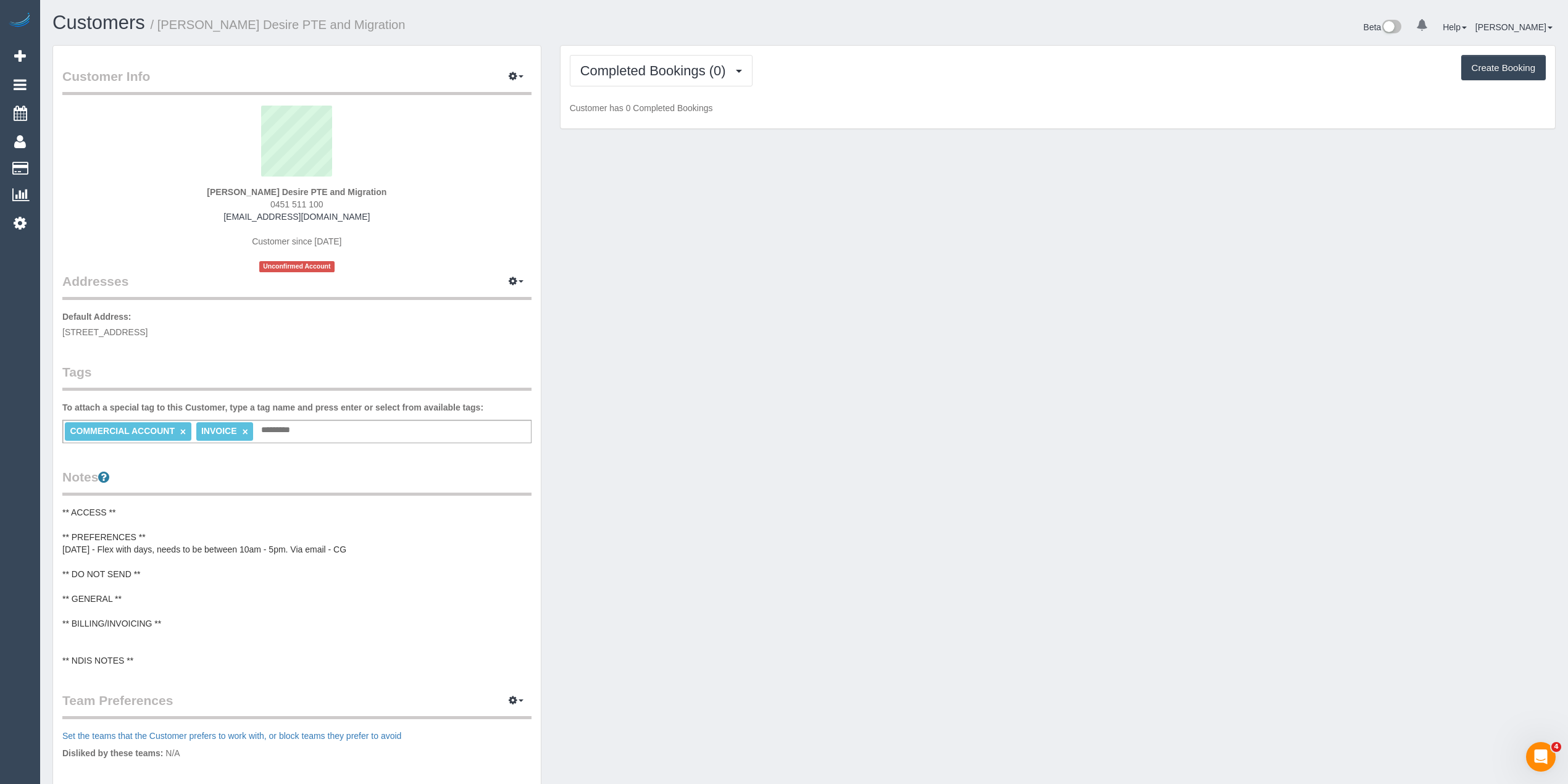
copy link "visa@desiremigration.com.au"
click at [84, 625] on pre "** ACCESS ** ** PREFERENCES ** 17/09/25 - Flex with days, needs to be between 1…" at bounding box center [297, 586] width 469 height 160
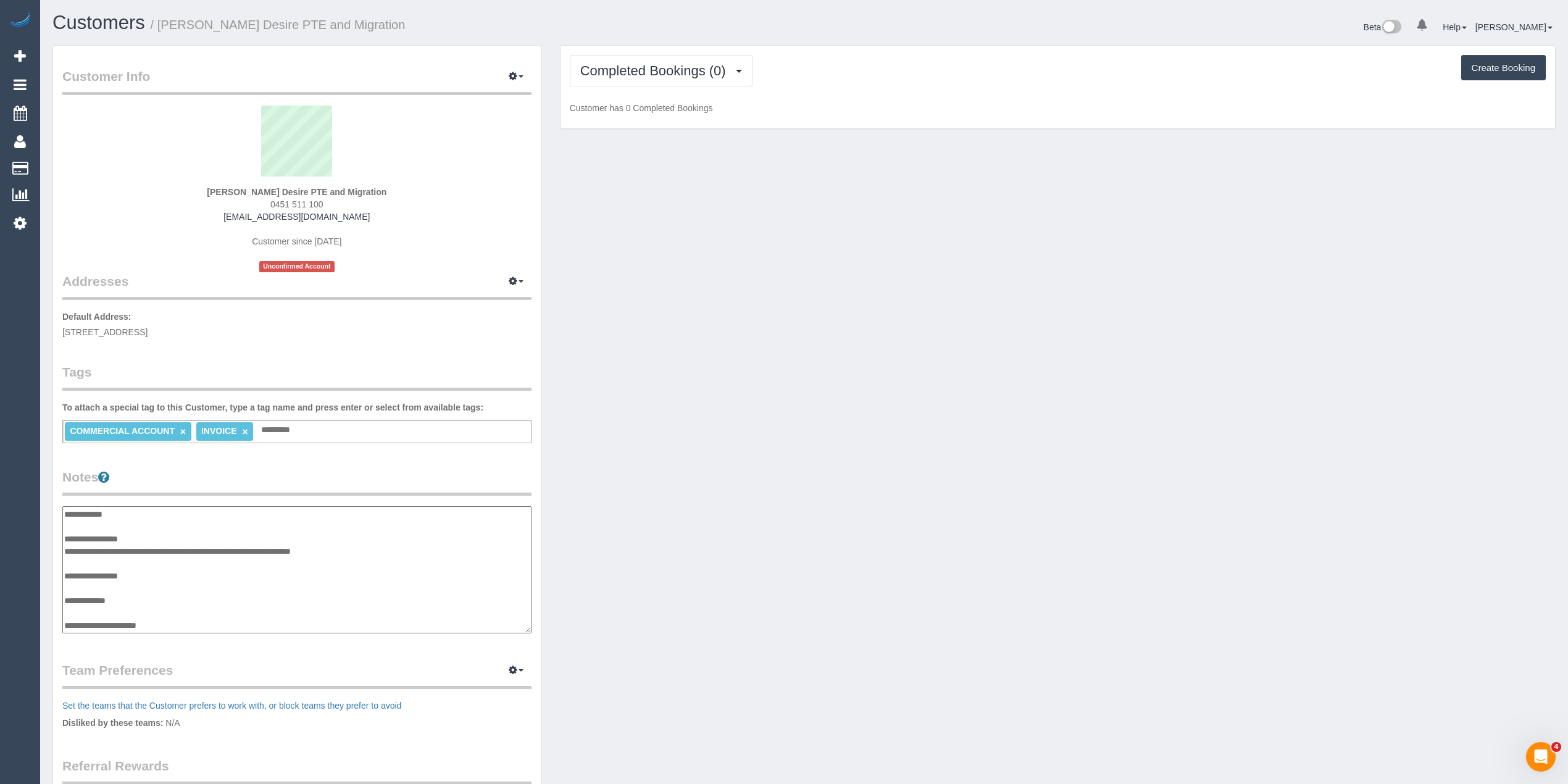
scroll to position [37, 0]
click at [82, 595] on textarea "**********" at bounding box center [296, 569] width 468 height 128
type textarea "**********"
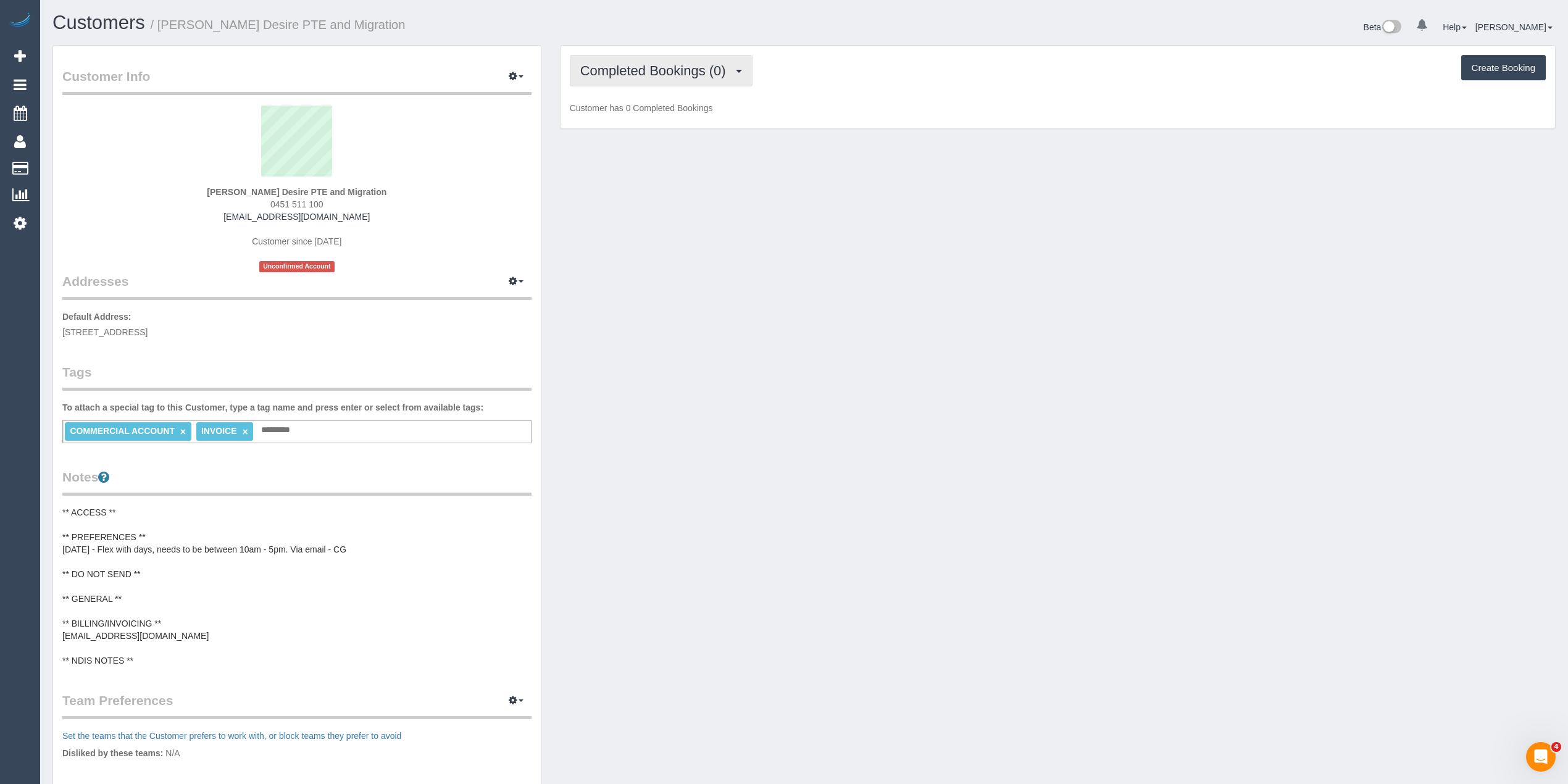
click at [604, 70] on span "Completed Bookings (0)" at bounding box center [656, 70] width 152 height 15
click at [646, 117] on link "Upcoming Bookings (11)" at bounding box center [635, 115] width 130 height 16
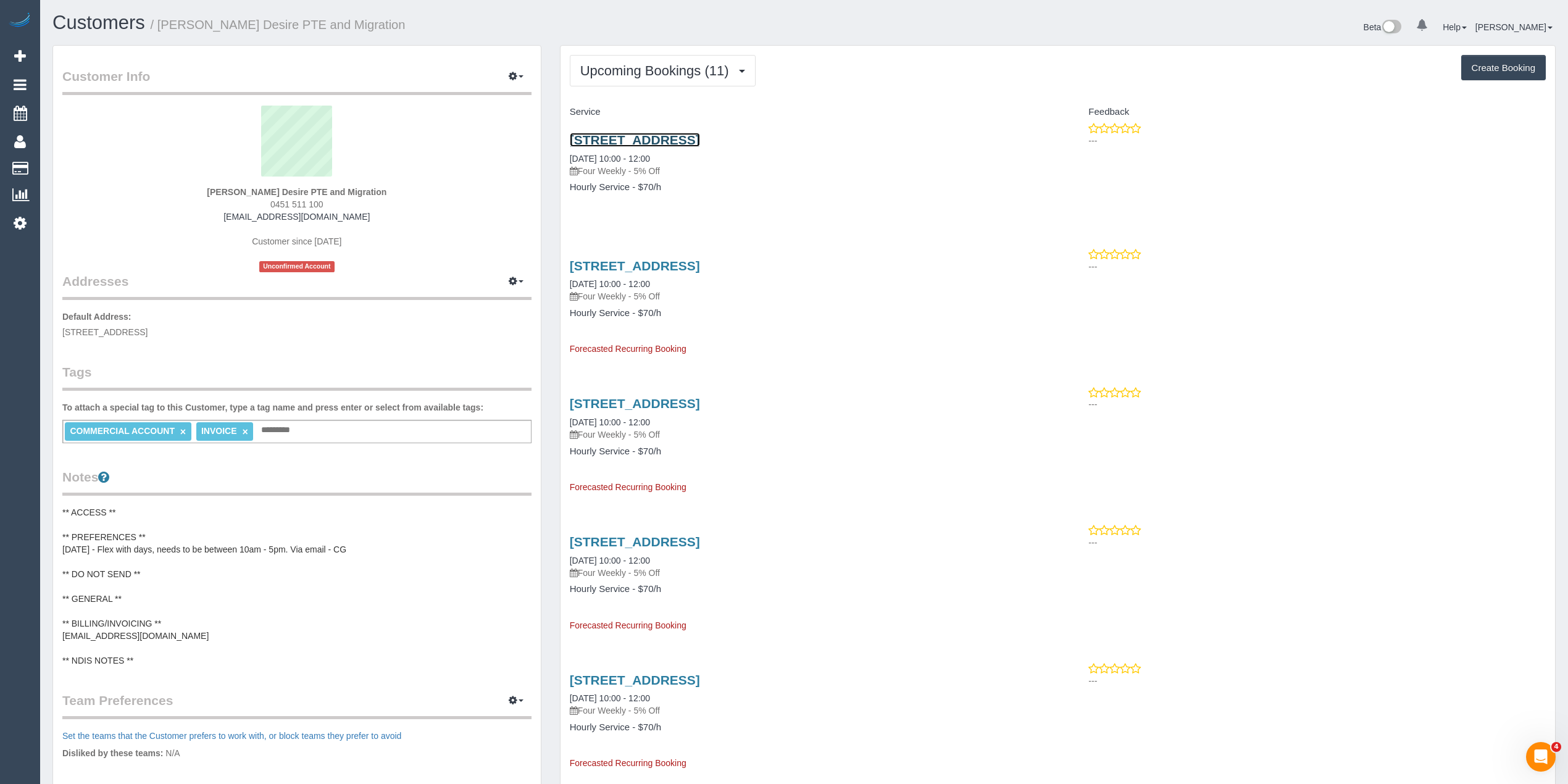
click at [701, 139] on link "Office 1, Level 2/203 Palmers Rd, Truganina, VIC 3029" at bounding box center [635, 139] width 130 height 14
click at [141, 551] on pre "** ACCESS ** ** PREFERENCES ** 17/09/25 - Flex with days, needs to be between 1…" at bounding box center [297, 586] width 469 height 160
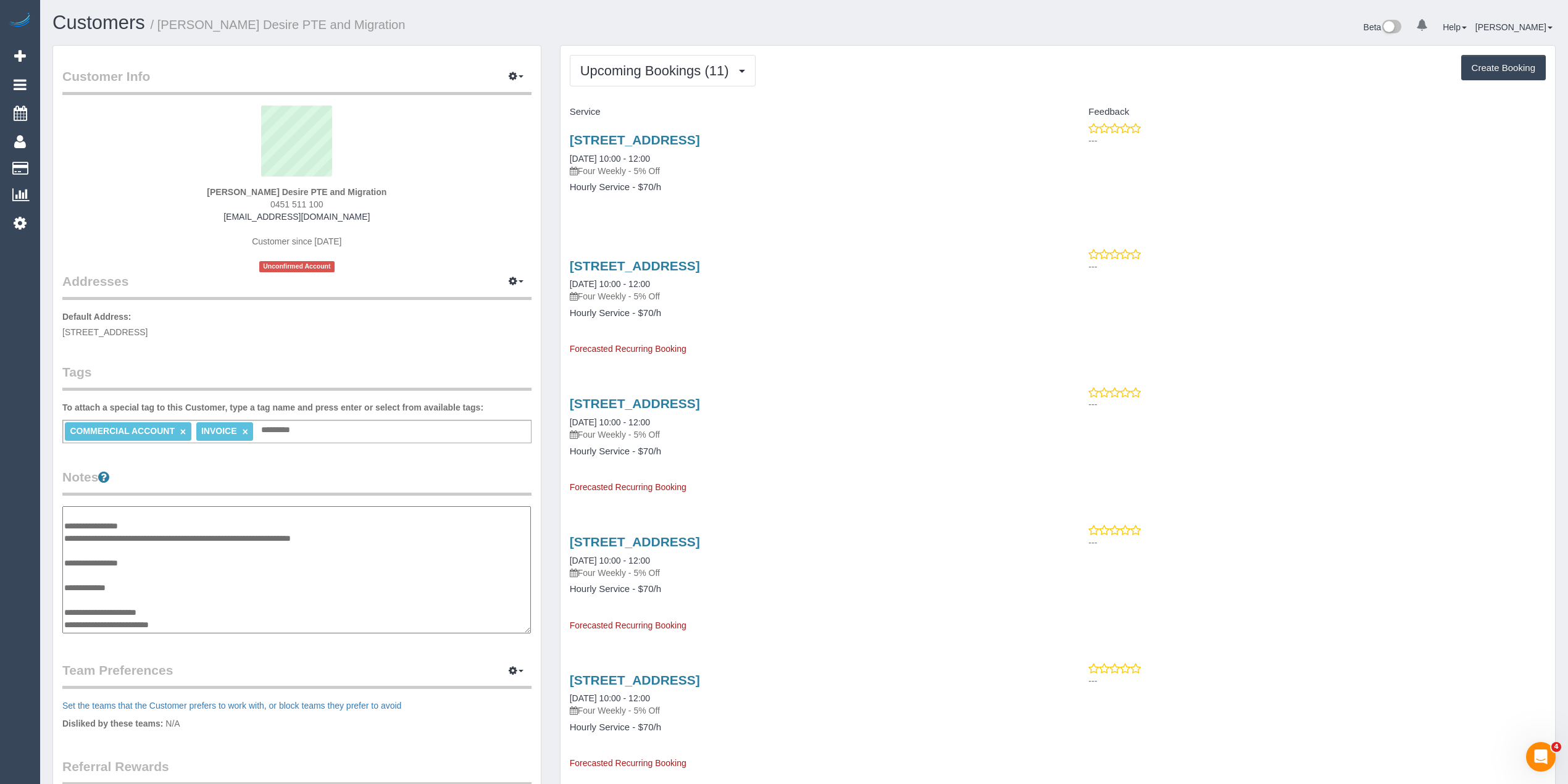
scroll to position [0, 0]
click at [160, 554] on textarea "**********" at bounding box center [296, 569] width 468 height 128
type textarea "**********"
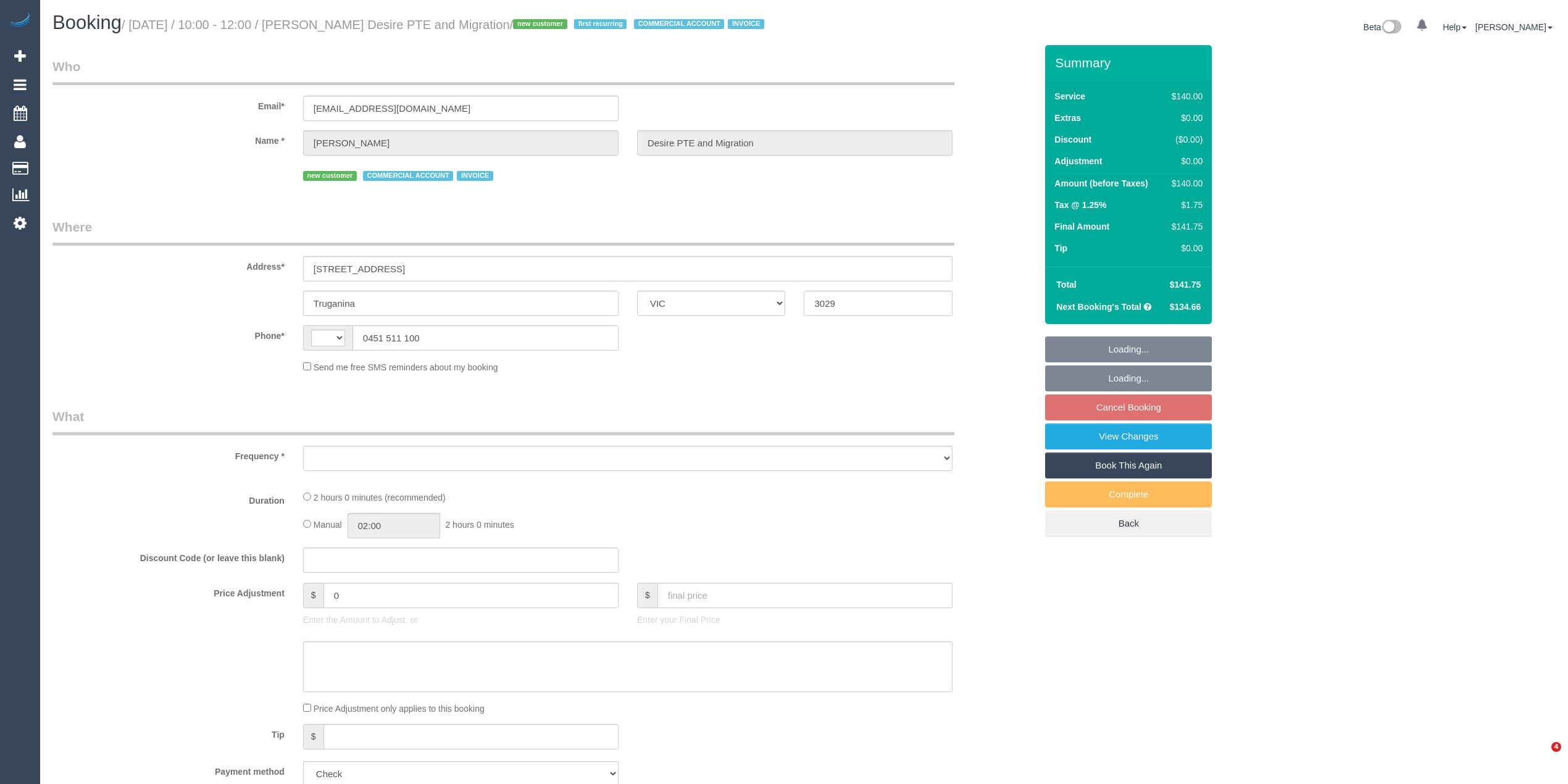
select select "VIC"
select select "string:AU"
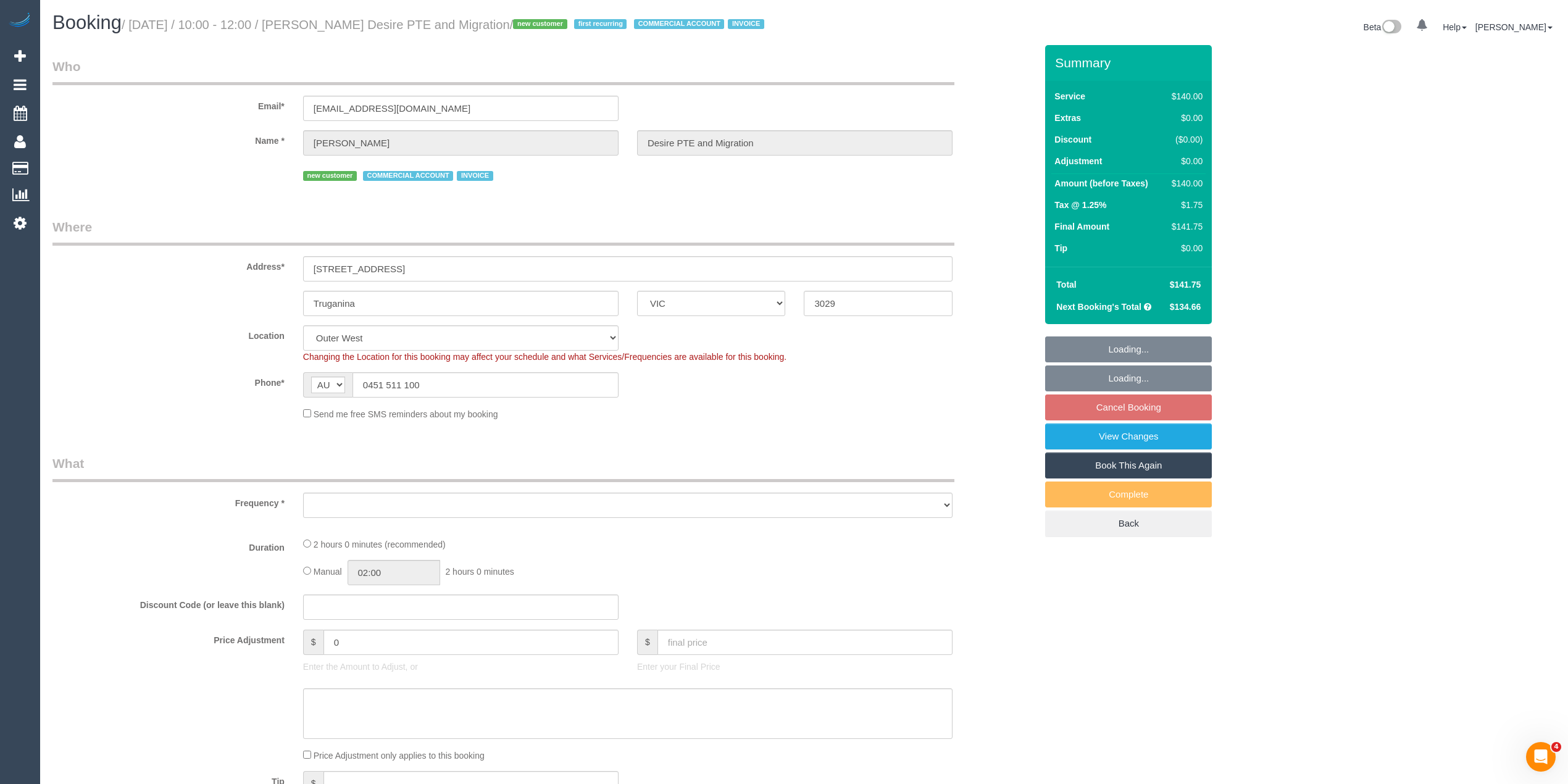
select select "number:28"
select select "number:14"
select select "number:19"
select select "number:23"
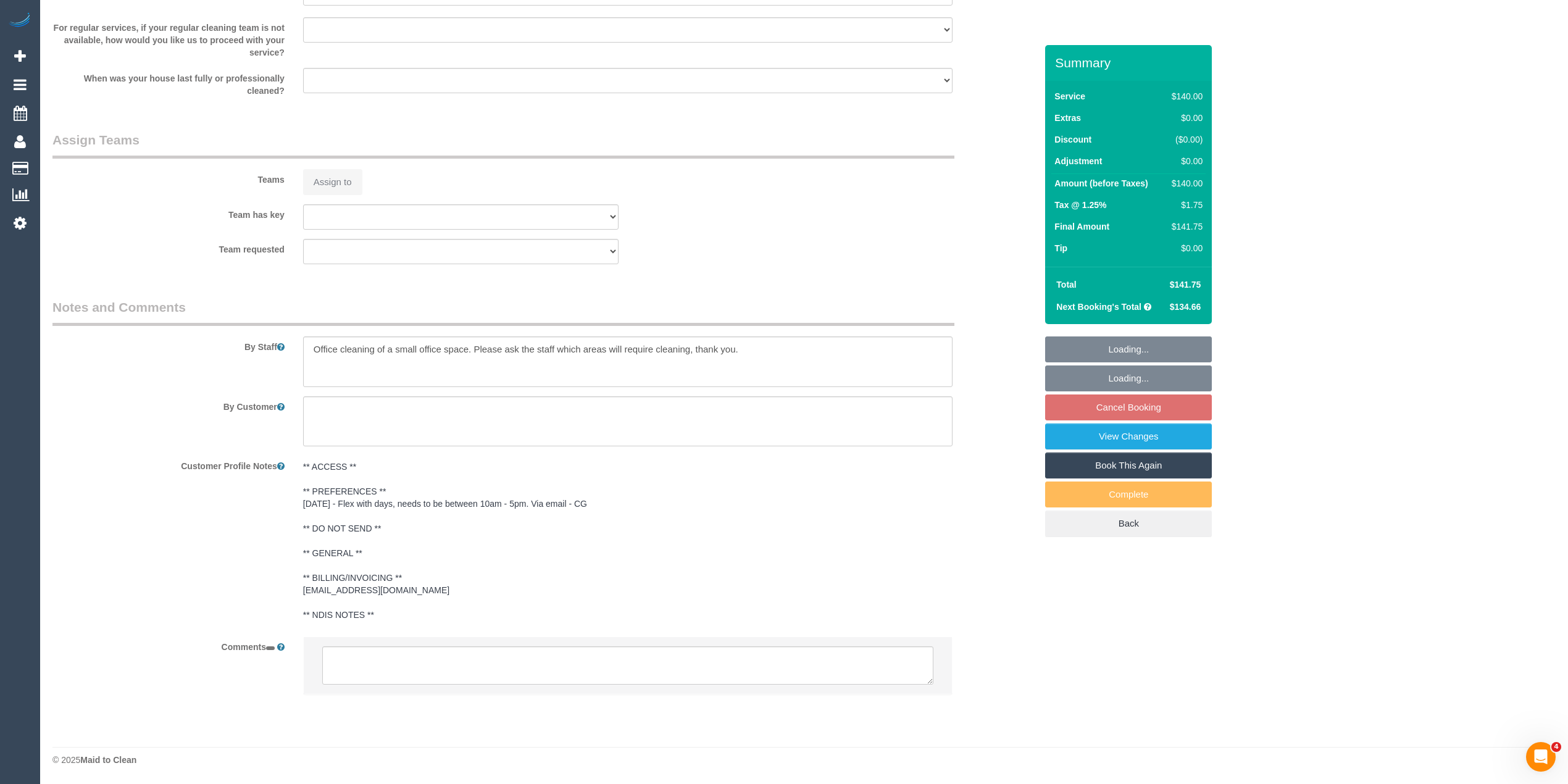
select select "object:840"
select select "spot1"
select select "object:1221"
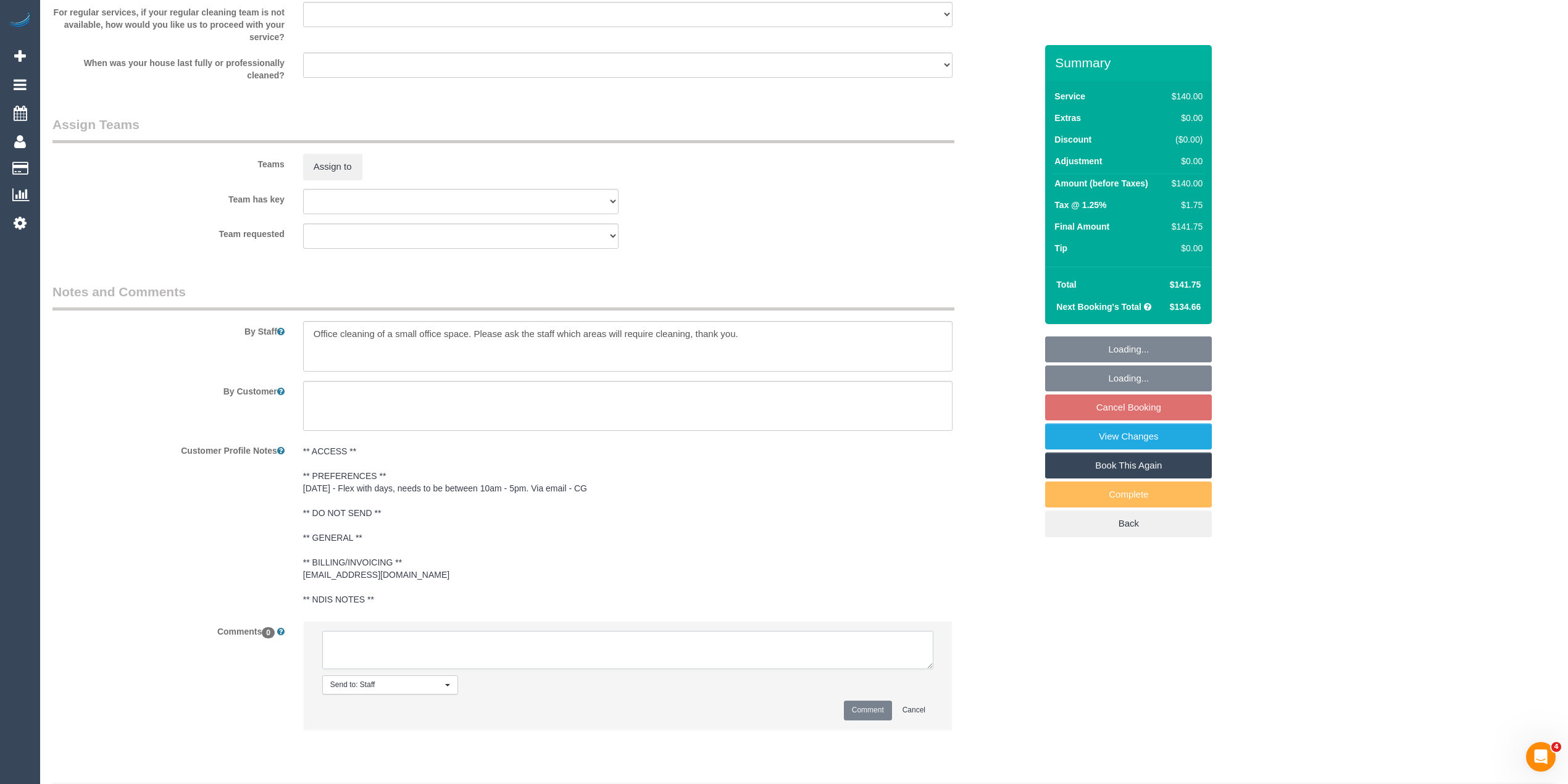
click at [417, 667] on textarea at bounding box center [628, 650] width 611 height 38
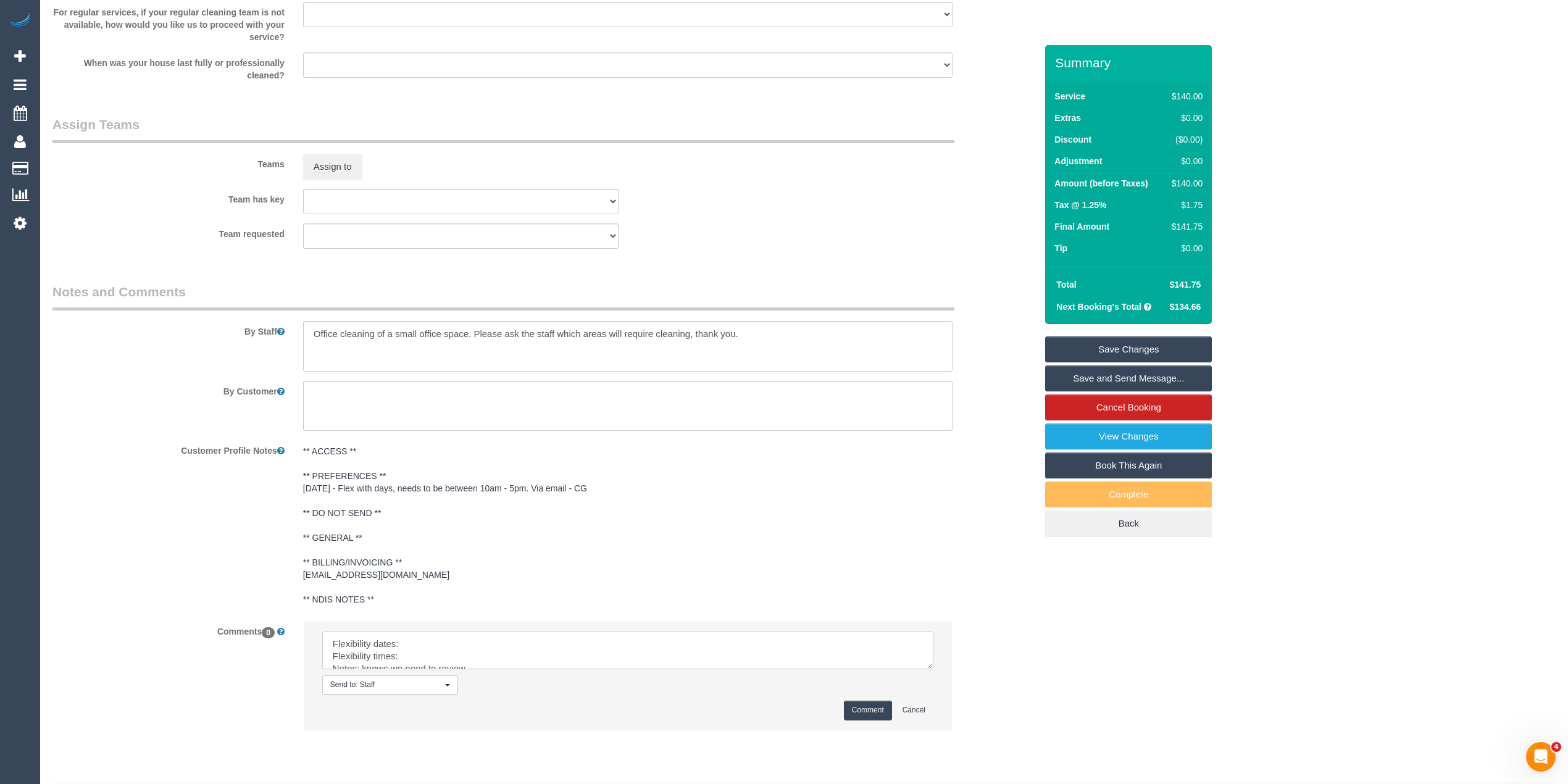
drag, startPoint x: 927, startPoint y: 681, endPoint x: 925, endPoint y: 738, distance: 57.0
click at [925, 670] on textarea at bounding box center [628, 650] width 611 height 38
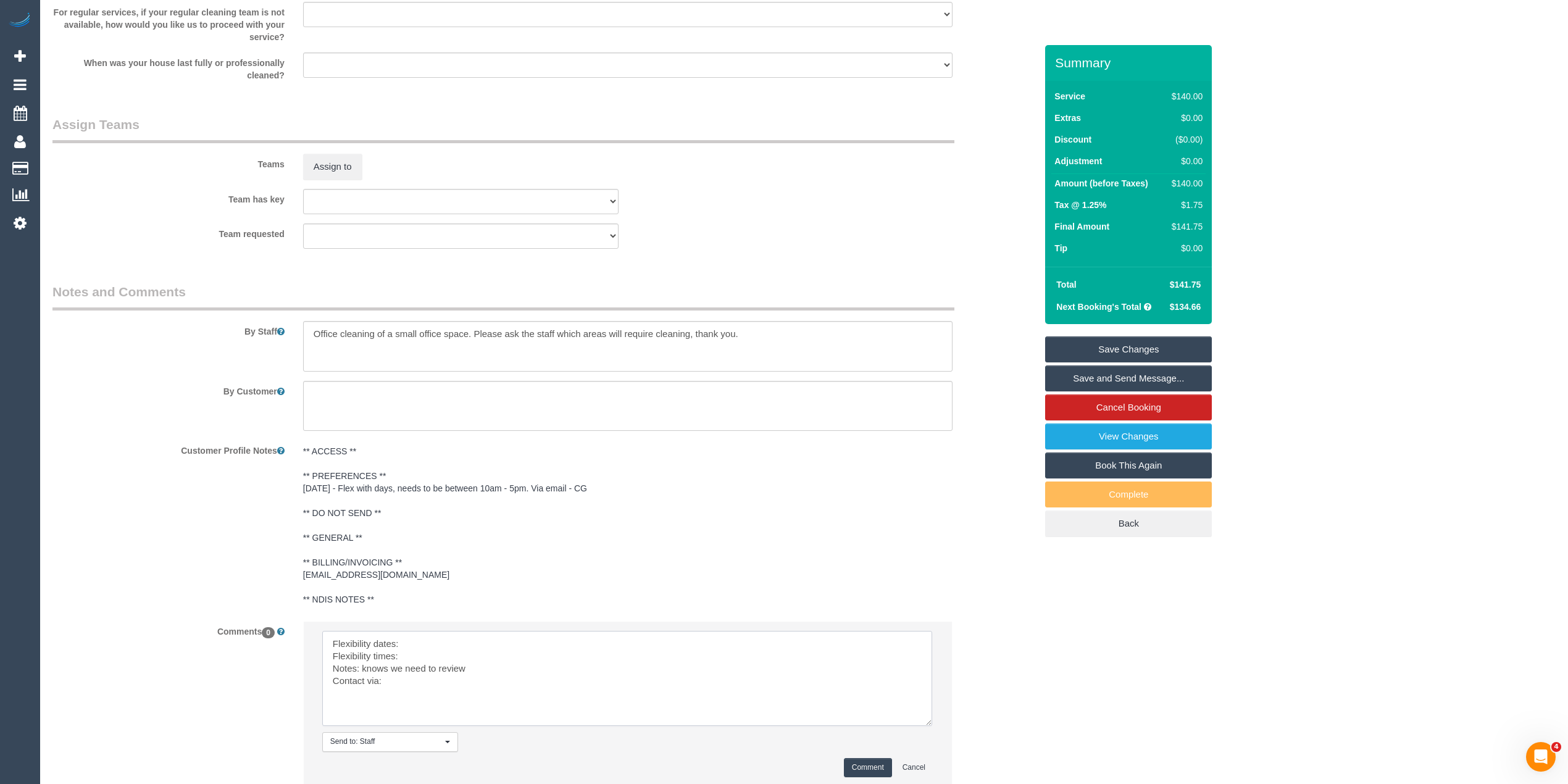
click at [451, 657] on textarea at bounding box center [627, 679] width 610 height 95
click at [426, 665] on textarea at bounding box center [627, 679] width 610 height 95
click at [406, 695] on textarea at bounding box center [627, 679] width 610 height 95
type textarea "Flexibility dates: Flex with days mon- fri Flexibility times: needs to be betwe…"
click at [874, 776] on button "Comment" at bounding box center [868, 767] width 48 height 19
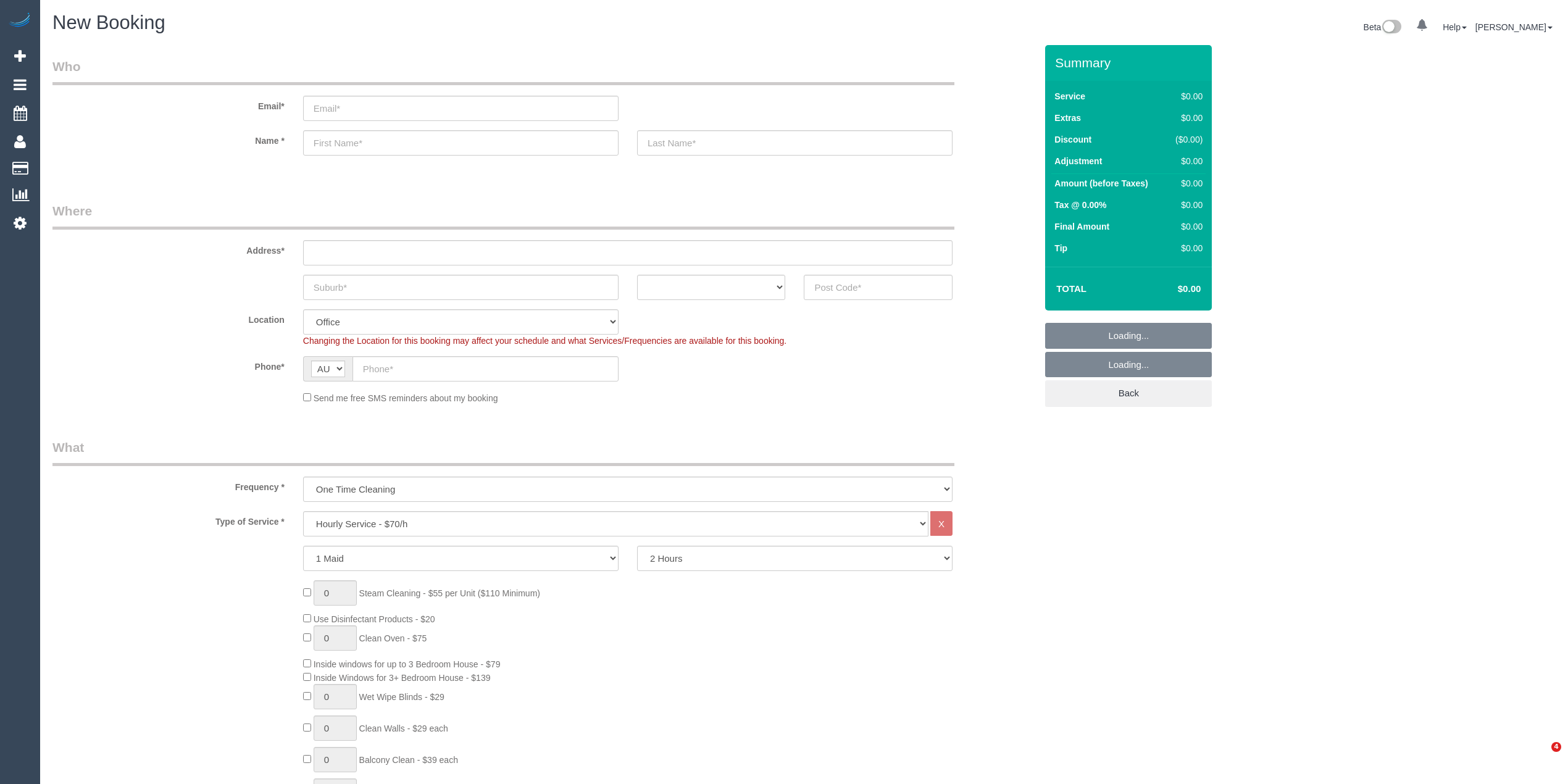
select select "object:2079"
click at [826, 295] on input "text" at bounding box center [878, 287] width 149 height 25
type input "3070"
click at [329, 248] on input "text" at bounding box center [628, 253] width 650 height 25
type input "-"
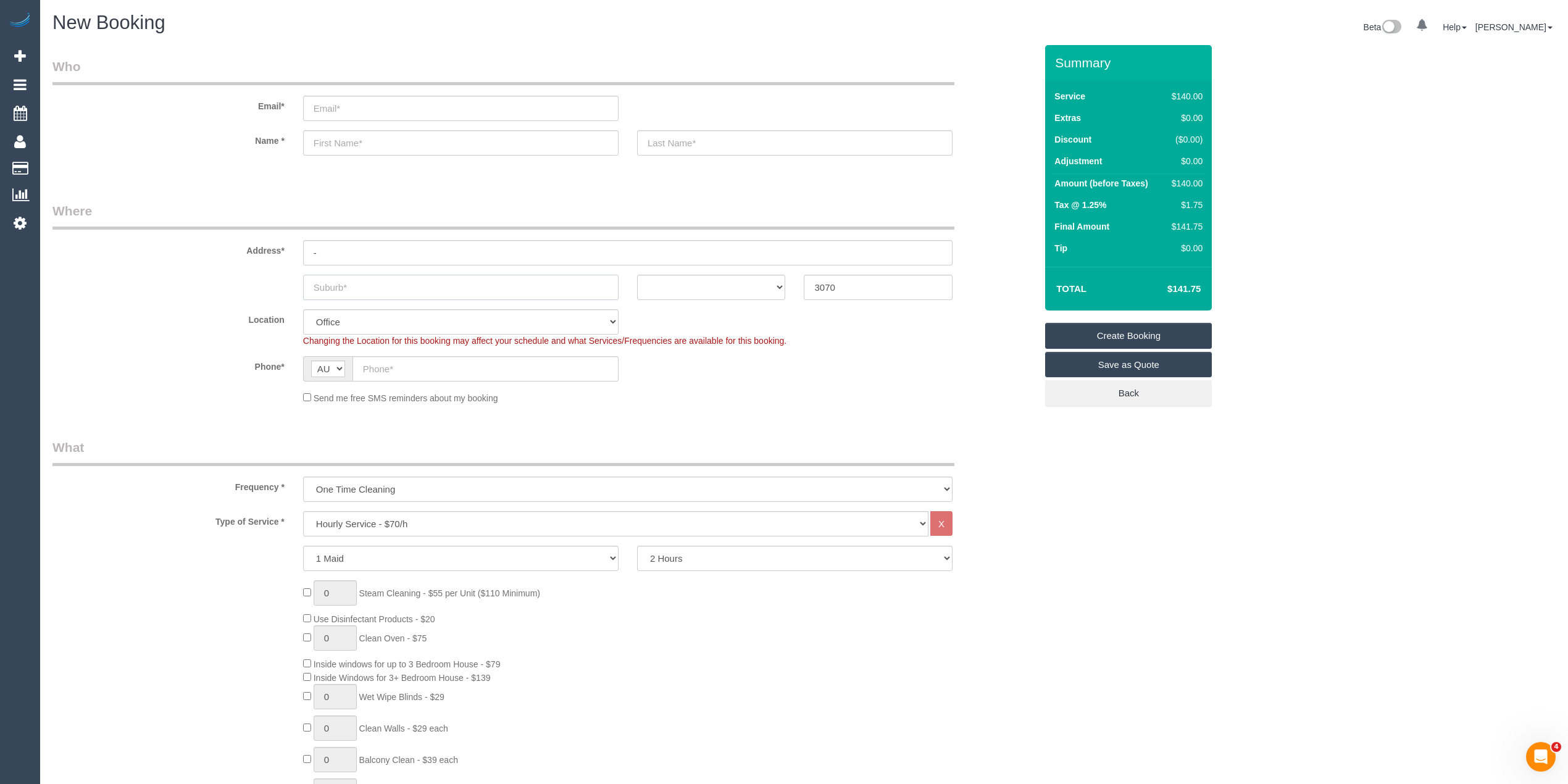
click at [336, 291] on input "text" at bounding box center [461, 287] width 316 height 25
type input "N"
select select "47"
type input "North"
select select "object:2084"
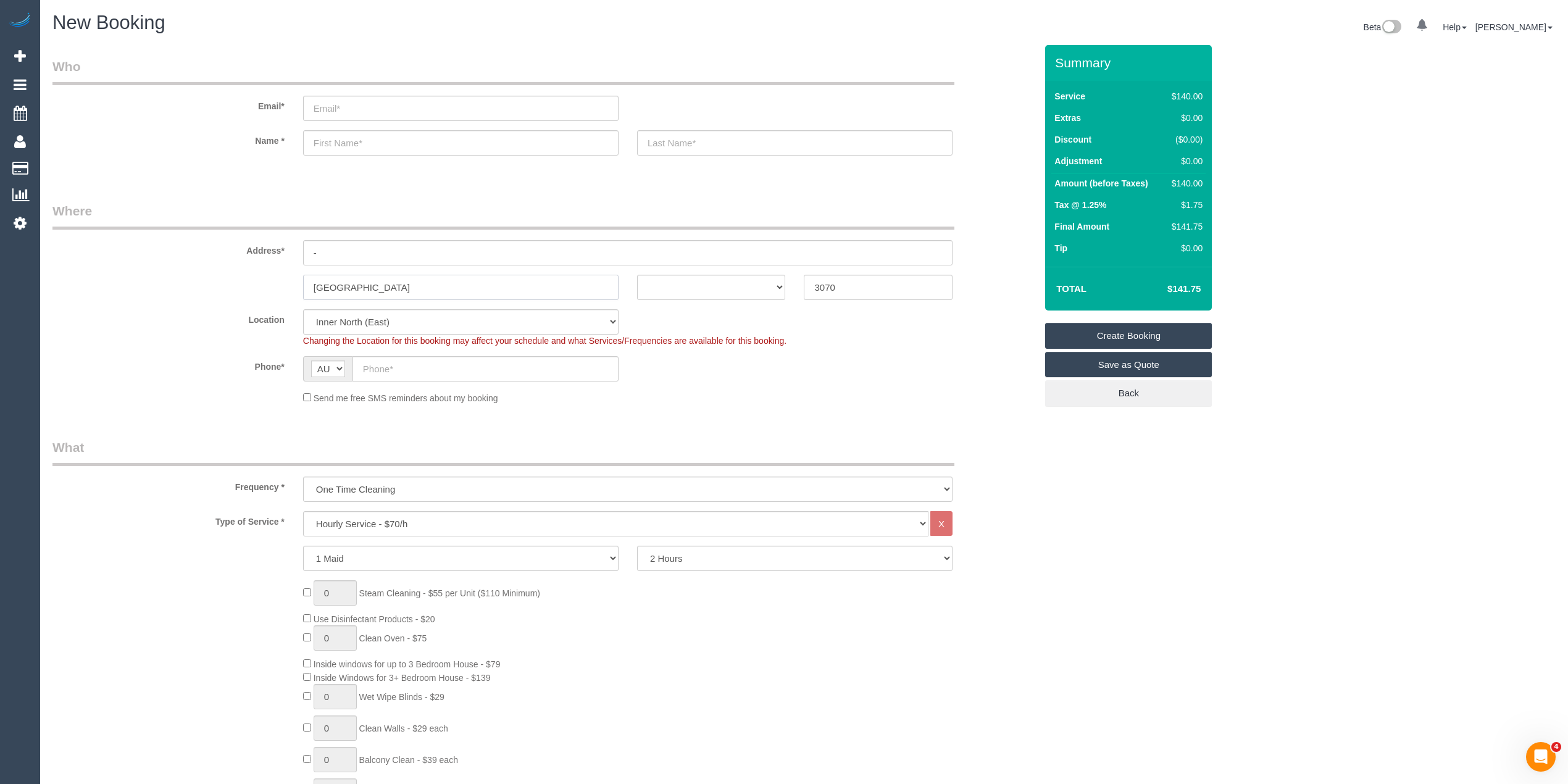
type input "[GEOGRAPHIC_DATA]"
click at [694, 279] on select "ACT [GEOGRAPHIC_DATA] NT [GEOGRAPHIC_DATA] SA TAS [GEOGRAPHIC_DATA] [GEOGRAPHIC…" at bounding box center [711, 287] width 149 height 25
select select "VIC"
click at [637, 275] on select "ACT [GEOGRAPHIC_DATA] NT [GEOGRAPHIC_DATA] SA TAS [GEOGRAPHIC_DATA] [GEOGRAPHIC…" at bounding box center [711, 287] width 149 height 25
click at [362, 522] on select "Hourly Service - $70/h Hourly Service - $65/h Hourly Service - $60/h Hourly Ser…" at bounding box center [615, 524] width 625 height 25
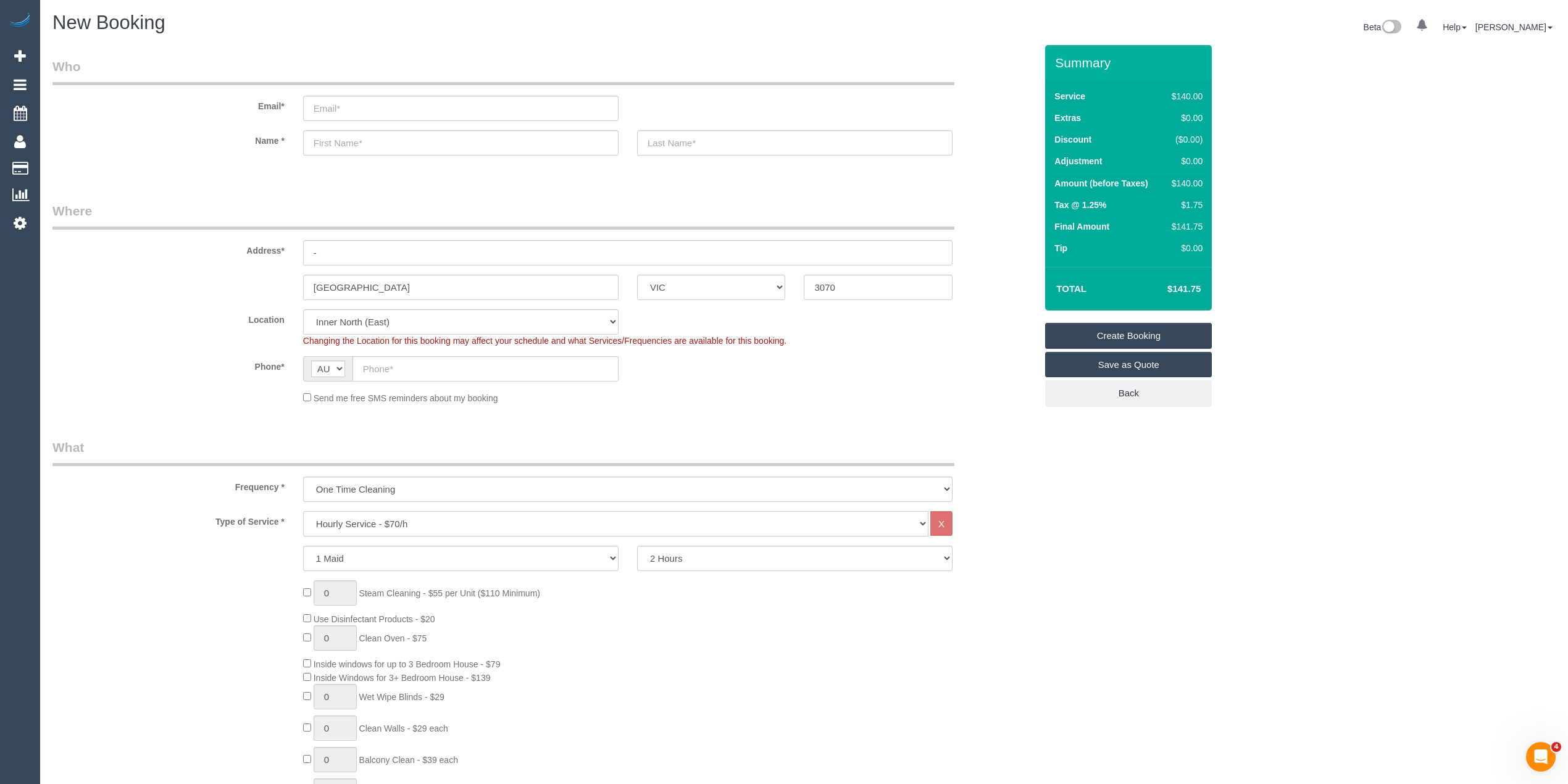
select select "212"
click at [303, 511] on select "Hourly Service - $70/h Hourly Service - $65/h Hourly Service - $60/h Hourly Ser…" at bounding box center [615, 524] width 625 height 25
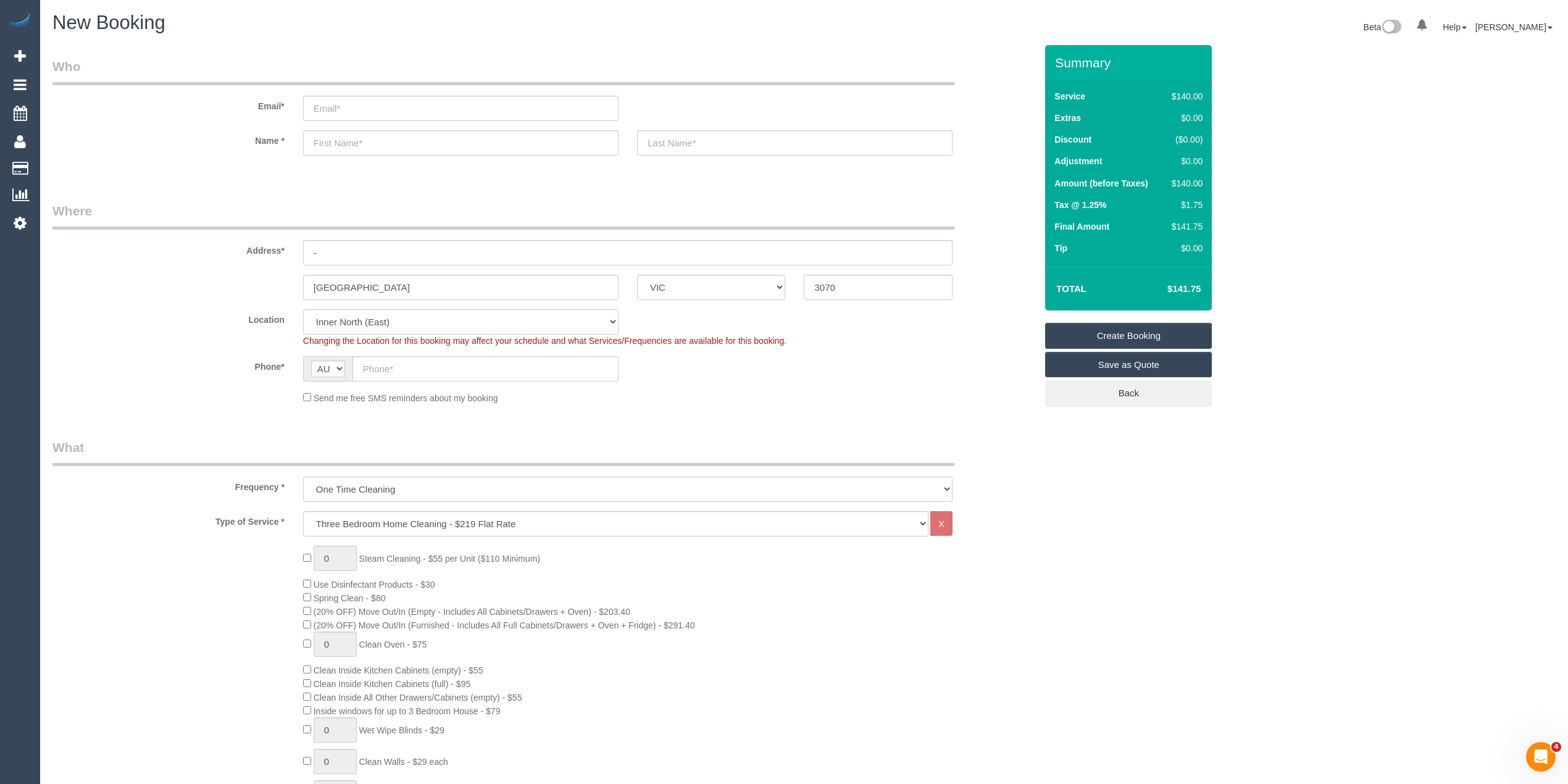
click at [242, 599] on div "0 Steam Cleaning - $55 per Unit ($110 Minimum) Use Disinfectant Products - $30 …" at bounding box center [544, 762] width 1002 height 432
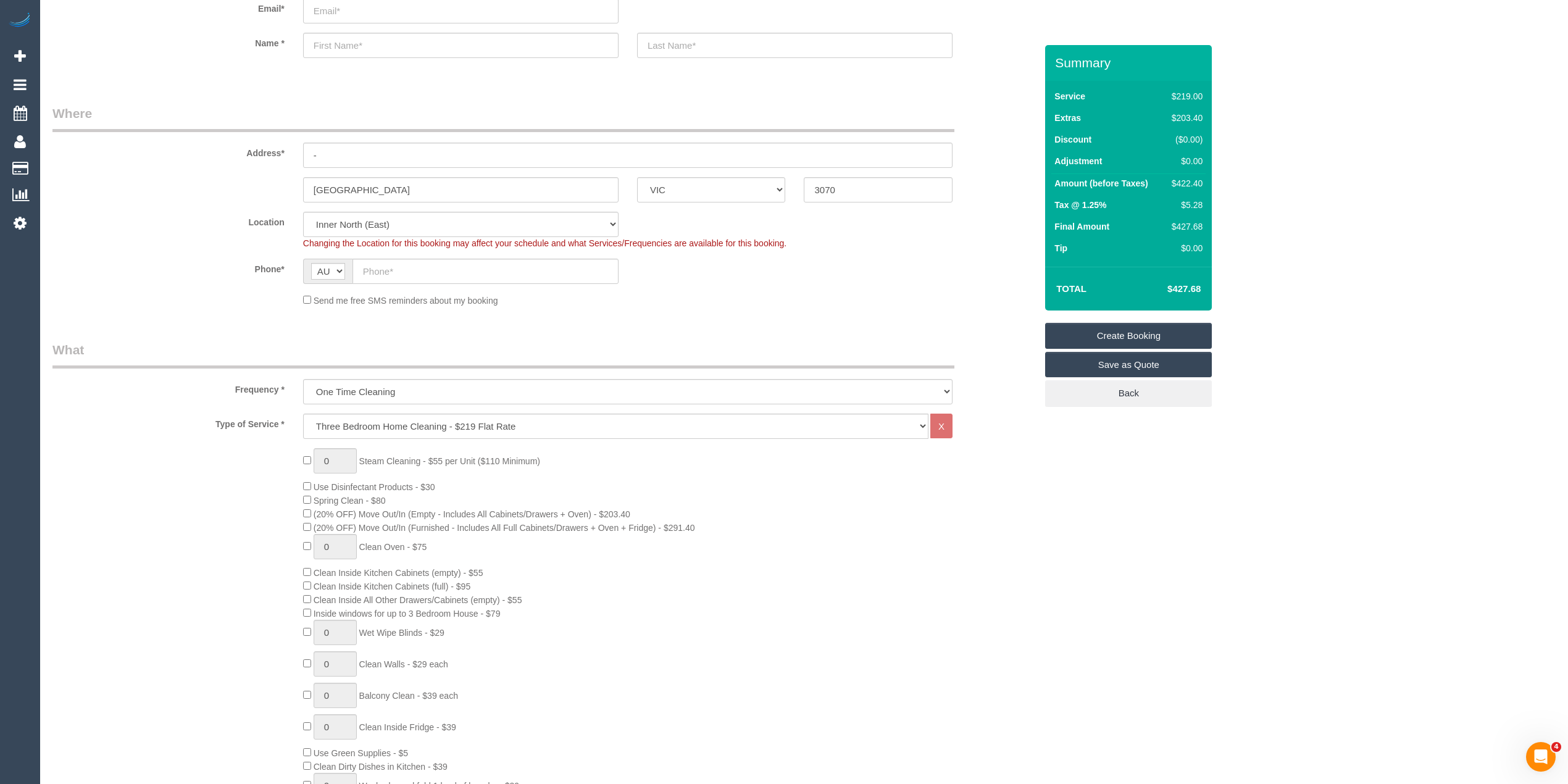
scroll to position [137, 0]
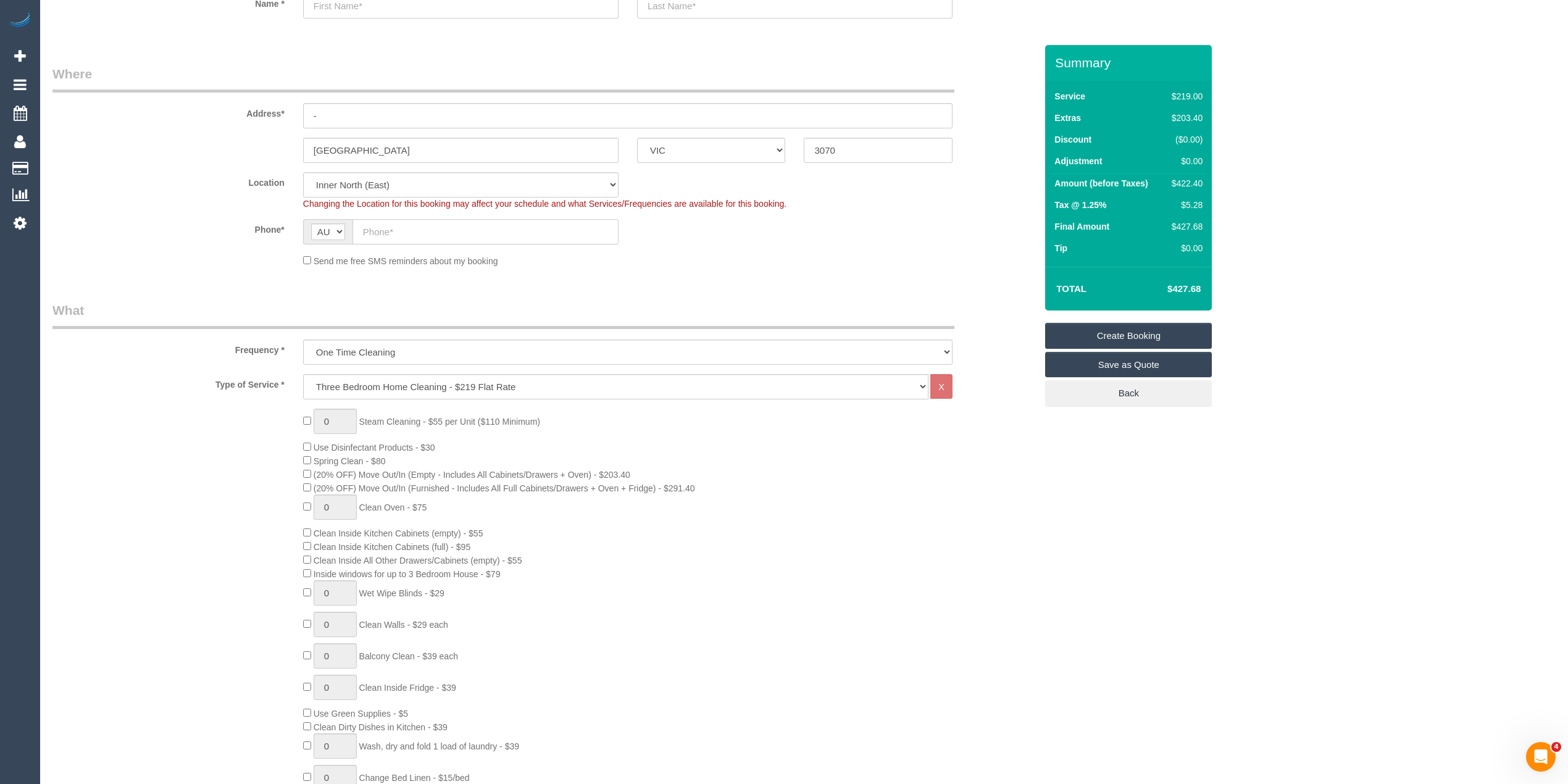
click at [383, 235] on input "text" at bounding box center [485, 232] width 266 height 25
paste input "61 402 402 719"
drag, startPoint x: 373, startPoint y: 228, endPoint x: 357, endPoint y: 228, distance: 16.0
click at [357, 228] on input "61 402 402 719" at bounding box center [485, 232] width 266 height 25
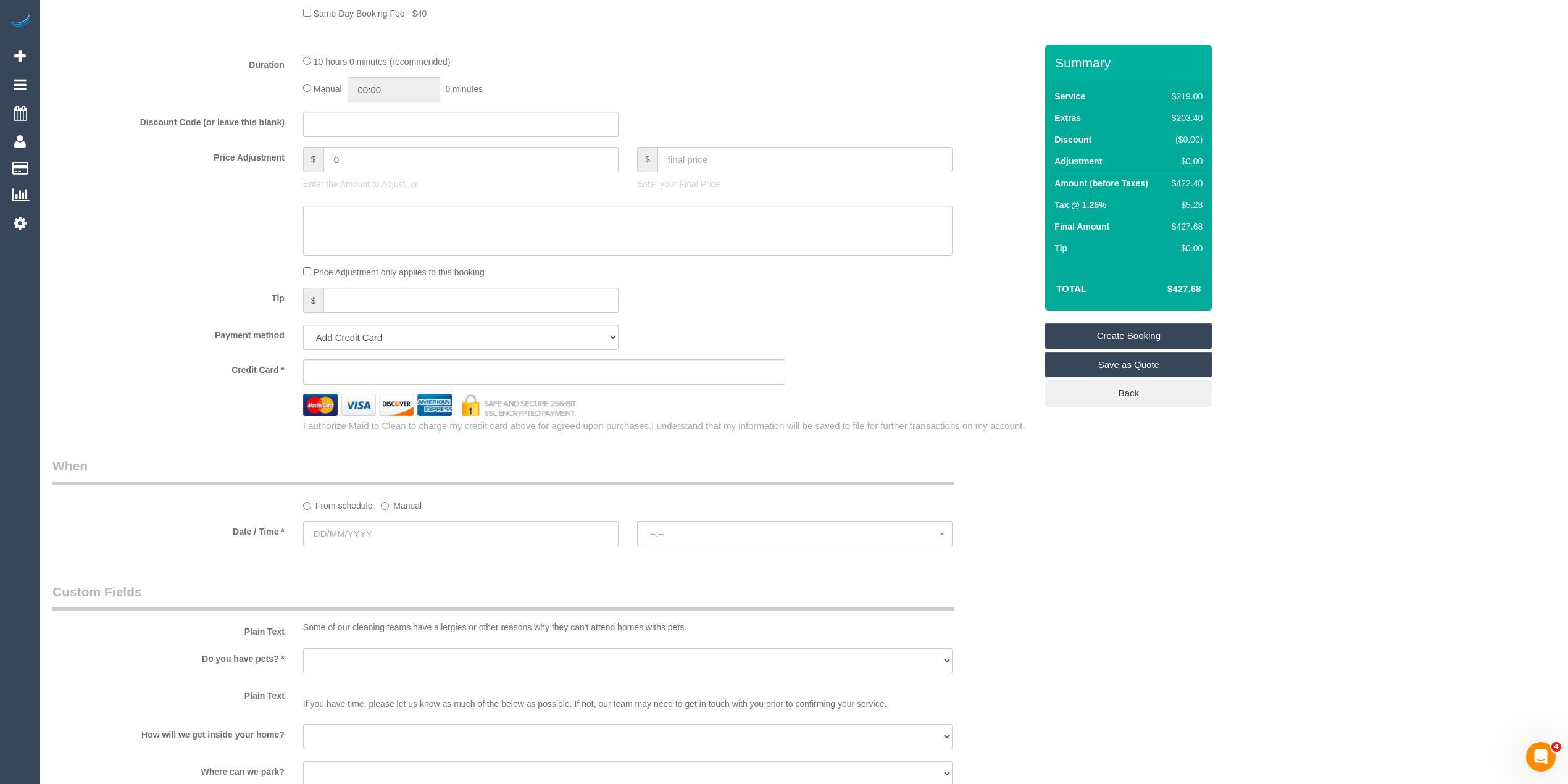
scroll to position [961, 0]
type input "0402 402 719"
click at [340, 534] on input "text" at bounding box center [461, 532] width 316 height 25
click at [338, 660] on link "22" at bounding box center [339, 659] width 23 height 17
type input "[DATE]"
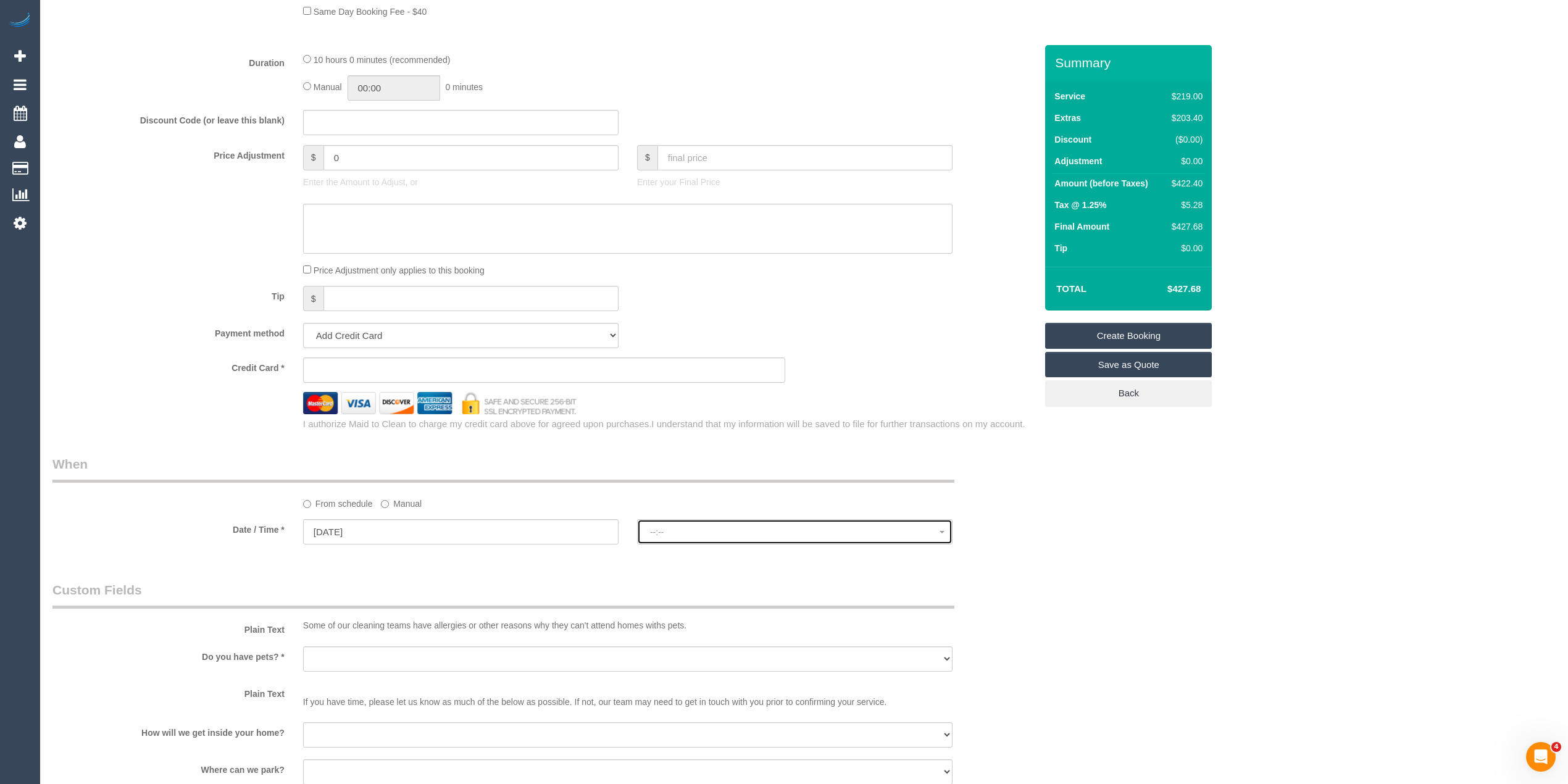
click at [689, 529] on span "--:--" at bounding box center [795, 533] width 290 height 10
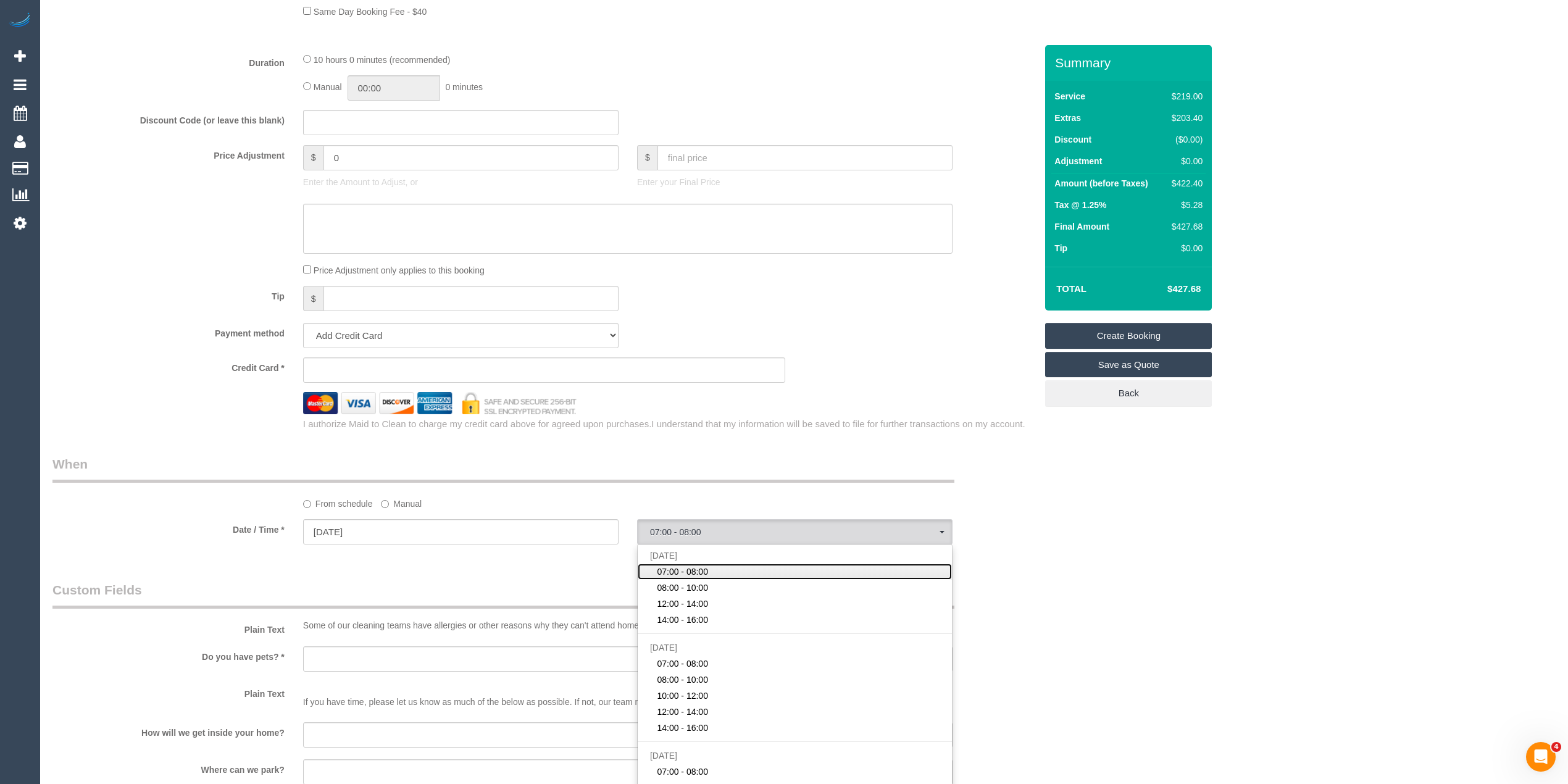
click at [702, 567] on span "07:00 - 08:00" at bounding box center [682, 571] width 51 height 13
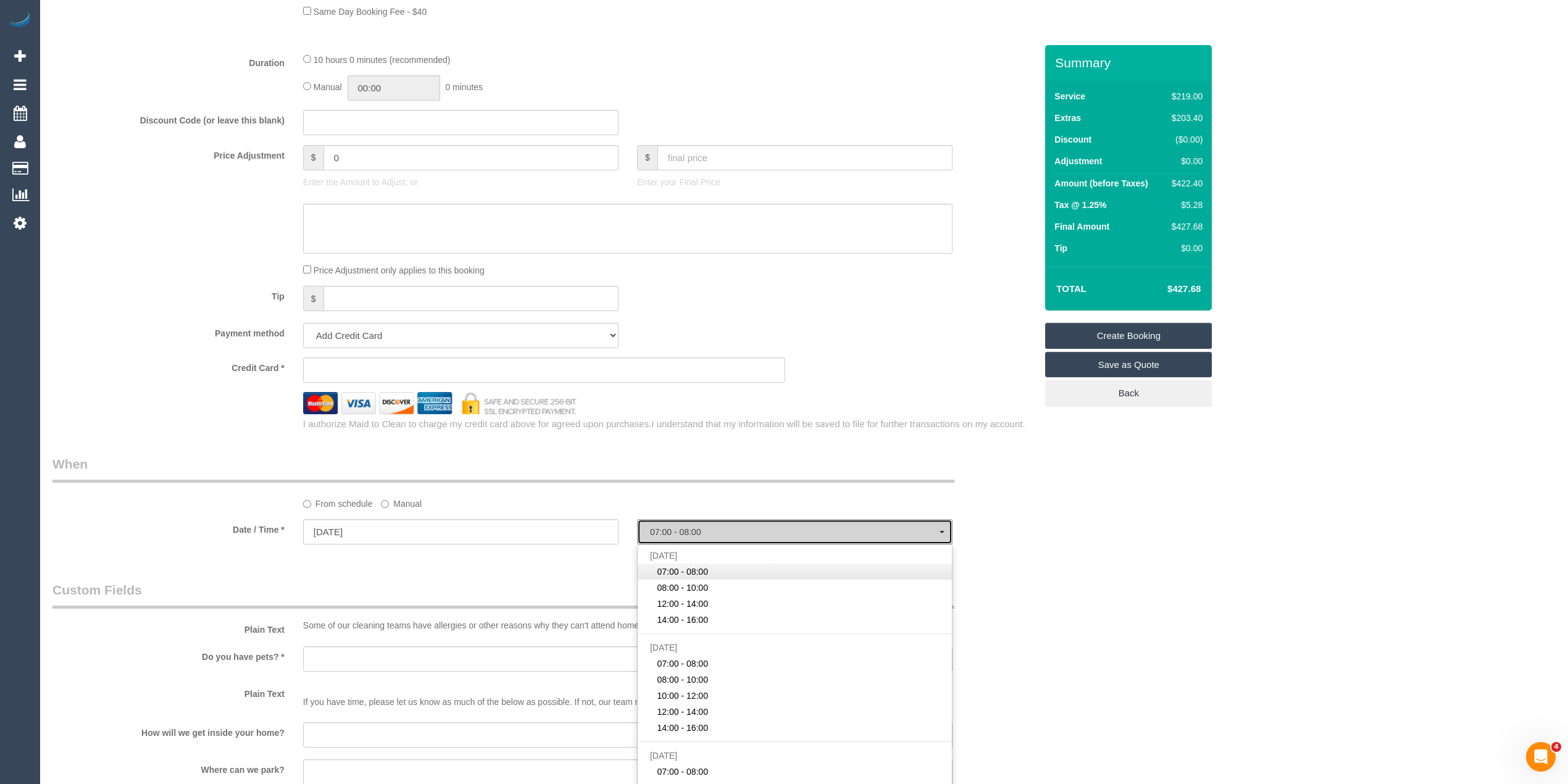
select select "spot1"
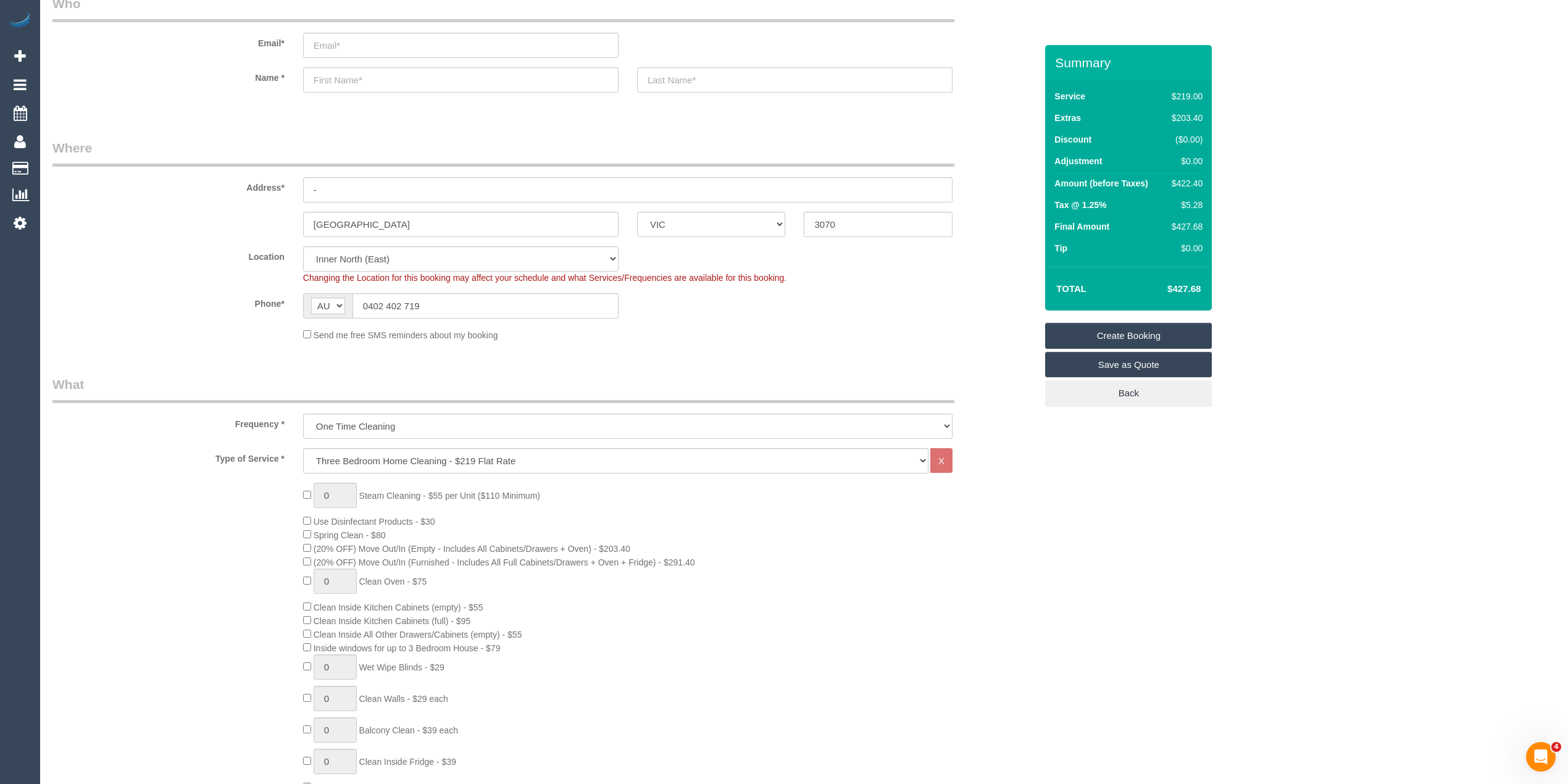
scroll to position [0, 0]
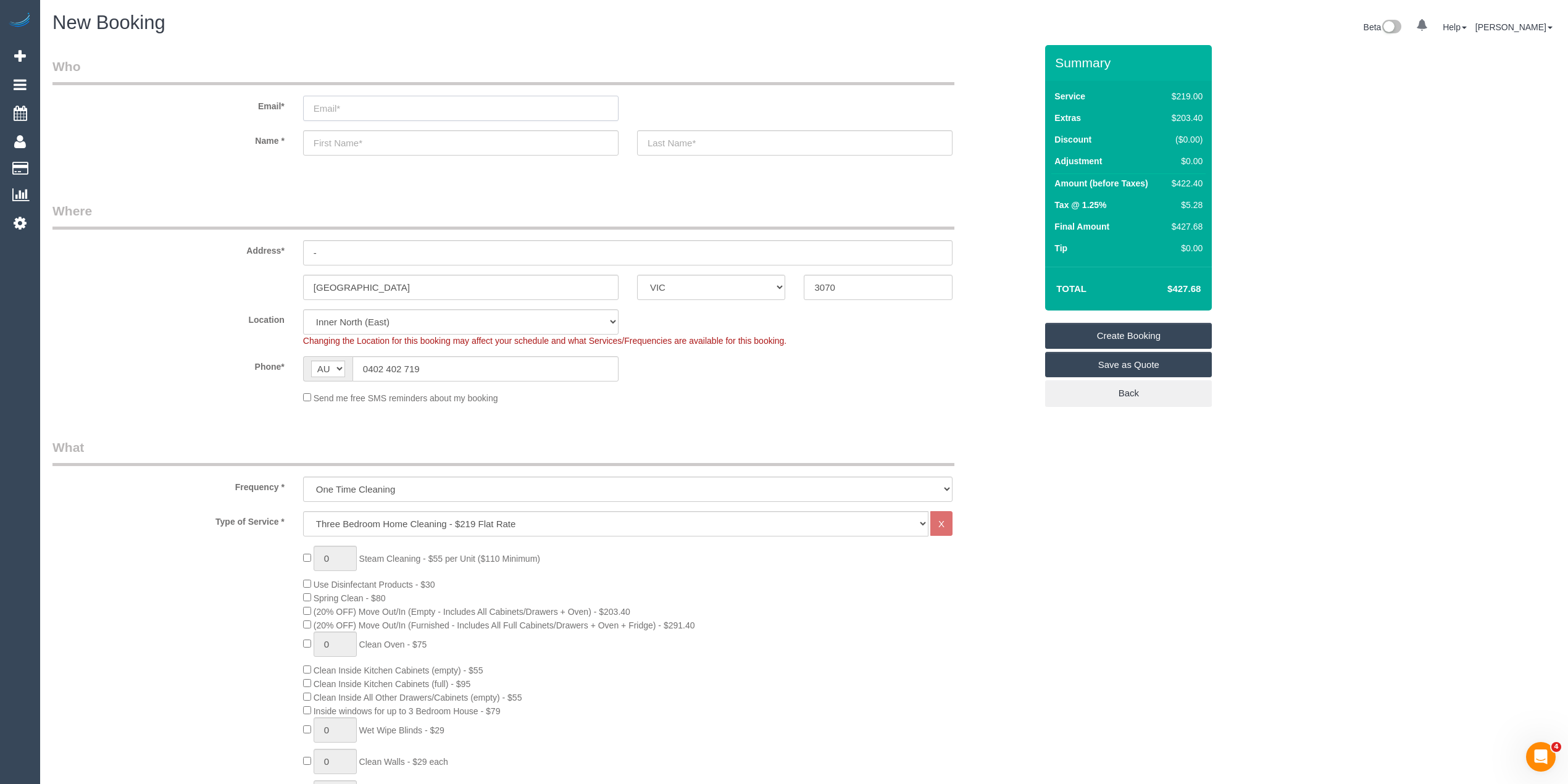
click at [330, 106] on input "email" at bounding box center [461, 109] width 316 height 25
click at [351, 100] on input "email" at bounding box center [461, 109] width 316 height 25
click at [353, 103] on input "email" at bounding box center [461, 109] width 316 height 25
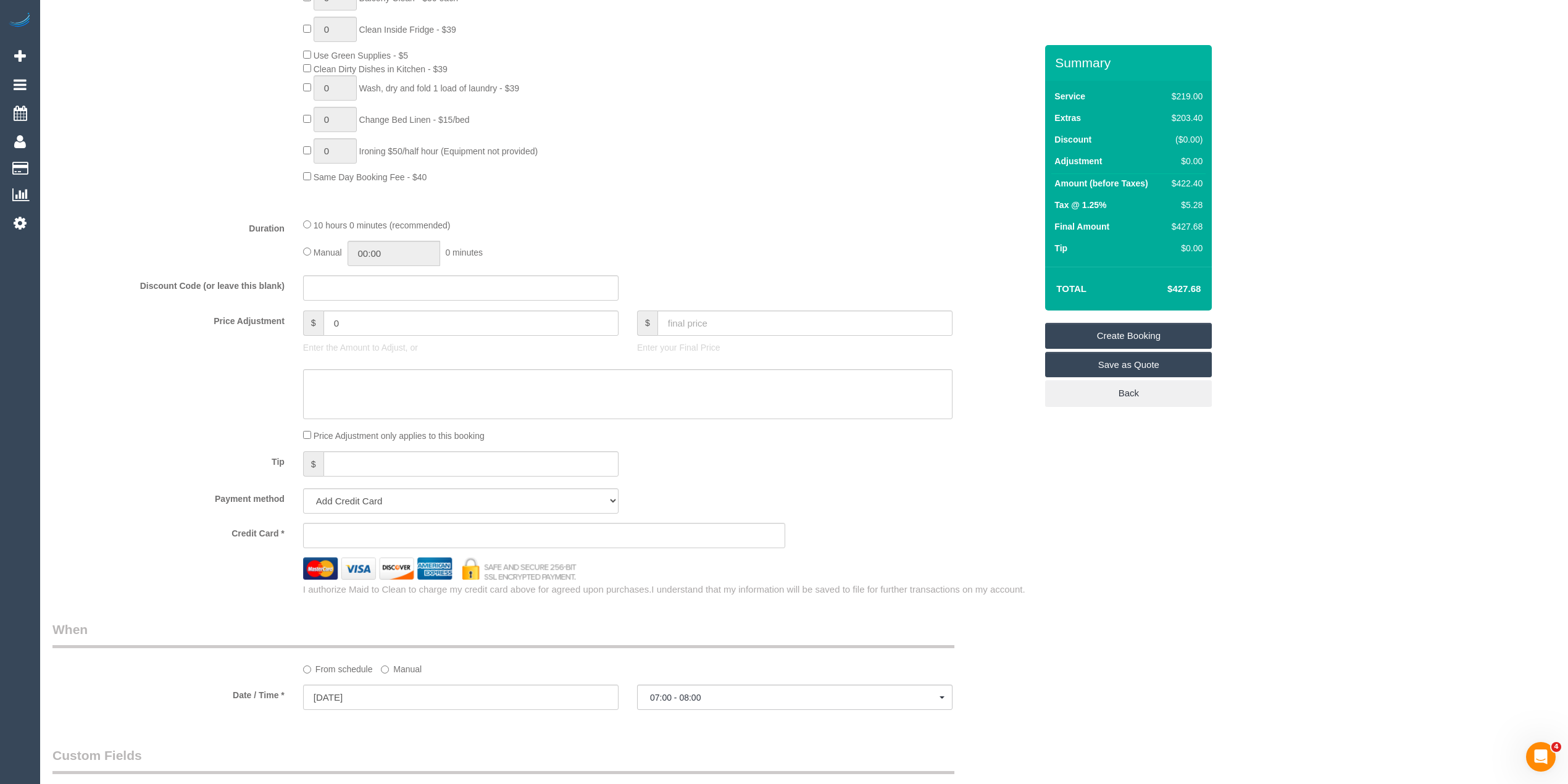
scroll to position [961, 0]
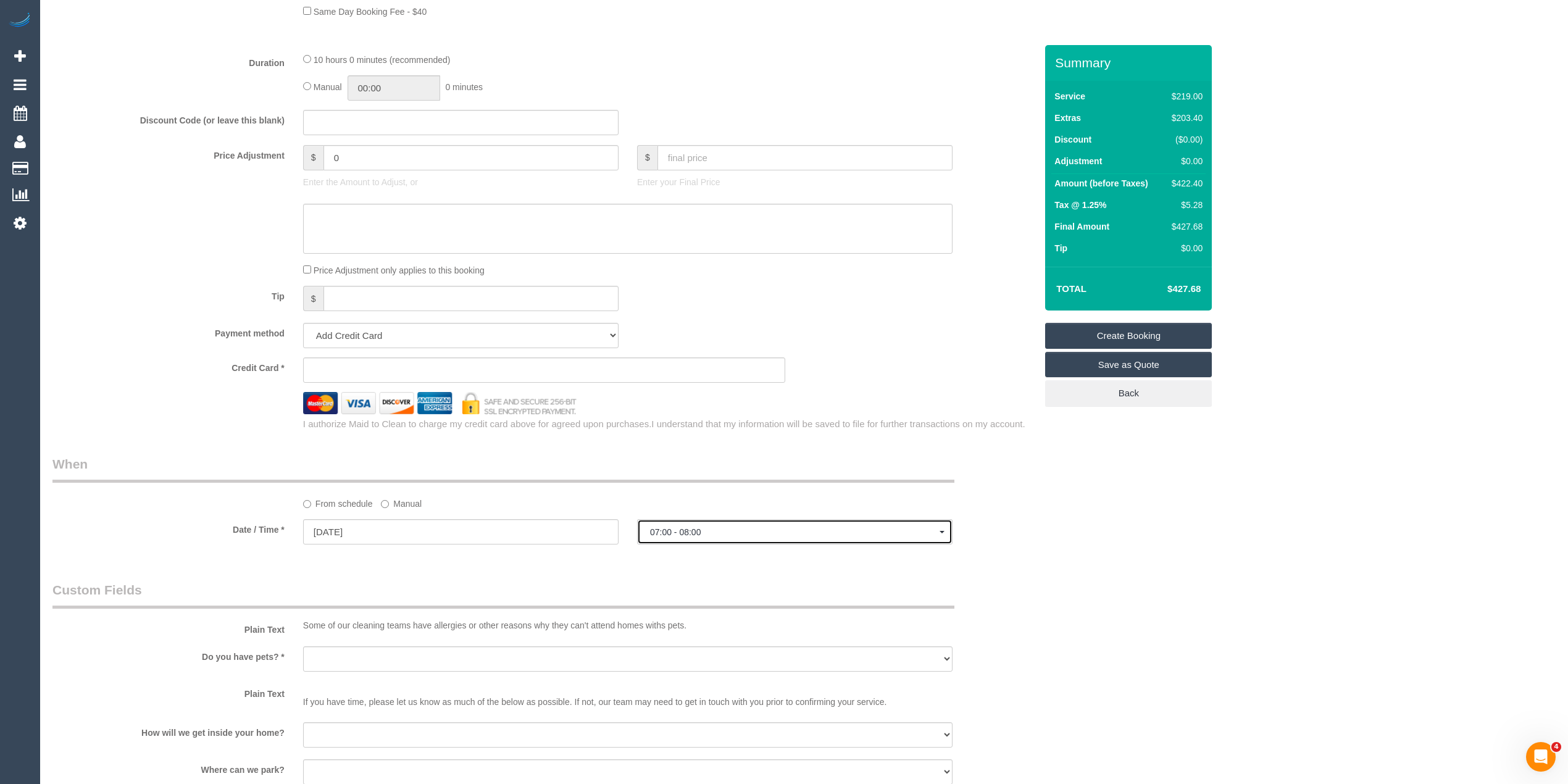
click at [685, 524] on button "07:00 - 08:00" at bounding box center [795, 532] width 316 height 25
select select "spot17"
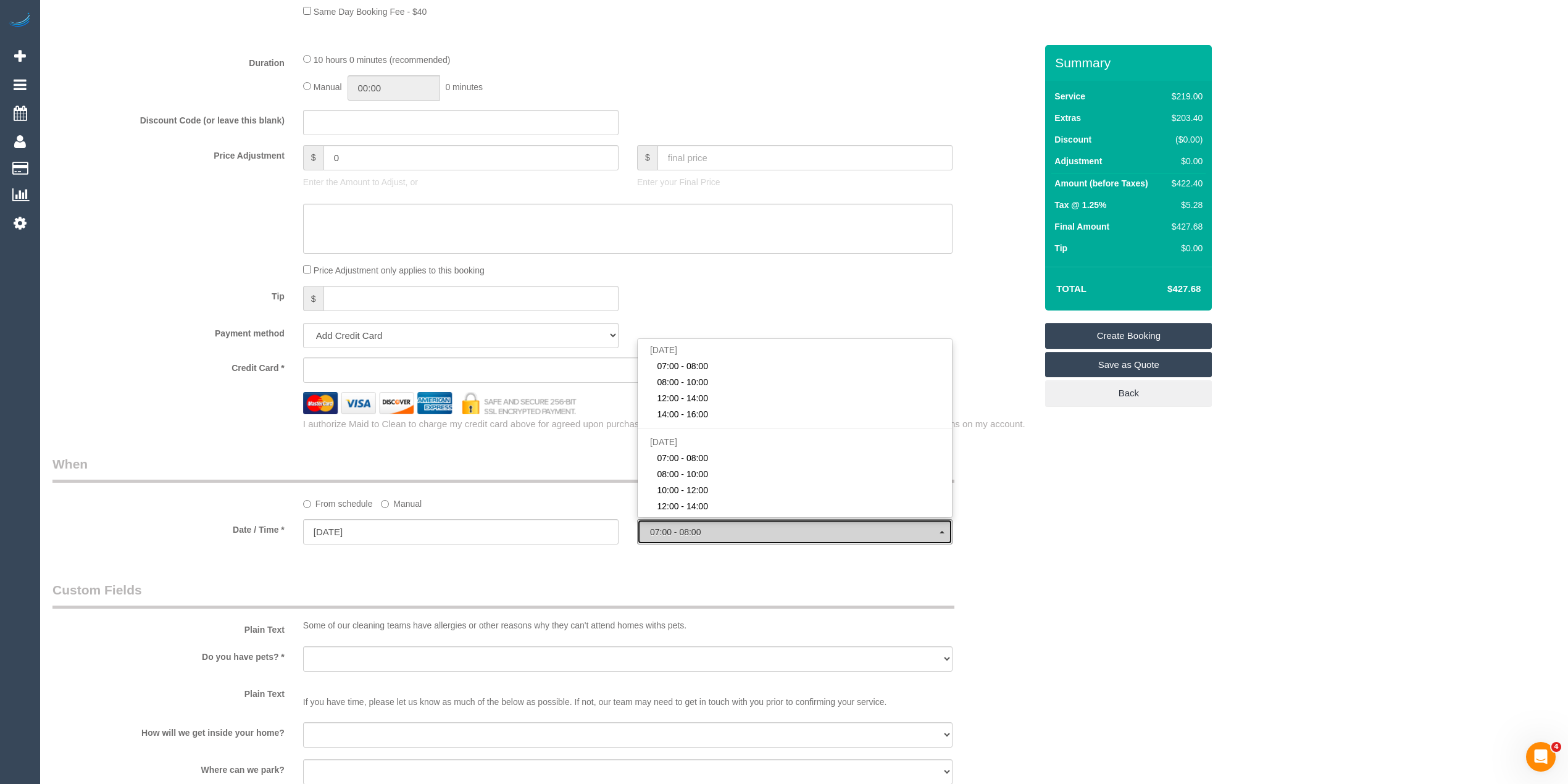
click at [685, 524] on button "07:00 - 08:00" at bounding box center [795, 532] width 316 height 25
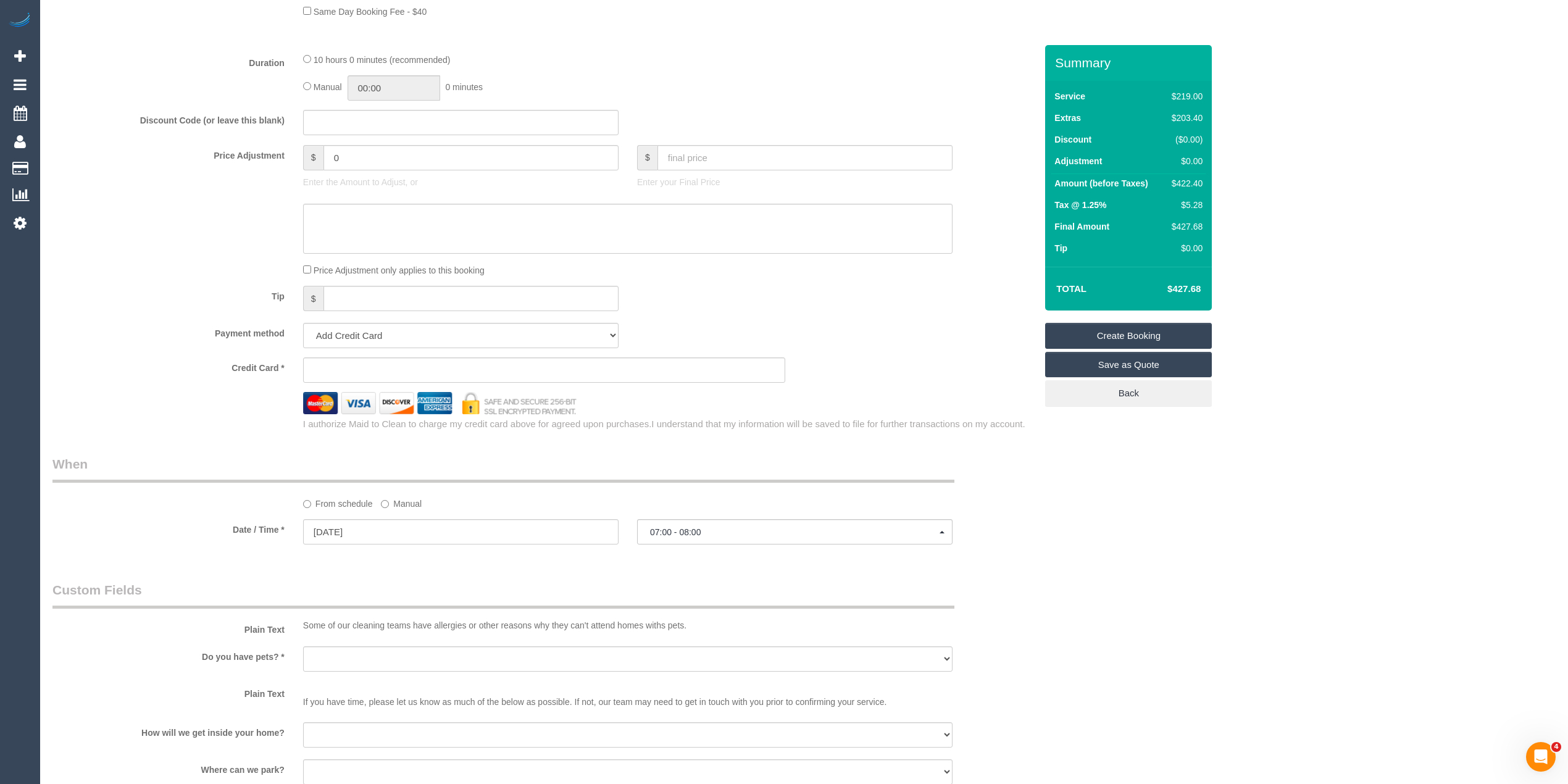
click at [1243, 518] on div "Who Email* Name * Where Address* - Northcote ACT NSW NT QLD SA TAS VIC WA 3070 …" at bounding box center [804, 190] width 1504 height 2213
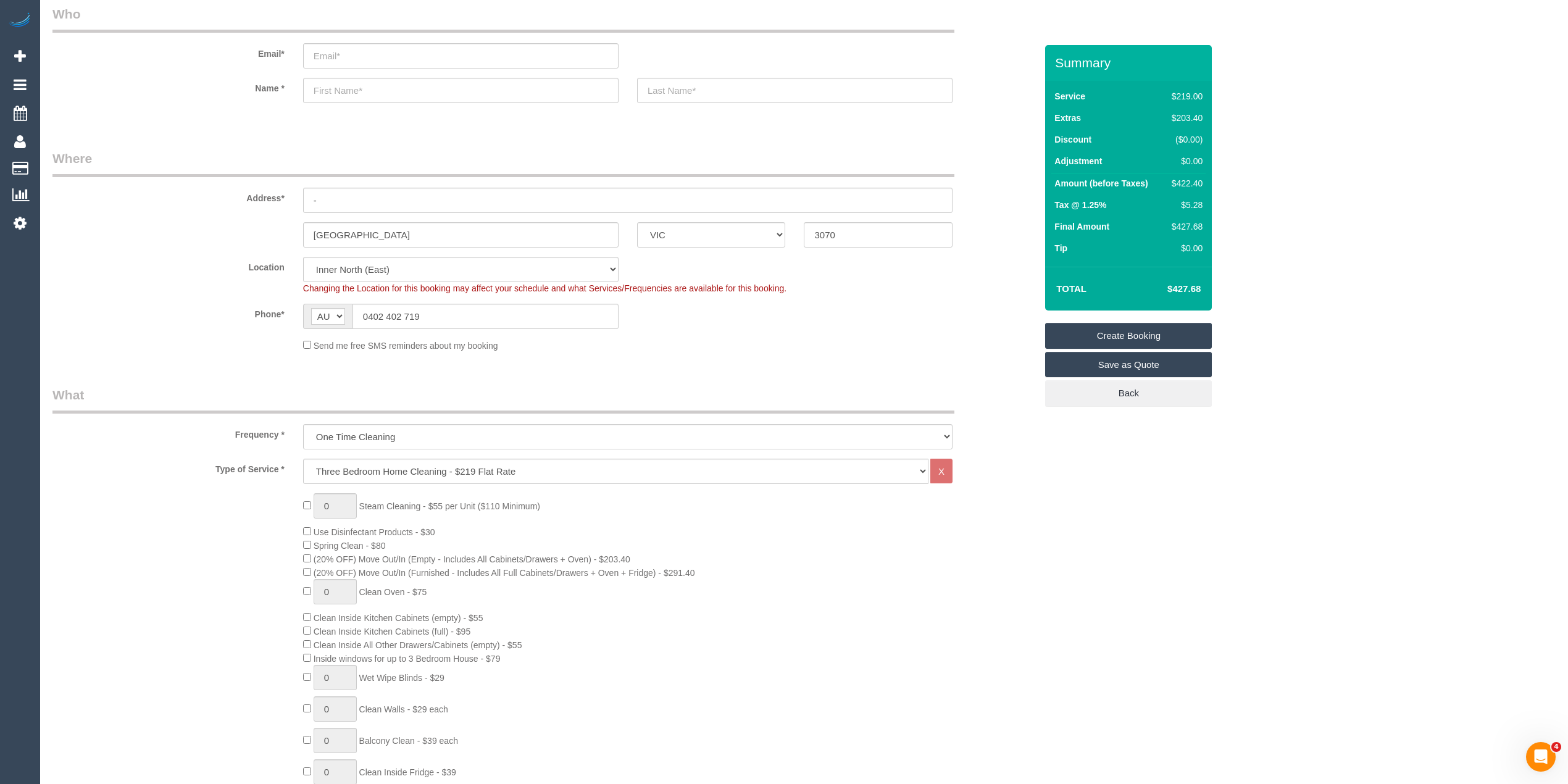
scroll to position [0, 0]
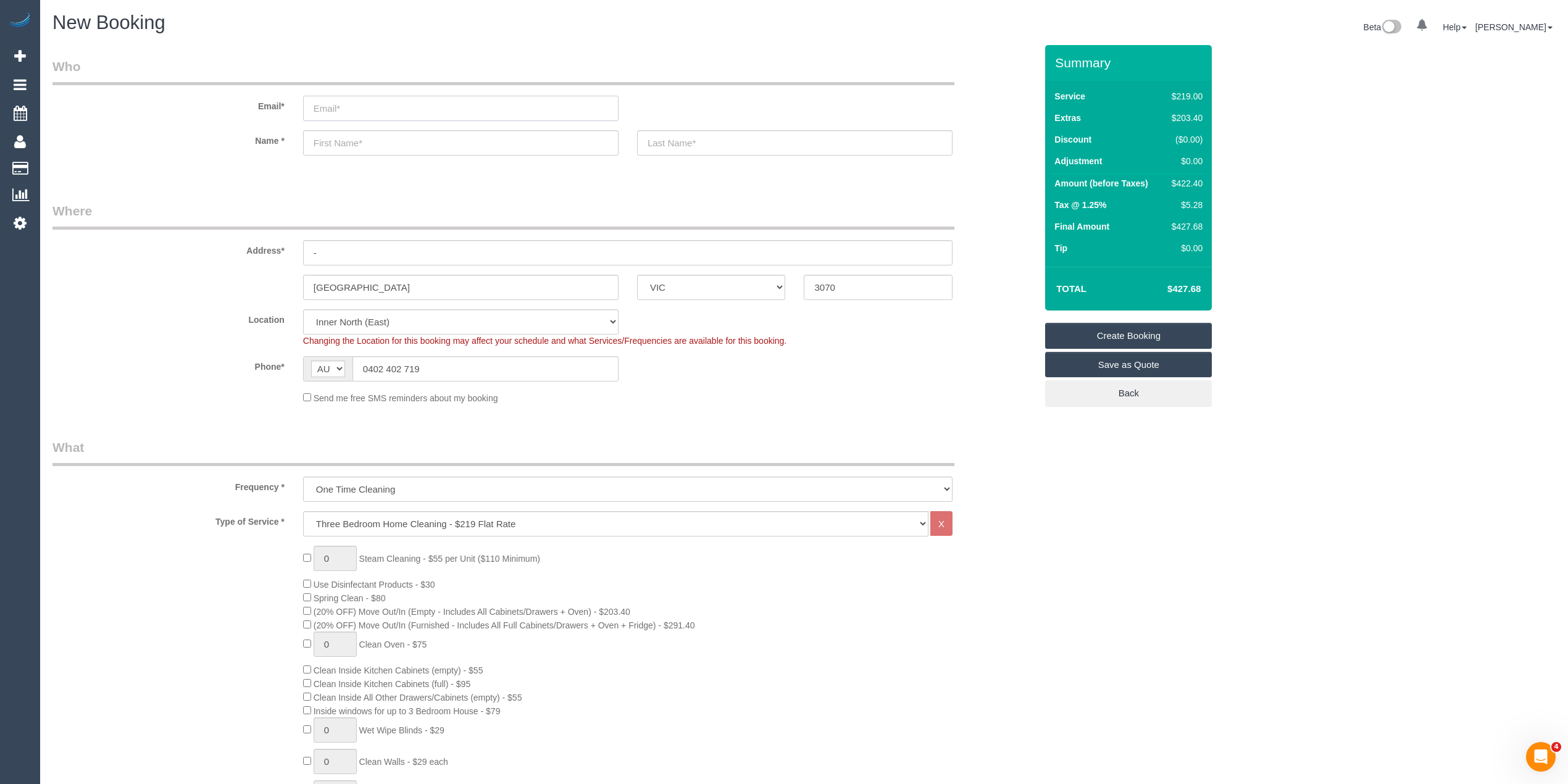
click at [319, 106] on input "email" at bounding box center [461, 109] width 316 height 25
click at [346, 107] on input "email" at bounding box center [461, 109] width 316 height 25
type input "penny.siobhan@gmail.com"
select select "spot33"
type input "Penny"
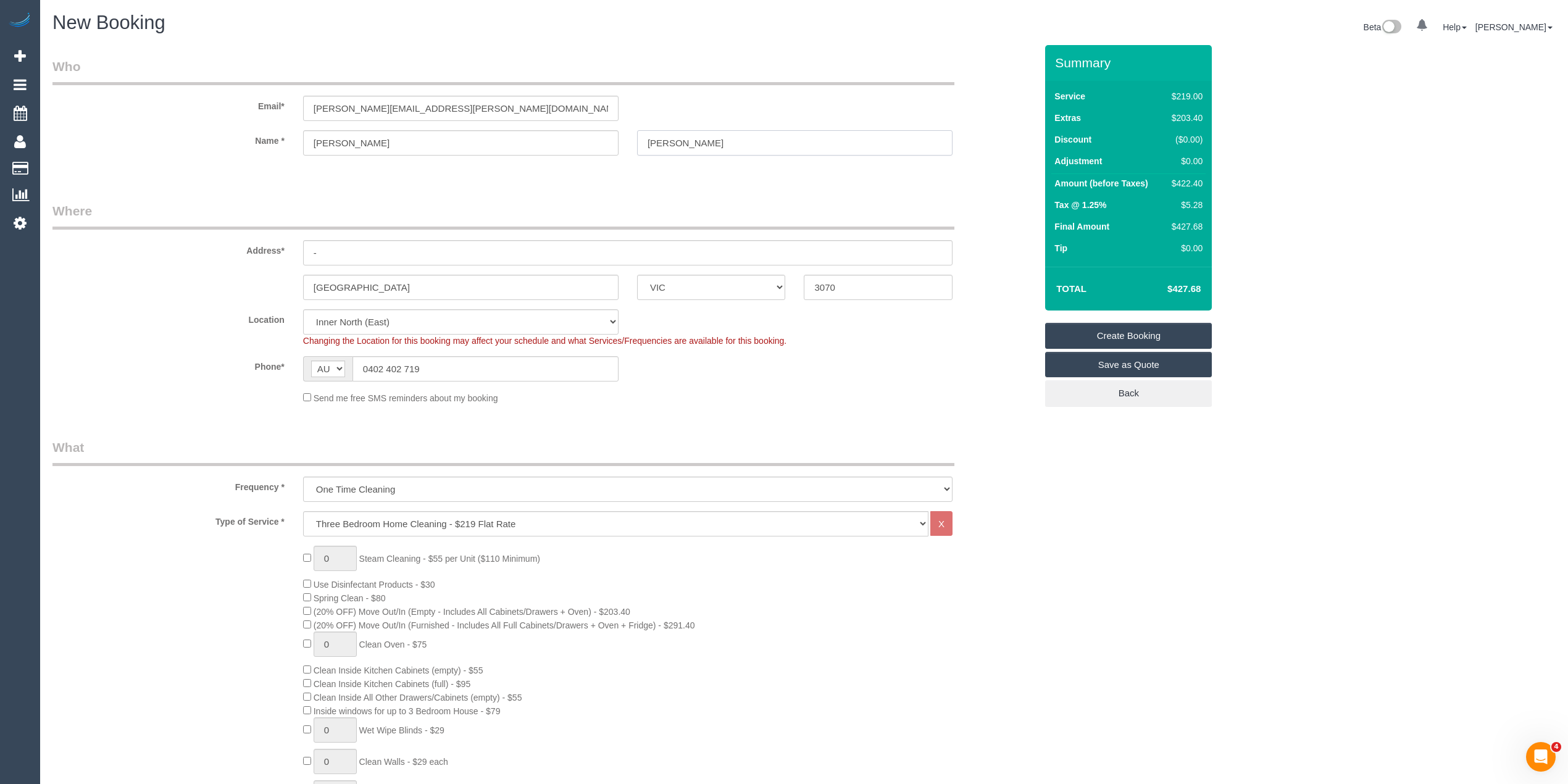
type input "Smith"
drag, startPoint x: 328, startPoint y: 245, endPoint x: 283, endPoint y: 245, distance: 45.0
click at [283, 245] on div "Address* -" at bounding box center [544, 234] width 1002 height 63
click at [329, 243] on input "text" at bounding box center [628, 253] width 650 height 25
click at [352, 248] on input "text" at bounding box center [628, 253] width 650 height 25
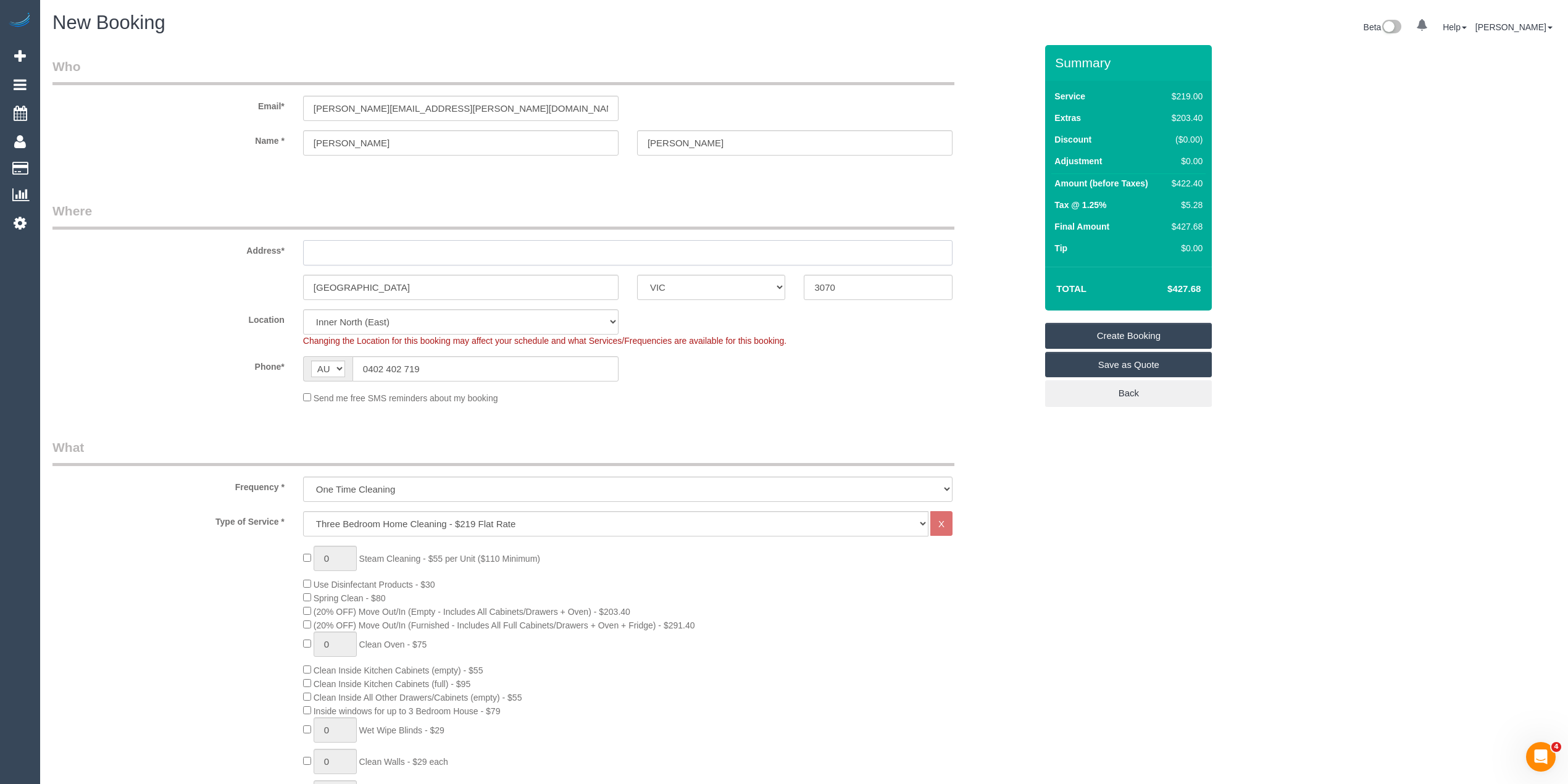
click at [352, 248] on input "text" at bounding box center [628, 253] width 650 height 25
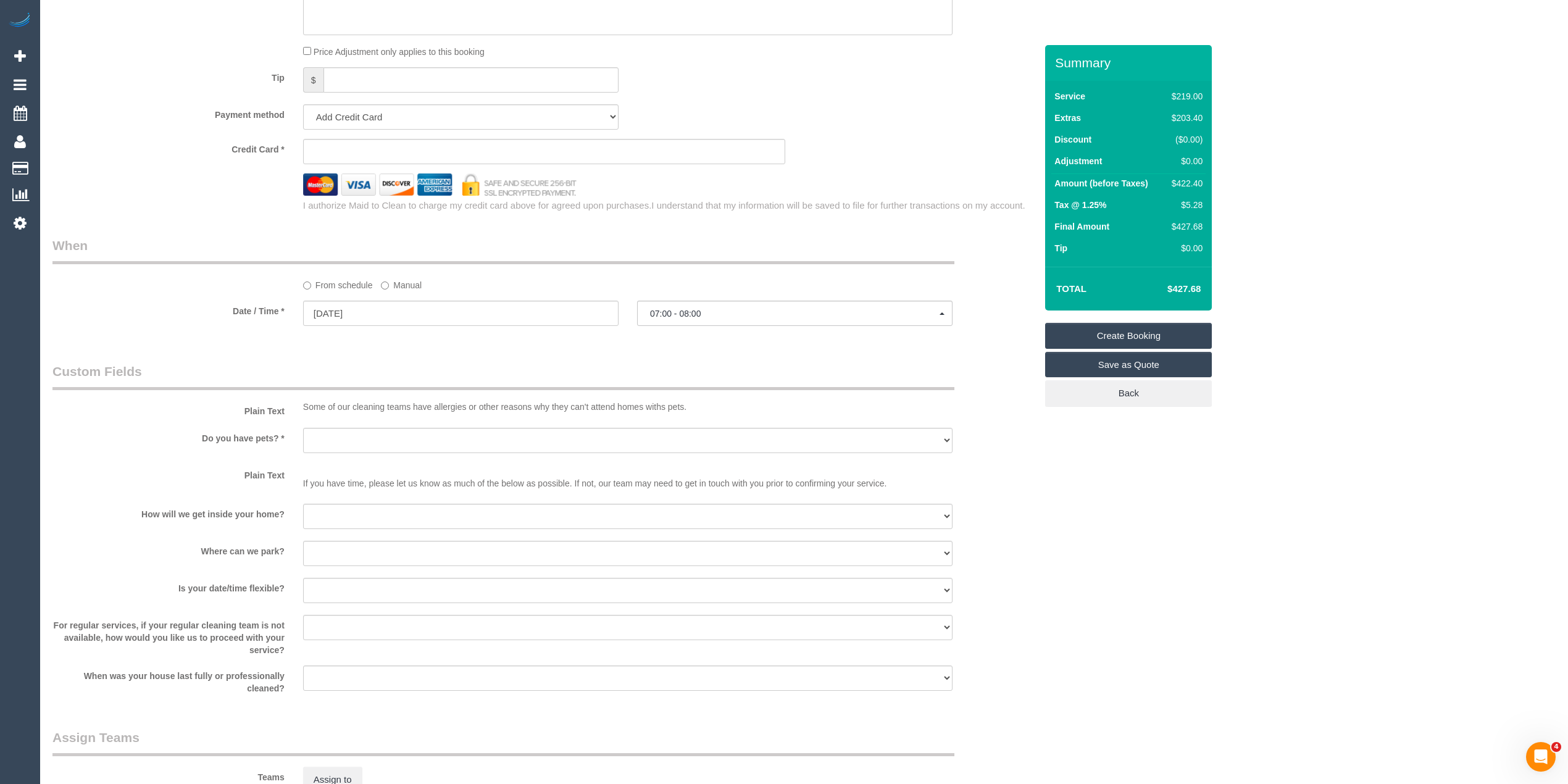
scroll to position [1235, 0]
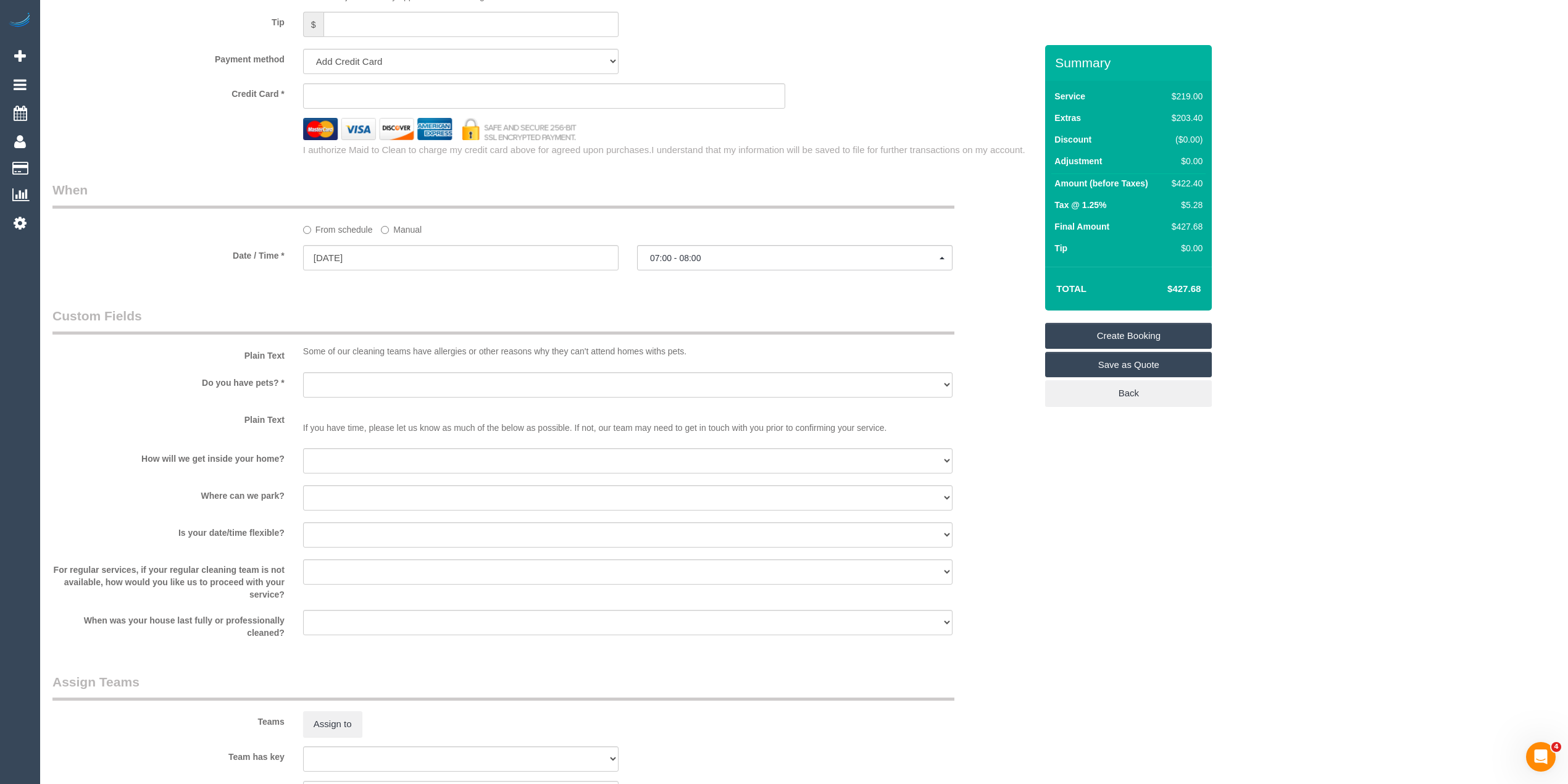
type input "69 Emmaline Street"
click at [326, 384] on select "Yes - Cats Yes - Dogs No pets Yes - Dogs and Cats Yes - Other" at bounding box center [628, 385] width 650 height 25
select select "number:28"
click at [303, 373] on select "Yes - Cats Yes - Dogs No pets Yes - Dogs and Cats Yes - Other" at bounding box center [628, 385] width 650 height 25
click at [354, 464] on select "I will be home Key will be left (please provide details below) Lock box/Access …" at bounding box center [628, 461] width 650 height 25
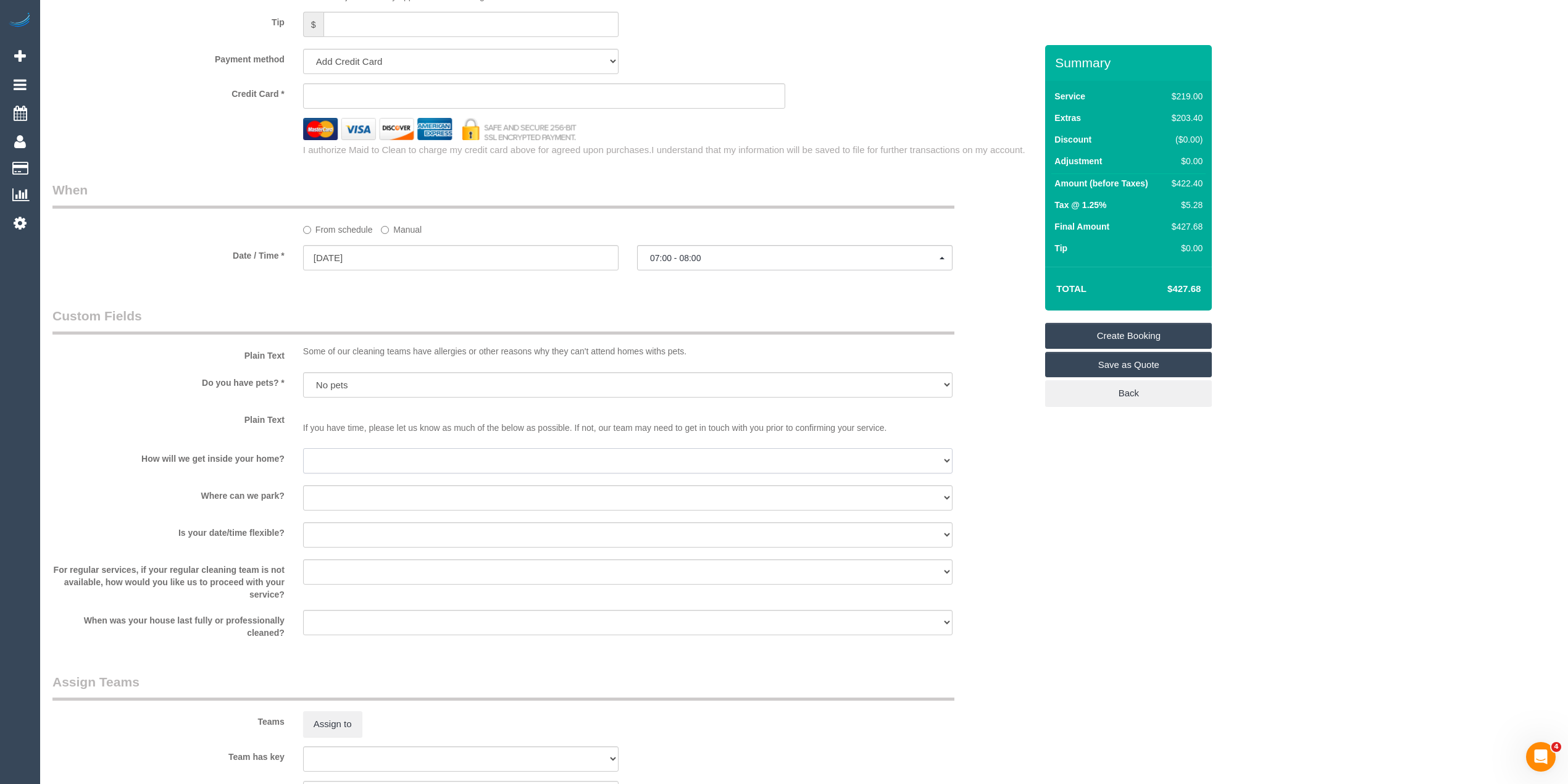
select select "number:15"
click at [303, 449] on select "I will be home Key will be left (please provide details below) Lock box/Access …" at bounding box center [628, 461] width 650 height 25
click at [342, 502] on select "I will provide parking on-site Free street parking Paid street parking (cost wi…" at bounding box center [628, 498] width 650 height 25
select select "number:19"
click at [303, 486] on select "I will provide parking on-site Free street parking Paid street parking (cost wi…" at bounding box center [628, 498] width 650 height 25
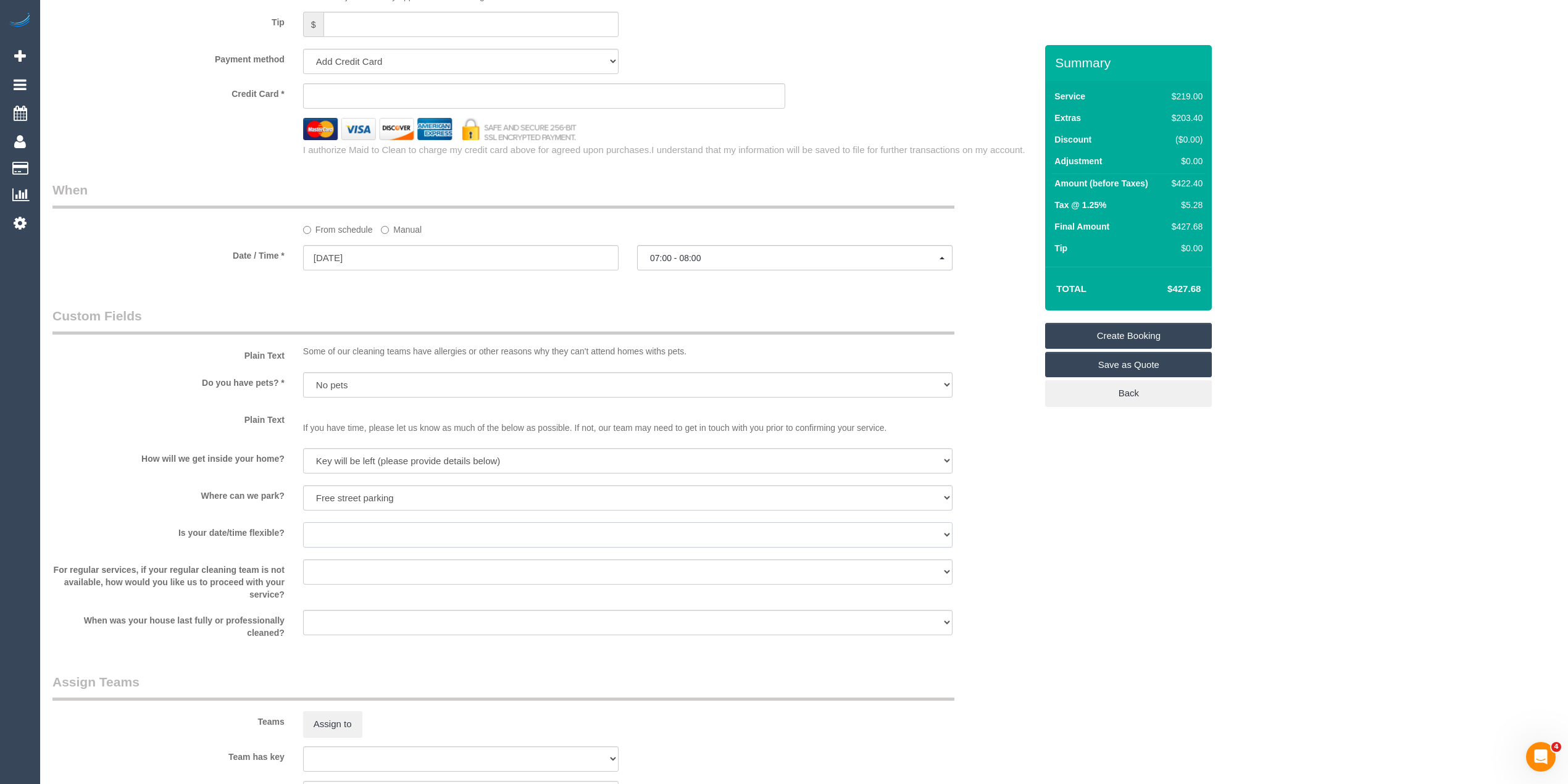
click at [357, 536] on select "Yes - date and time Yes - date but not time Yes - time but not date No - No fle…" at bounding box center [628, 535] width 650 height 25
select select "number:24"
click at [303, 523] on select "Yes - date and time Yes - date but not time Yes - time but not date No - No fle…" at bounding box center [628, 535] width 650 height 25
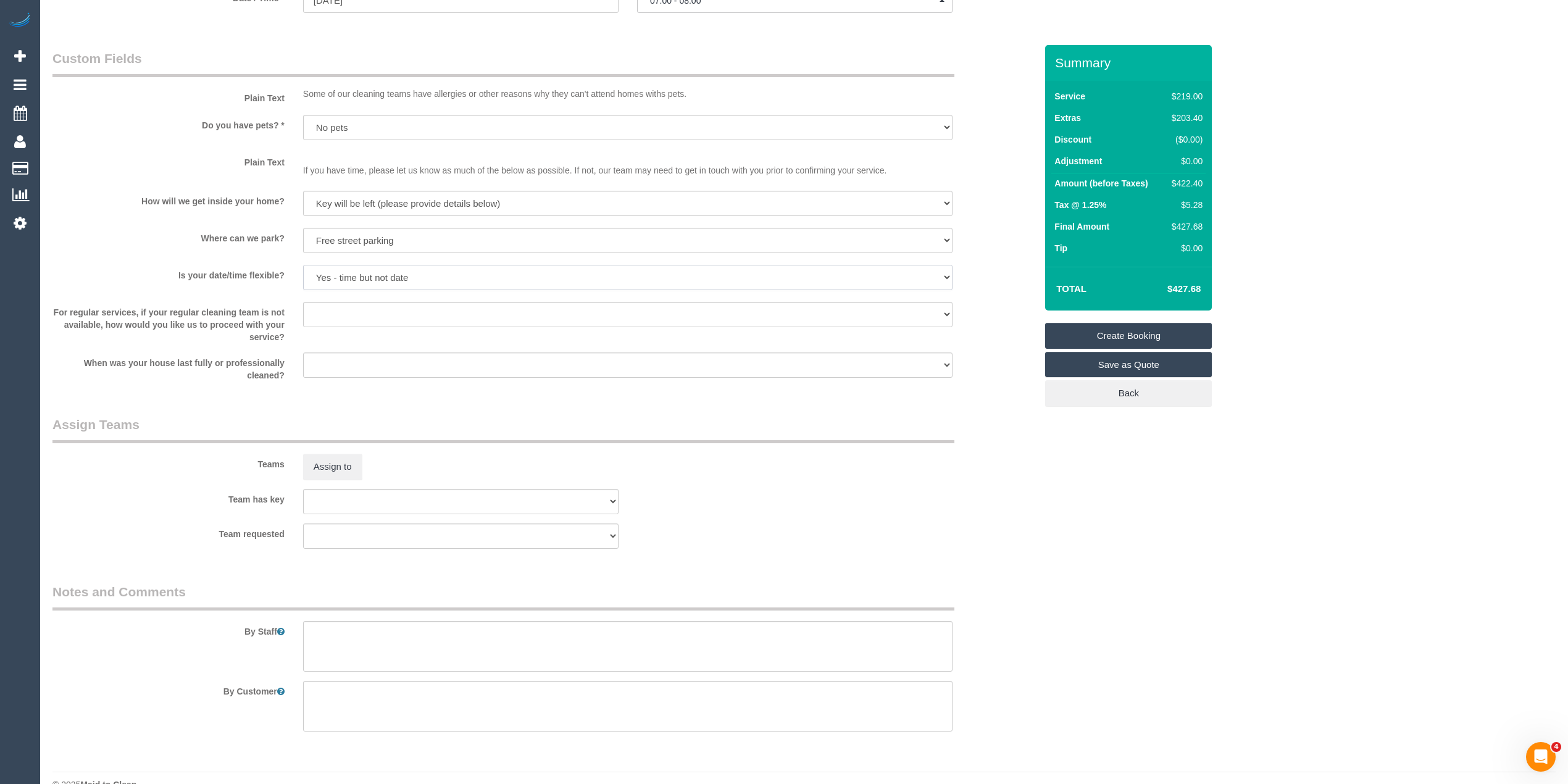
scroll to position [1517, 0]
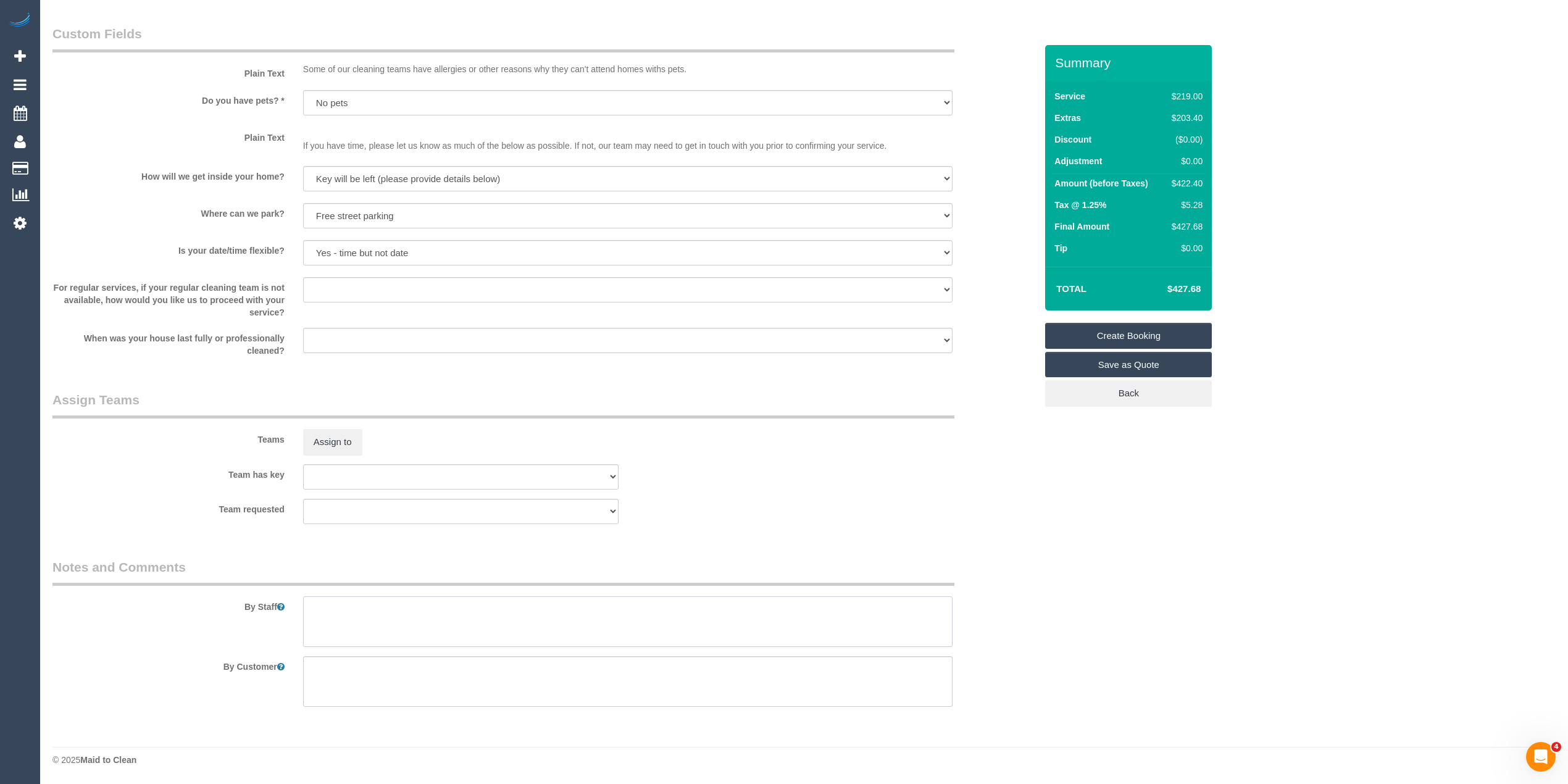
click at [378, 613] on textarea at bounding box center [628, 621] width 650 height 51
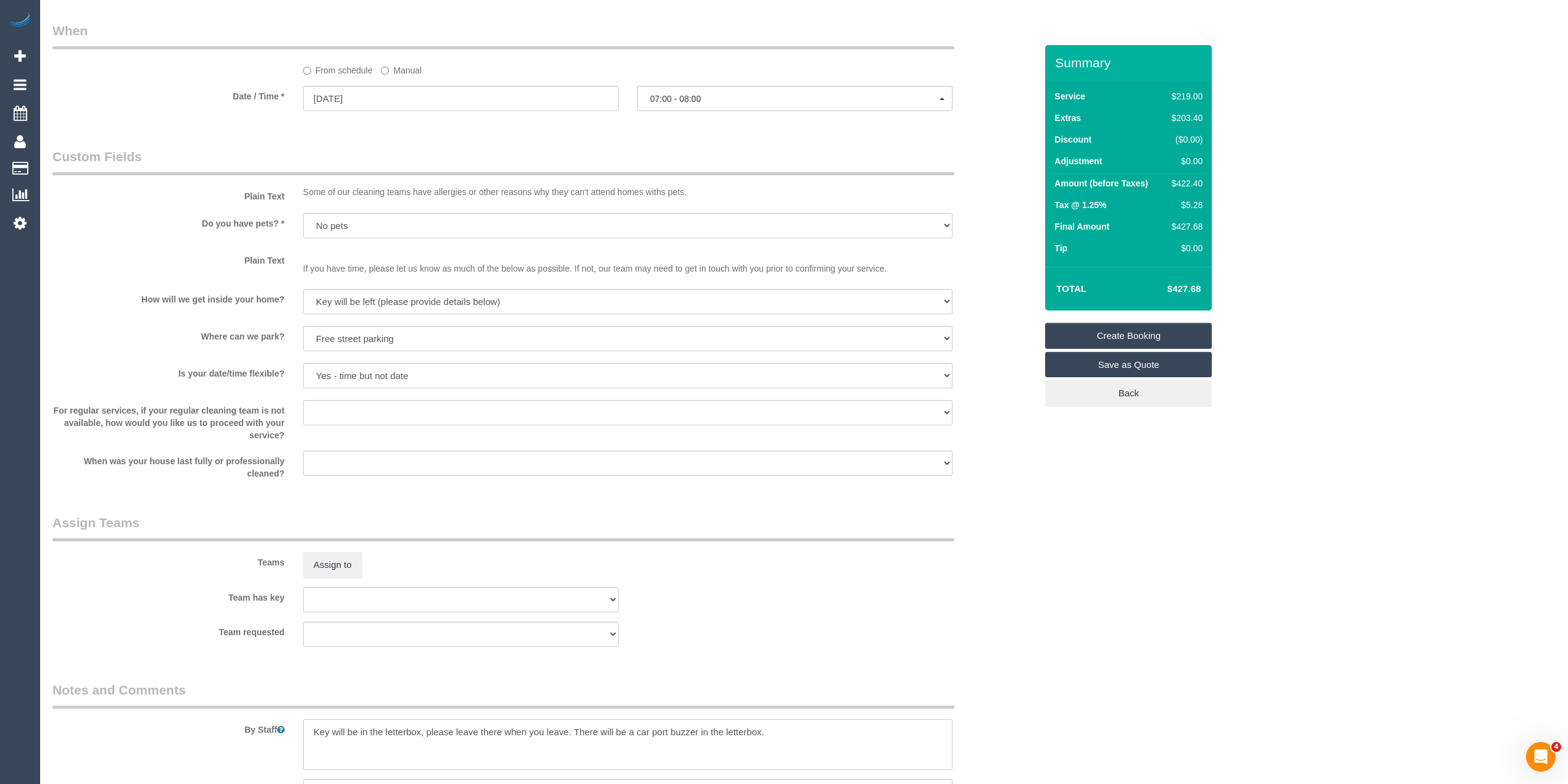
scroll to position [1105, 0]
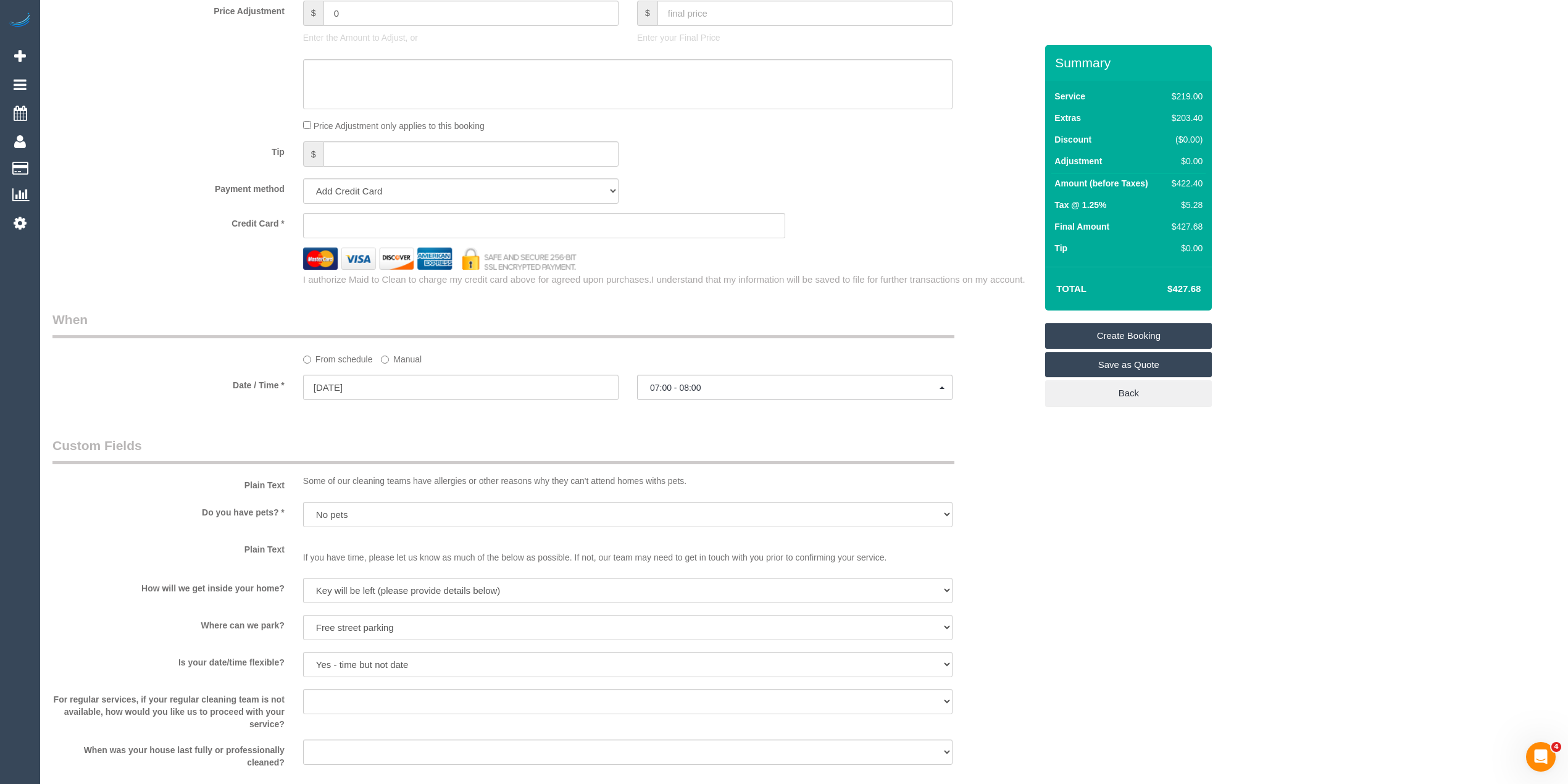
type textarea "Key will be in the letterbox, please leave there when you leave. There will be …"
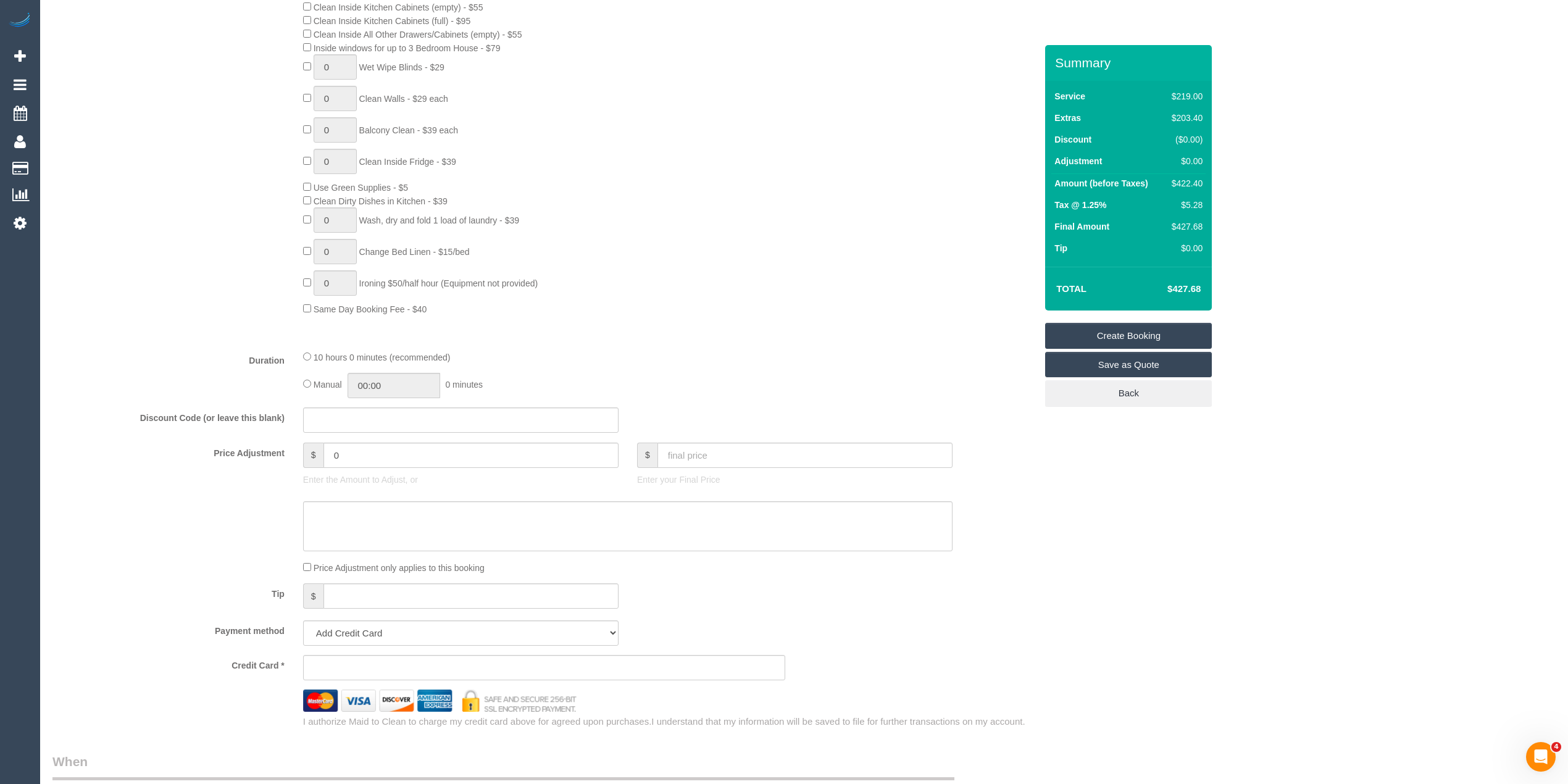
scroll to position [823, 0]
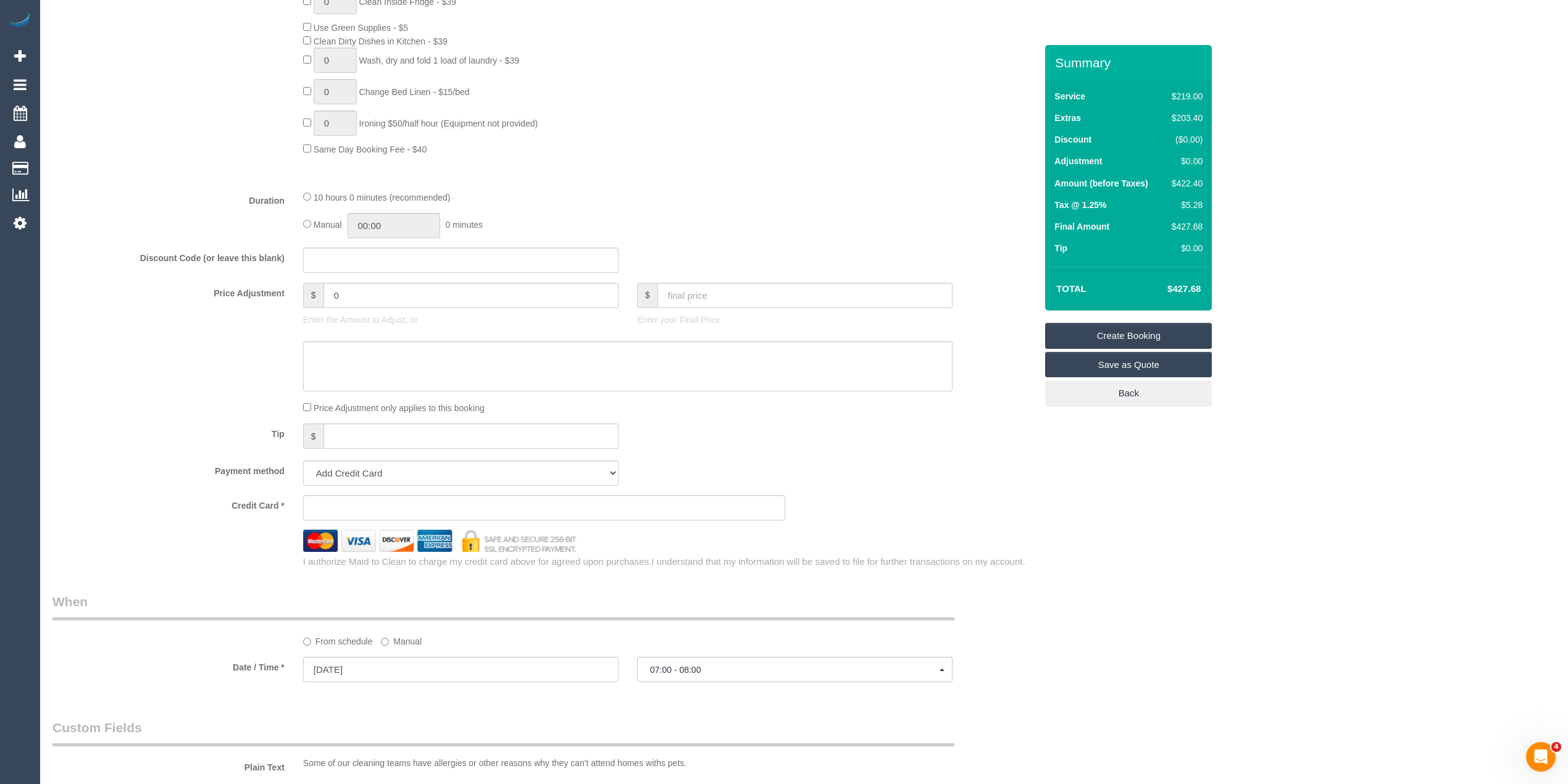
click at [333, 503] on iframe at bounding box center [544, 507] width 462 height 11
click at [359, 499] on sui-stripe-card at bounding box center [544, 508] width 483 height 25
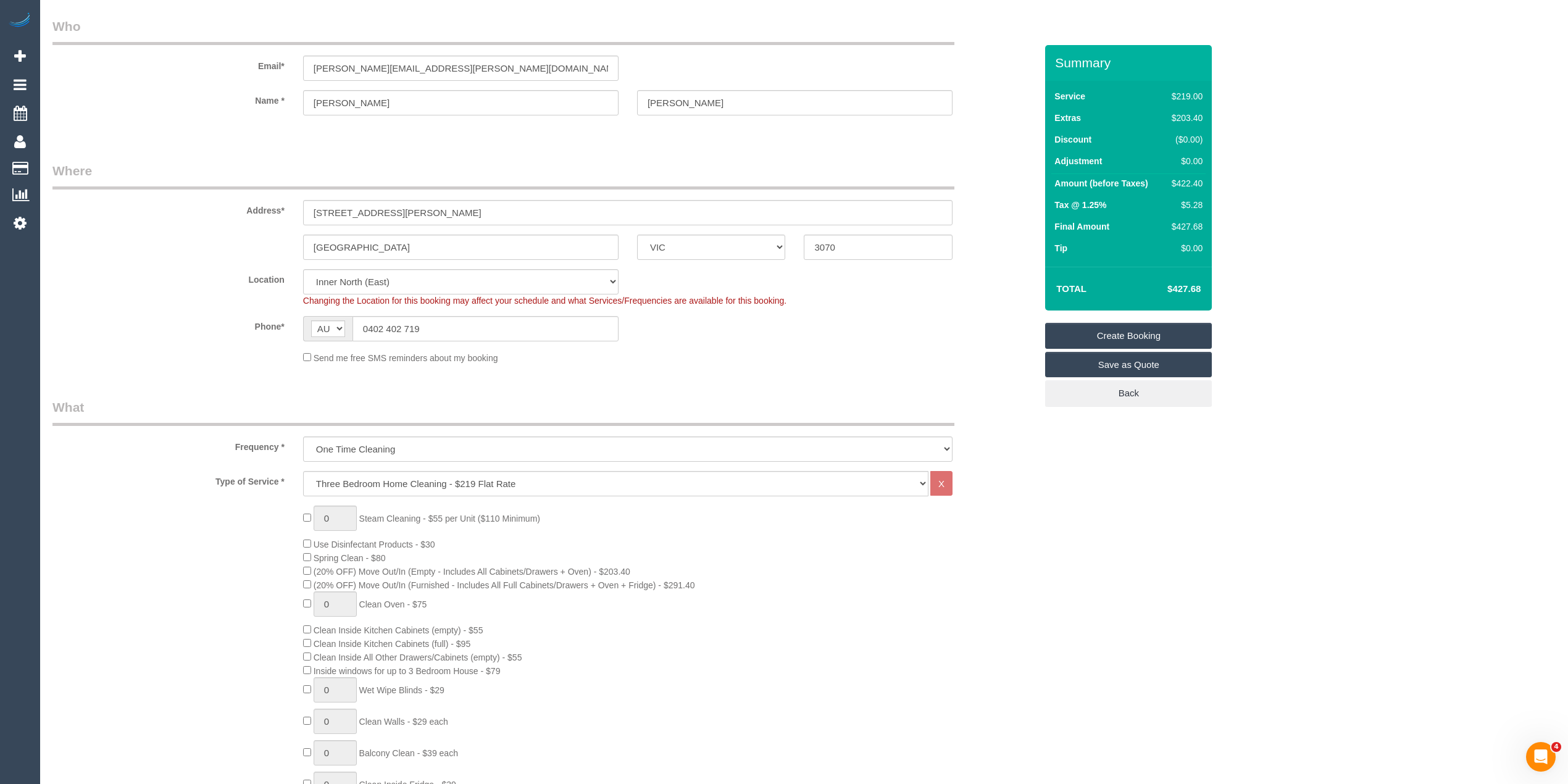
scroll to position [0, 0]
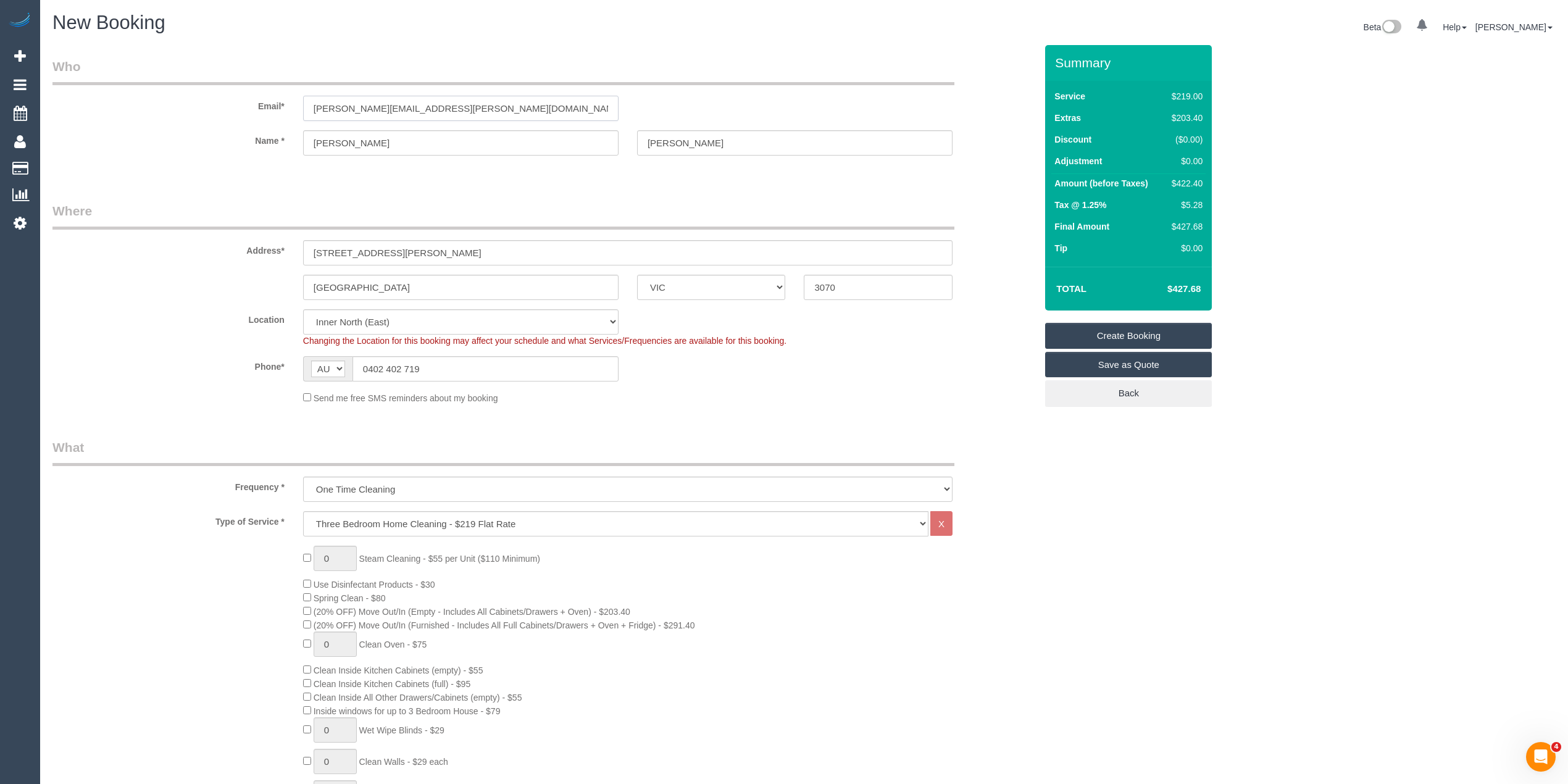
drag, startPoint x: 447, startPoint y: 108, endPoint x: 290, endPoint y: 105, distance: 157.0
click at [290, 105] on div "Email* penny.siobhan@gmail.com" at bounding box center [544, 89] width 1002 height 63
click at [433, 93] on div "Email* penny.siobhan@gmail.com" at bounding box center [544, 89] width 1002 height 63
drag, startPoint x: 447, startPoint y: 103, endPoint x: 216, endPoint y: 90, distance: 231.4
click at [219, 90] on div "Email* penny.siobhan@gmail.com" at bounding box center [544, 89] width 1002 height 63
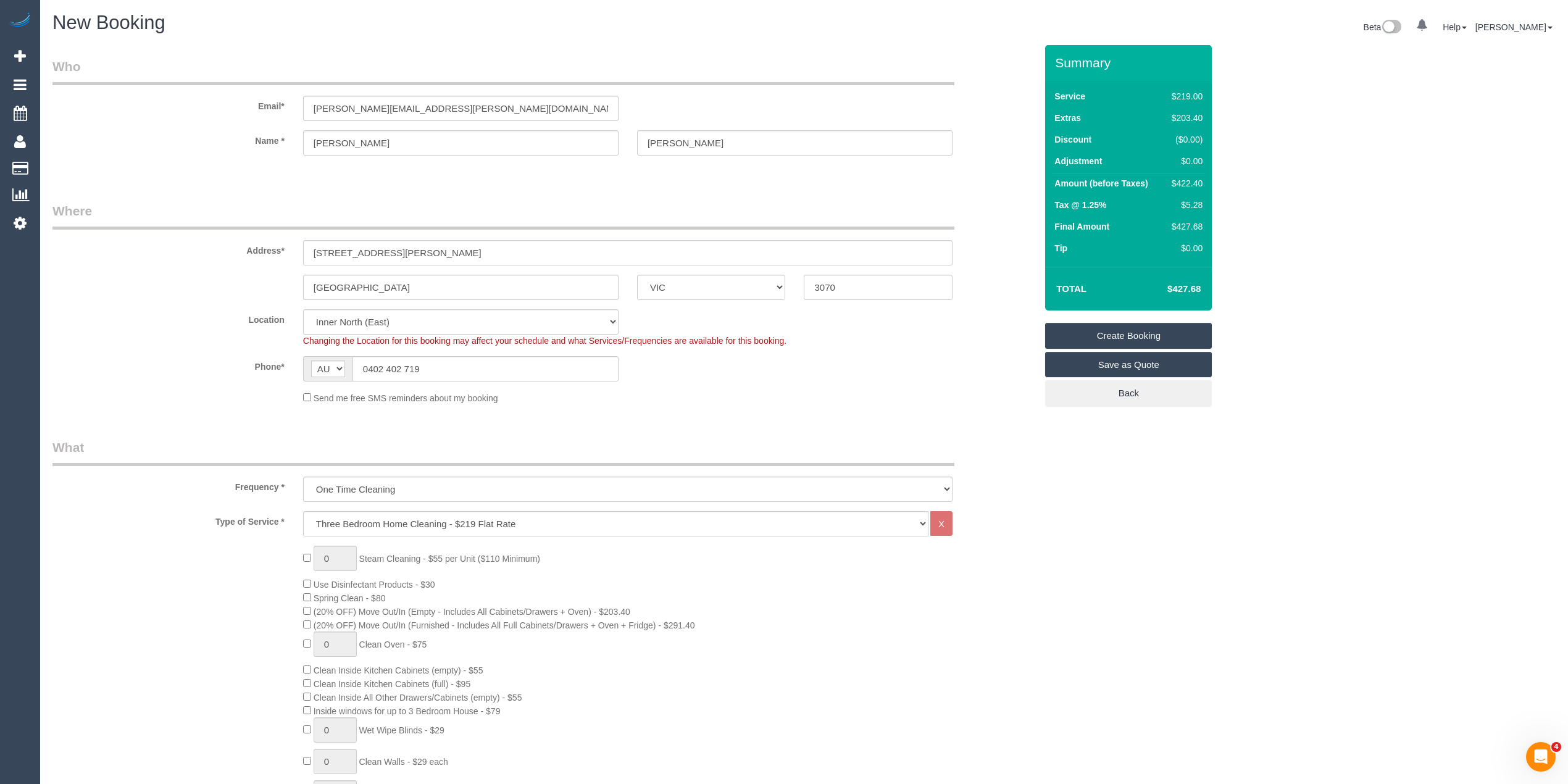
click at [1146, 331] on link "Create Booking" at bounding box center [1129, 336] width 167 height 26
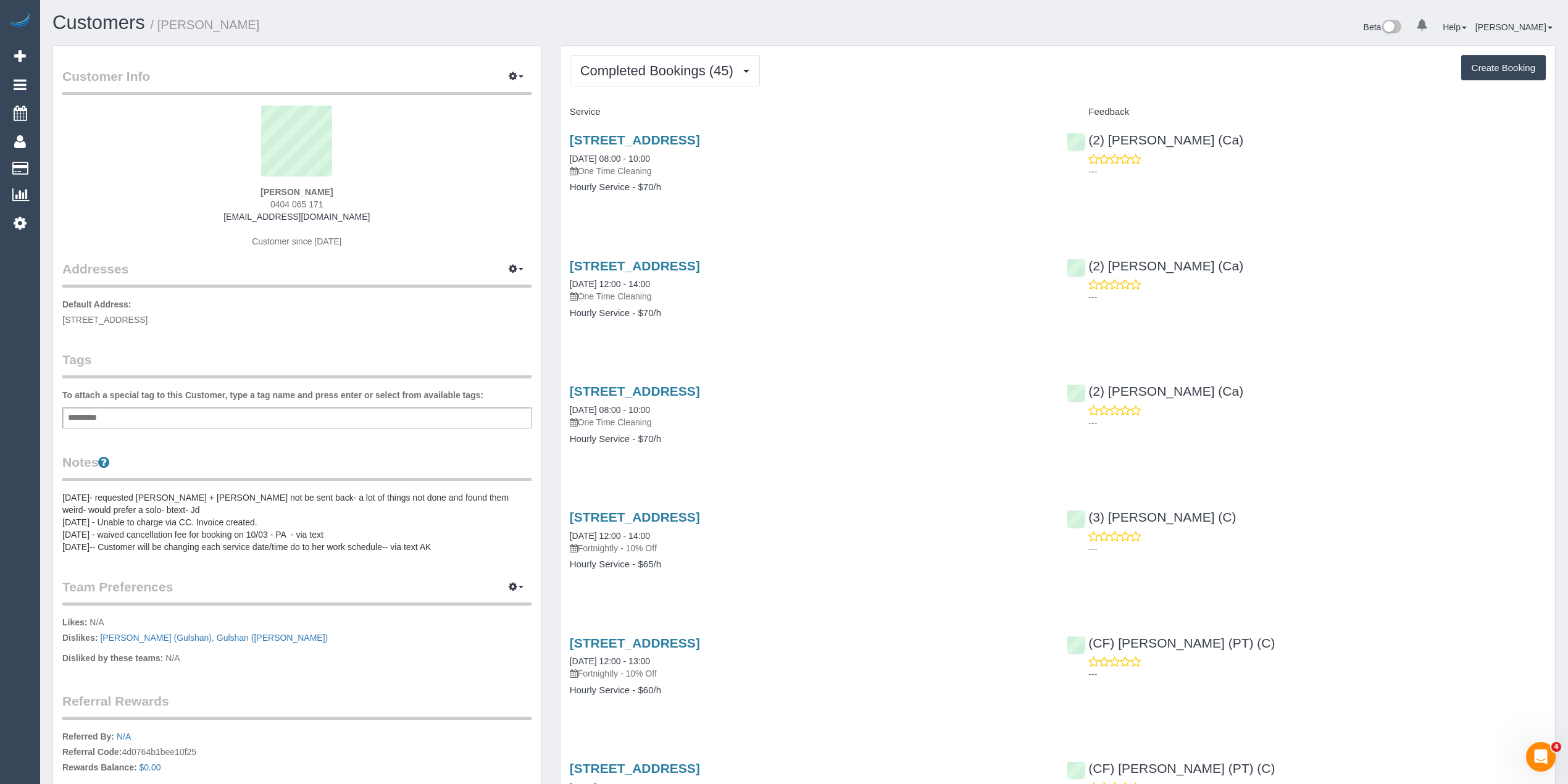
click at [914, 209] on div "[STREET_ADDRESS] [DATE] 08:00 - 10:00 One Time Cleaning Hourly Service - $70/h" at bounding box center [809, 169] width 498 height 95
click at [655, 68] on span "Completed Bookings (45)" at bounding box center [660, 70] width 159 height 15
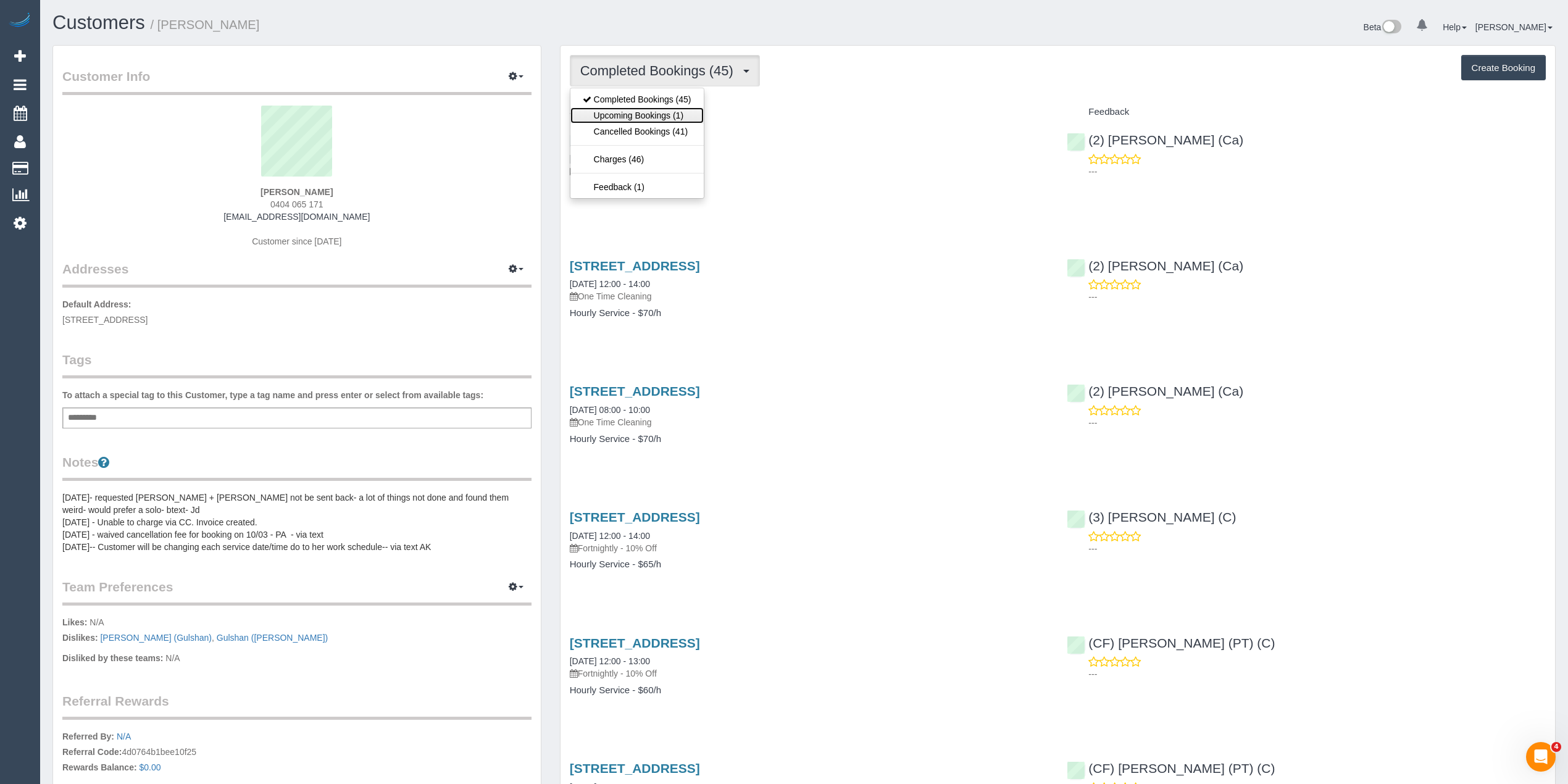
click at [660, 119] on link "Upcoming Bookings (1)" at bounding box center [637, 115] width 134 height 16
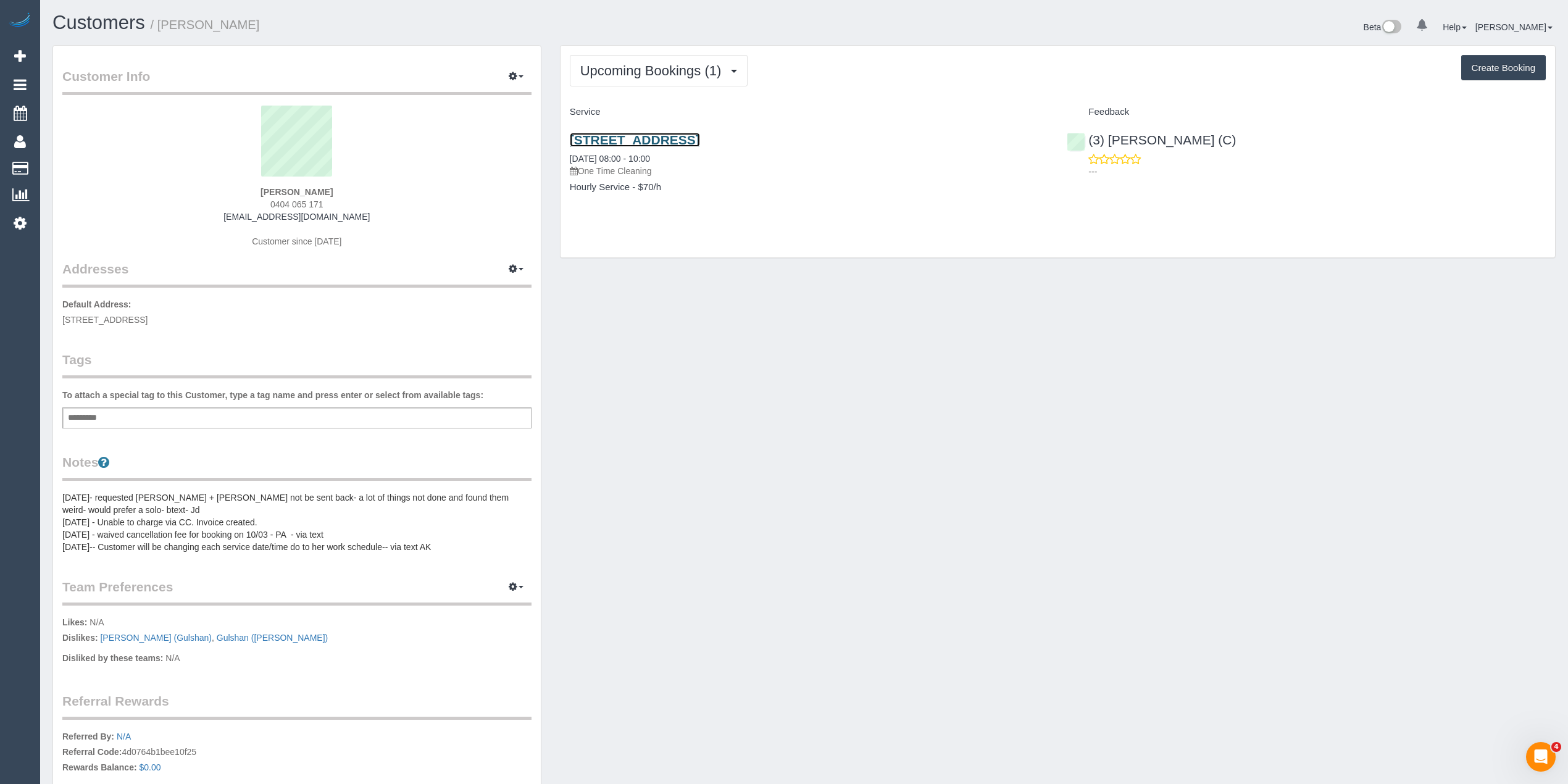
click at [701, 134] on link "[STREET_ADDRESS]" at bounding box center [635, 139] width 130 height 14
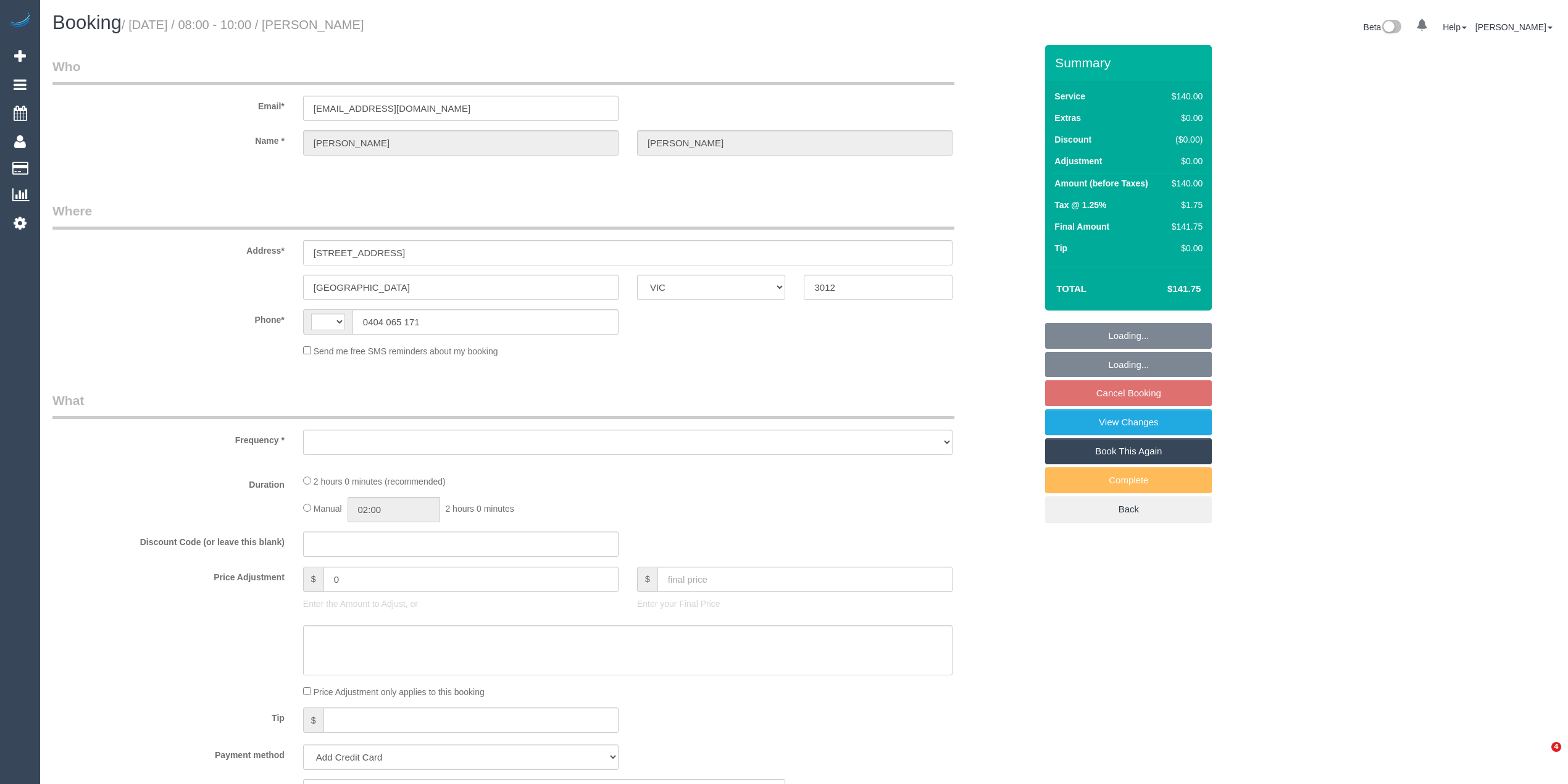
select select "VIC"
select select "object:281"
select select "string:AU"
select select "string:stripe-pm_1QrXxg2GScqysDRVcGyTrEqc"
select select "number:27"
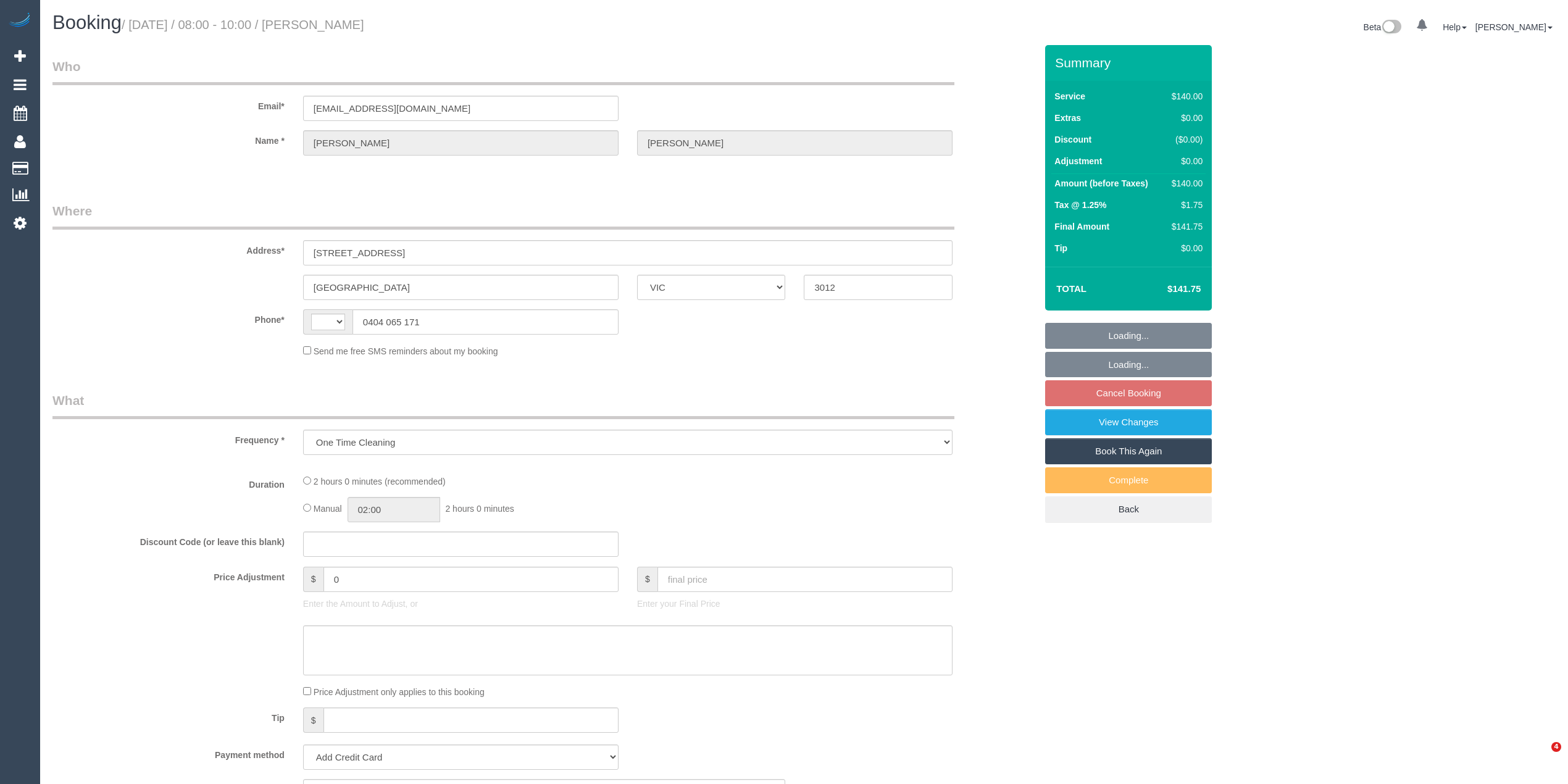
select select "number:14"
select select "number:19"
select select "number:36"
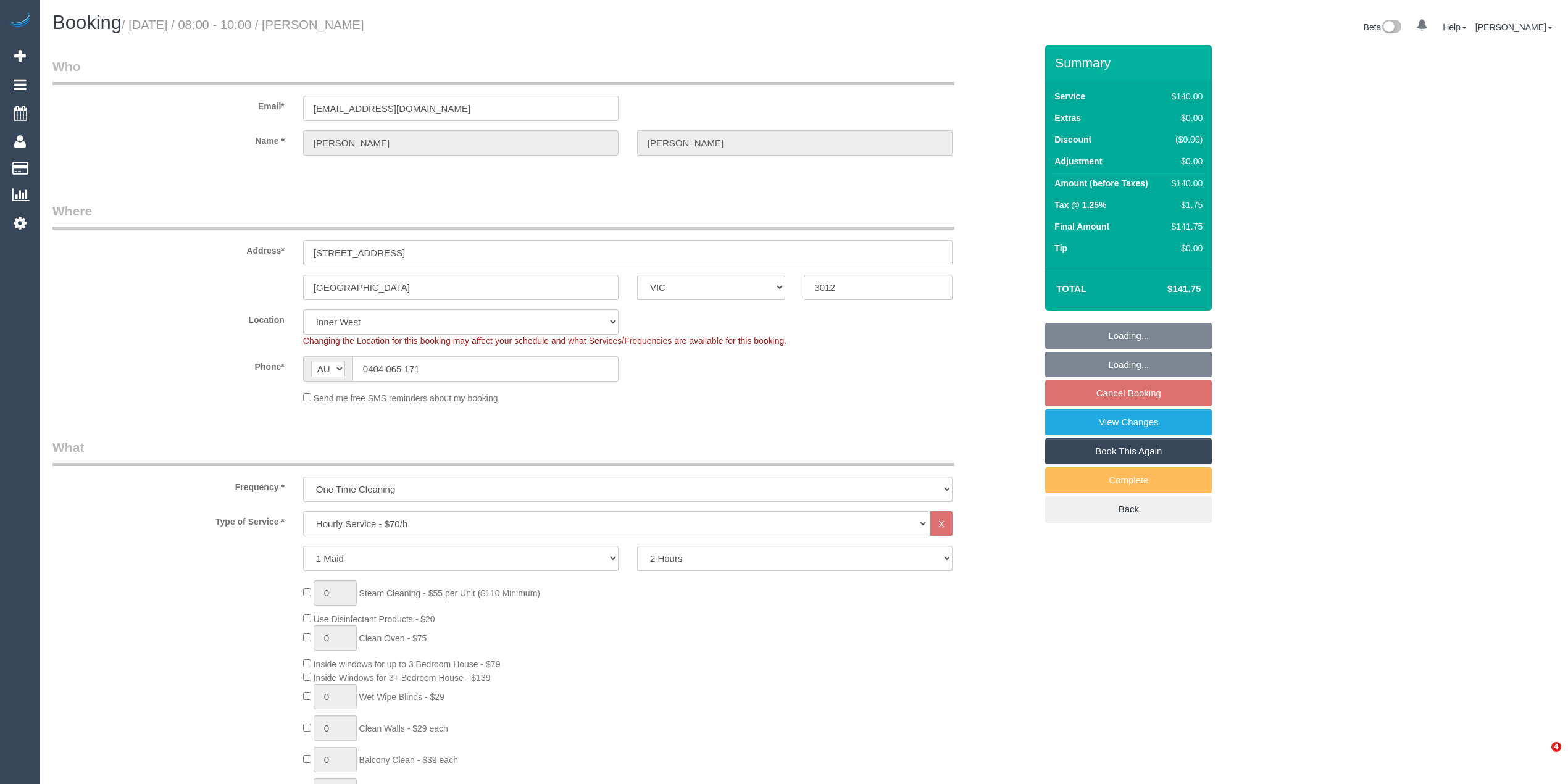
select select "object:1508"
select select "spot1"
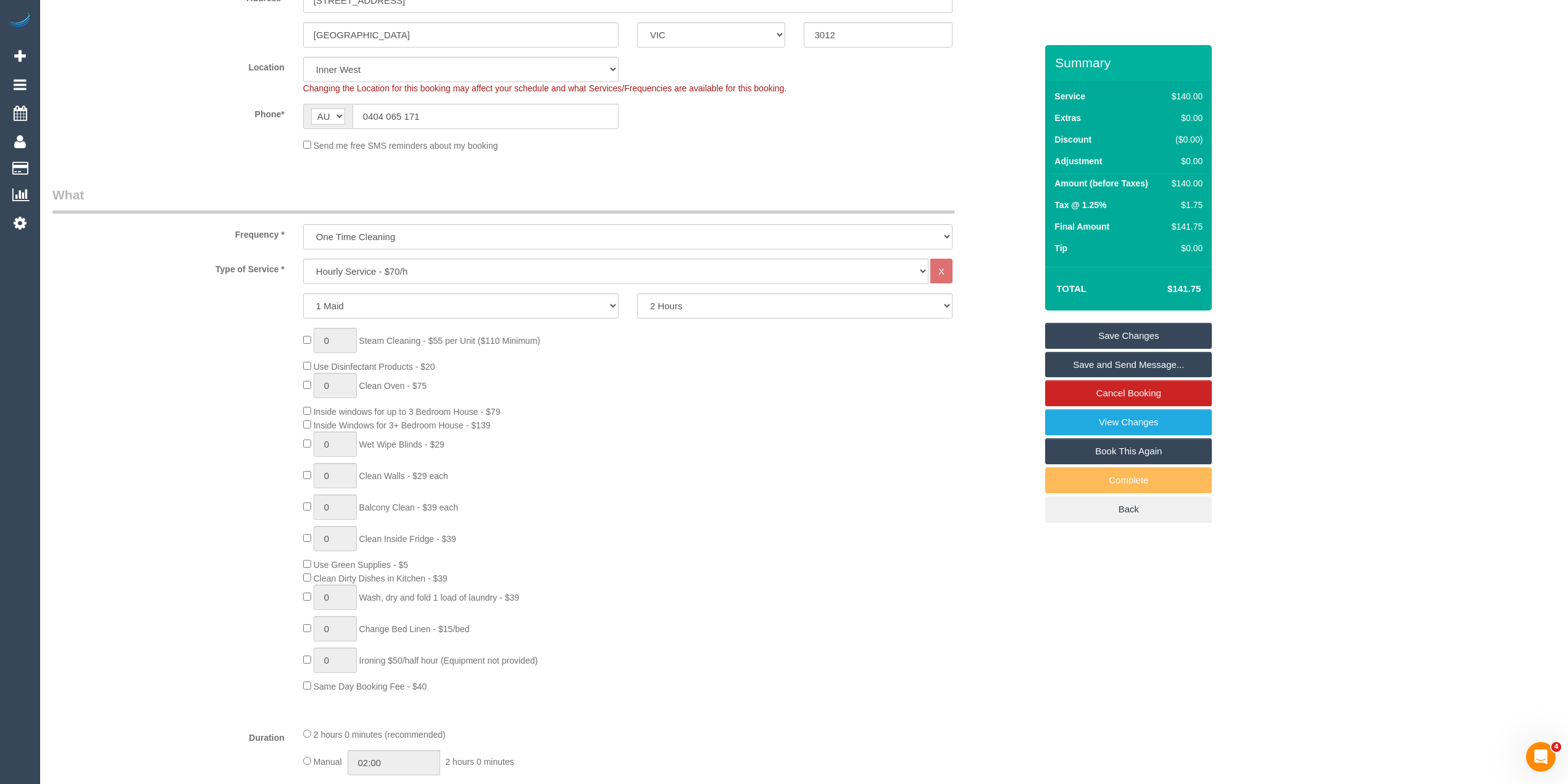
scroll to position [52, 0]
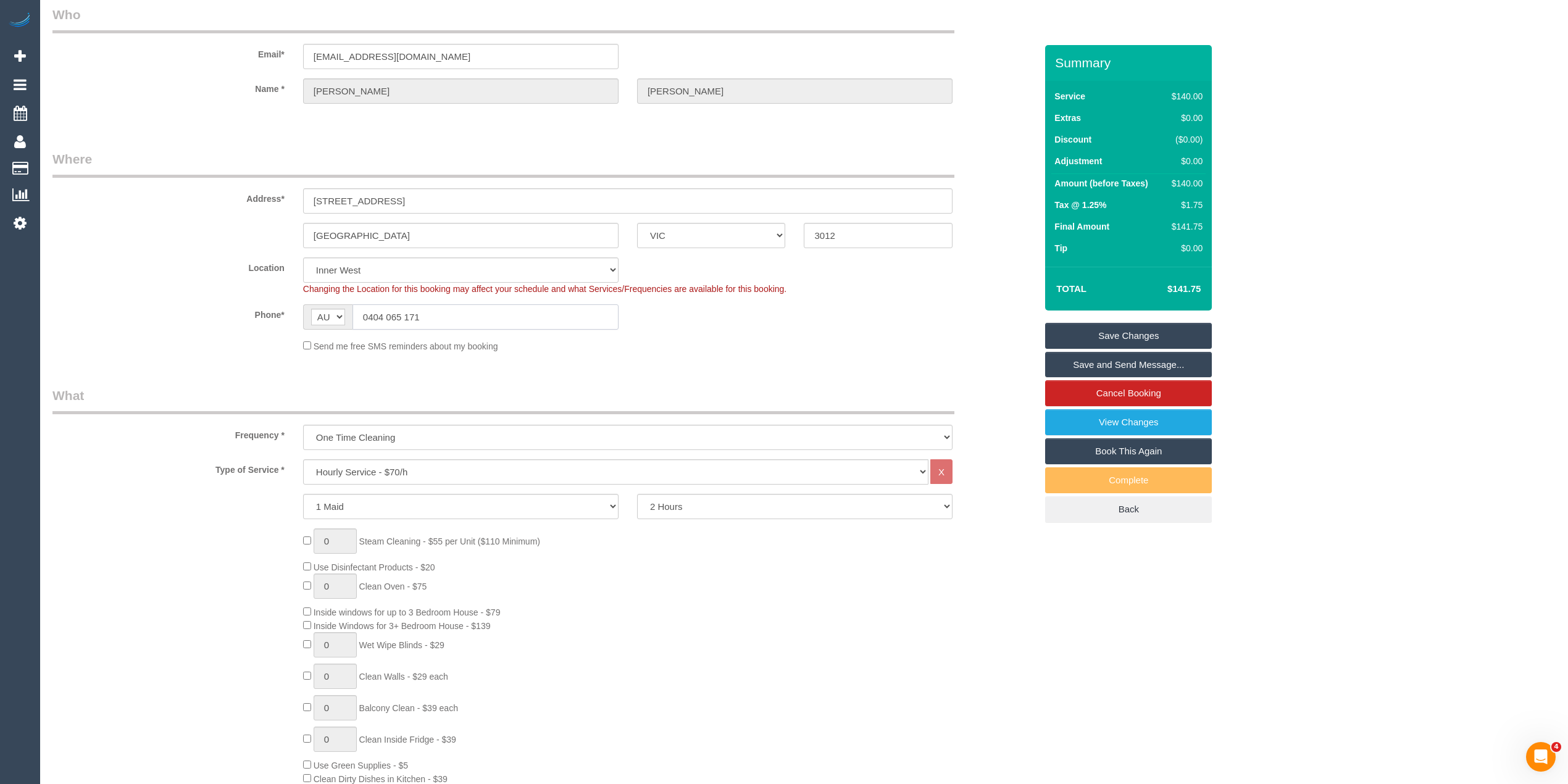
drag, startPoint x: 449, startPoint y: 312, endPoint x: 329, endPoint y: 310, distance: 120.0
click at [329, 310] on div "AF AL DZ AD AO AI AQ AG AR AM AW AU AT AZ BS BH BD BB BY BE BZ BJ BM BT BO BA B…" at bounding box center [461, 317] width 316 height 25
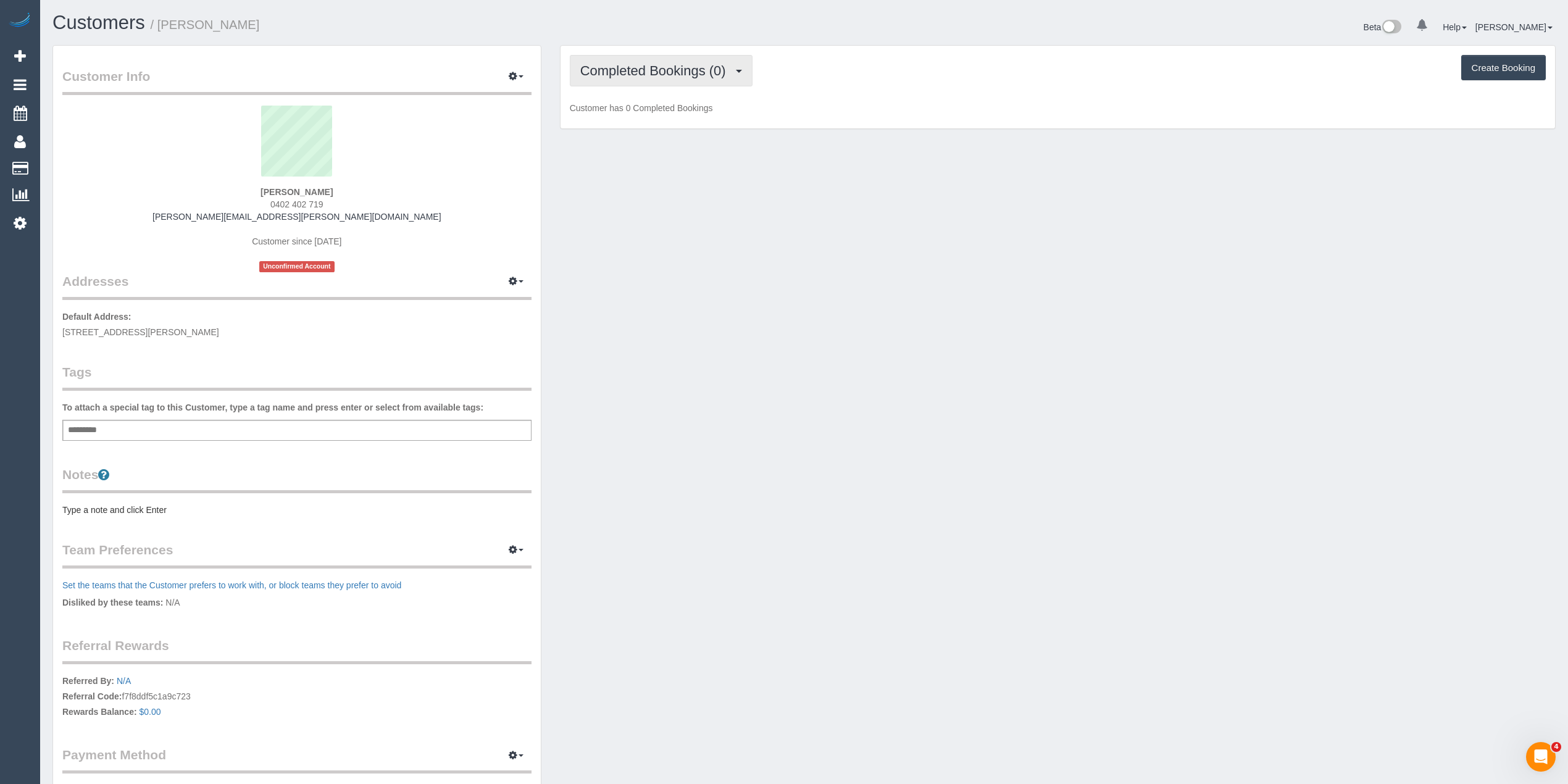
click at [613, 72] on span "Completed Bookings (0)" at bounding box center [656, 70] width 152 height 15
click at [658, 115] on link "Upcoming Bookings (1)" at bounding box center [635, 115] width 129 height 16
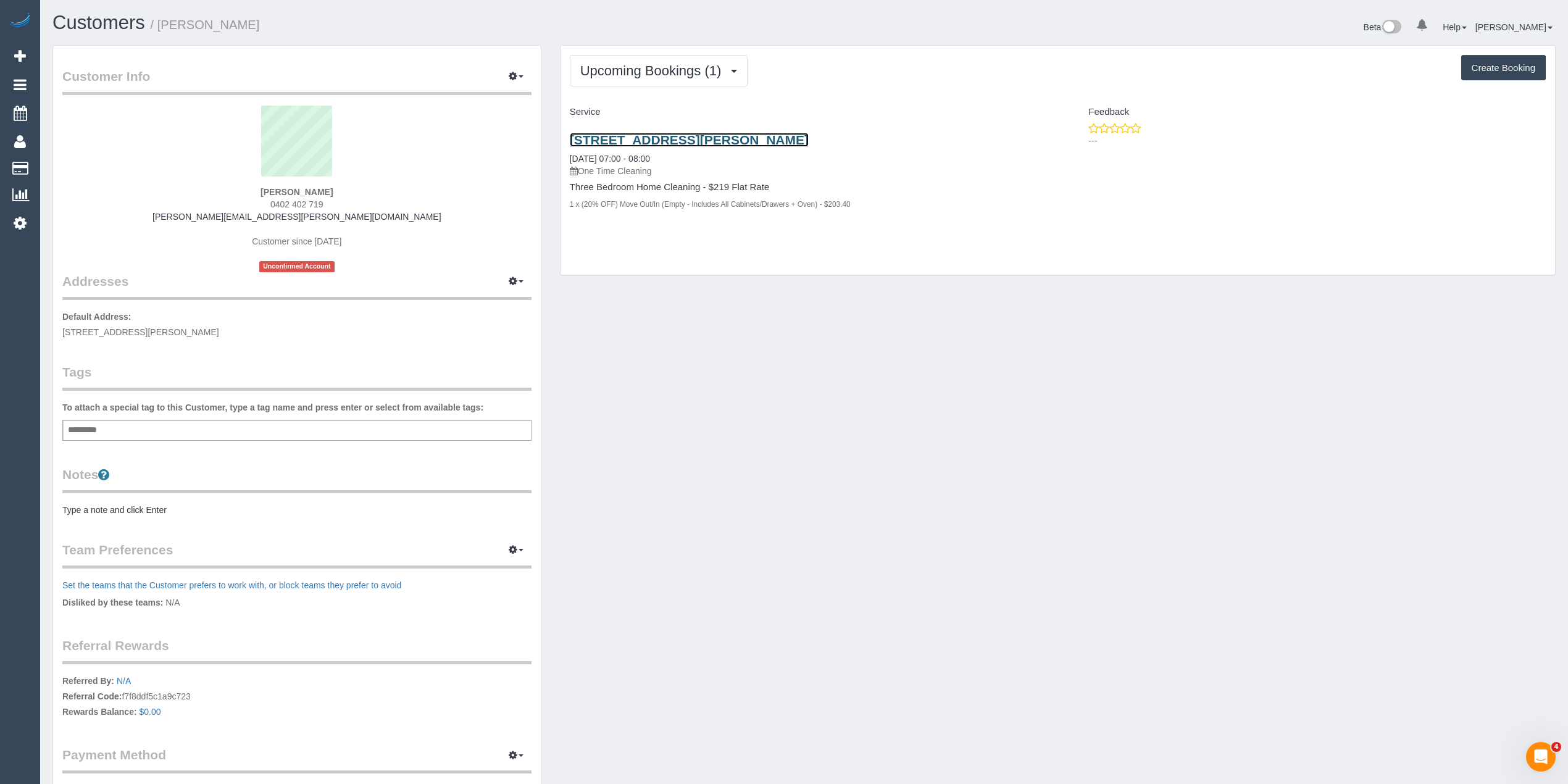
click at [707, 139] on link "[STREET_ADDRESS][PERSON_NAME]" at bounding box center [690, 139] width 239 height 14
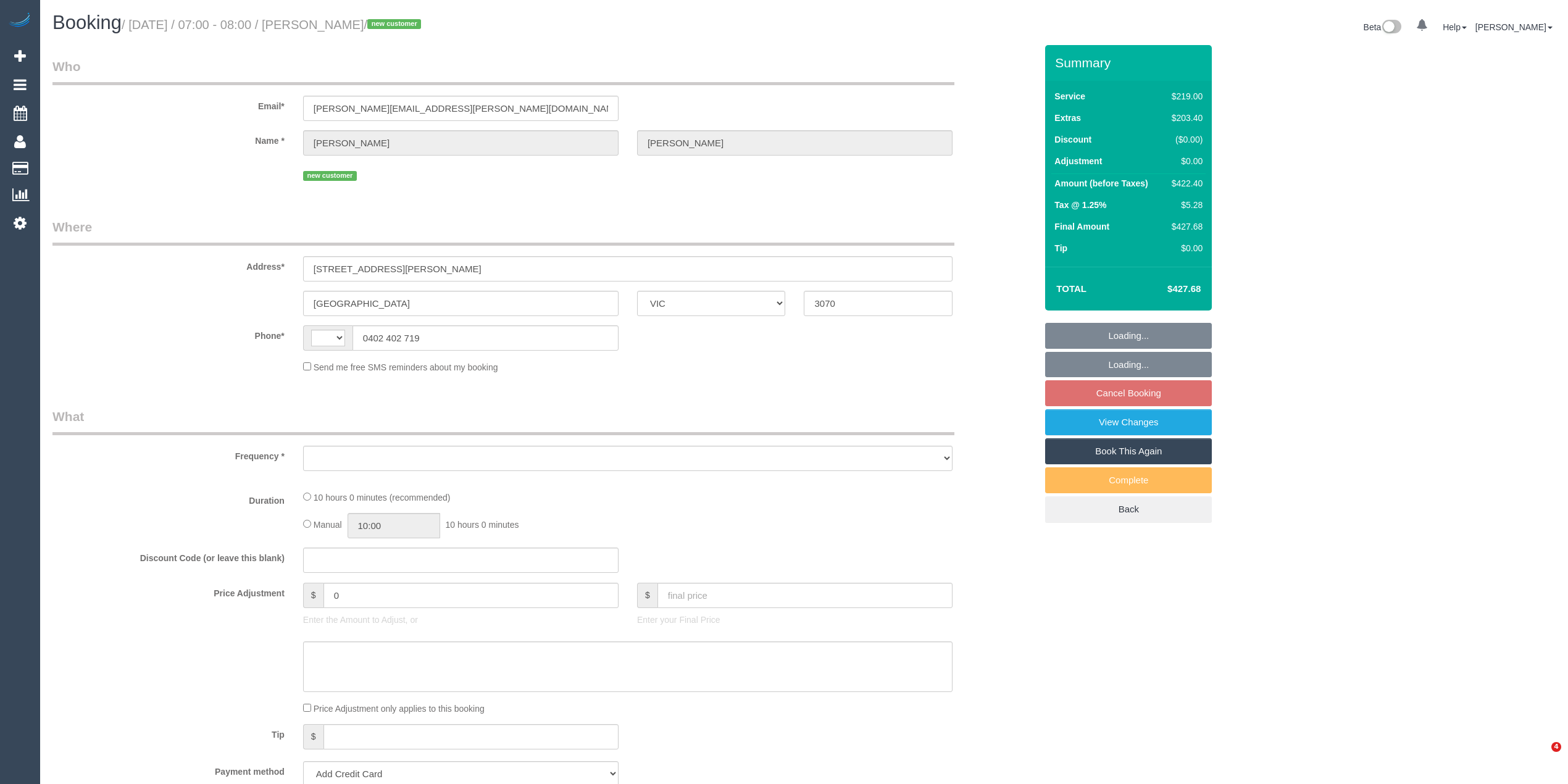
select select "VIC"
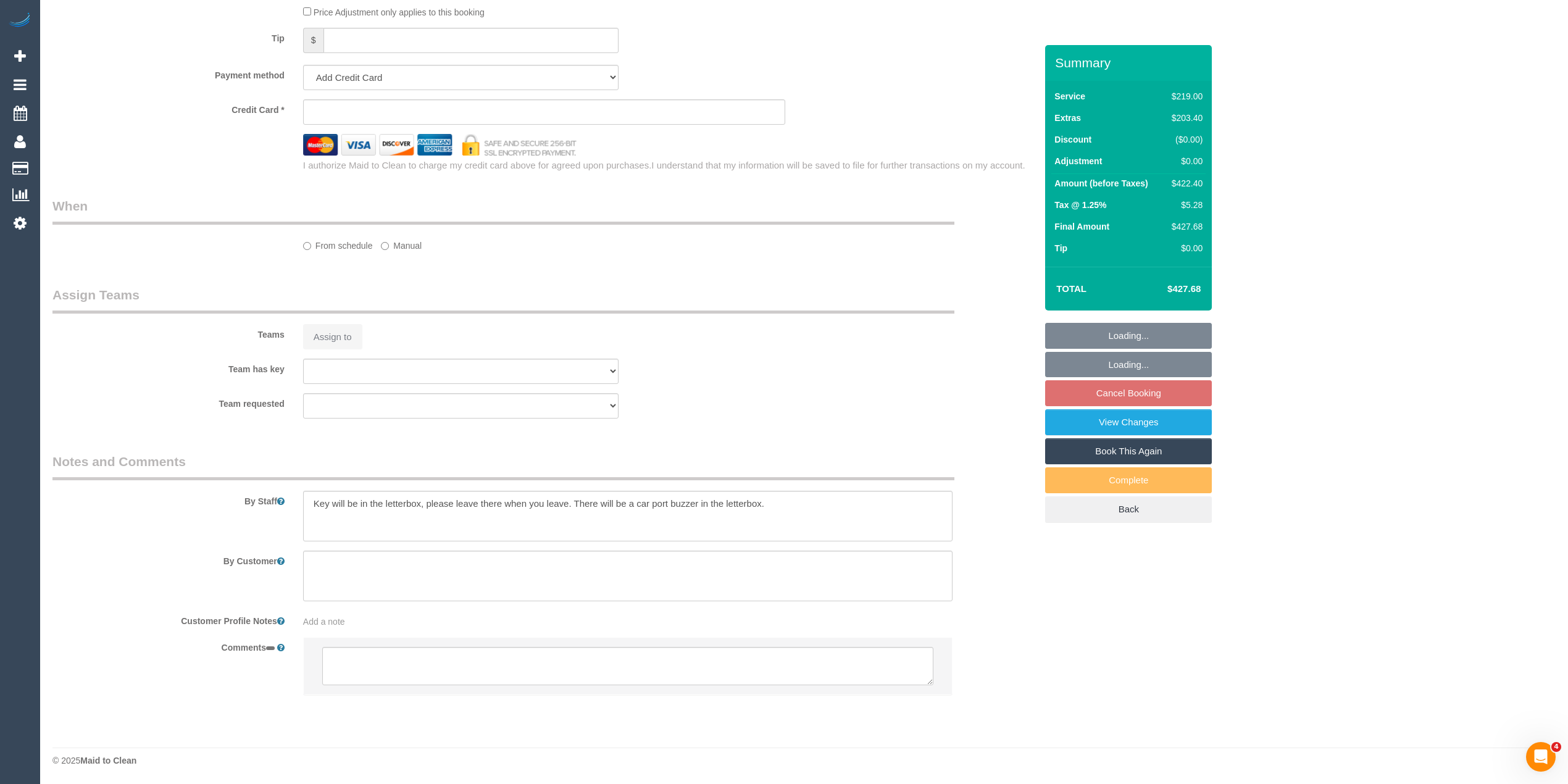
scroll to position [696, 0]
select select "string:stripe-pm_1S89mo2GScqysDRVoUd9UC82"
select select "spot1"
select select "number:28"
select select "number:15"
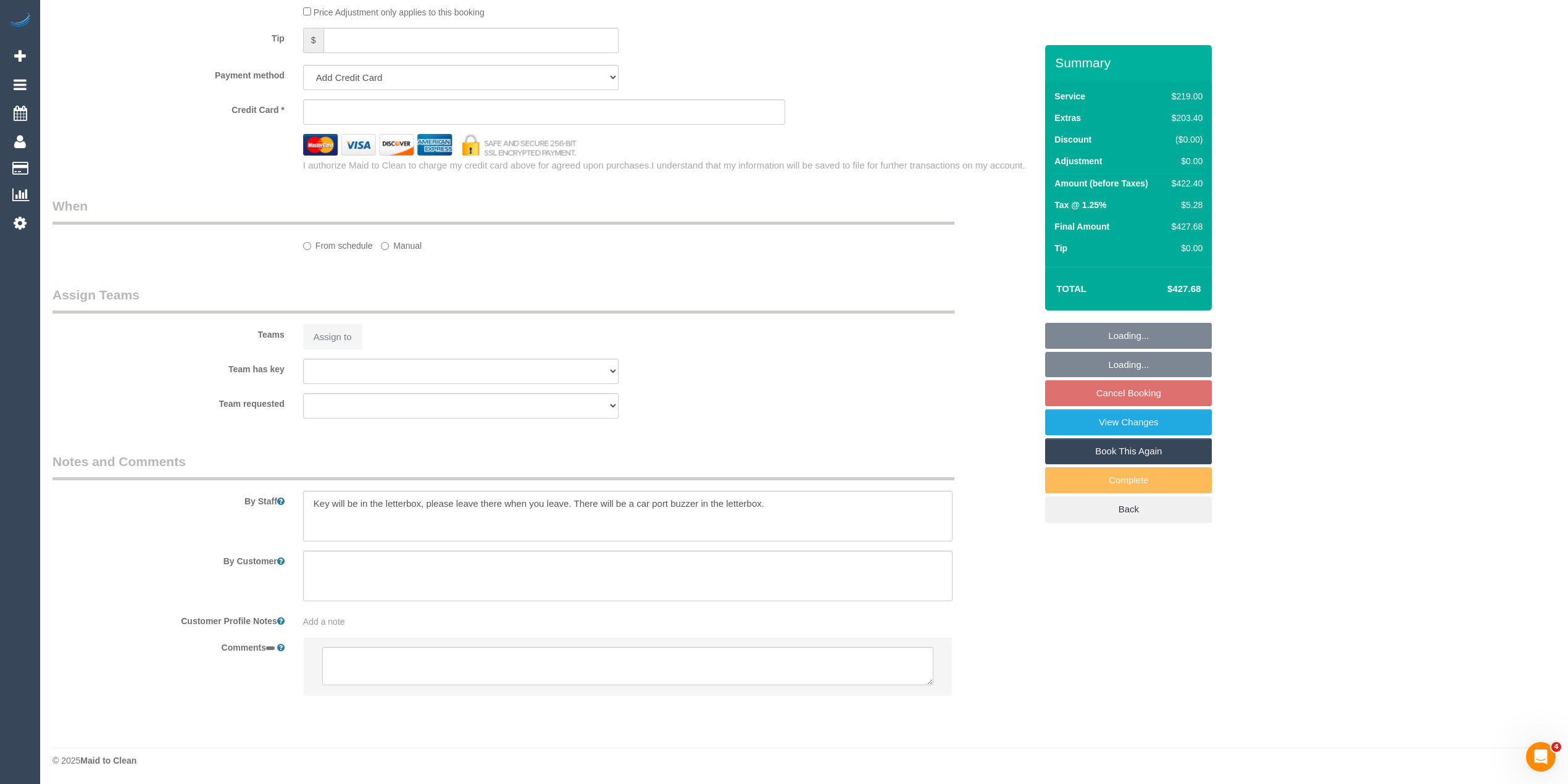
select select "number:19"
select select "number:24"
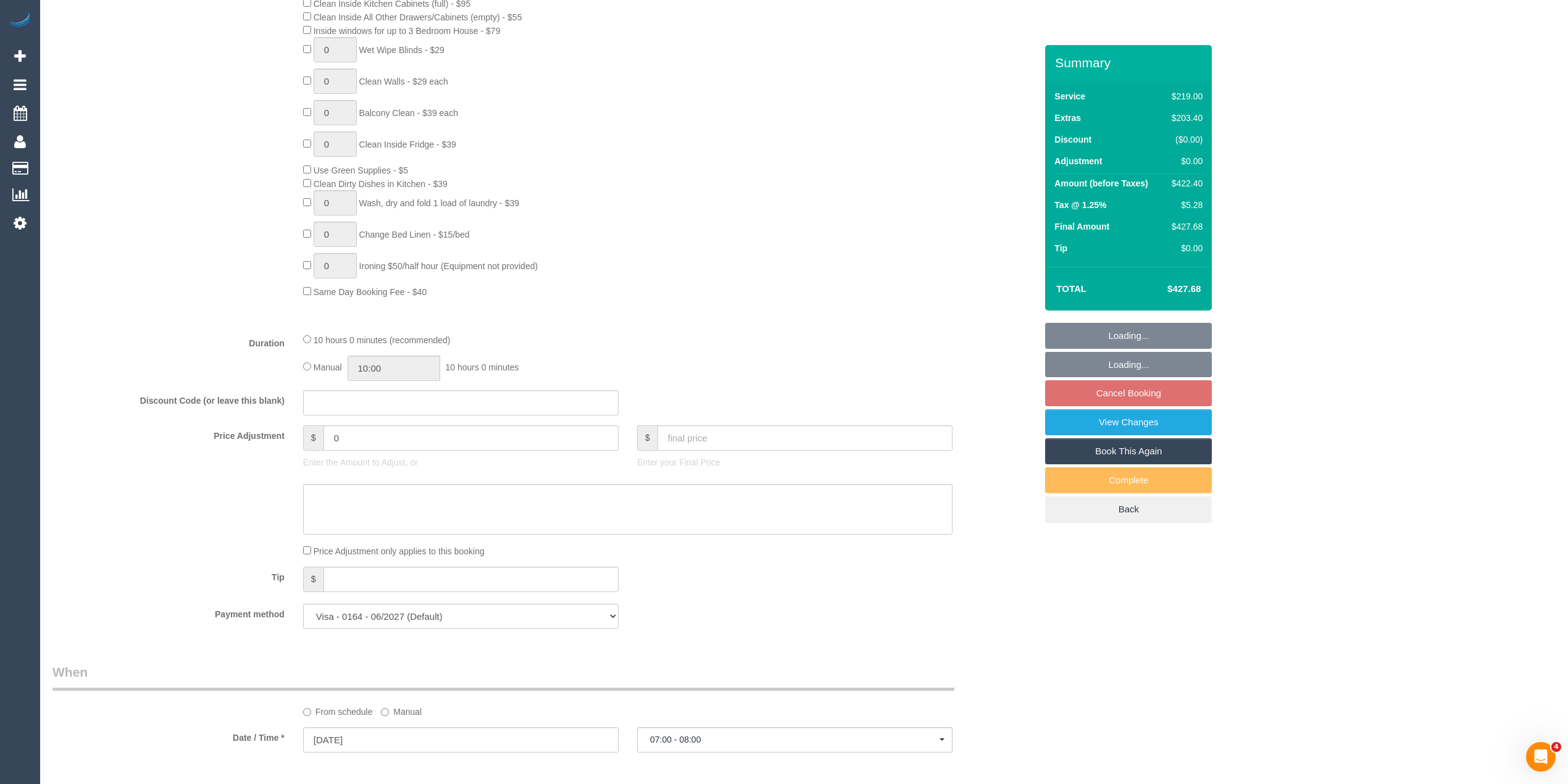
select select "string:AU"
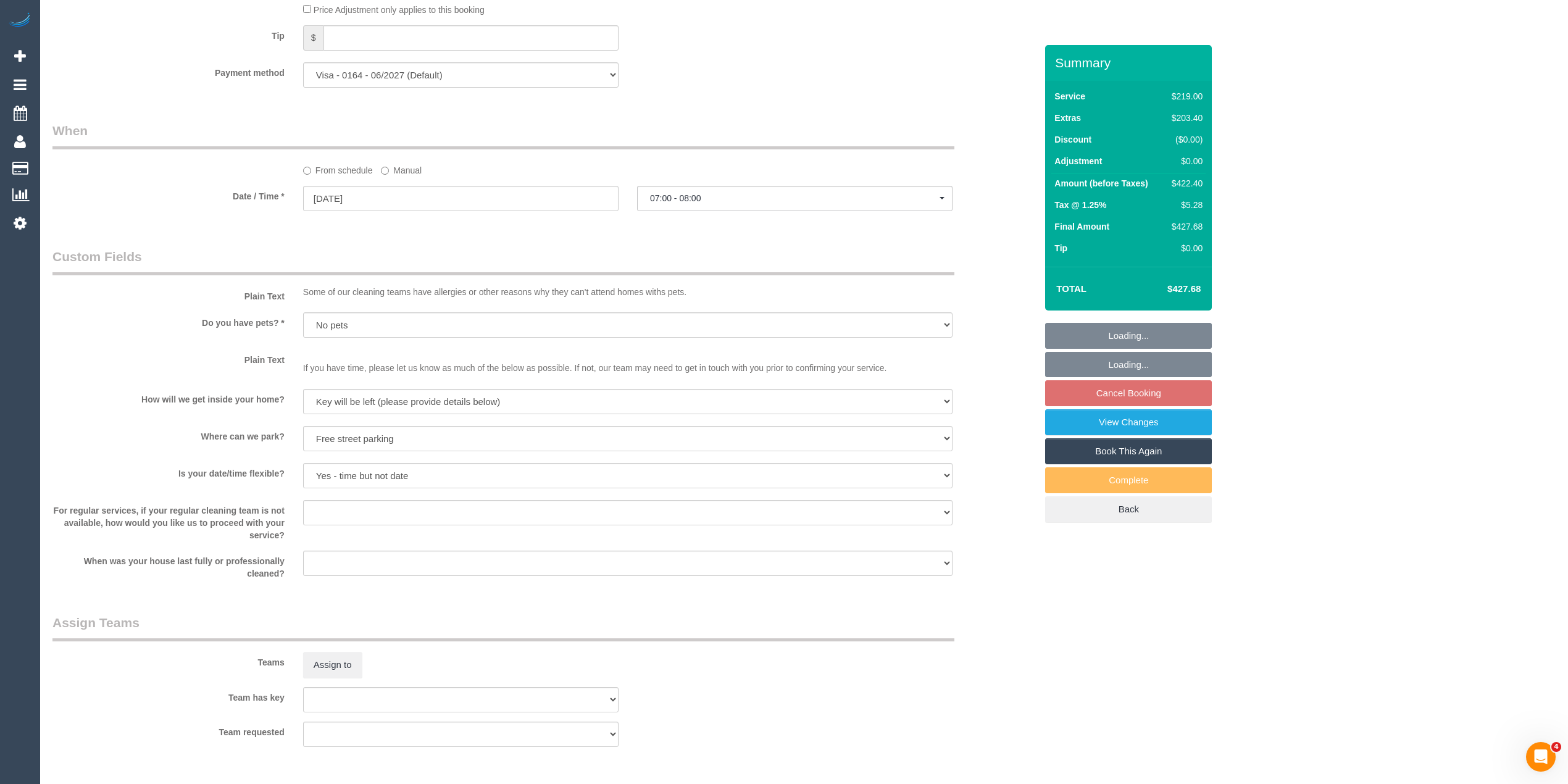
click at [421, 665] on div "Assign to" at bounding box center [461, 665] width 334 height 26
select select "object:1599"
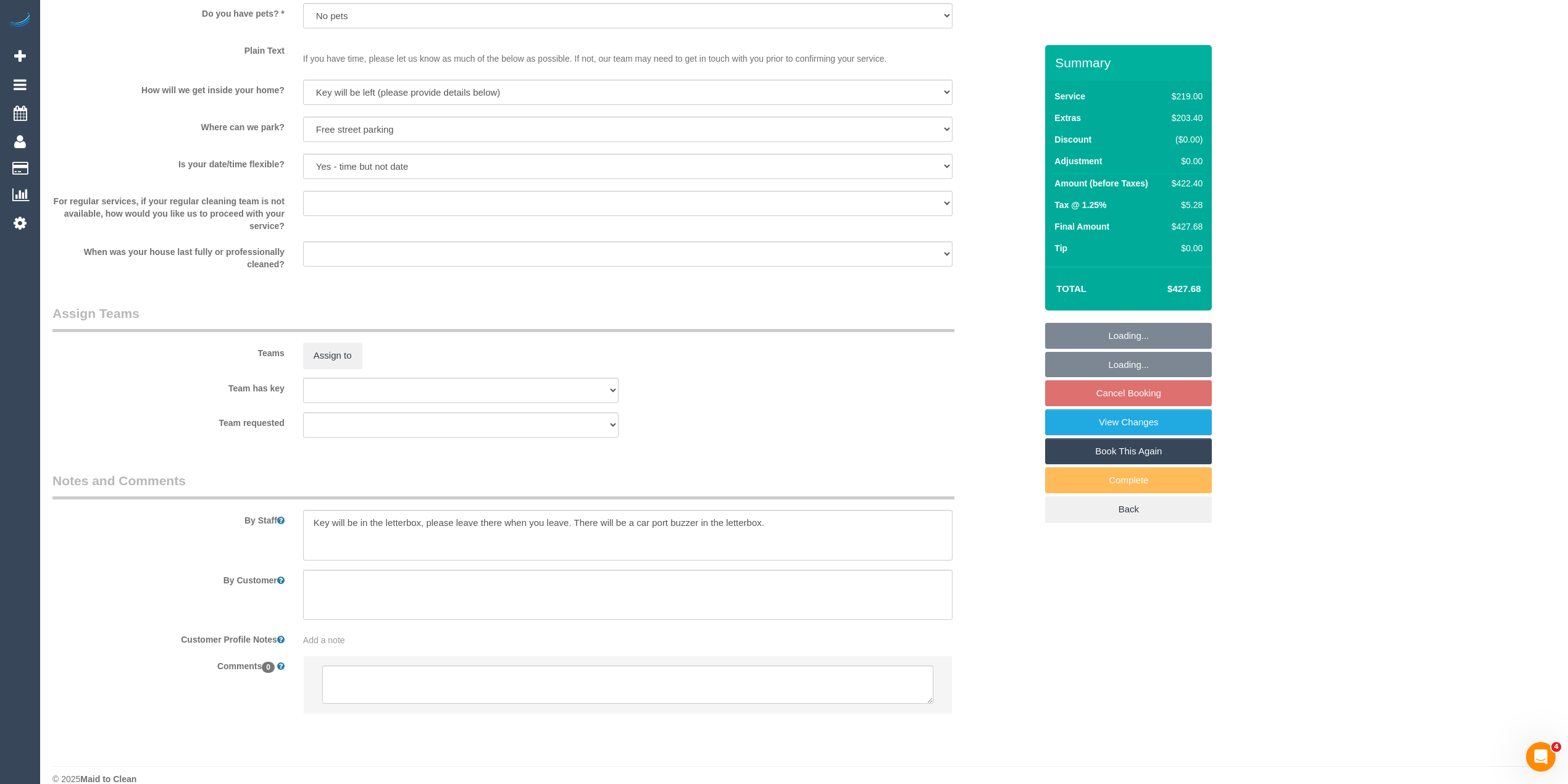
scroll to position [1568, 0]
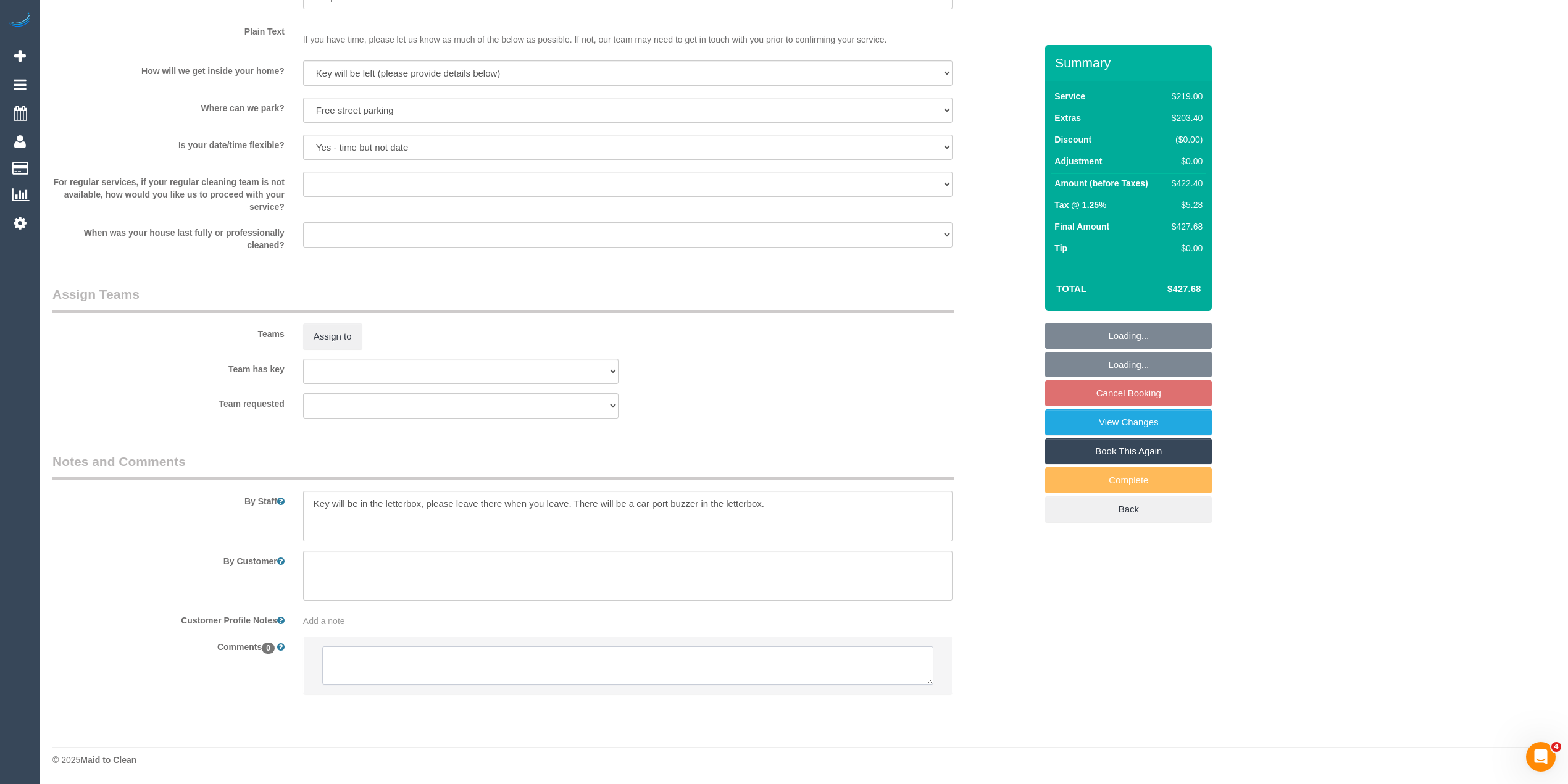
click at [401, 672] on textarea at bounding box center [628, 665] width 611 height 38
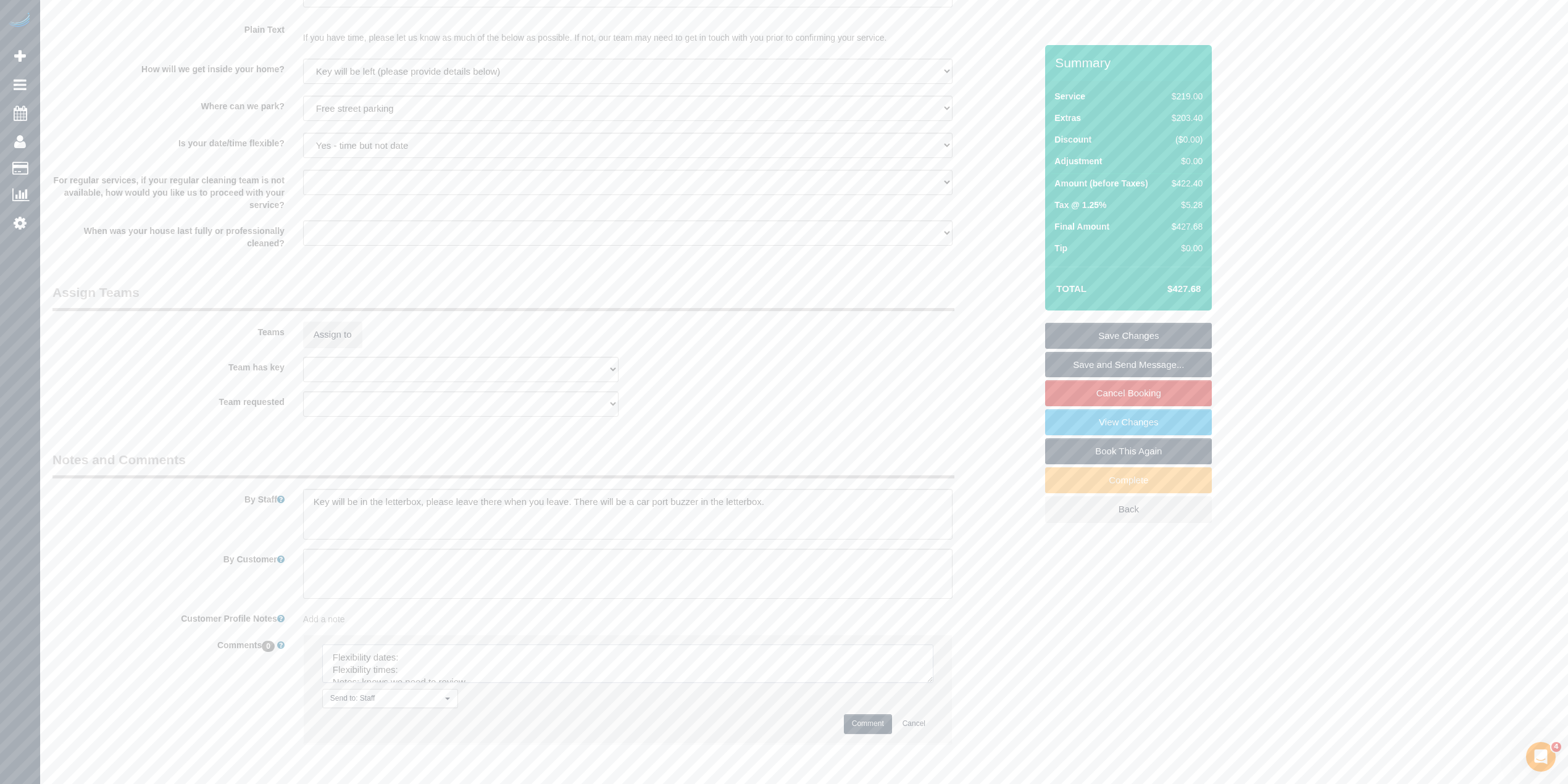
drag, startPoint x: 923, startPoint y: 678, endPoint x: 903, endPoint y: 731, distance: 56.6
click at [926, 683] on textarea at bounding box center [628, 664] width 611 height 38
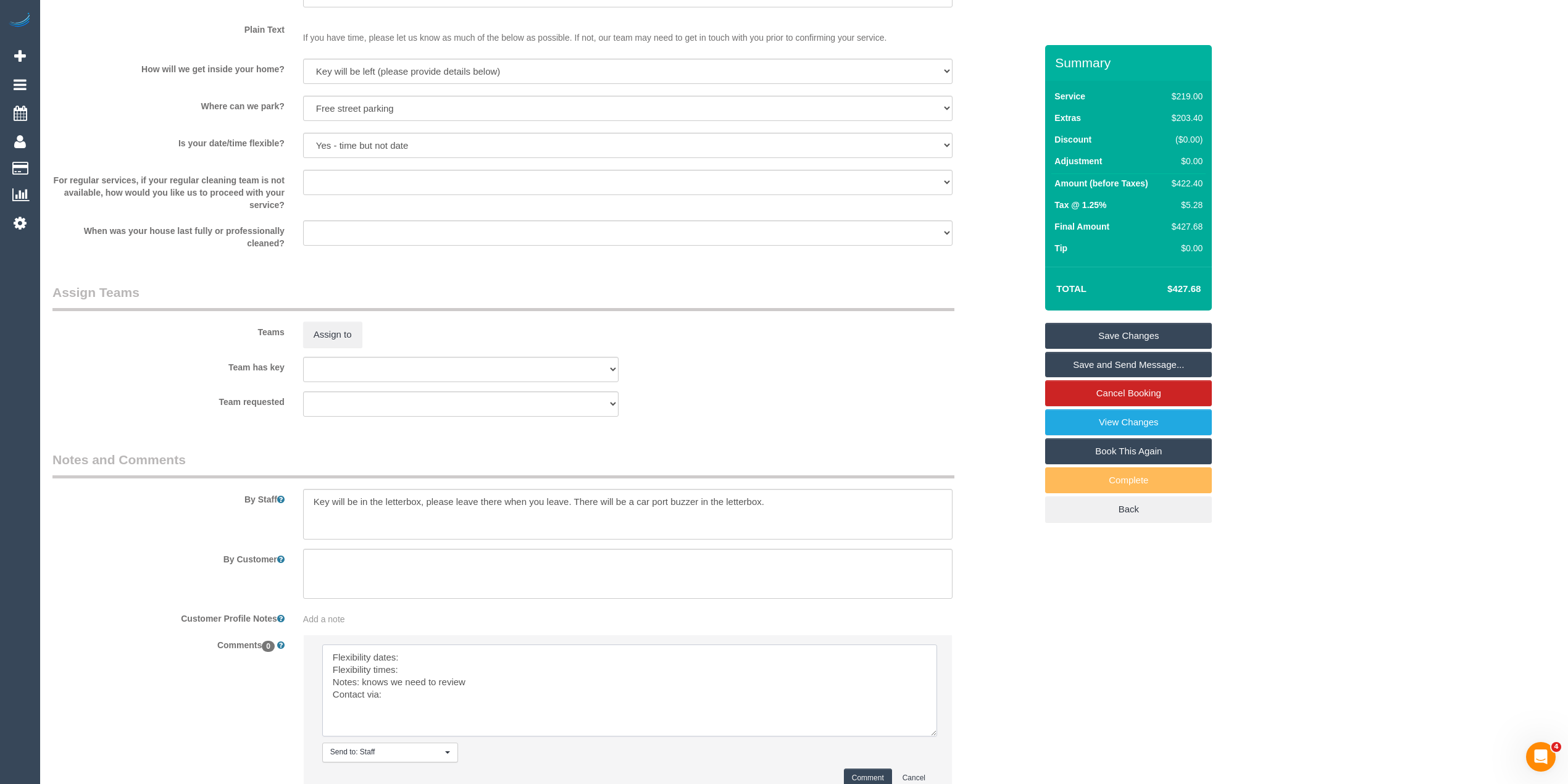
click at [441, 652] on textarea at bounding box center [630, 690] width 615 height 92
click at [440, 670] on textarea at bounding box center [630, 690] width 615 height 92
click at [440, 701] on textarea at bounding box center [630, 690] width 615 height 92
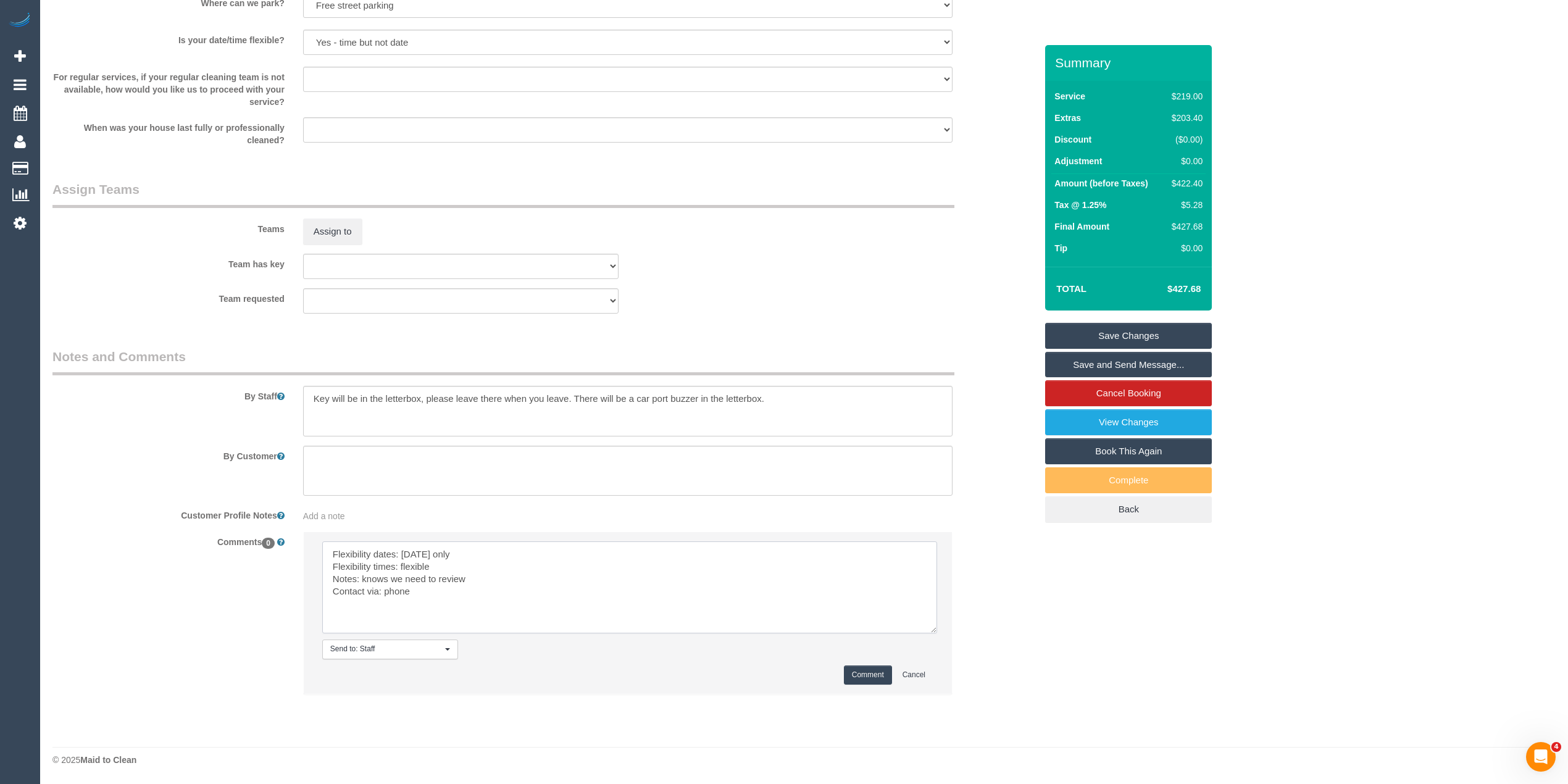
type textarea "Flexibility dates: [DATE] only Flexibility times: flexible Notes: knows we need…"
click at [869, 677] on button "Comment" at bounding box center [868, 675] width 48 height 19
